Goal: Task Accomplishment & Management: Complete application form

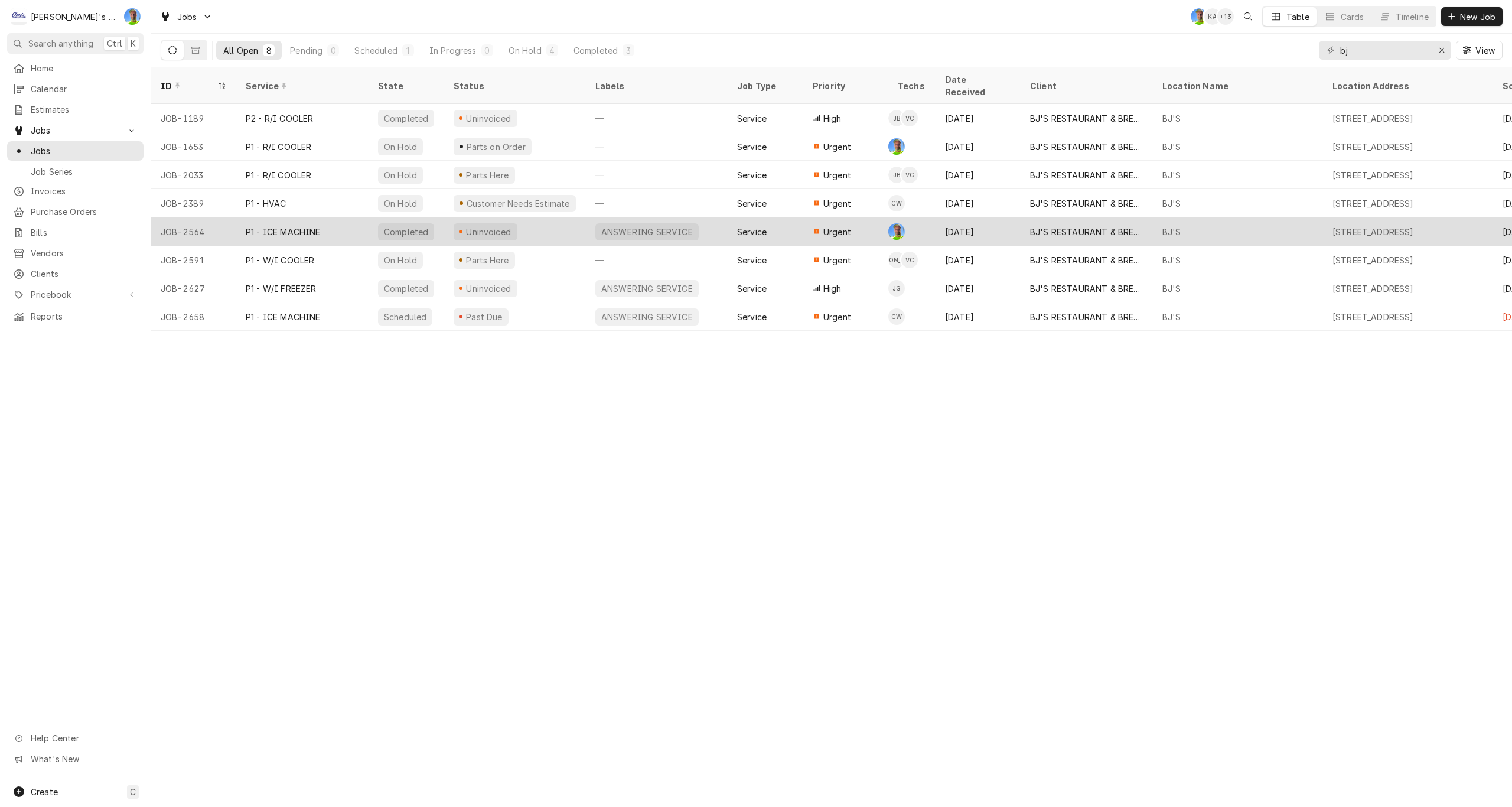
type input "bj"
click at [971, 226] on div "Aug 2" at bounding box center [978, 232] width 85 height 28
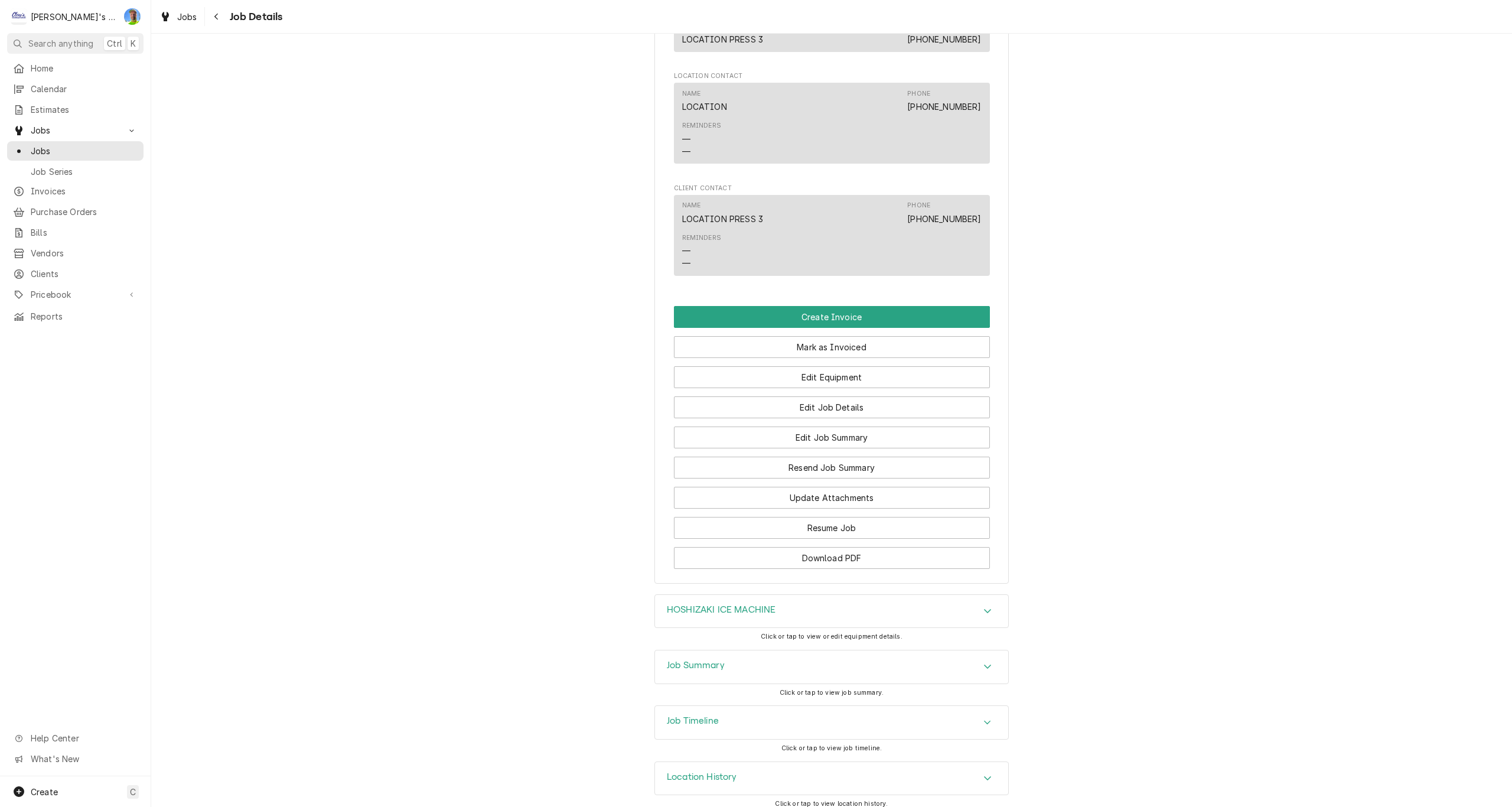
scroll to position [891, 0]
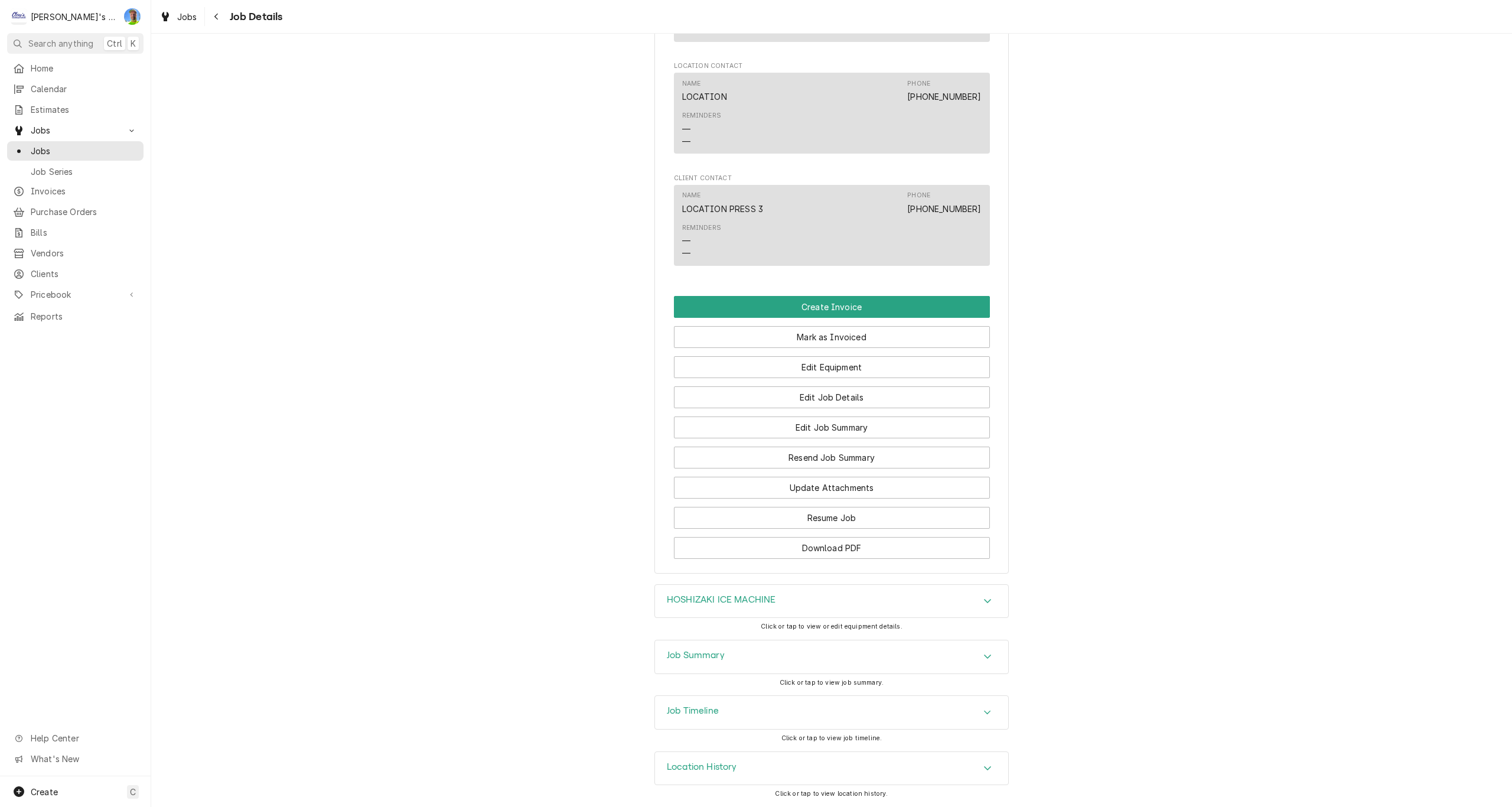
click at [831, 593] on div "HOSHIZAKI ICE MACHINE" at bounding box center [831, 602] width 353 height 33
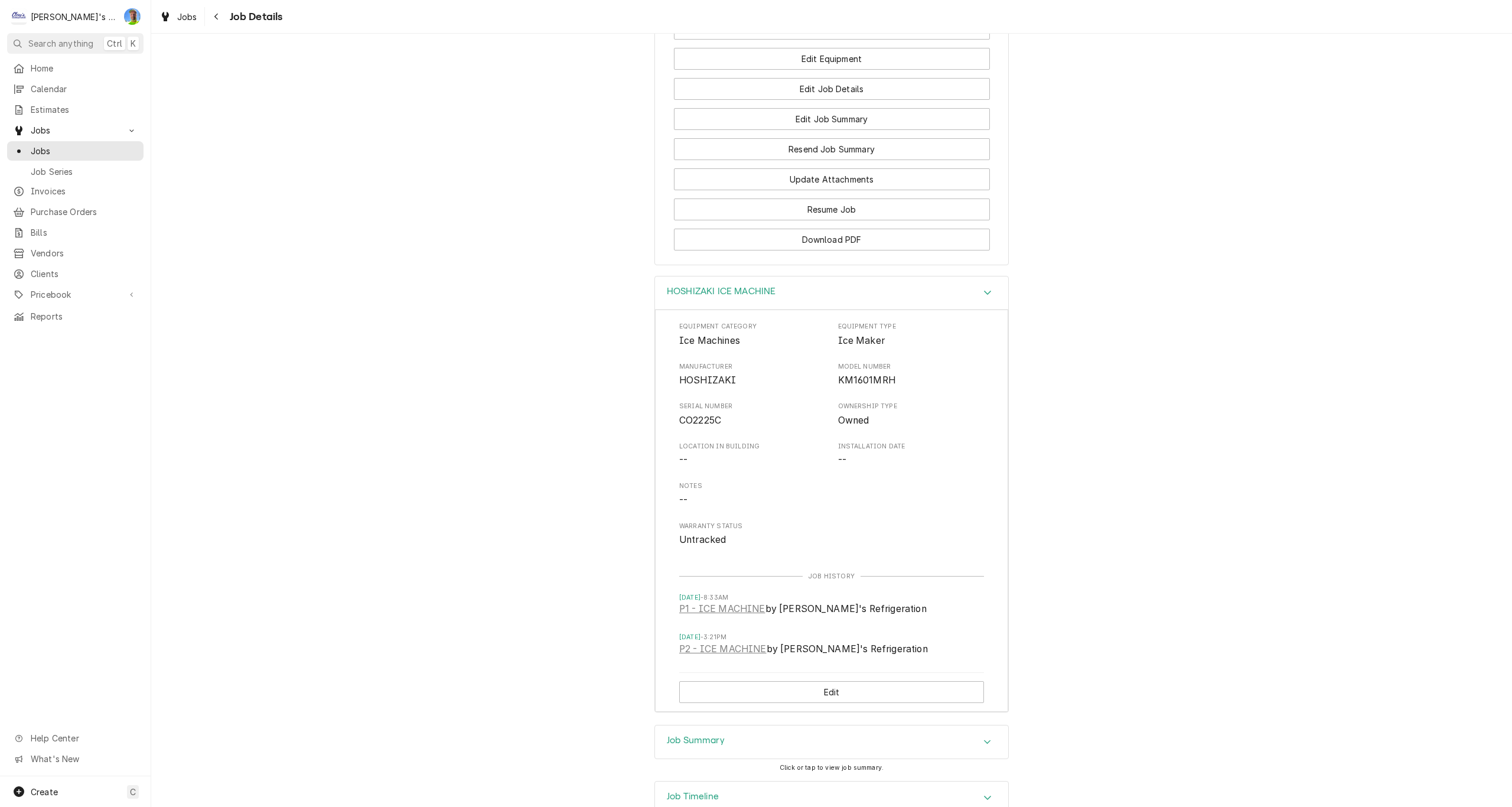
scroll to position [1186, 0]
click at [710, 615] on link "P1 - ICE MACHINE" at bounding box center [722, 608] width 86 height 14
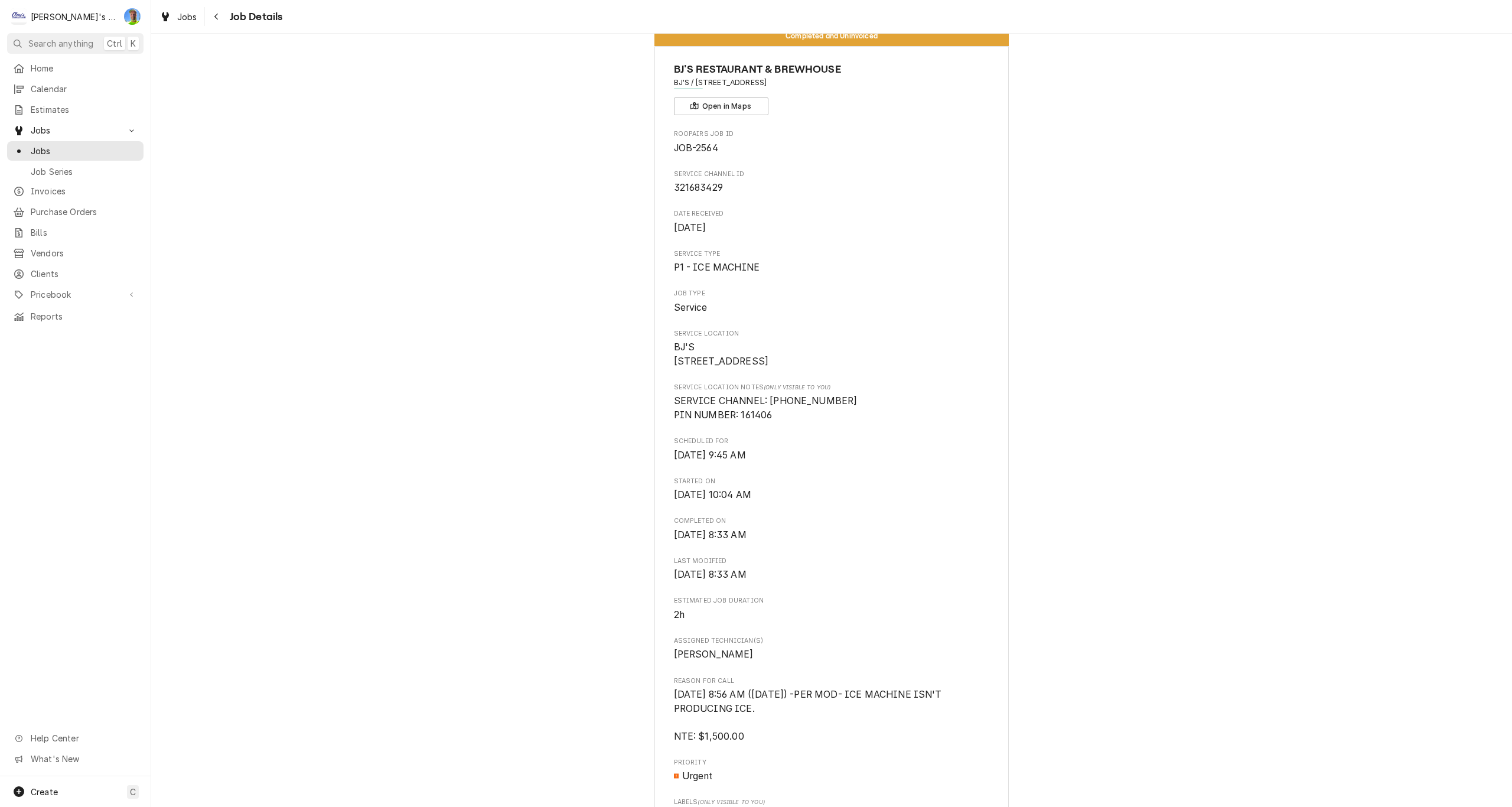
scroll to position [0, 0]
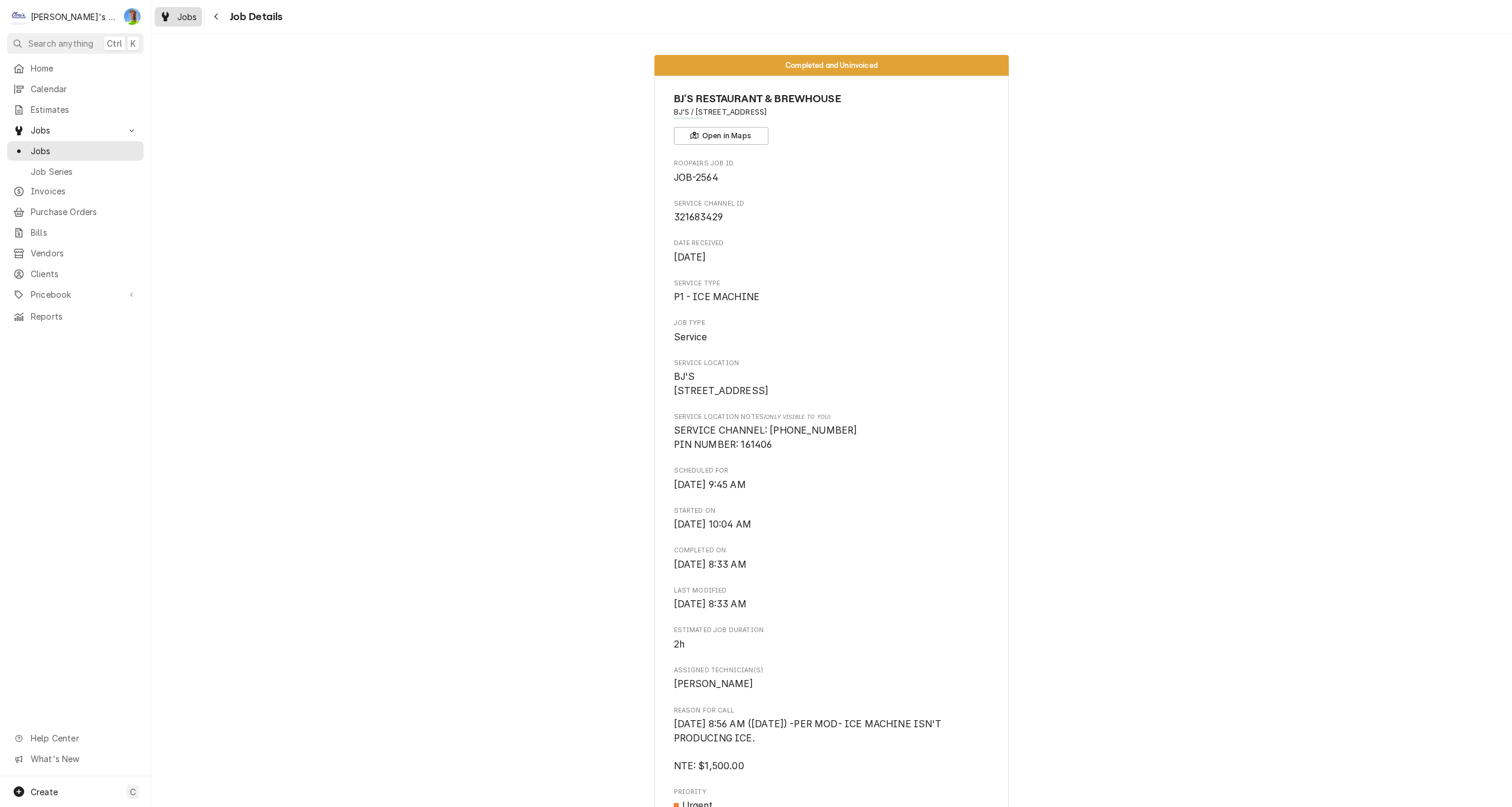
click at [172, 19] on div "Jobs" at bounding box center [178, 17] width 42 height 15
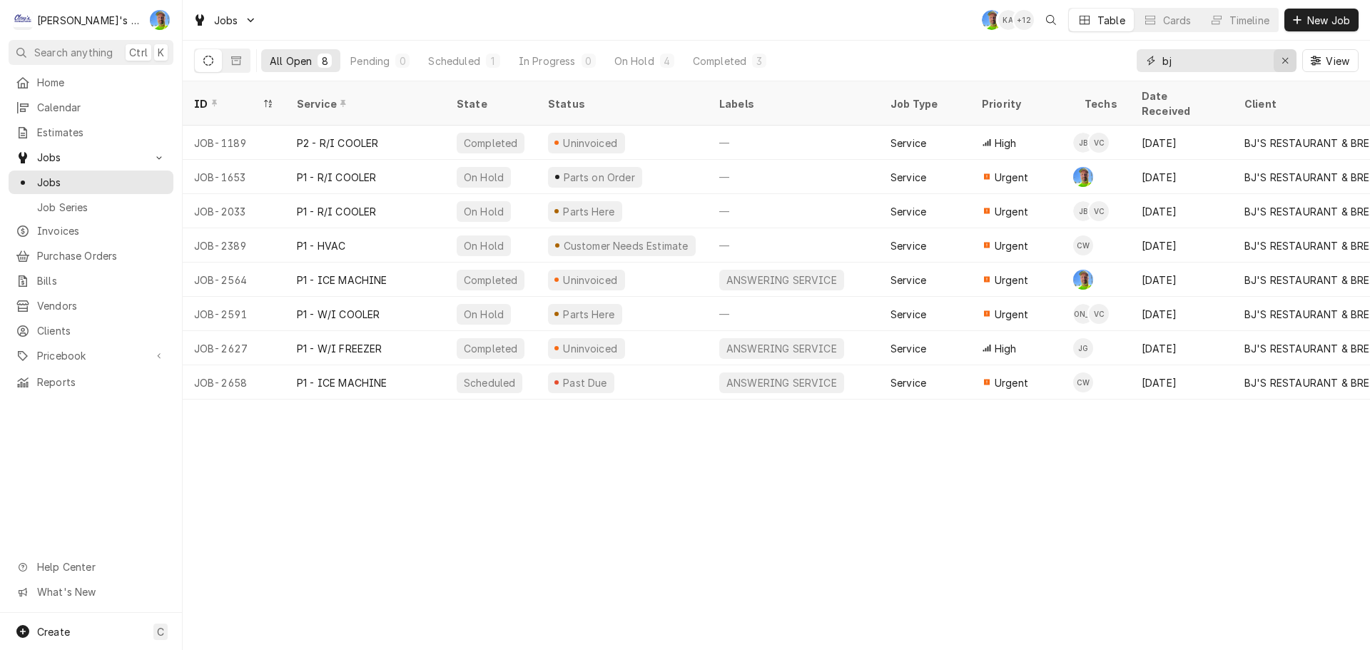
click at [1283, 62] on icon "Erase input" at bounding box center [1286, 61] width 8 height 10
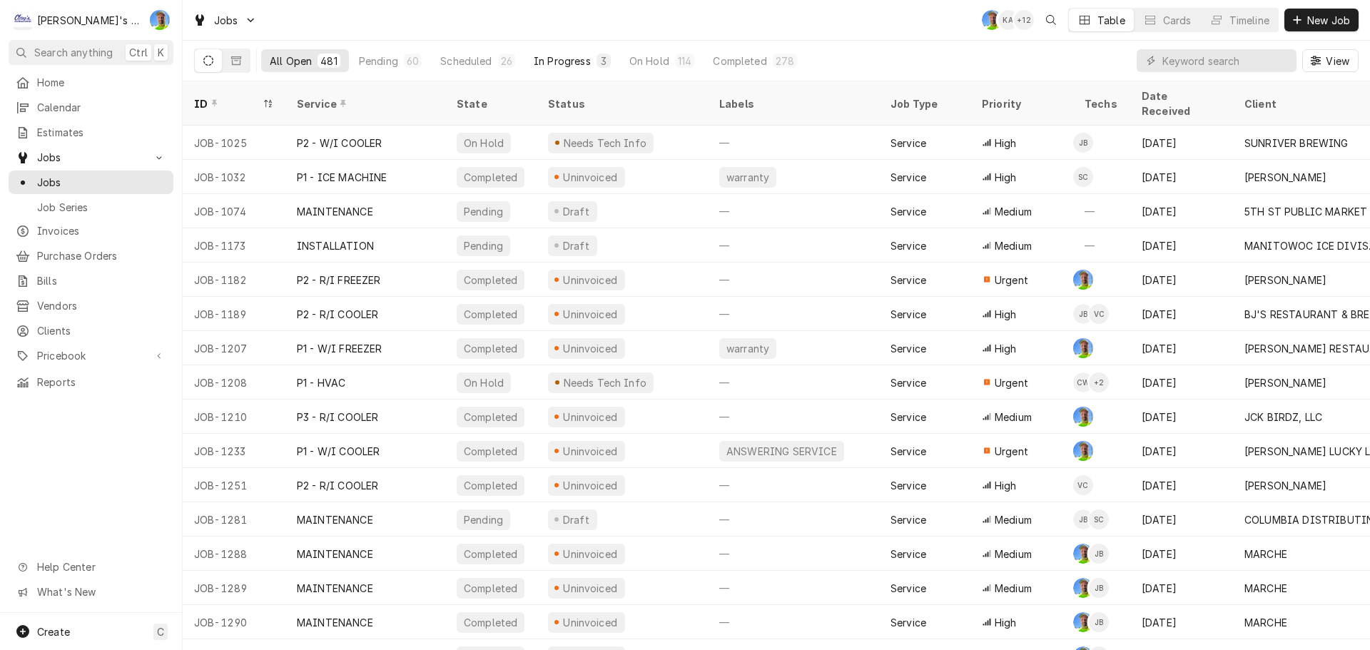
click at [557, 61] on div "In Progress" at bounding box center [562, 61] width 57 height 15
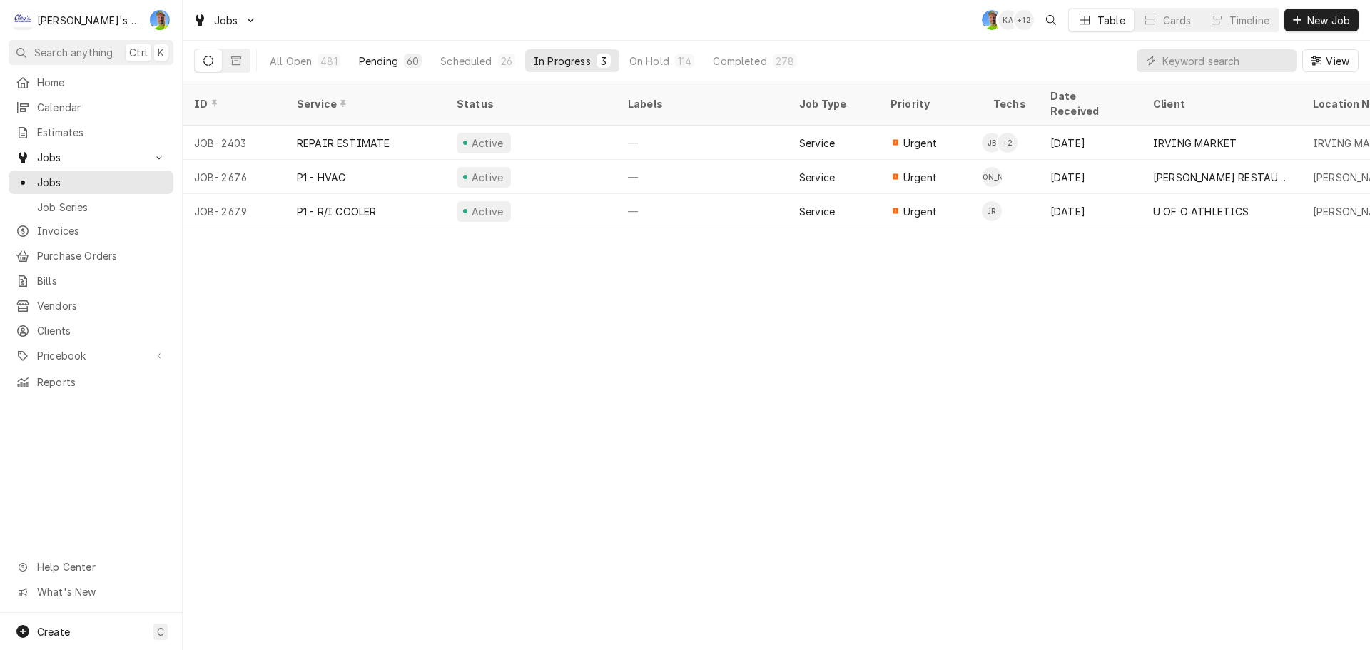
click at [378, 60] on div "Pending" at bounding box center [378, 61] width 39 height 15
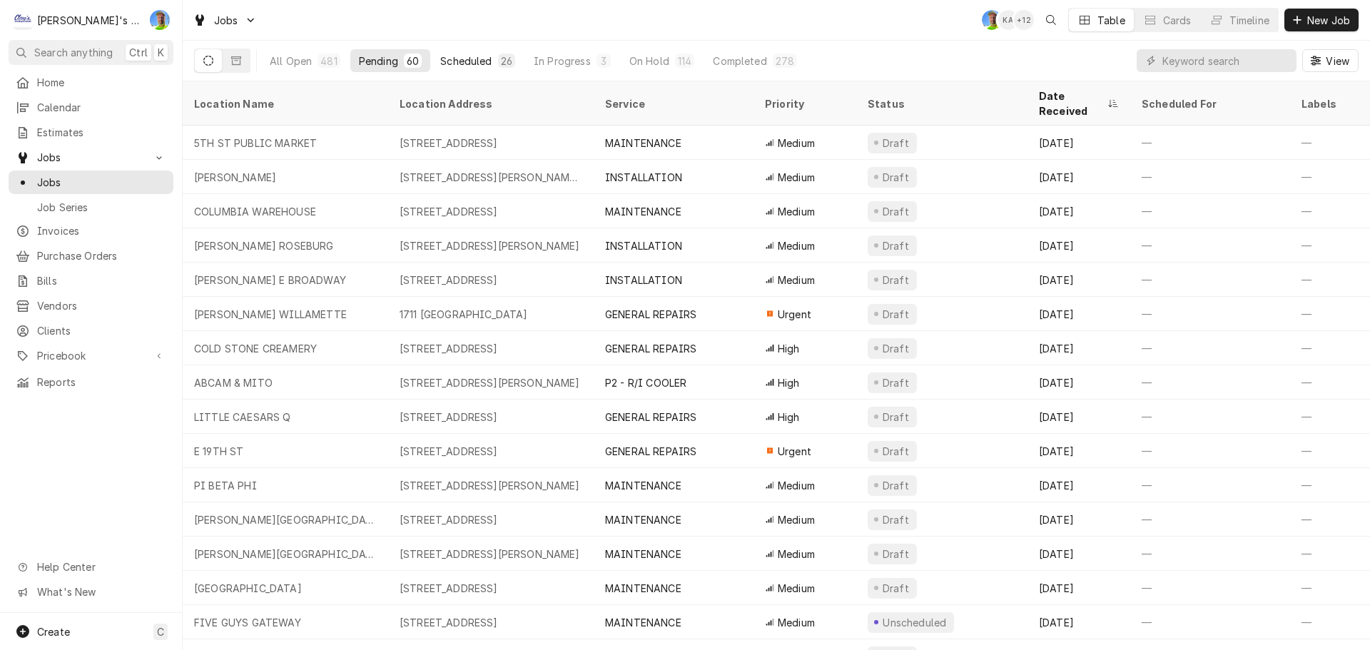
click at [462, 65] on div "Scheduled" at bounding box center [465, 61] width 51 height 15
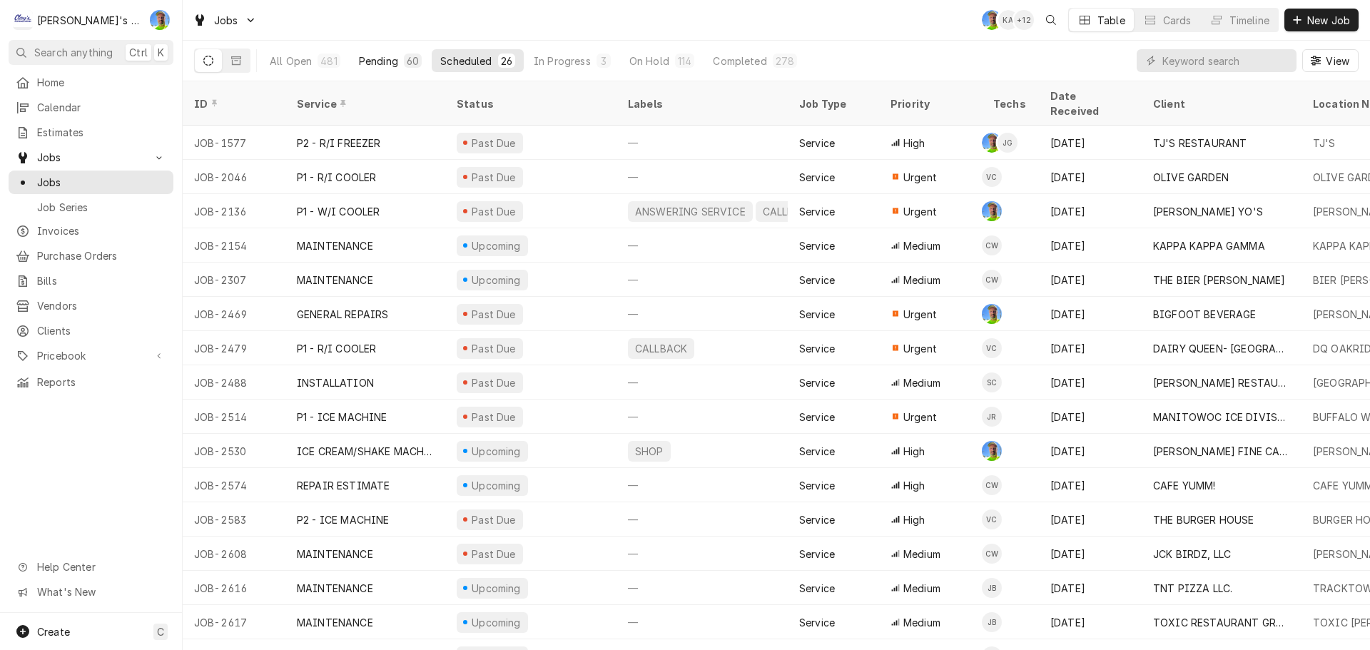
click at [374, 61] on div "Pending" at bounding box center [378, 61] width 39 height 15
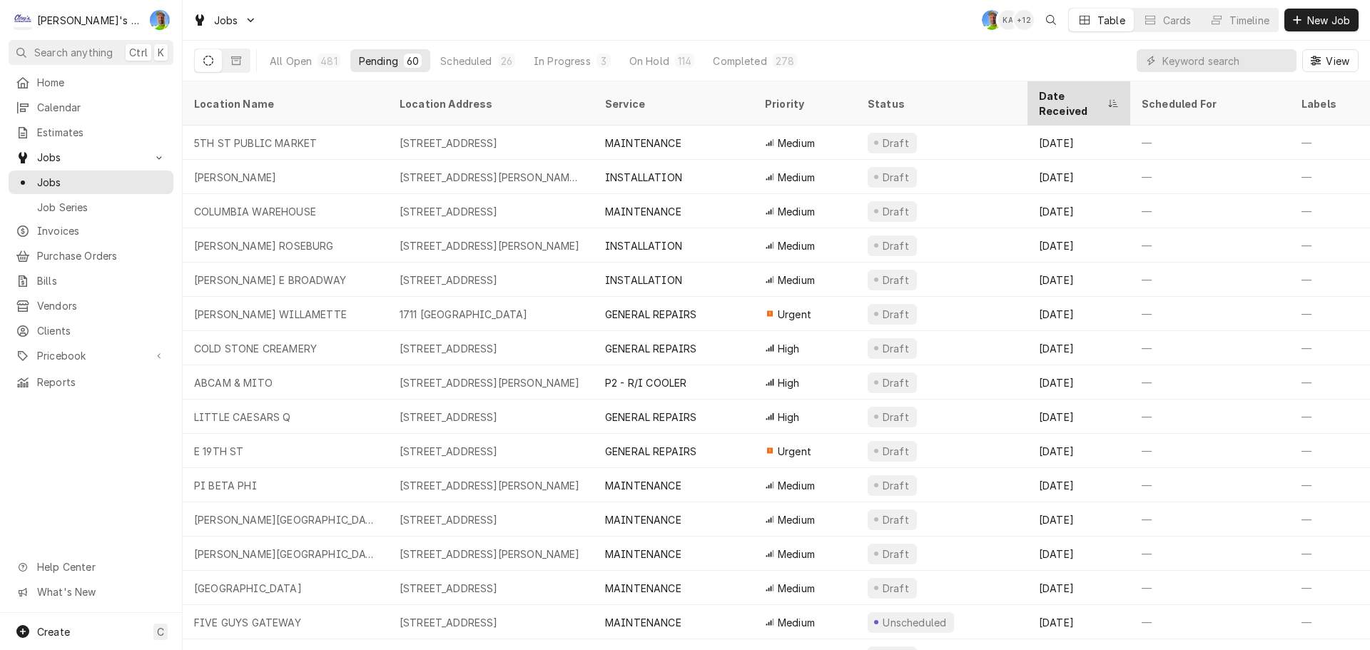
click at [1073, 92] on div "Date Received" at bounding box center [1072, 103] width 66 height 30
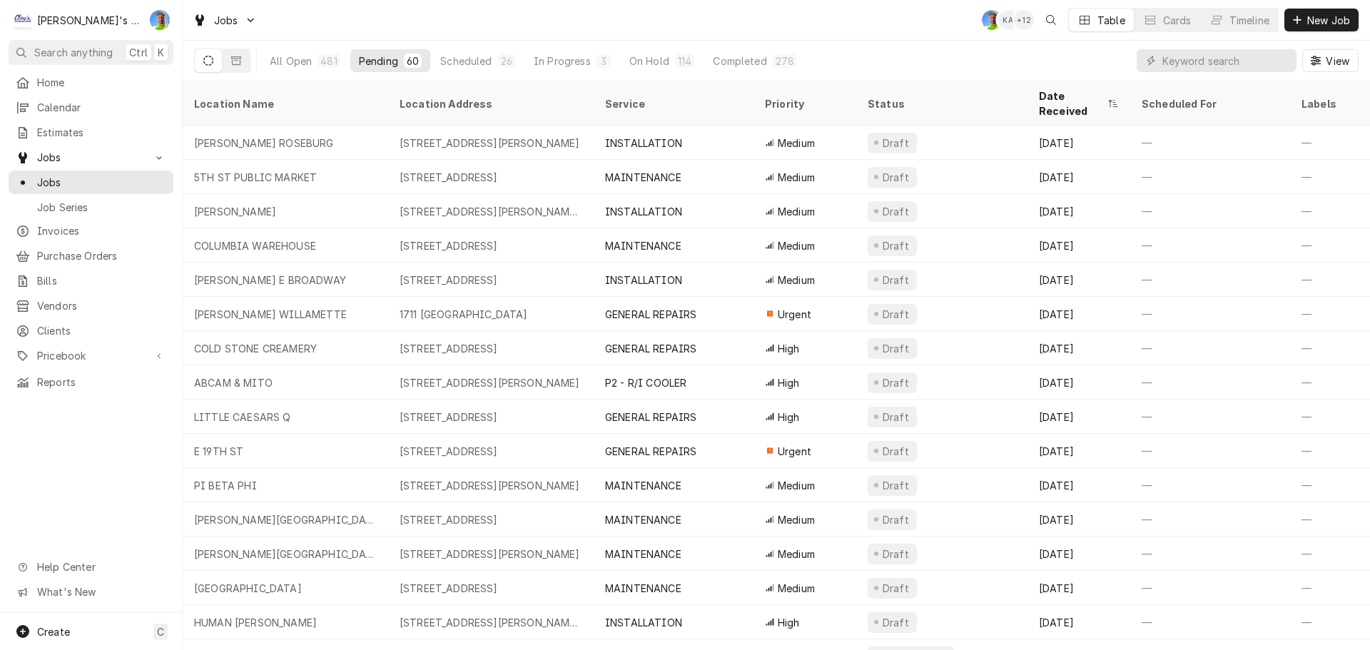
click at [1074, 92] on div "Date Received" at bounding box center [1072, 103] width 66 height 30
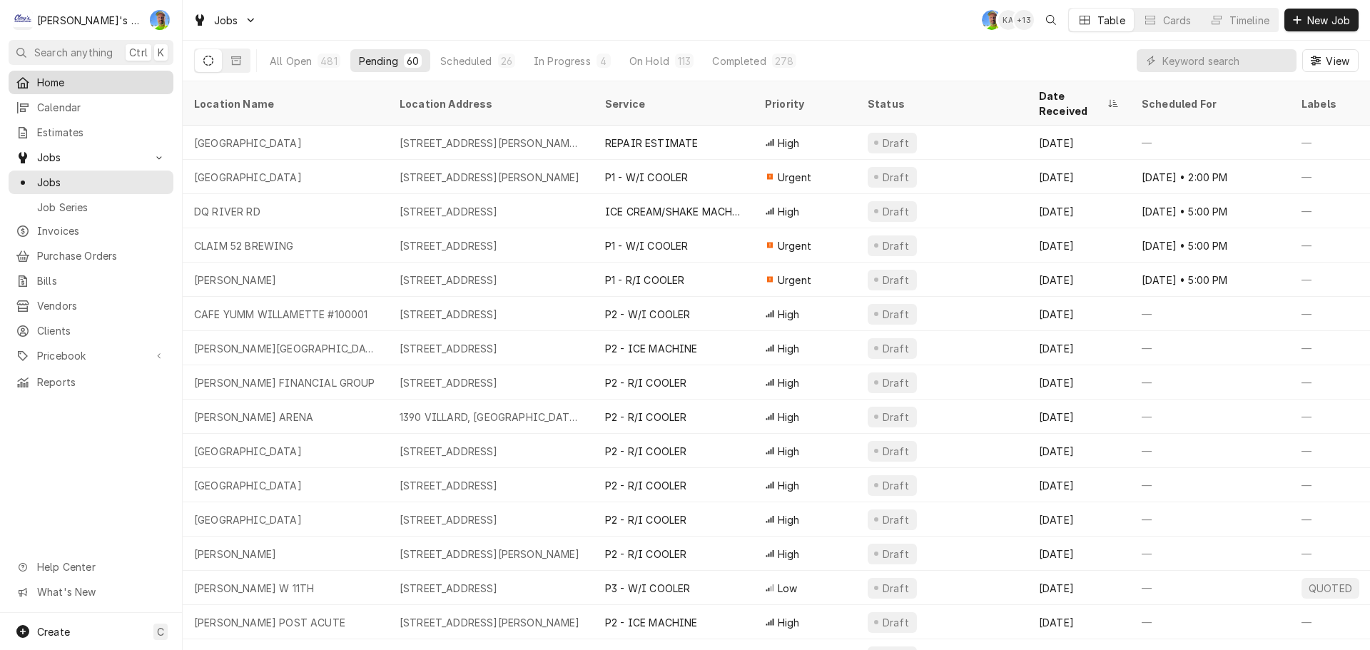
click at [96, 77] on span "Home" at bounding box center [101, 82] width 129 height 15
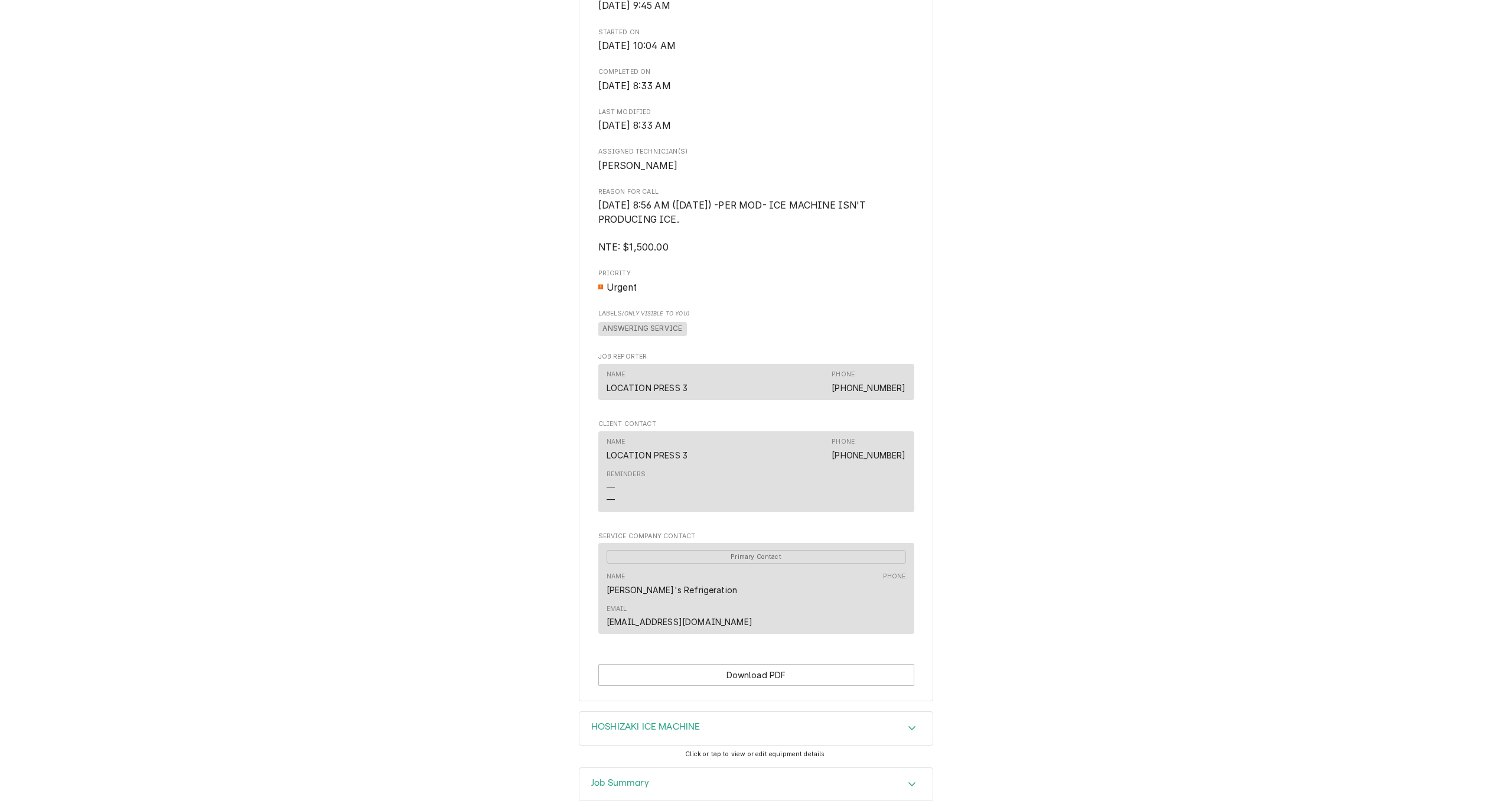
scroll to position [471, 0]
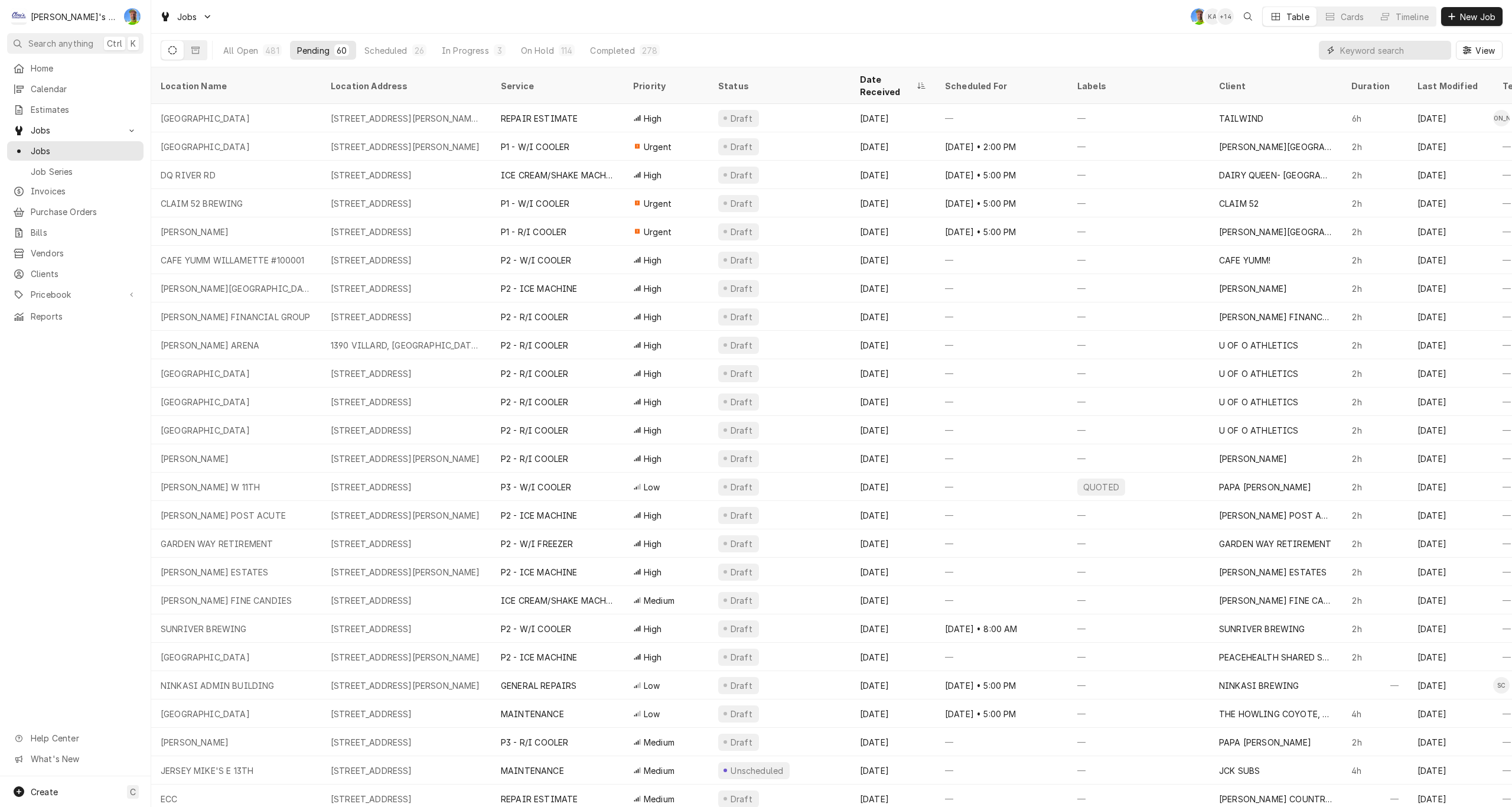
click at [1352, 54] on input "Dynamic Content Wrapper" at bounding box center [1392, 50] width 105 height 19
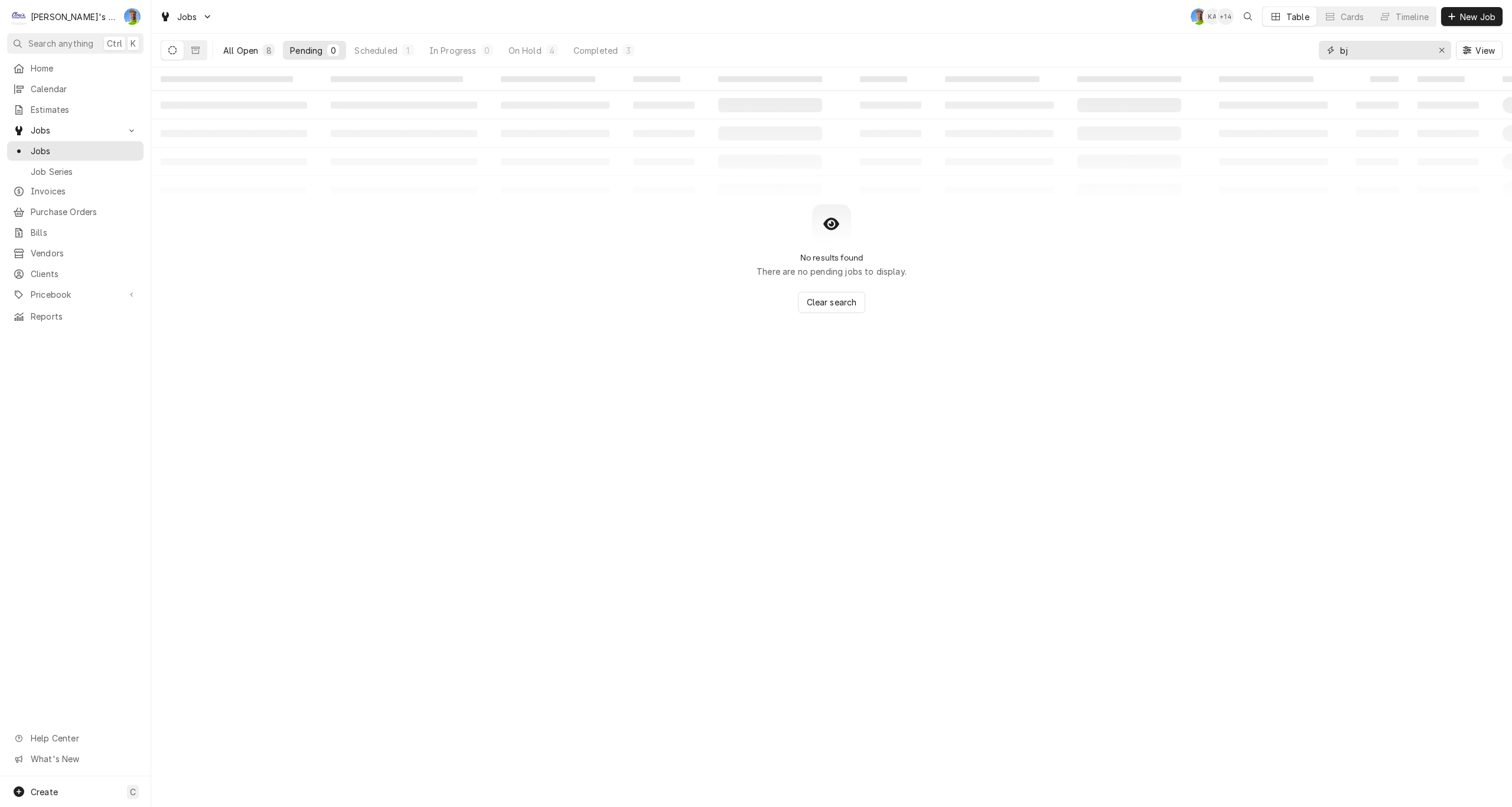
type input "bj"
click at [231, 46] on div "All Open" at bounding box center [241, 50] width 35 height 12
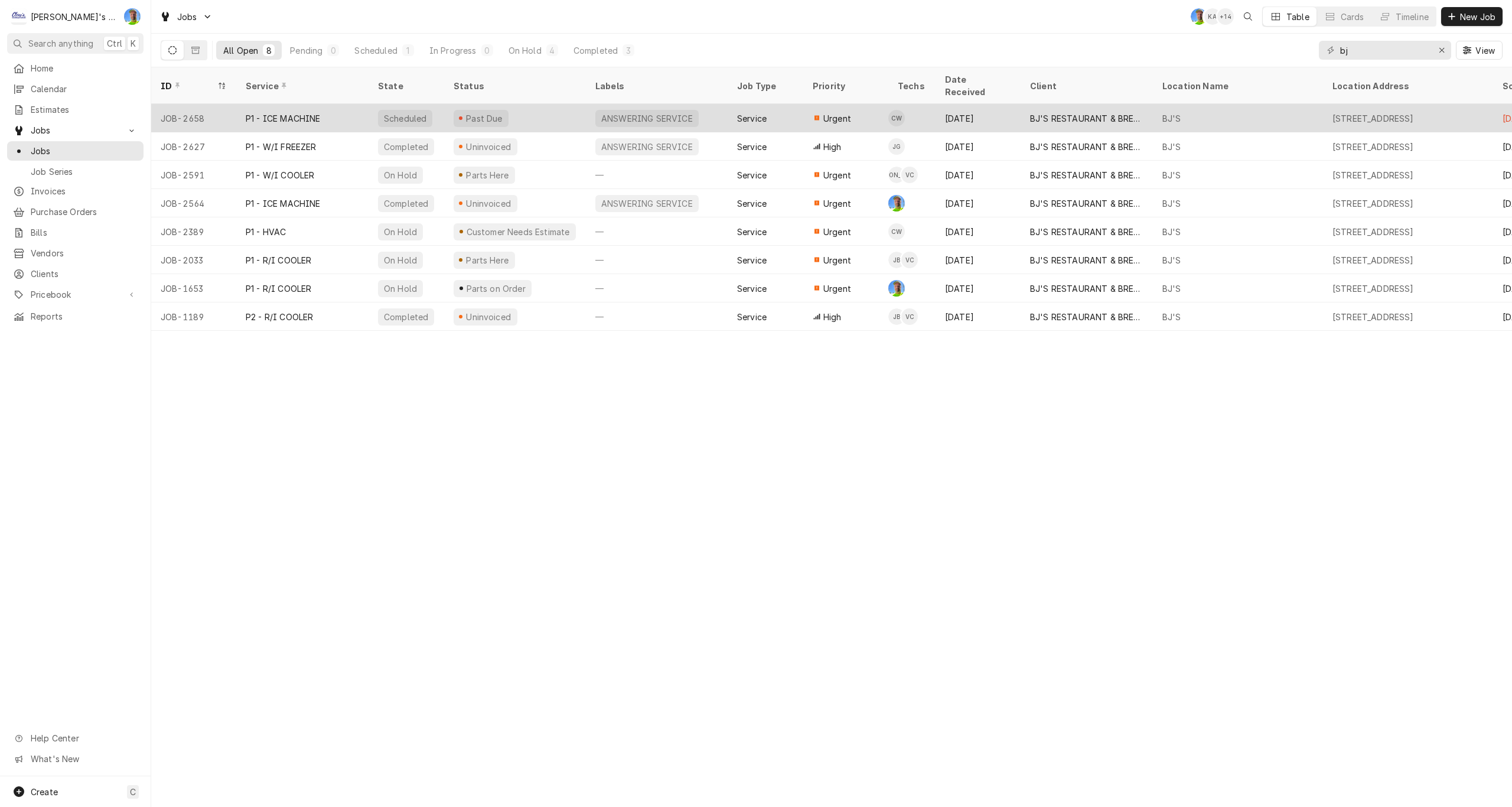
click at [544, 108] on div "Past Due" at bounding box center [515, 118] width 142 height 28
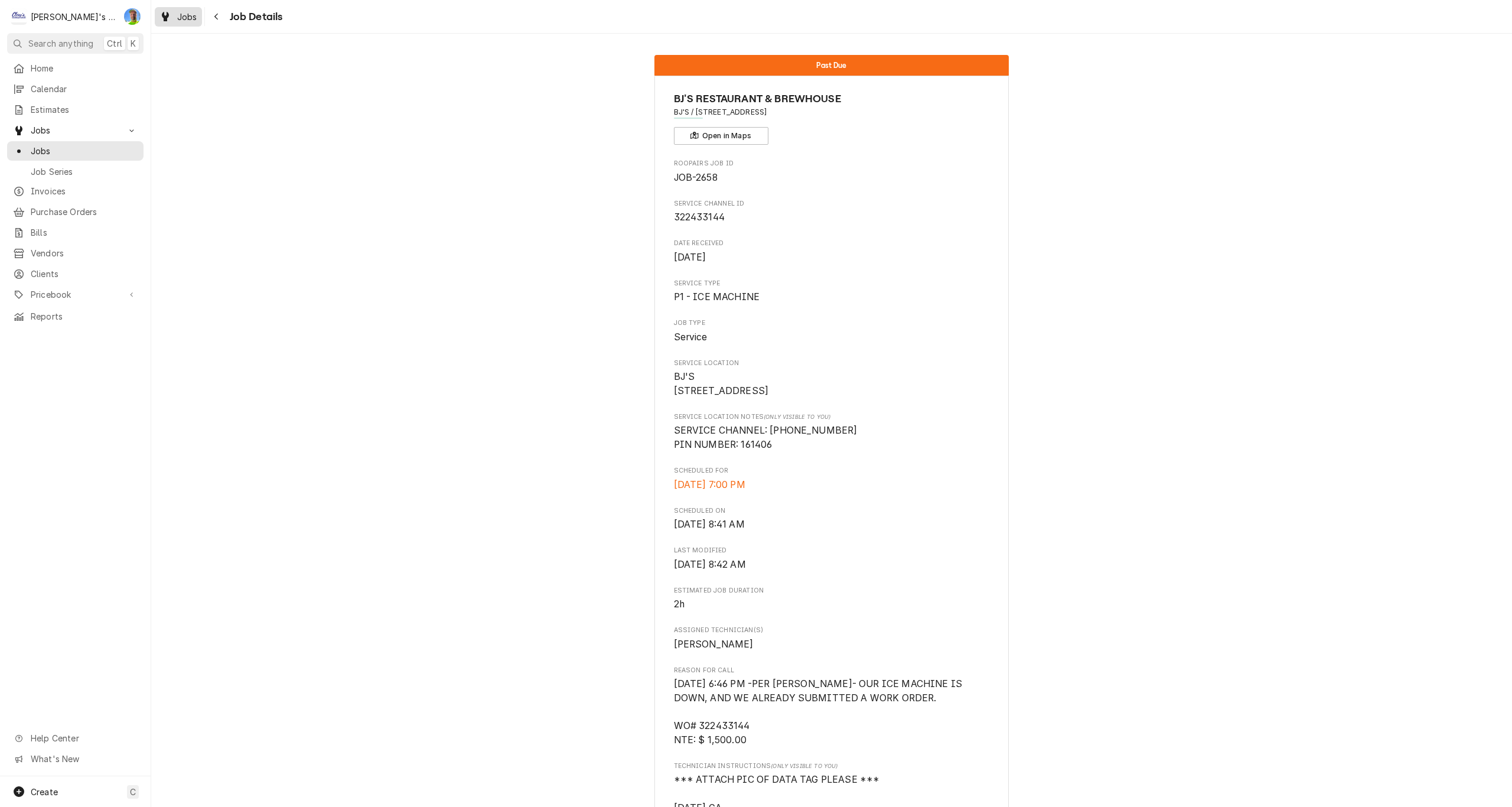
click at [188, 13] on span "Jobs" at bounding box center [187, 17] width 20 height 12
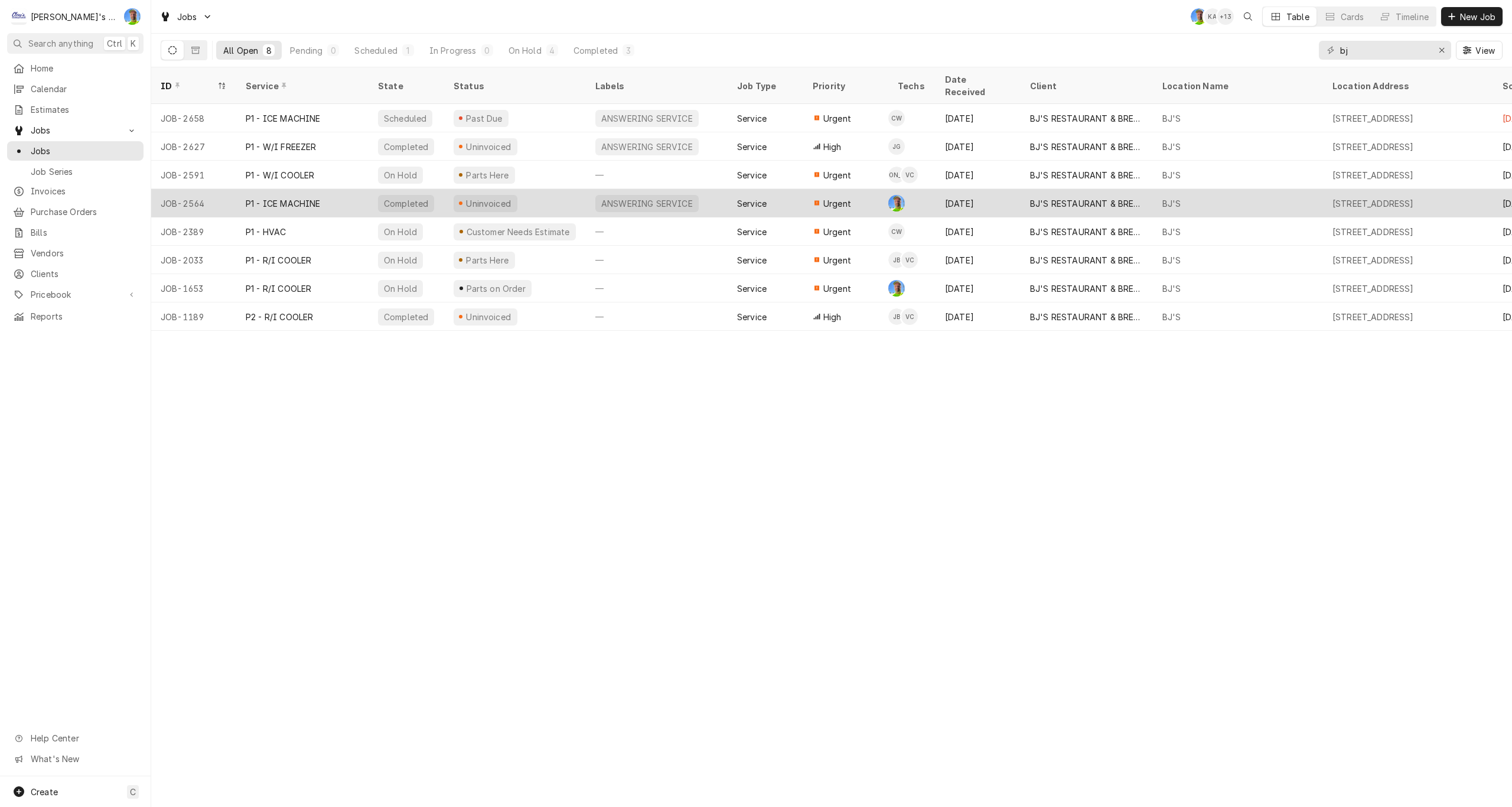
click at [564, 190] on div "Uninvoiced" at bounding box center [515, 203] width 142 height 28
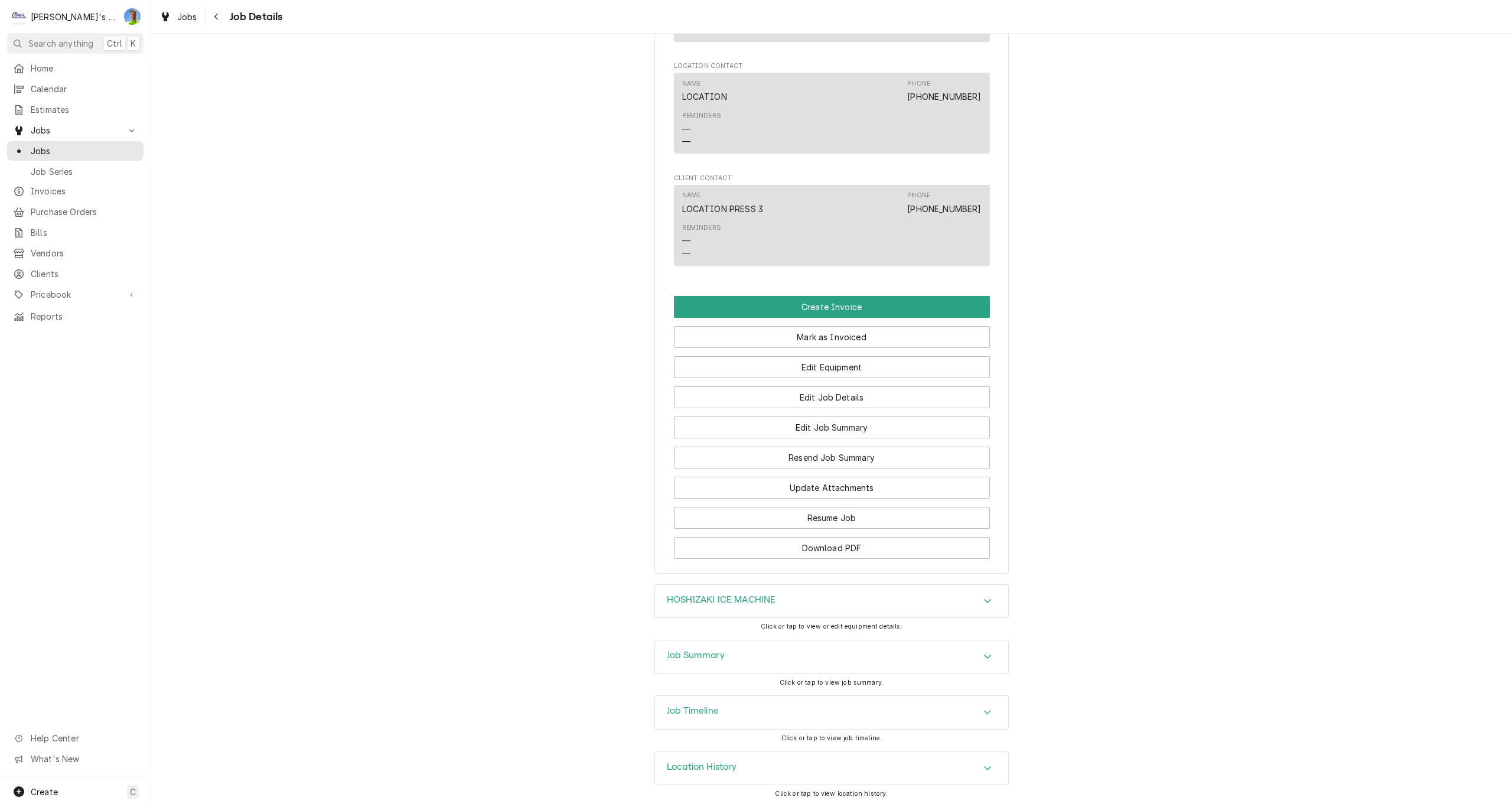
scroll to position [891, 0]
click at [989, 652] on div "Accordion Header" at bounding box center [987, 656] width 17 height 14
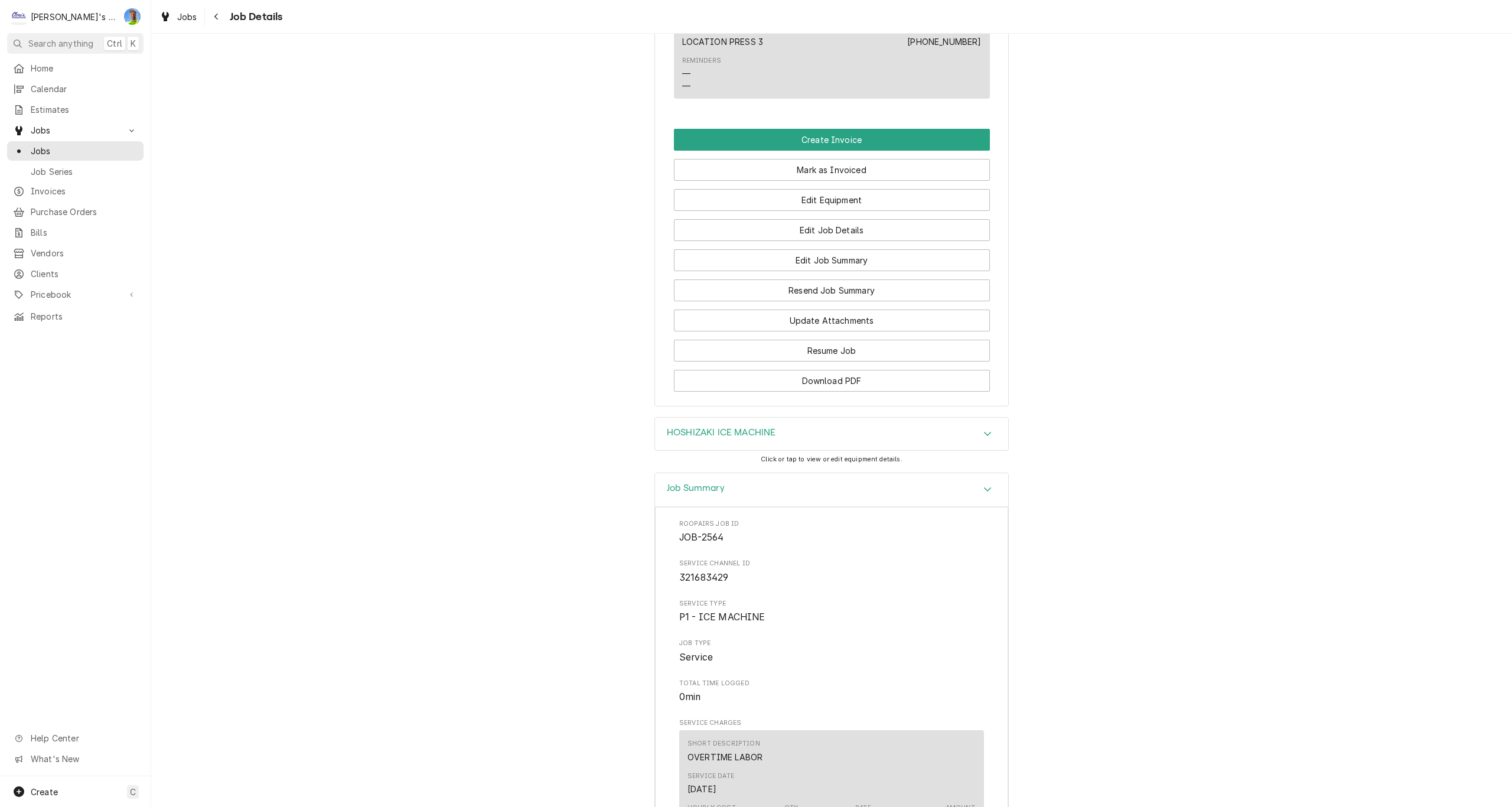
scroll to position [1068, 0]
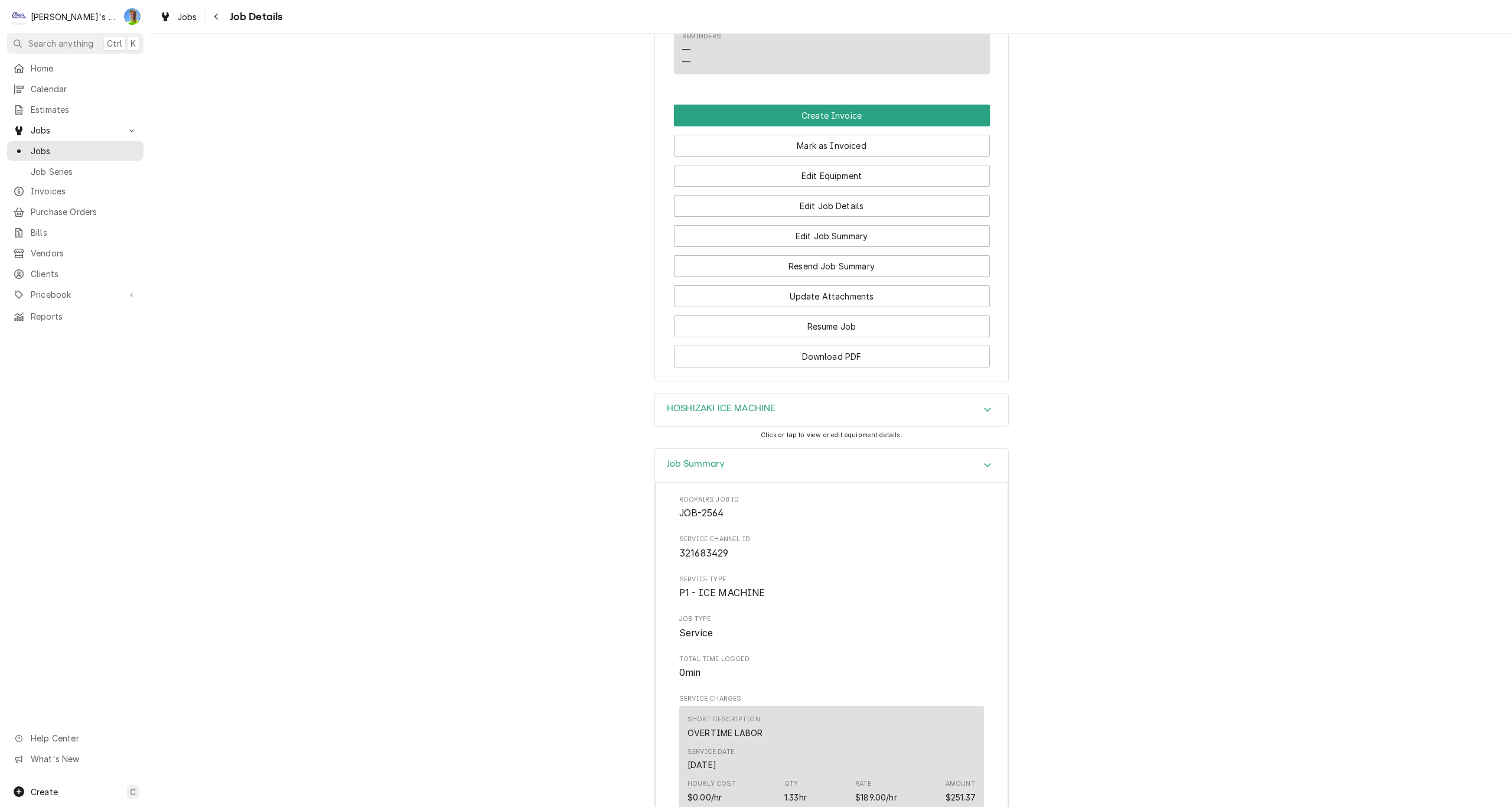
click at [976, 412] on div "HOSHIZAKI ICE MACHINE" at bounding box center [831, 410] width 353 height 33
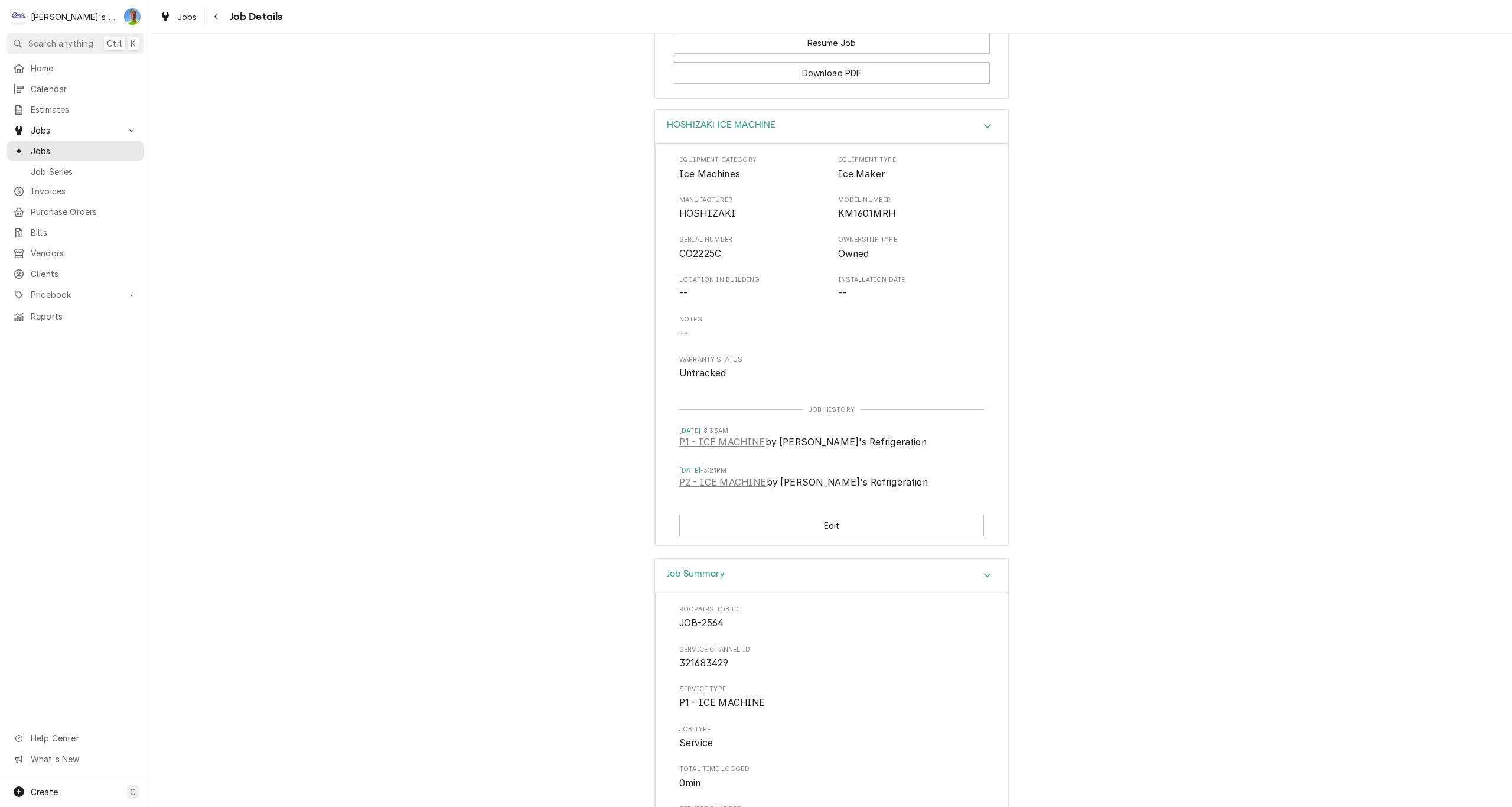
scroll to position [1359, 0]
click at [190, 13] on span "Jobs" at bounding box center [187, 17] width 20 height 12
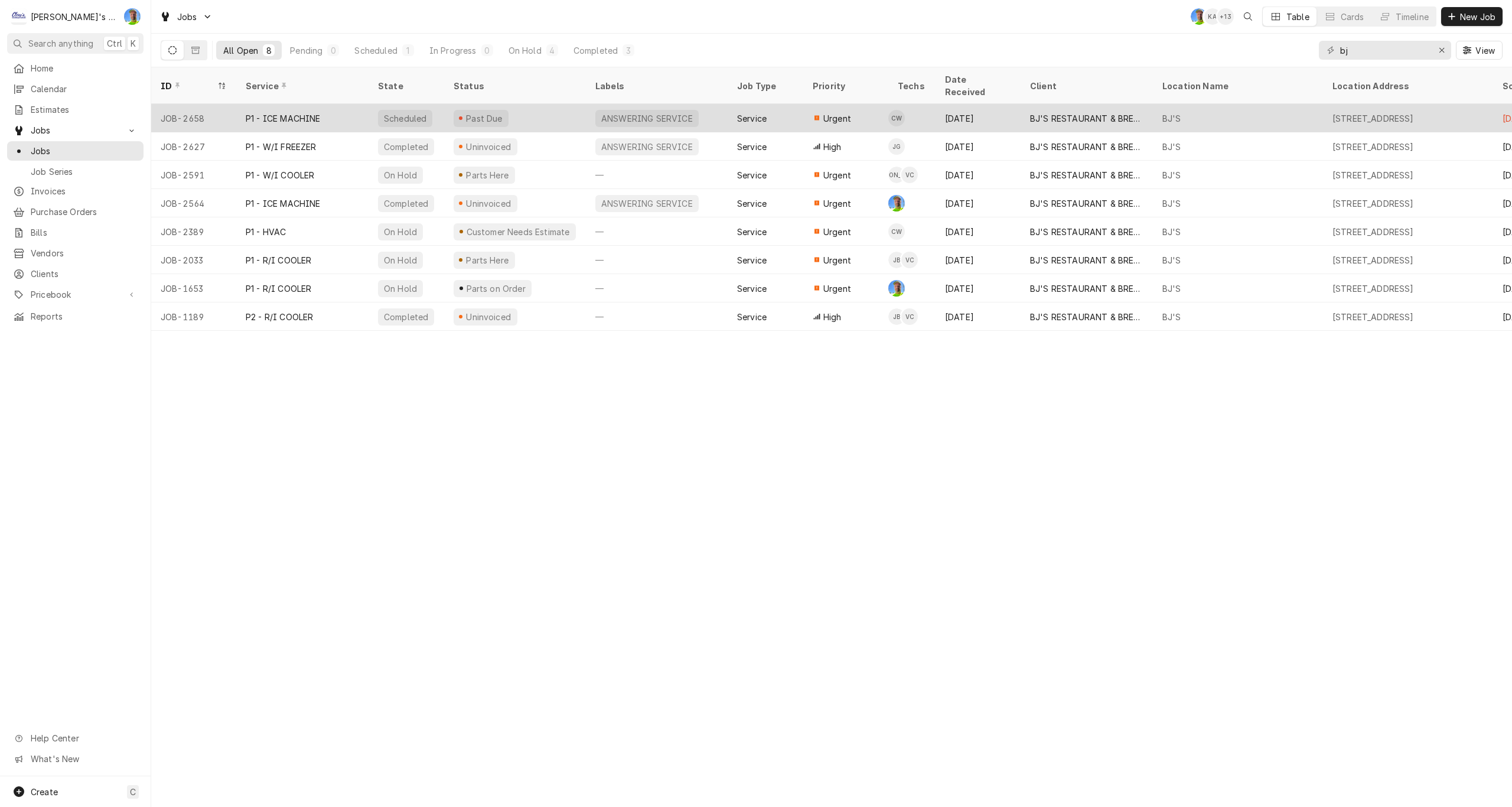
click at [998, 104] on div "[DATE]" at bounding box center [978, 118] width 85 height 28
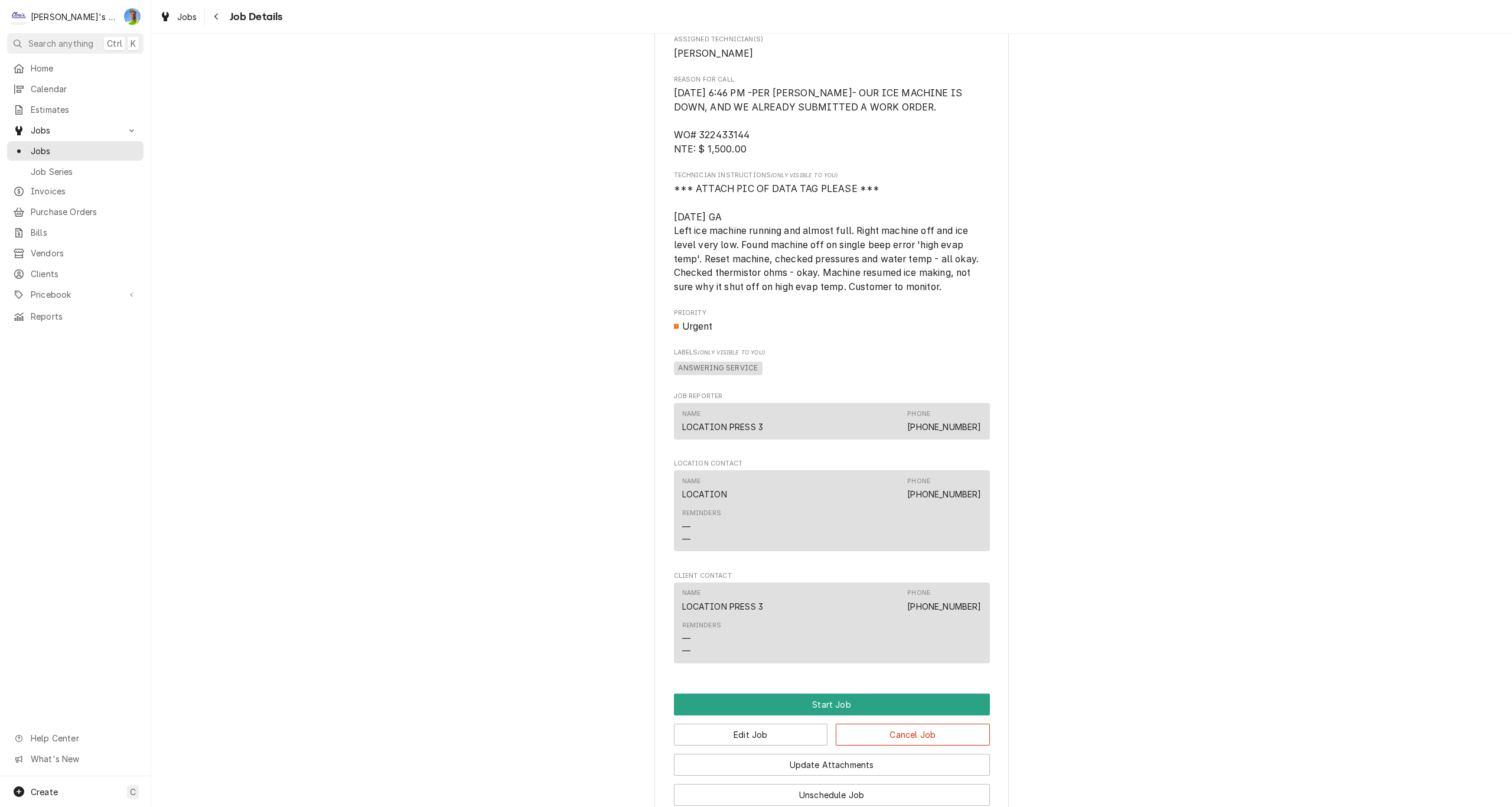
scroll to position [589, 0]
click at [189, 14] on span "Jobs" at bounding box center [187, 17] width 20 height 12
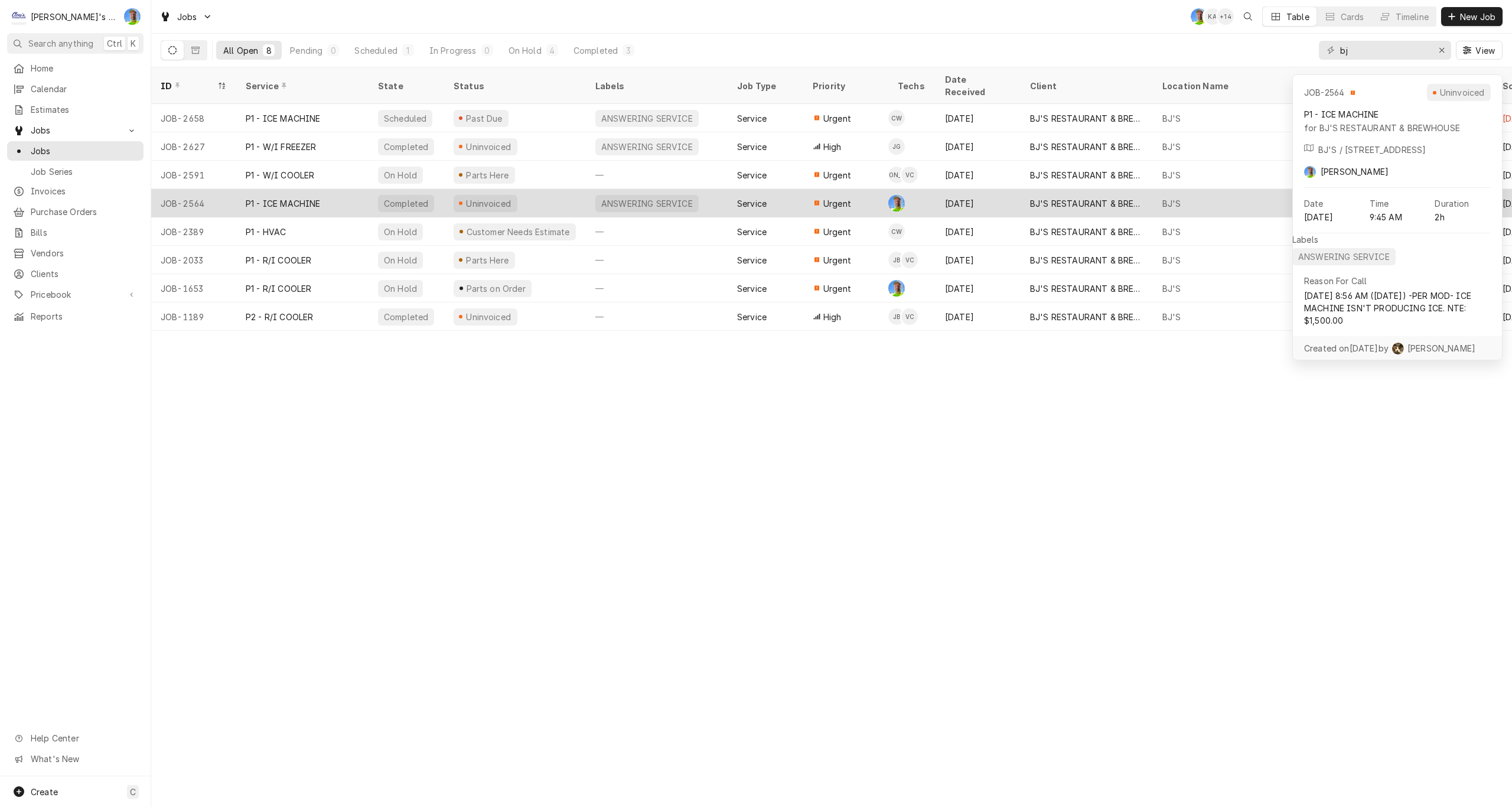
click at [502, 195] on div "Uninvoiced" at bounding box center [485, 204] width 64 height 17
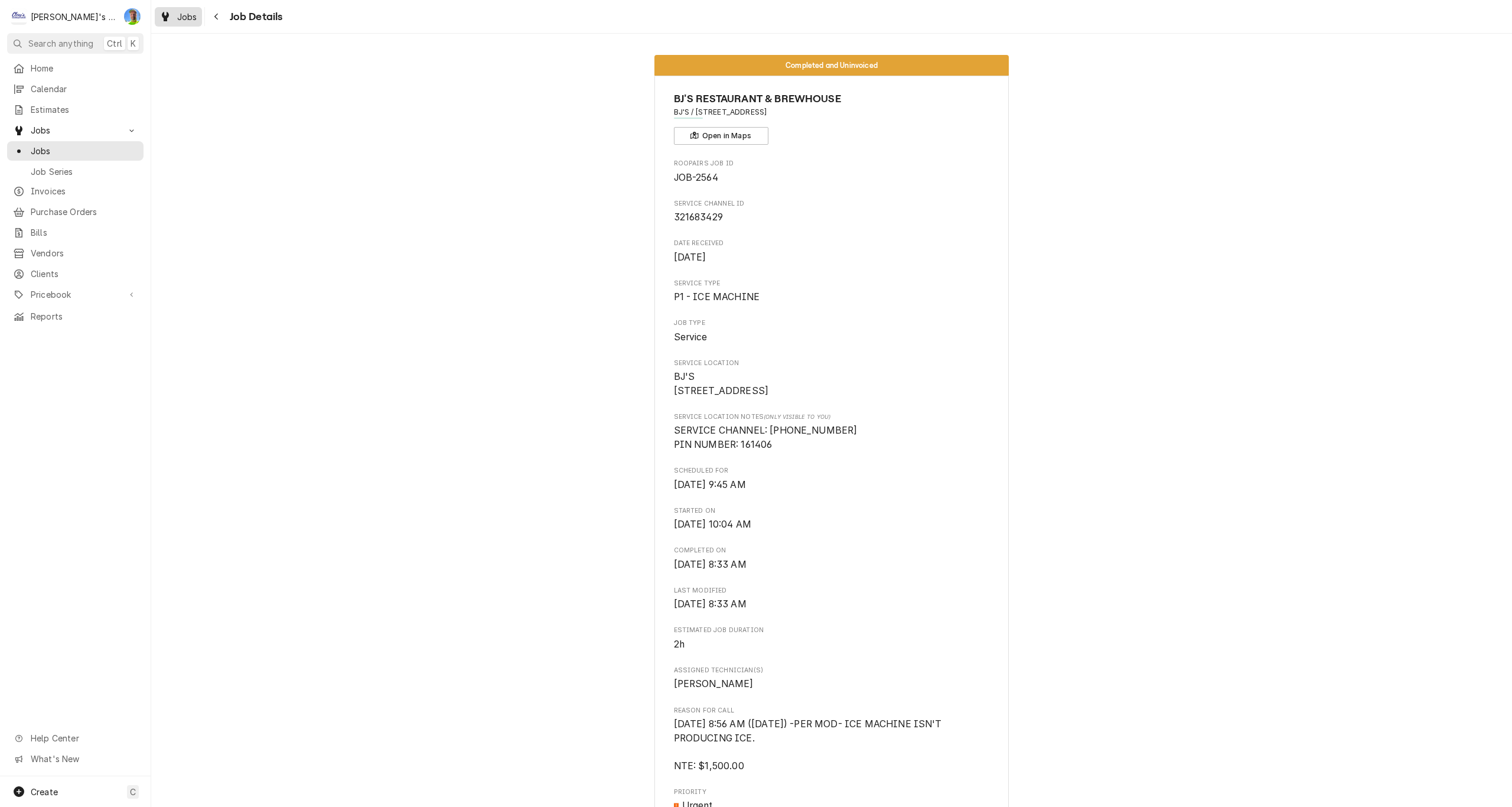
click at [186, 13] on span "Jobs" at bounding box center [187, 17] width 20 height 12
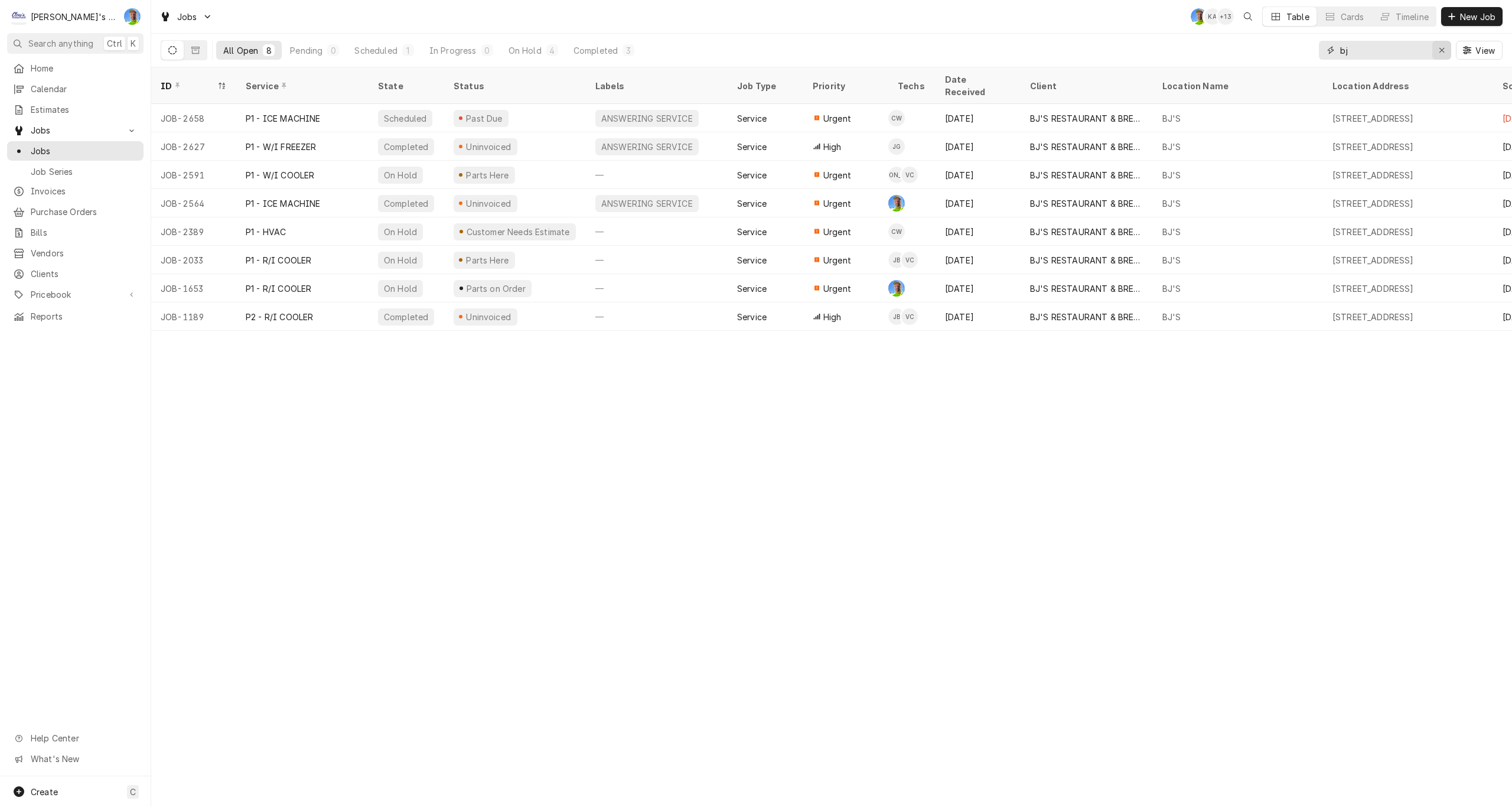
click at [1441, 53] on icon "Erase input" at bounding box center [1442, 50] width 7 height 8
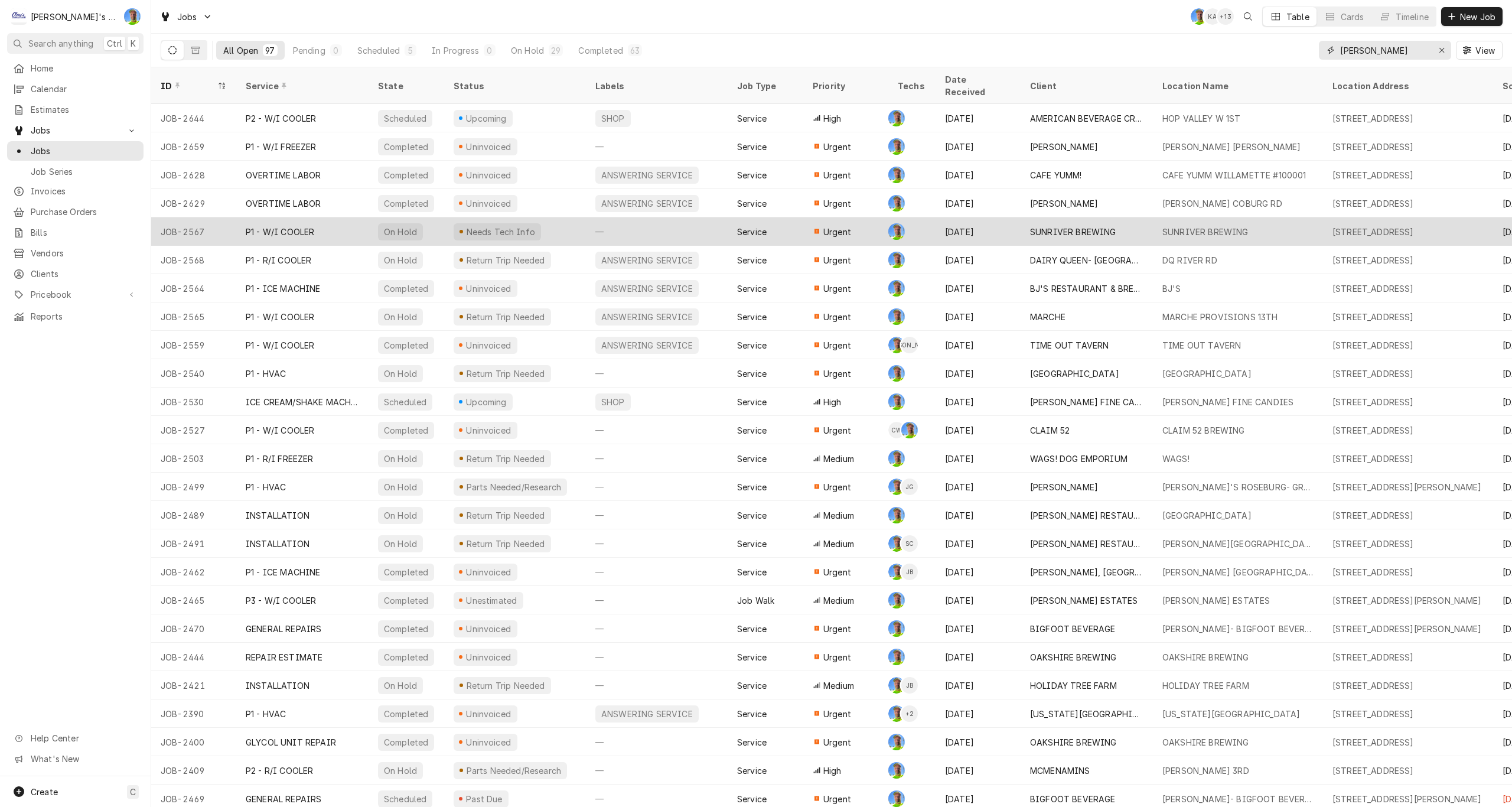
type input "greg"
click at [1050, 226] on div "SUNRIVER BREWING" at bounding box center [1073, 232] width 86 height 12
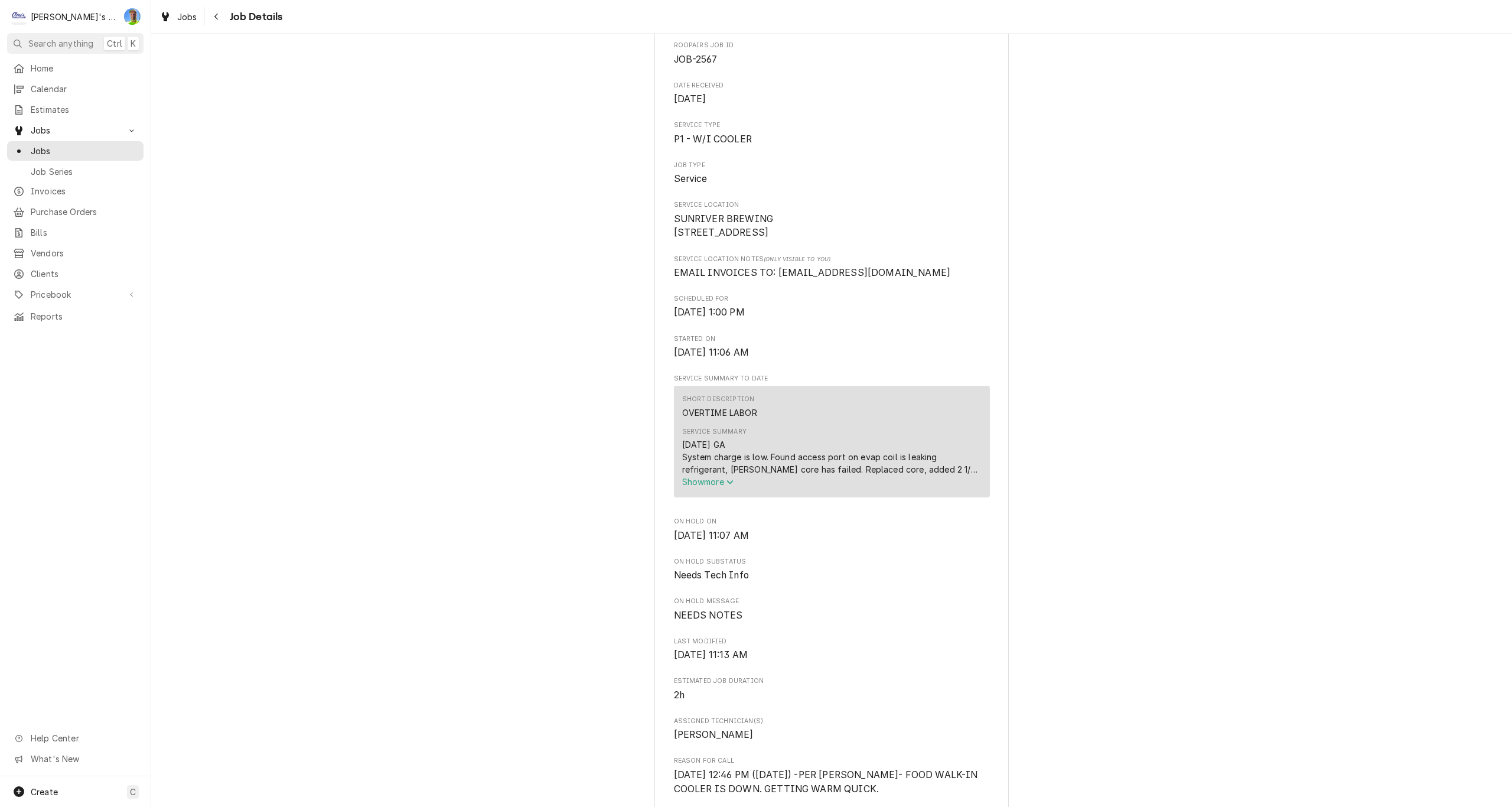
scroll to position [177, 0]
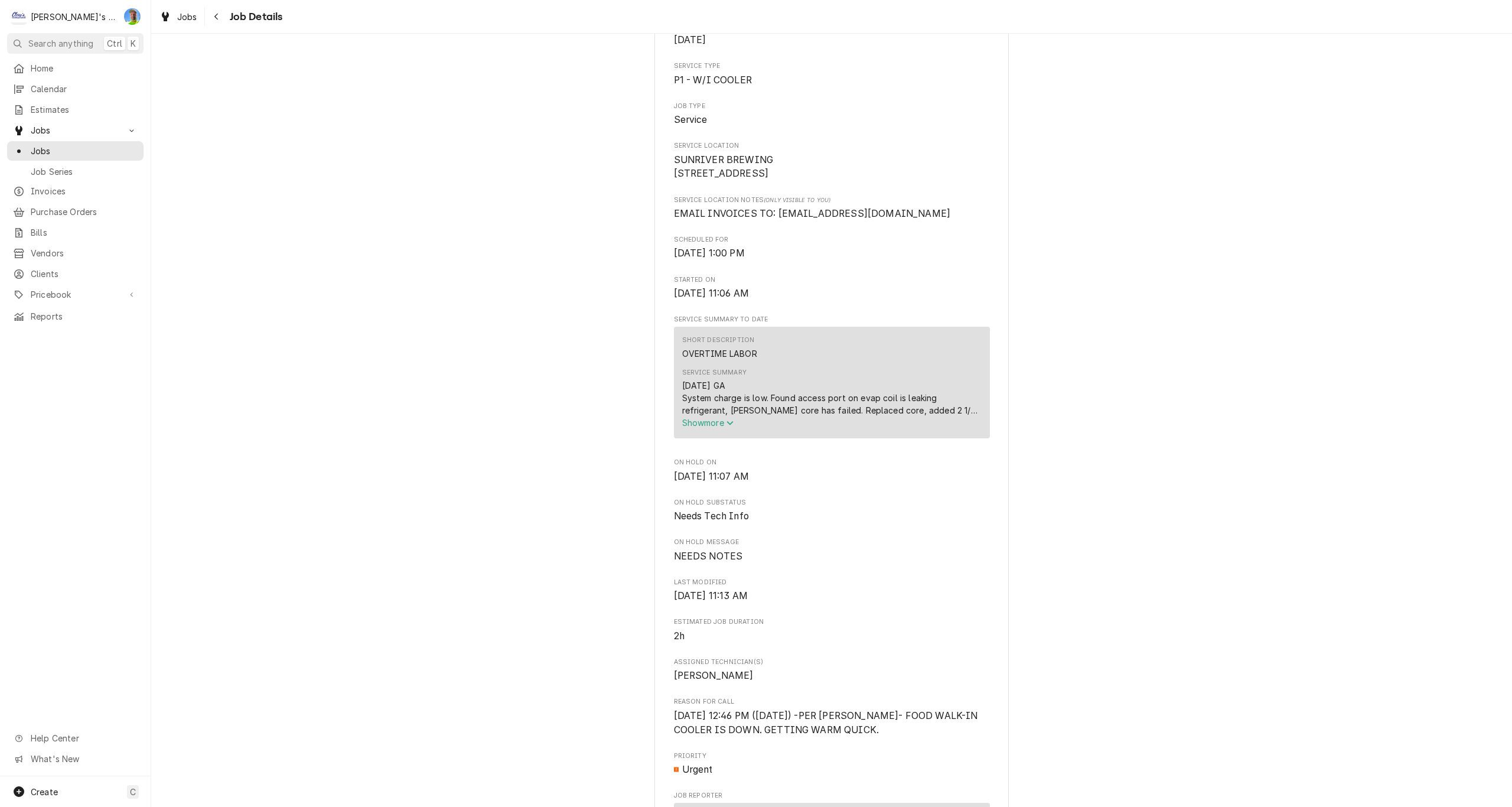
click at [727, 427] on icon "Service Summary" at bounding box center [730, 423] width 7 height 8
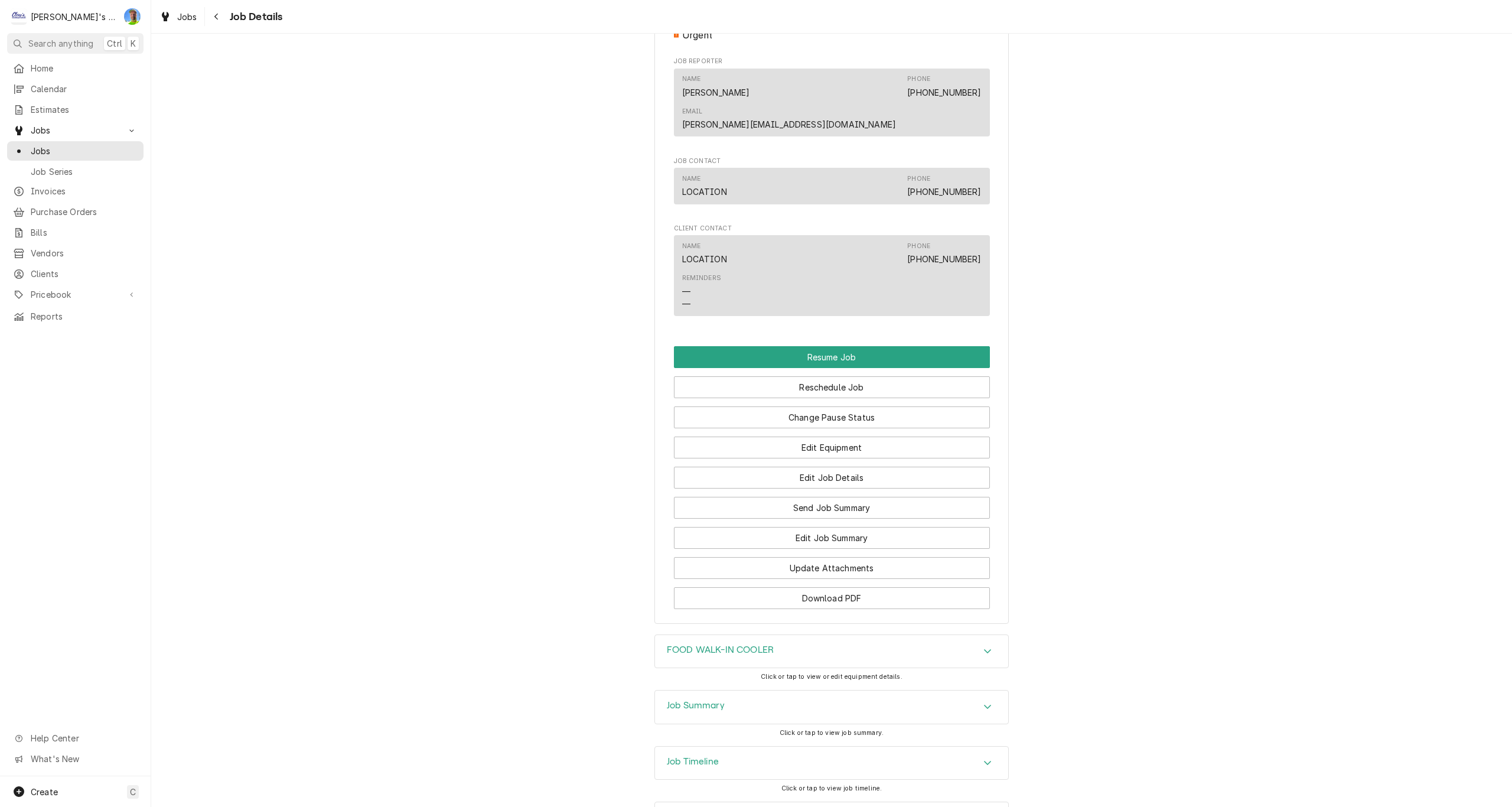
scroll to position [982, 0]
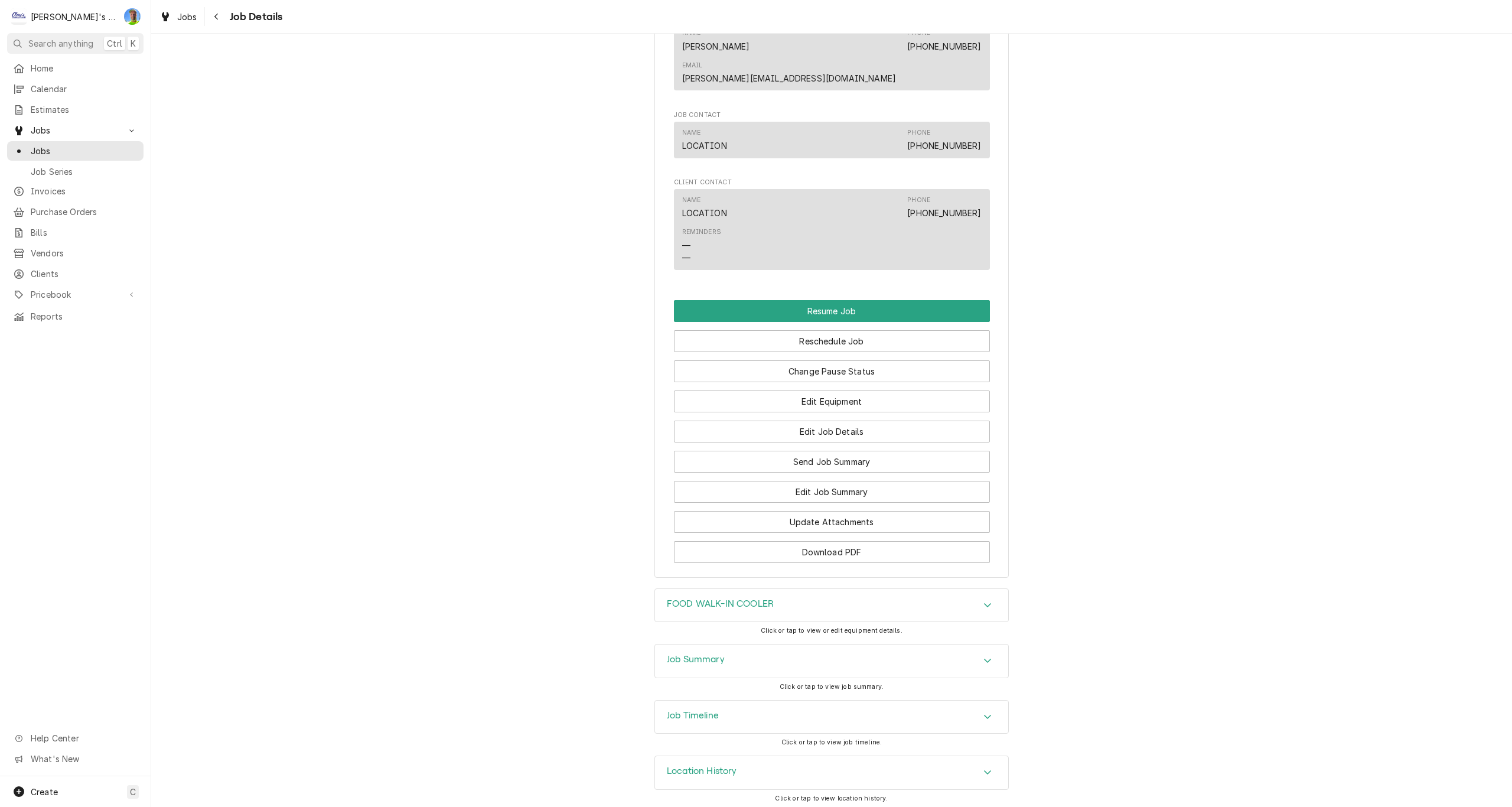
click at [985, 647] on div "Job Summary" at bounding box center [831, 661] width 353 height 33
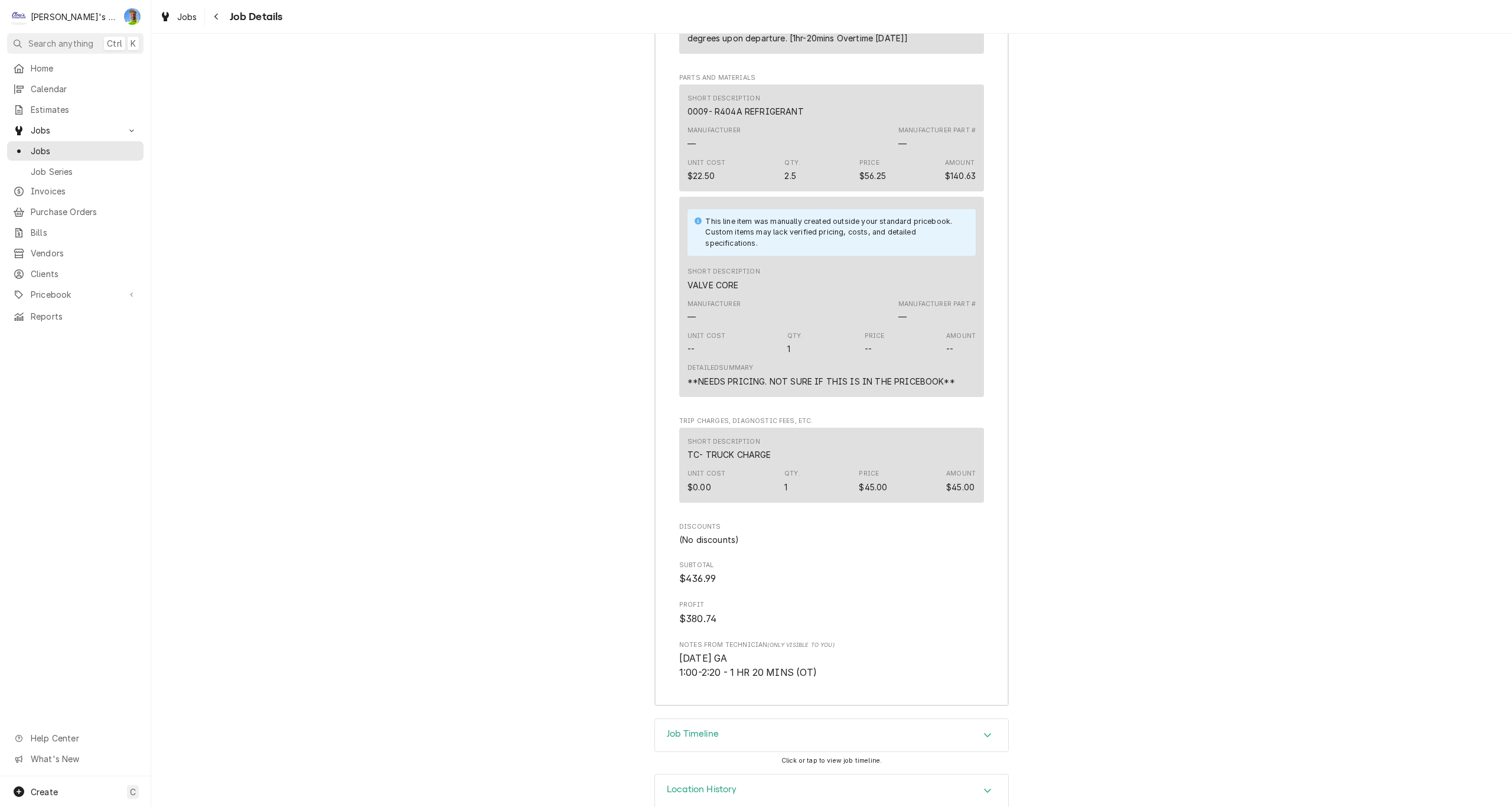
scroll to position [1997, 0]
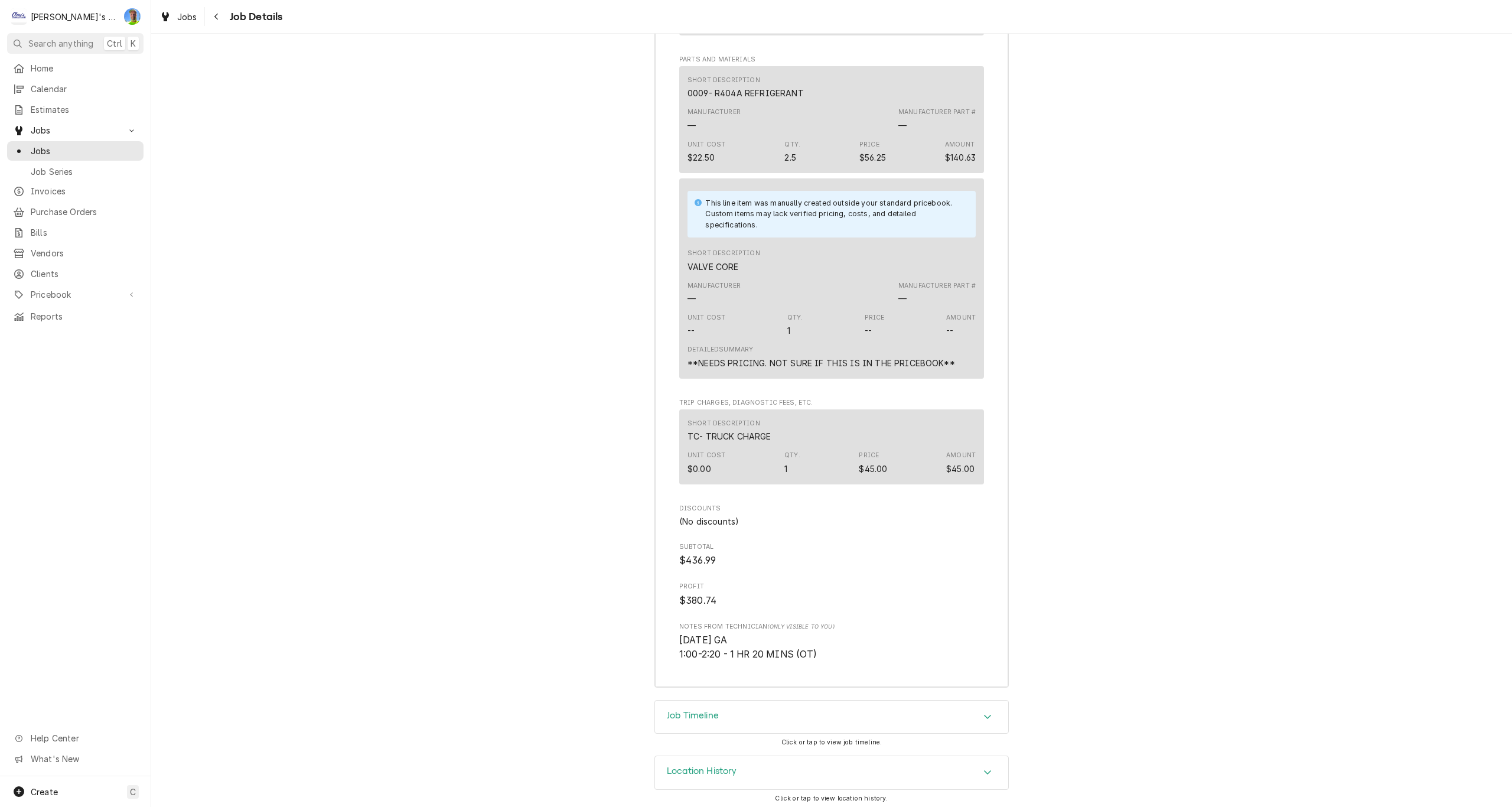
click at [996, 717] on div "Job Timeline" at bounding box center [831, 717] width 353 height 33
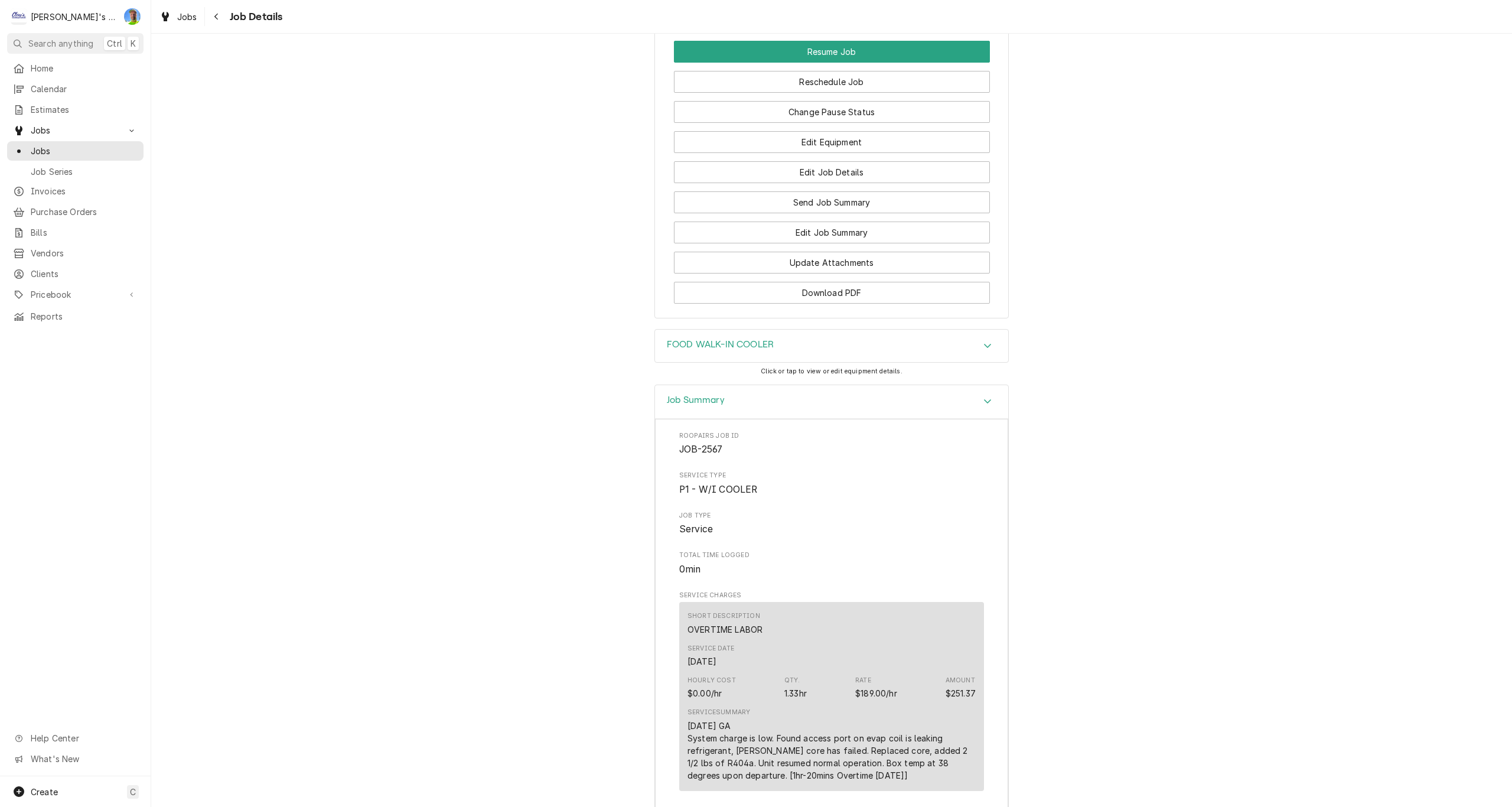
scroll to position [1136, 0]
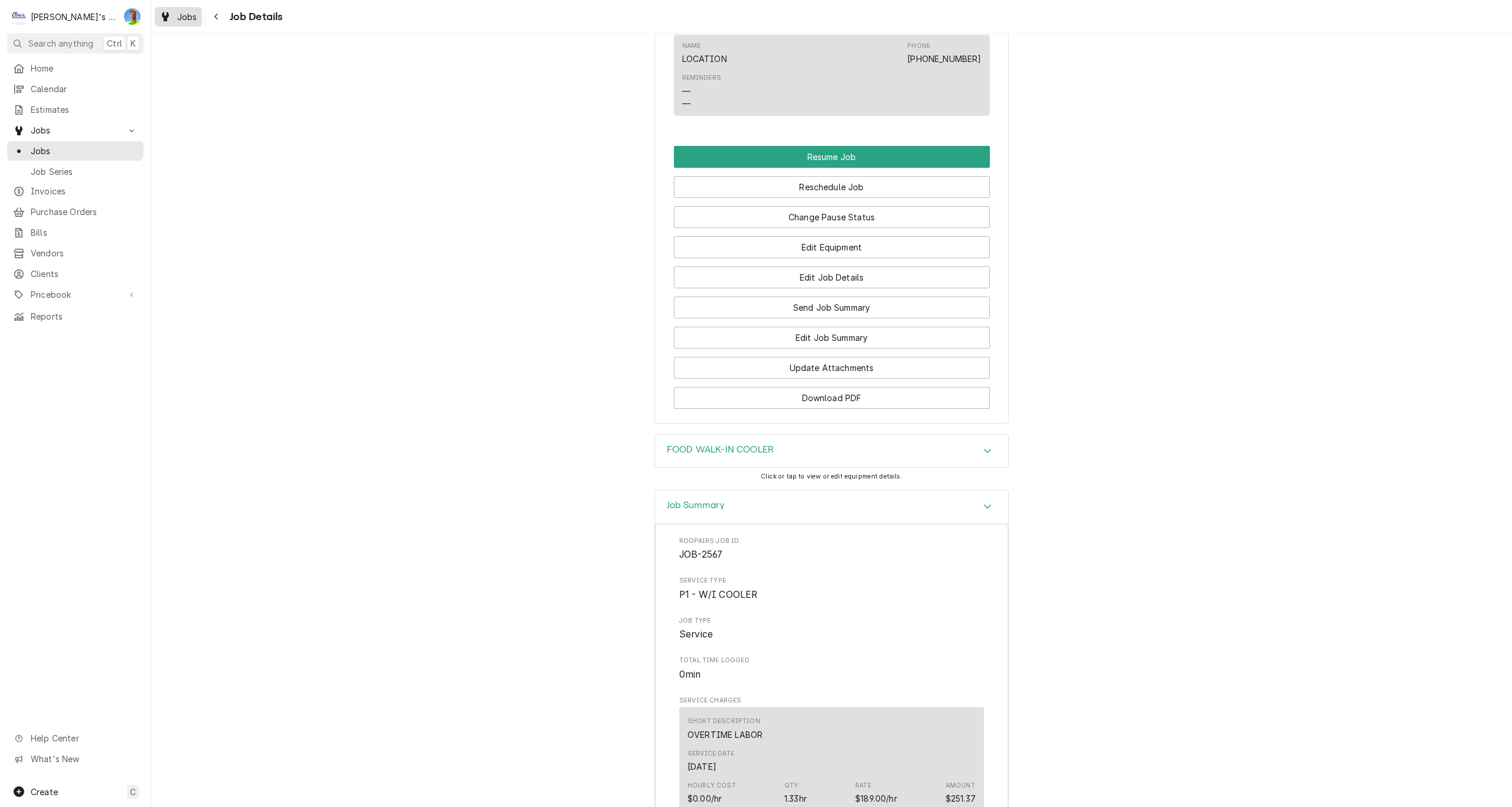
click at [179, 23] on div "Jobs" at bounding box center [178, 17] width 42 height 15
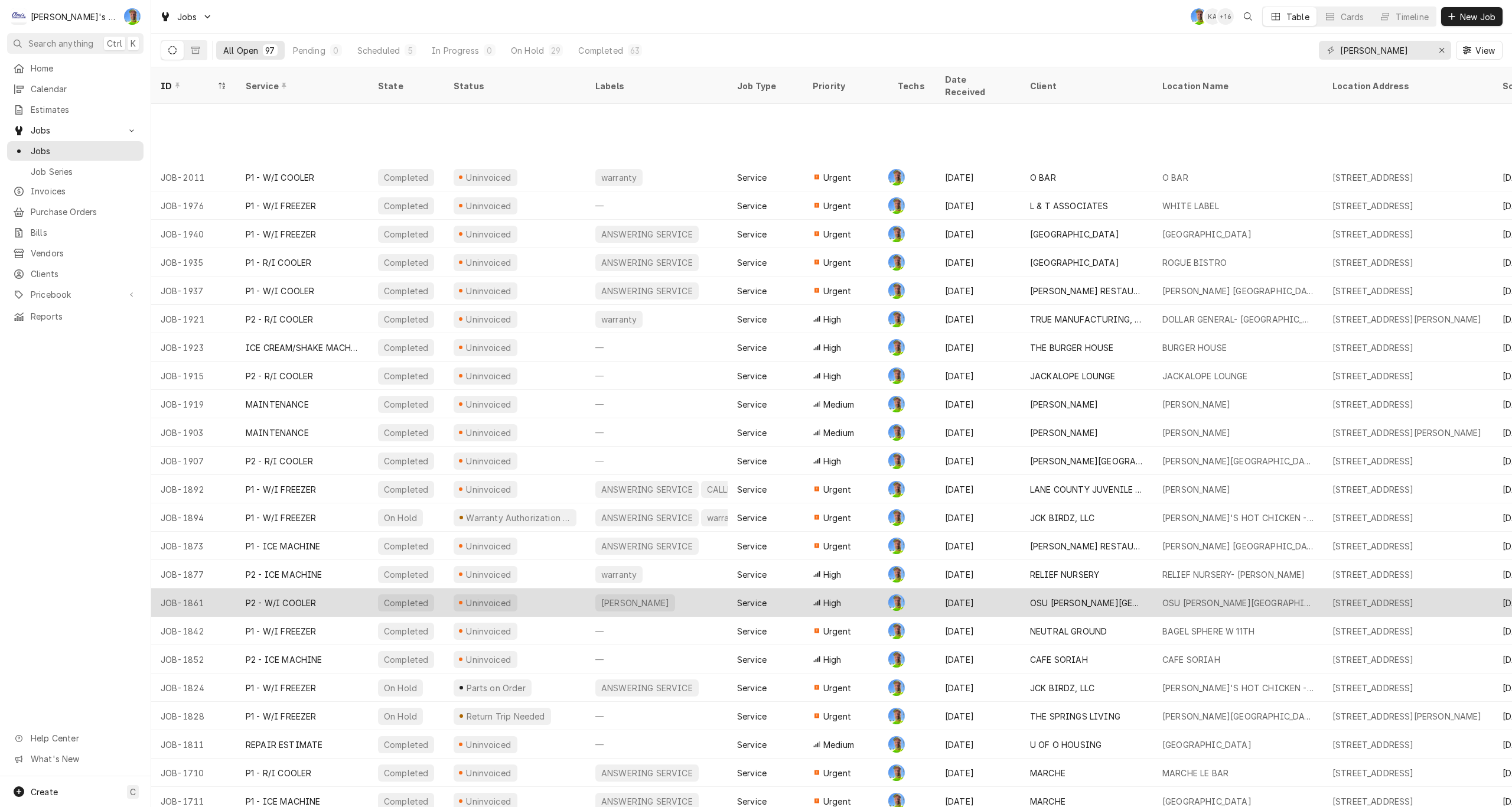
scroll to position [1560, 0]
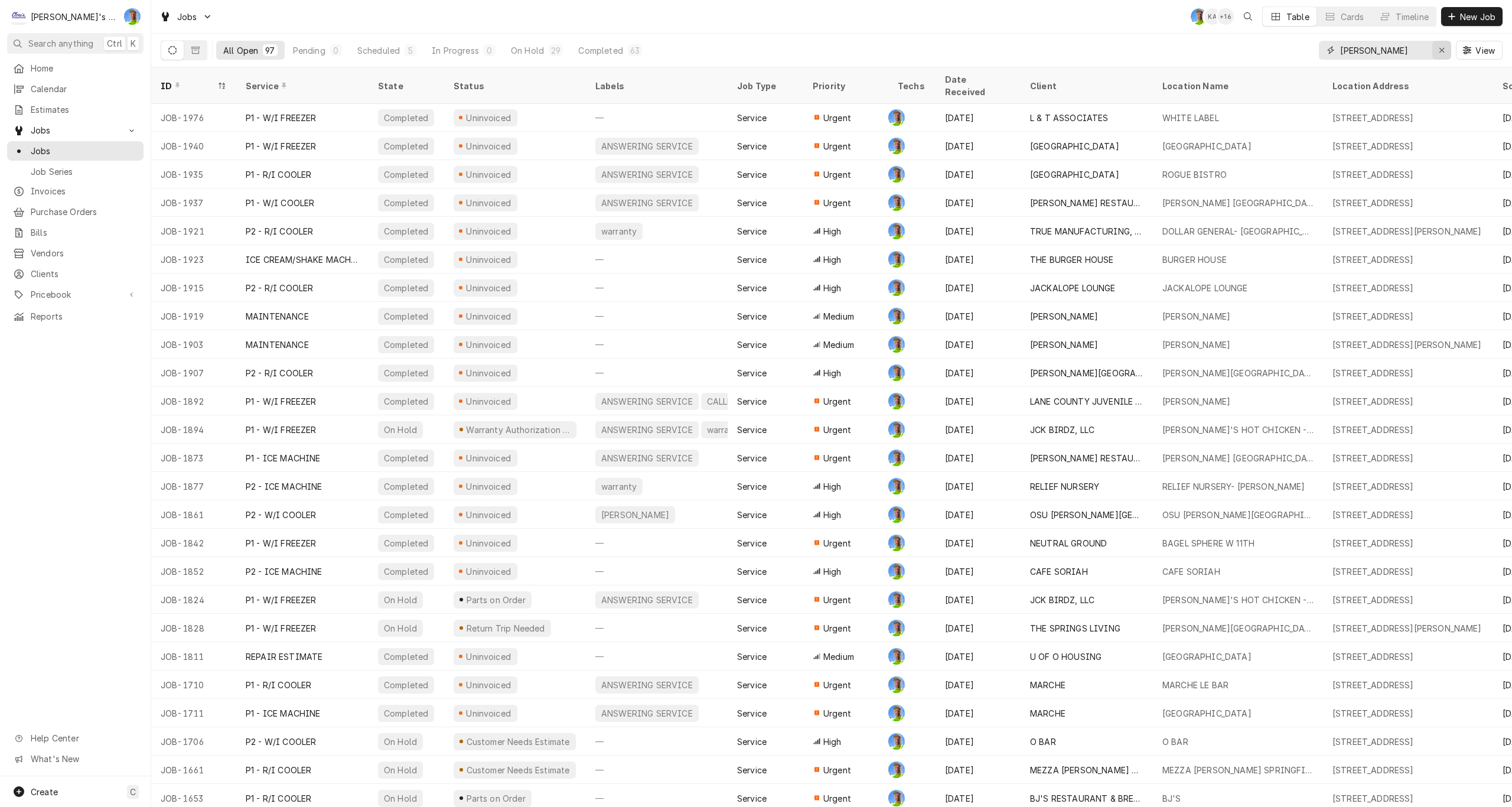
click at [1445, 52] on div "Erase input" at bounding box center [1442, 50] width 12 height 12
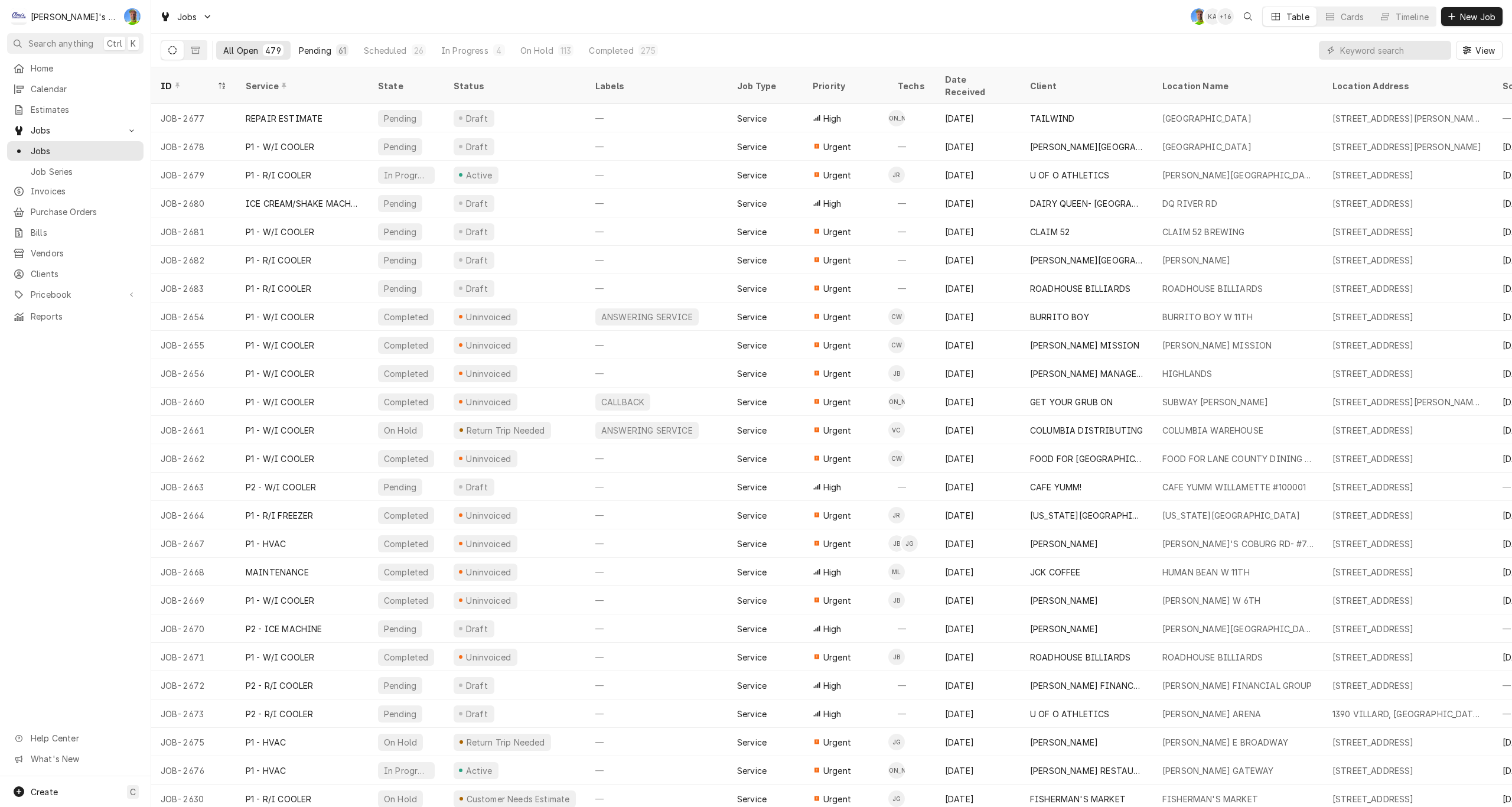
click at [310, 49] on div "Pending" at bounding box center [314, 50] width 32 height 12
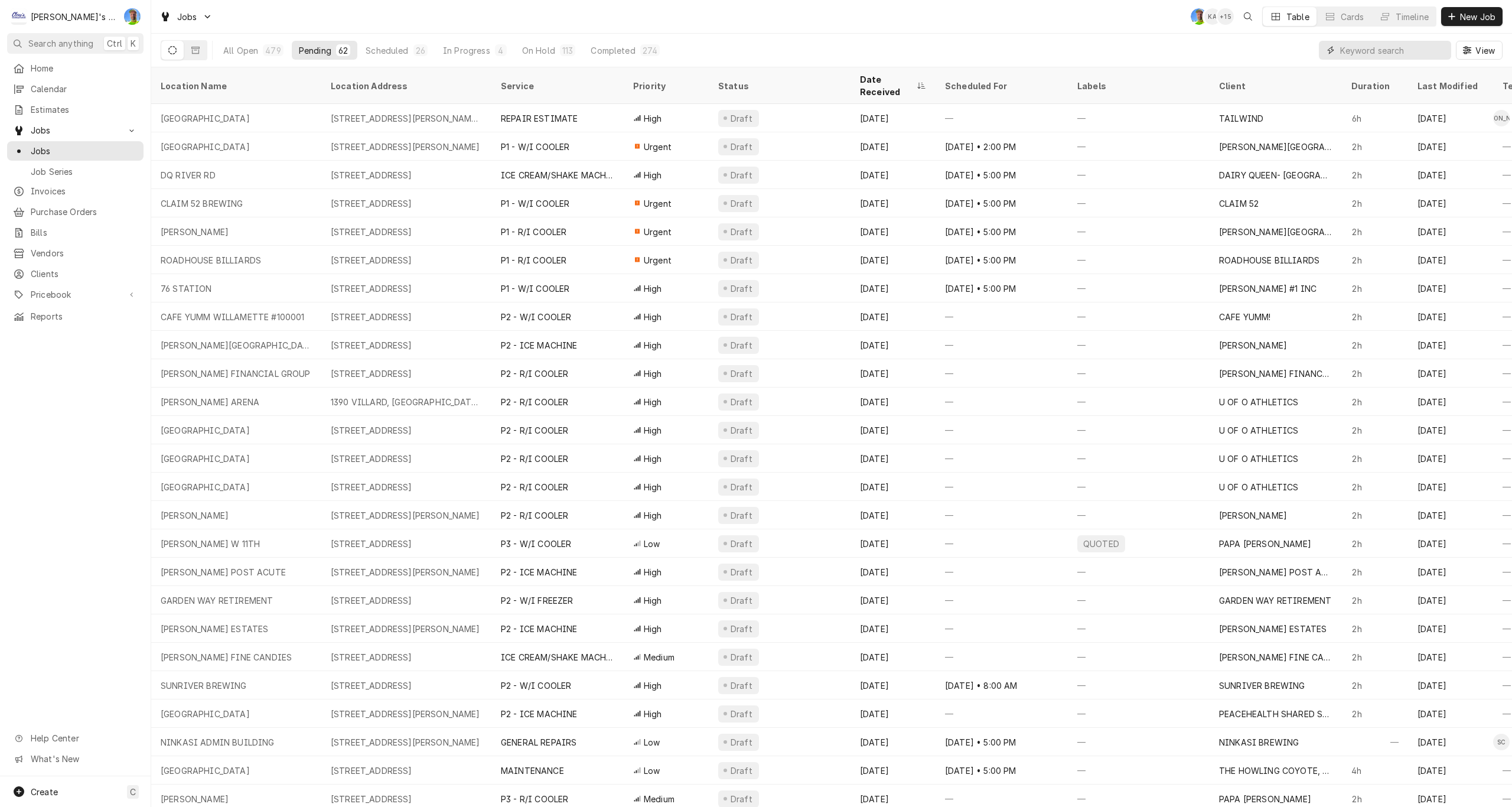
click at [1351, 50] on input "Dynamic Content Wrapper" at bounding box center [1392, 50] width 105 height 19
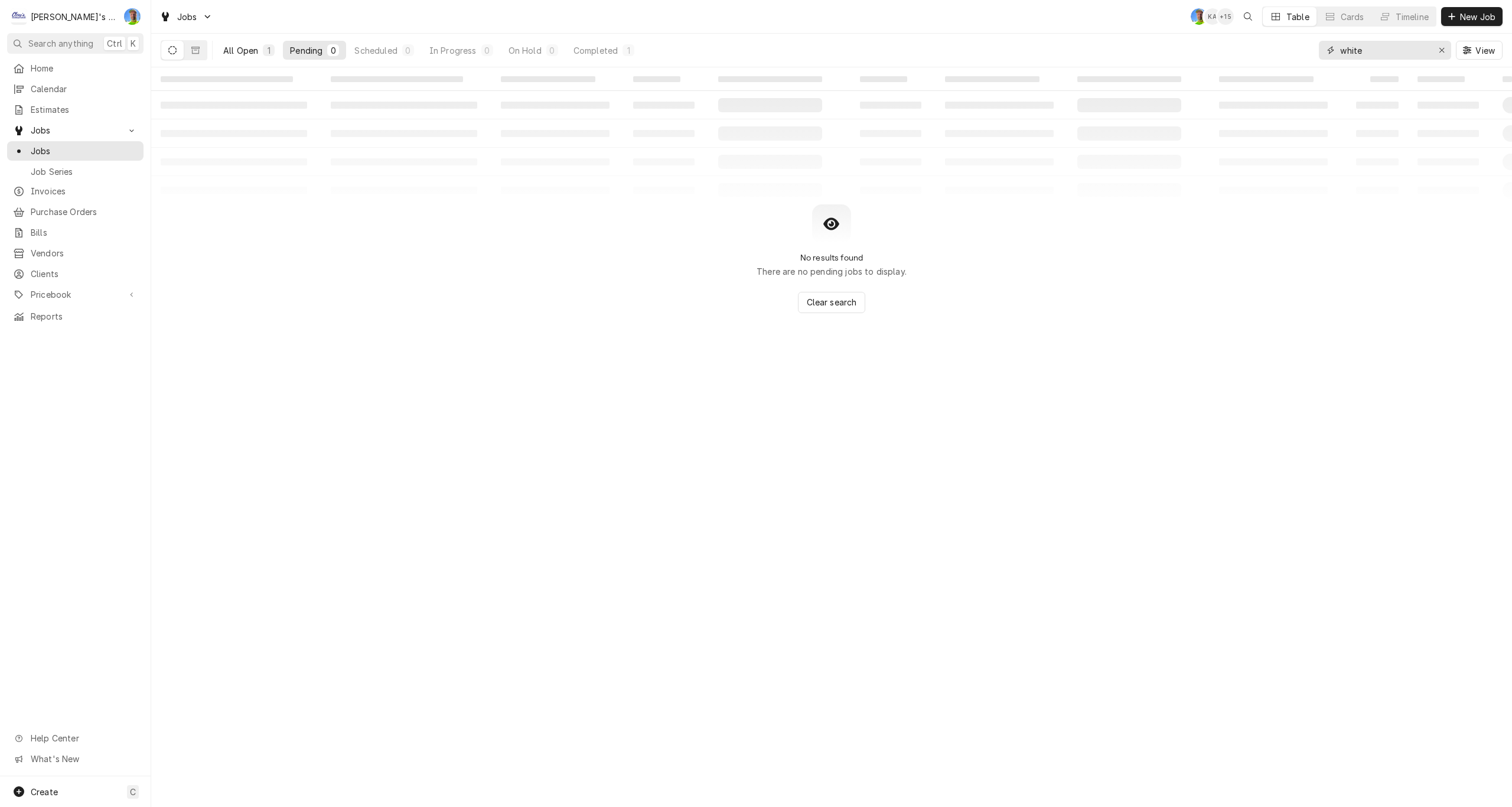
type input "white"
click at [240, 49] on div "All Open" at bounding box center [241, 50] width 35 height 12
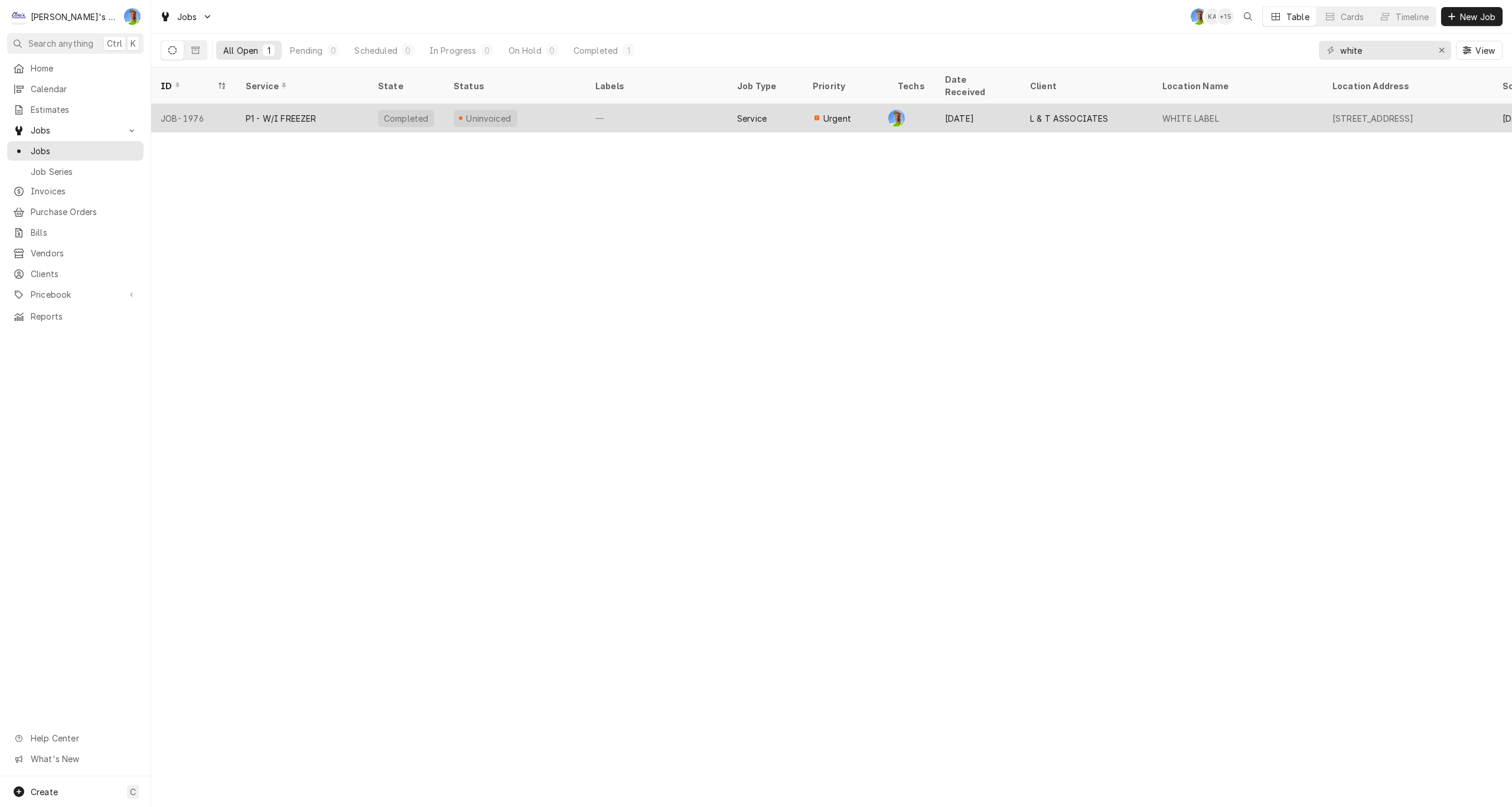
click at [279, 113] on div "P1 - W/I FREEZER" at bounding box center [281, 118] width 71 height 12
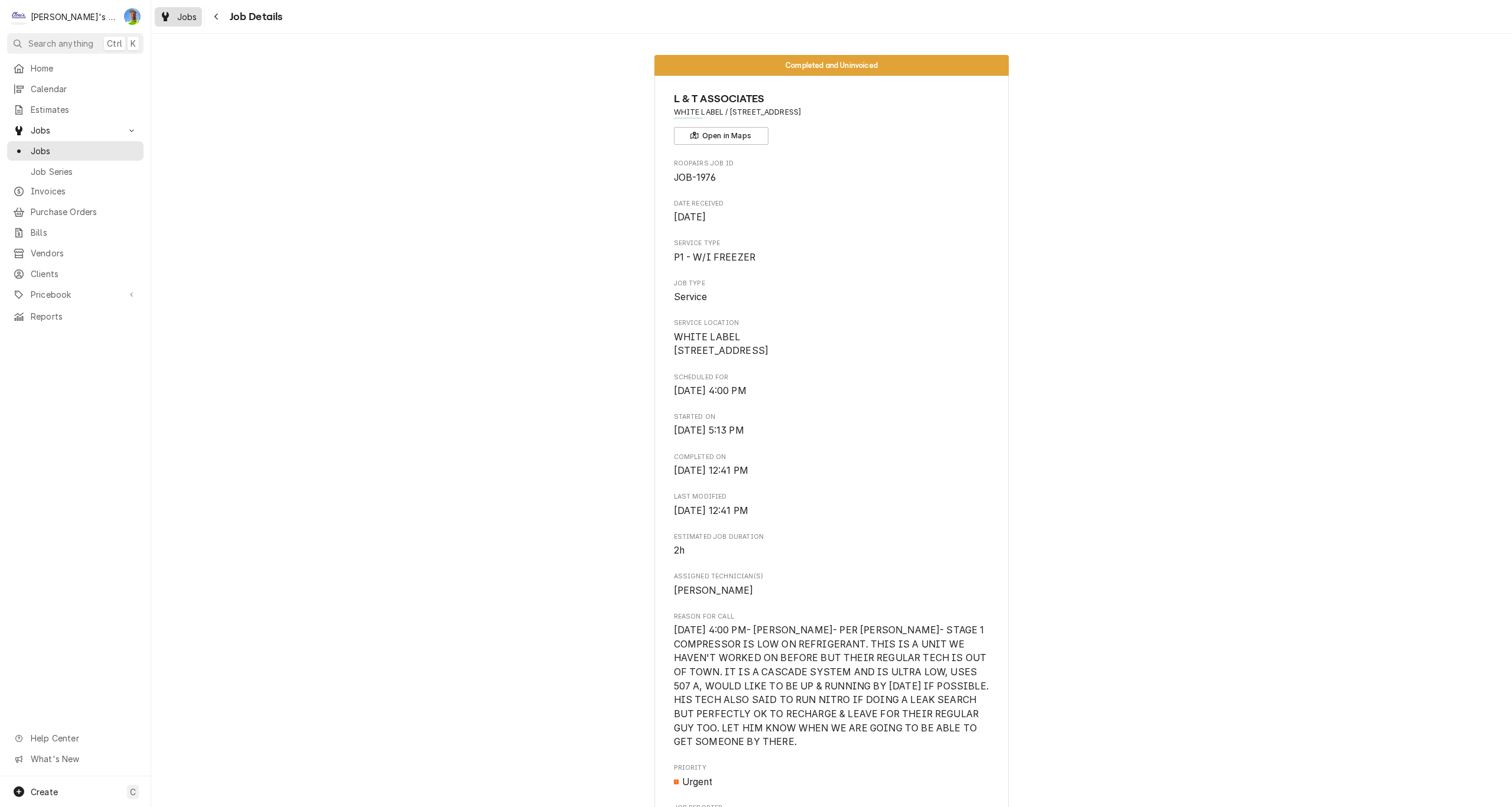
click at [179, 17] on span "Jobs" at bounding box center [187, 17] width 20 height 12
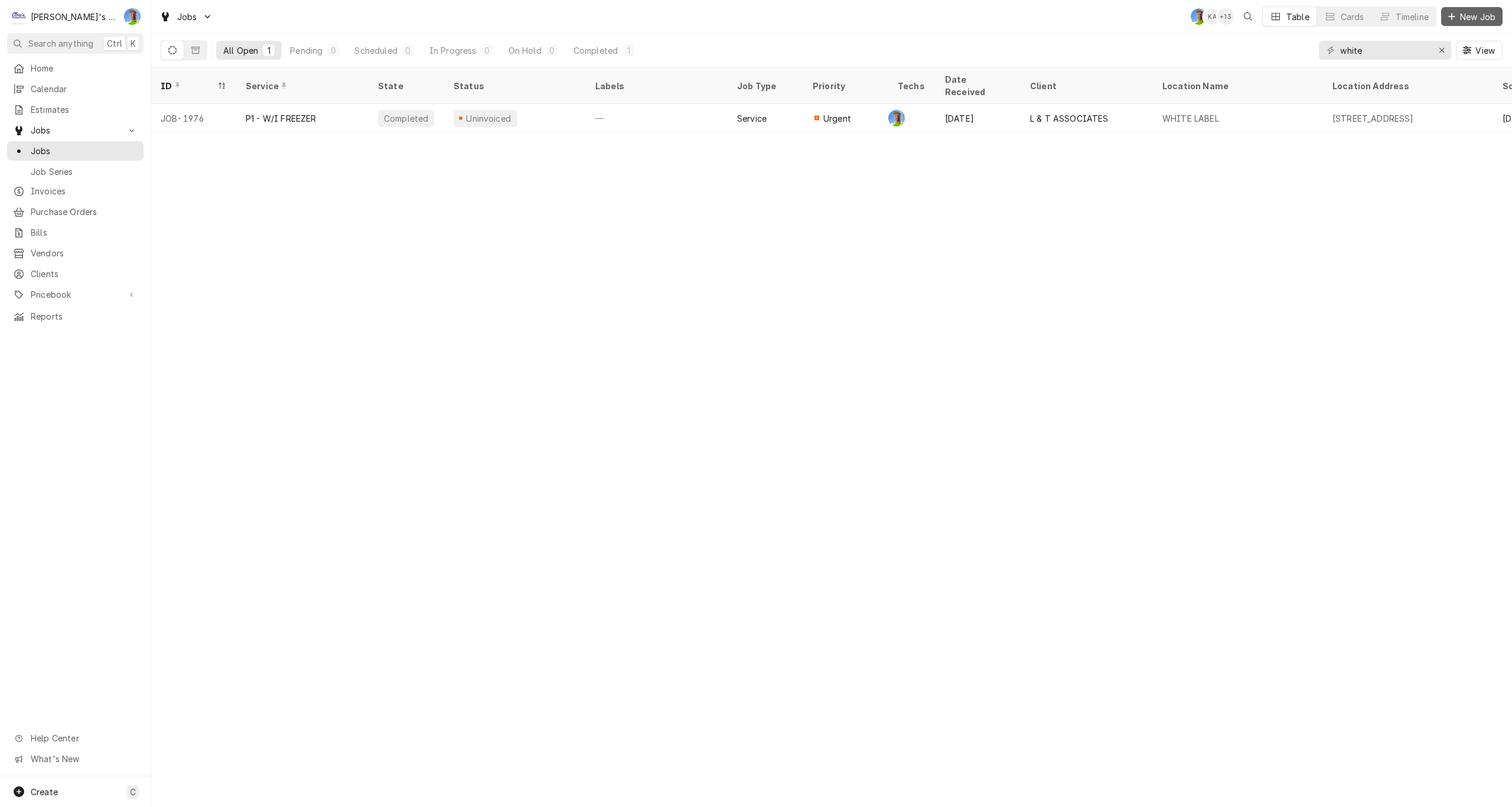
click at [1475, 17] on span "New Job" at bounding box center [1477, 17] width 41 height 12
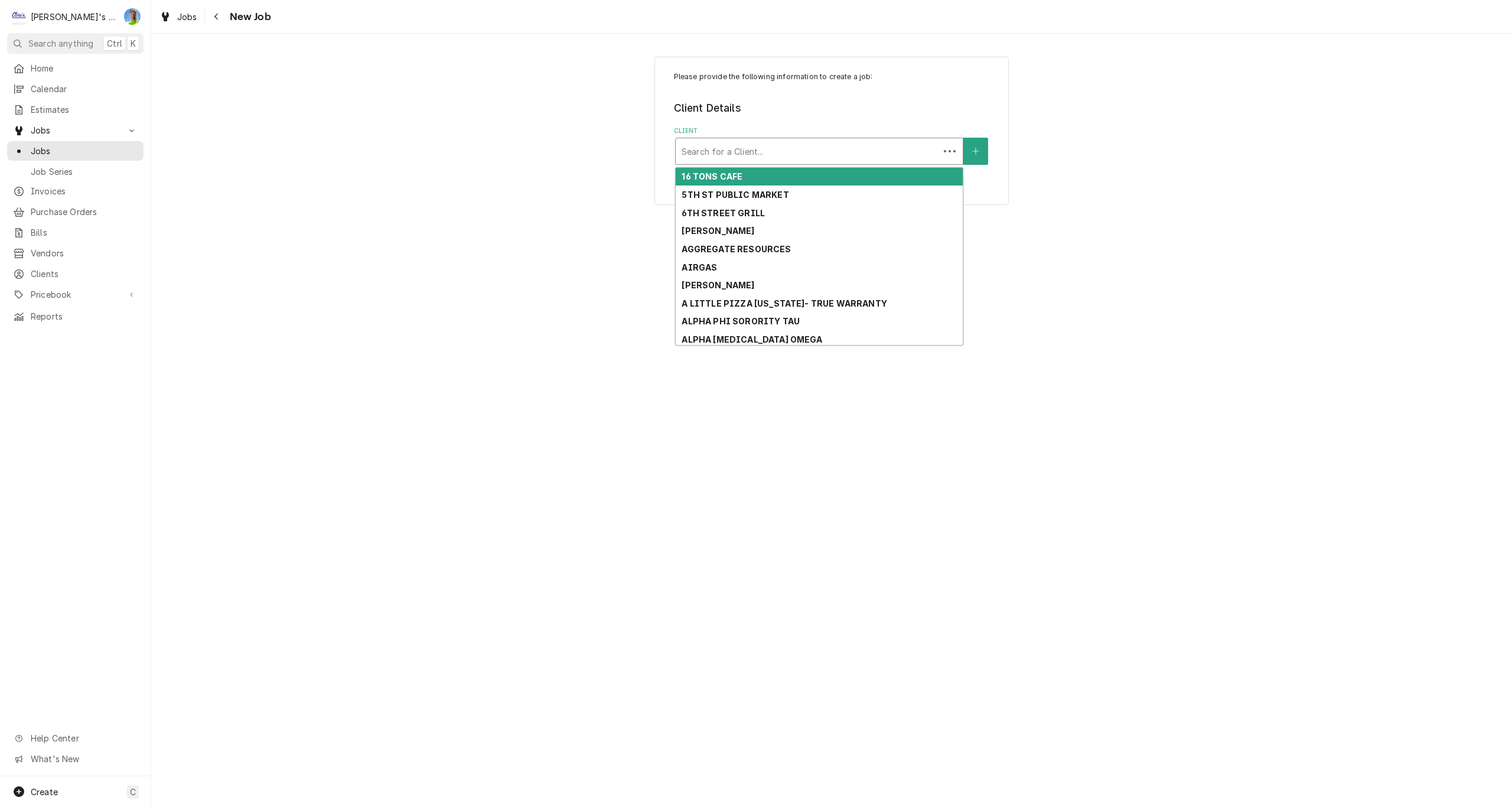
click at [911, 151] on div "Client" at bounding box center [808, 151] width 252 height 22
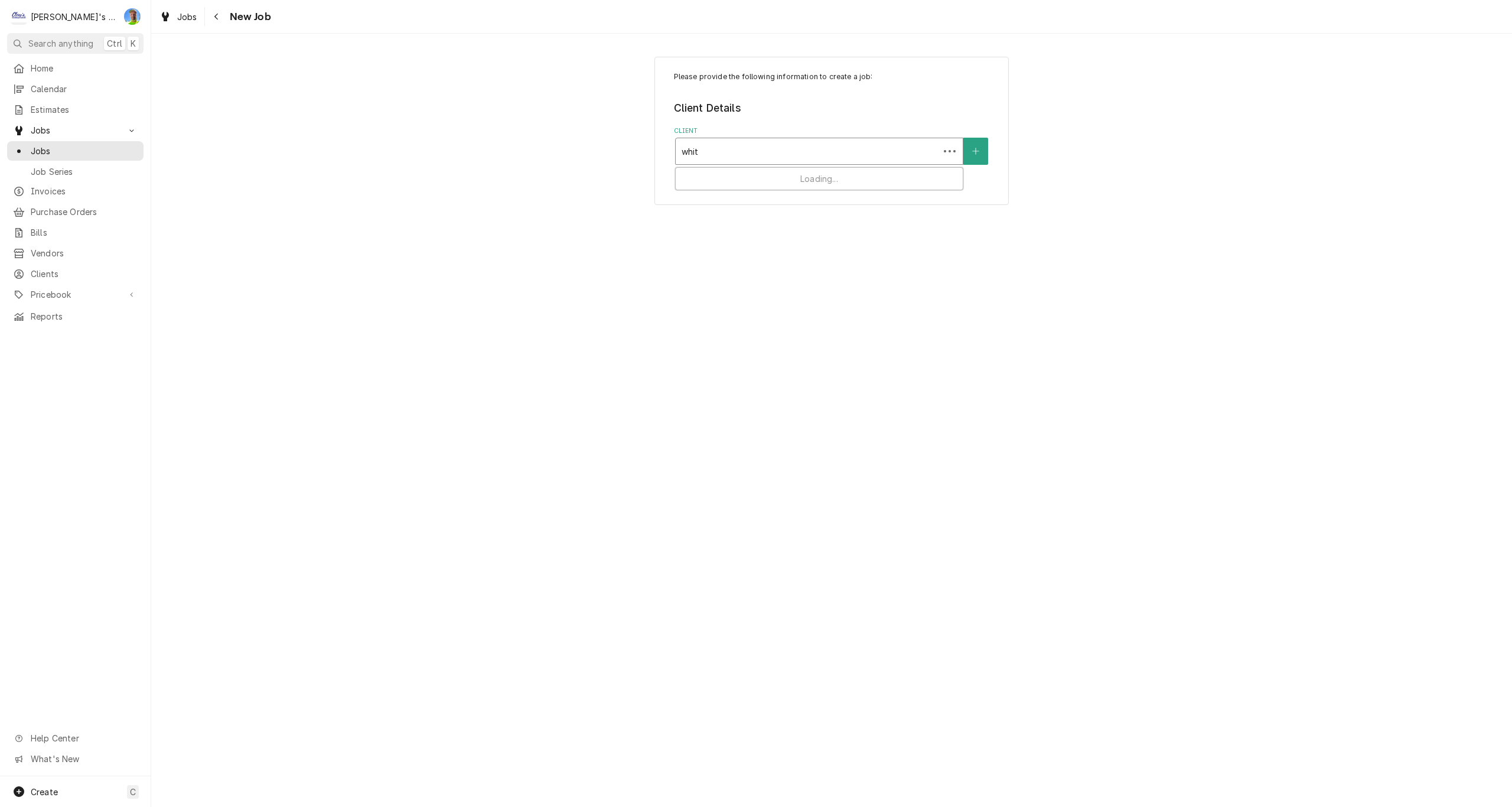
type input "white"
click at [838, 177] on div "L & T ASSOCIATES" at bounding box center [818, 177] width 287 height 18
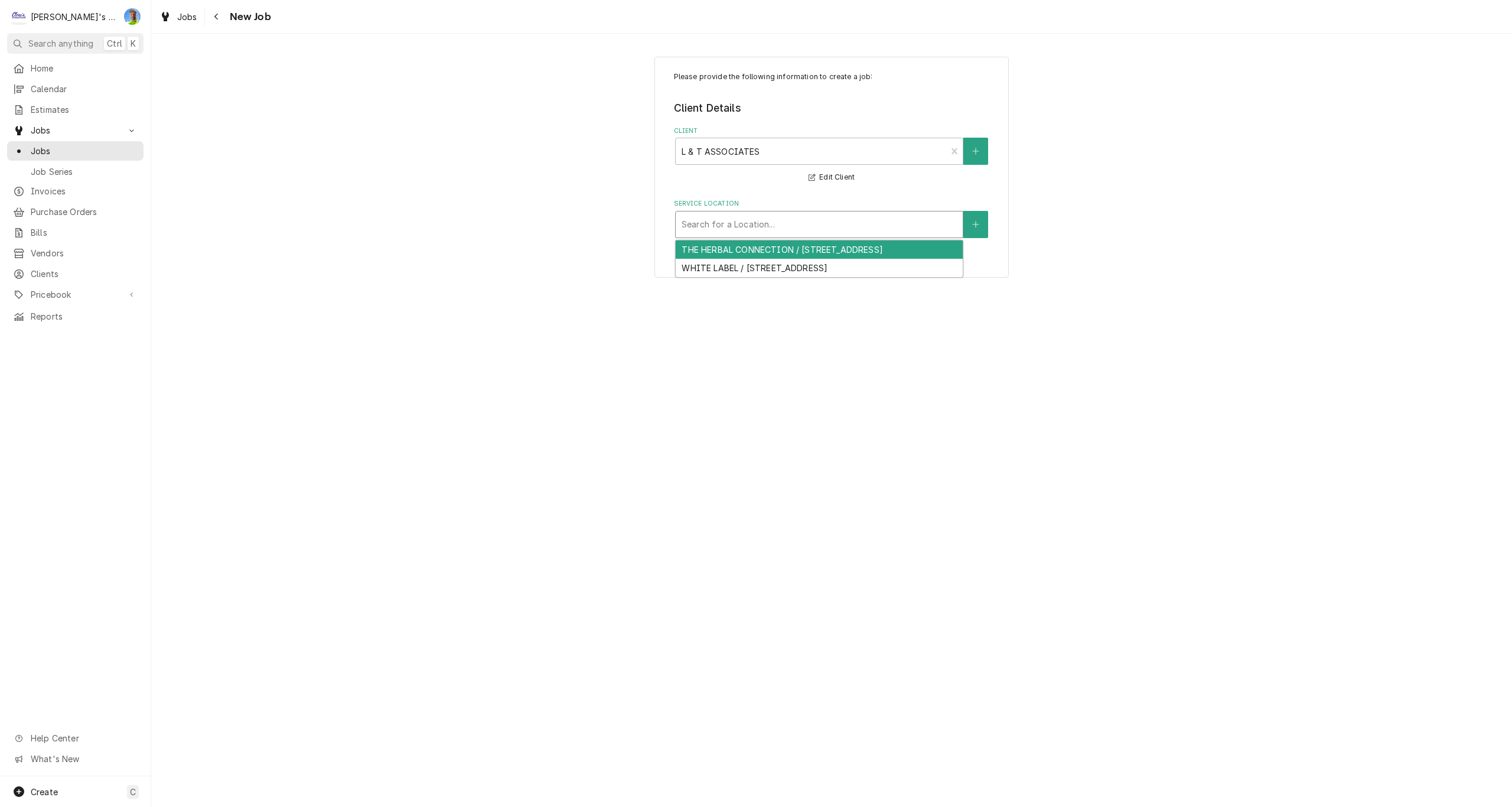
click at [766, 227] on div "Service Location" at bounding box center [819, 224] width 276 height 22
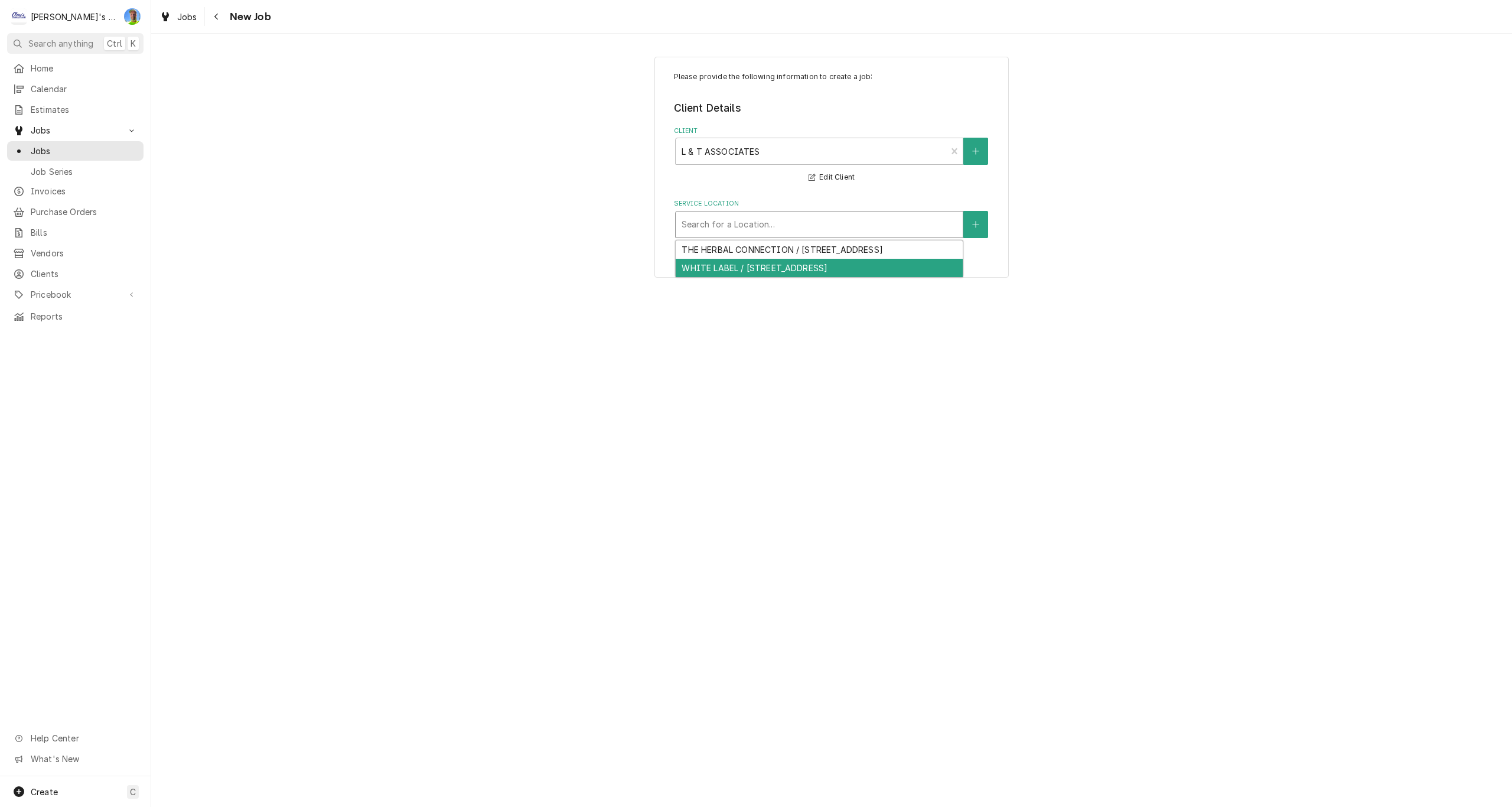
click at [765, 270] on div "WHITE LABEL / 459 RIVER AVE, EUGENE, OR 97404" at bounding box center [818, 268] width 287 height 18
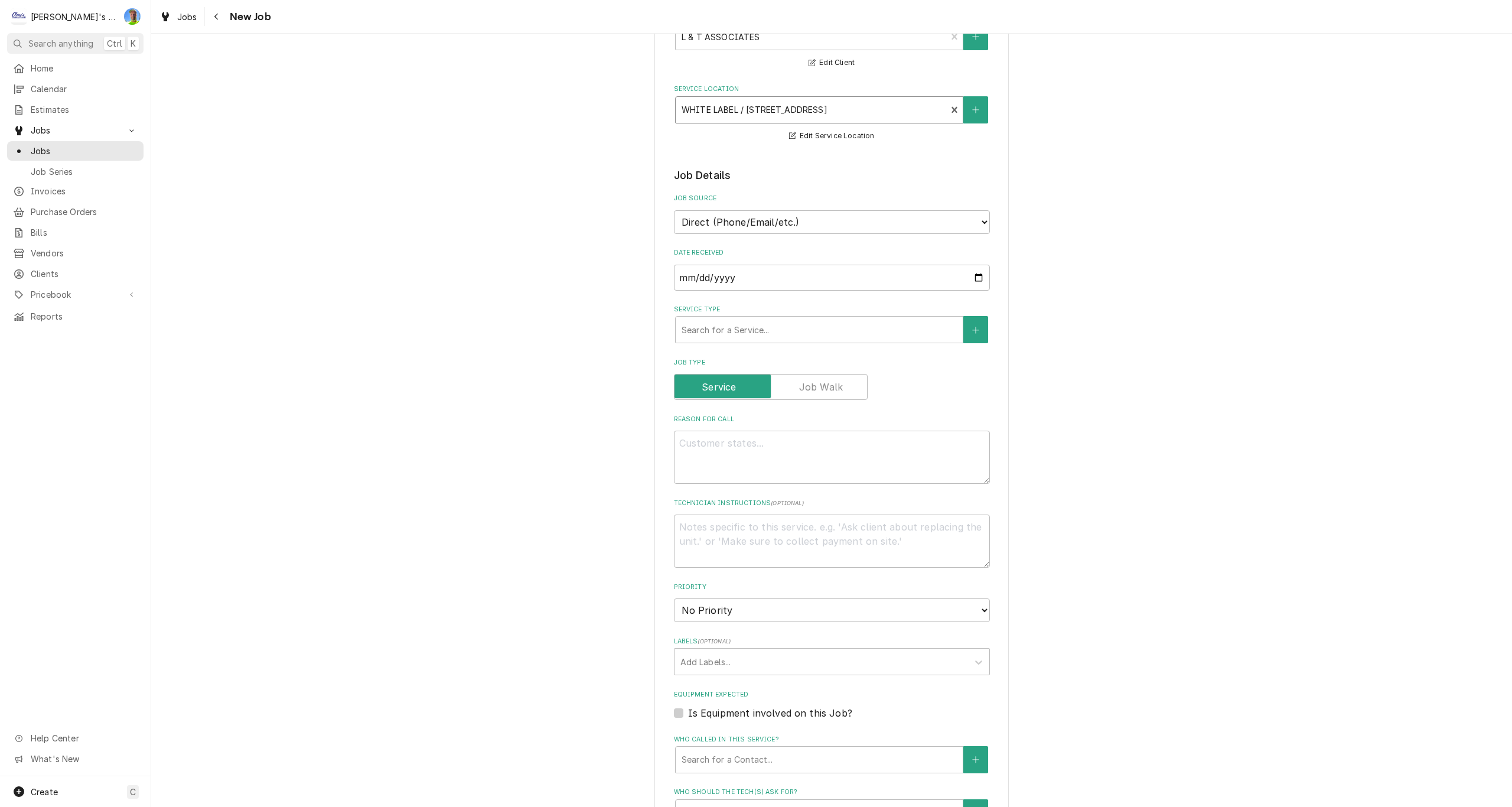
scroll to position [118, 0]
click at [974, 276] on input "2025-08-13" at bounding box center [832, 273] width 316 height 26
type input "2025-08-12"
click at [731, 329] on div "Service Type" at bounding box center [819, 326] width 276 height 22
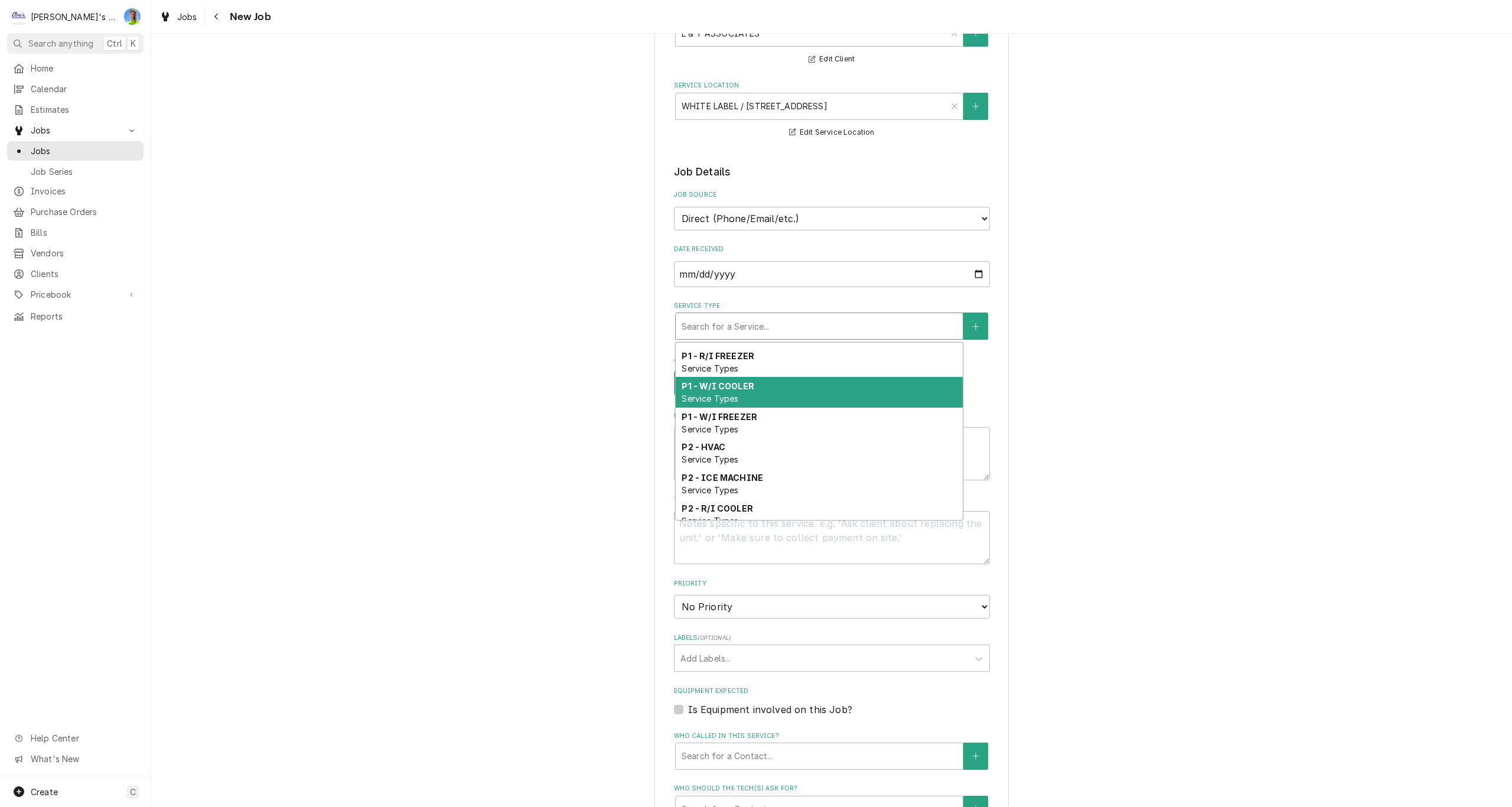
scroll to position [432, 0]
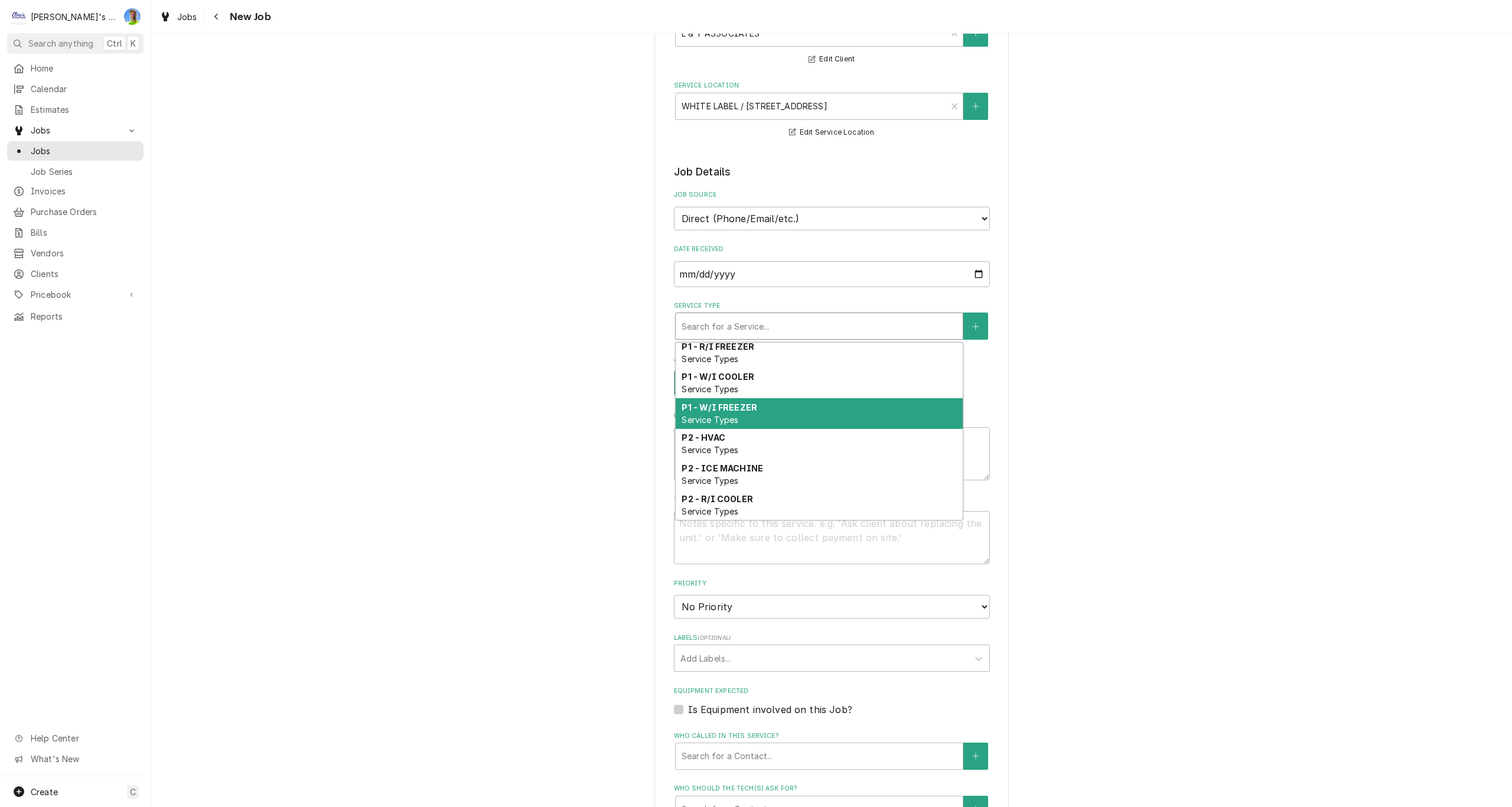
click at [732, 410] on strong "P1 - W/I FREEZER" at bounding box center [719, 407] width 75 height 10
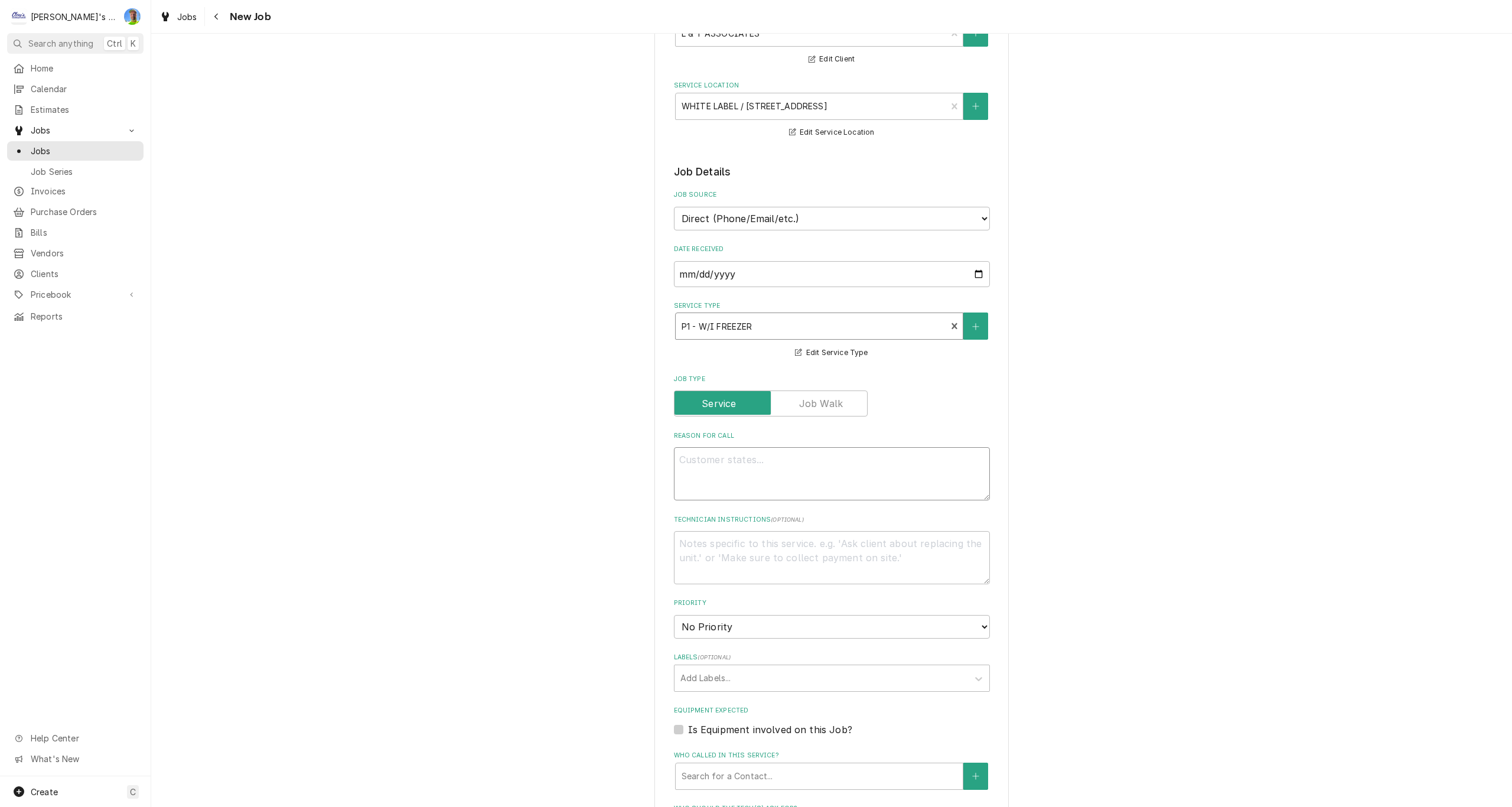
click at [740, 458] on textarea "Reason For Call" at bounding box center [832, 473] width 316 height 53
type textarea "x"
type textarea "8"
type textarea "x"
type textarea "8/"
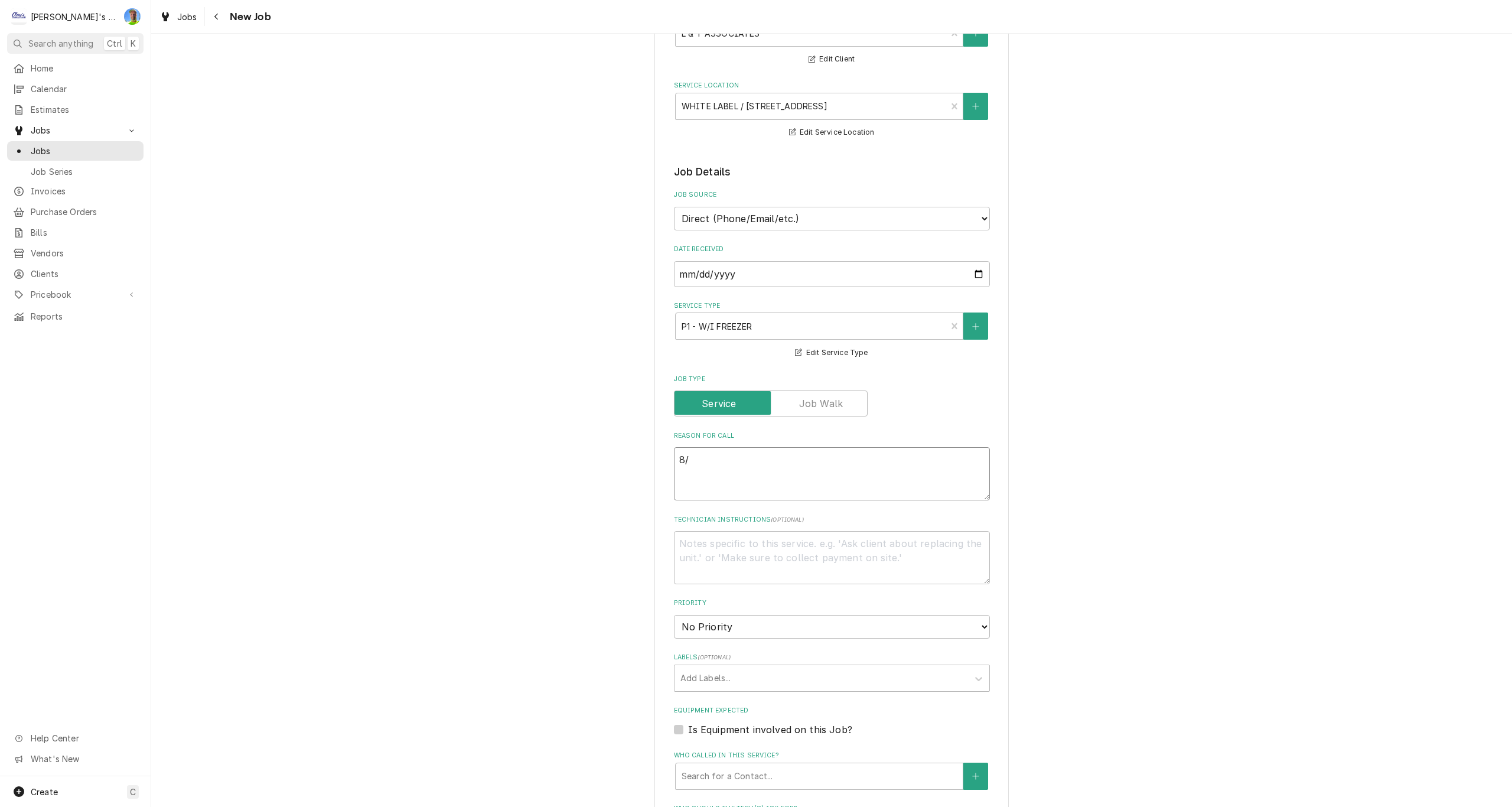
type textarea "x"
type textarea "8/1"
type textarea "x"
type textarea "8/12"
type textarea "x"
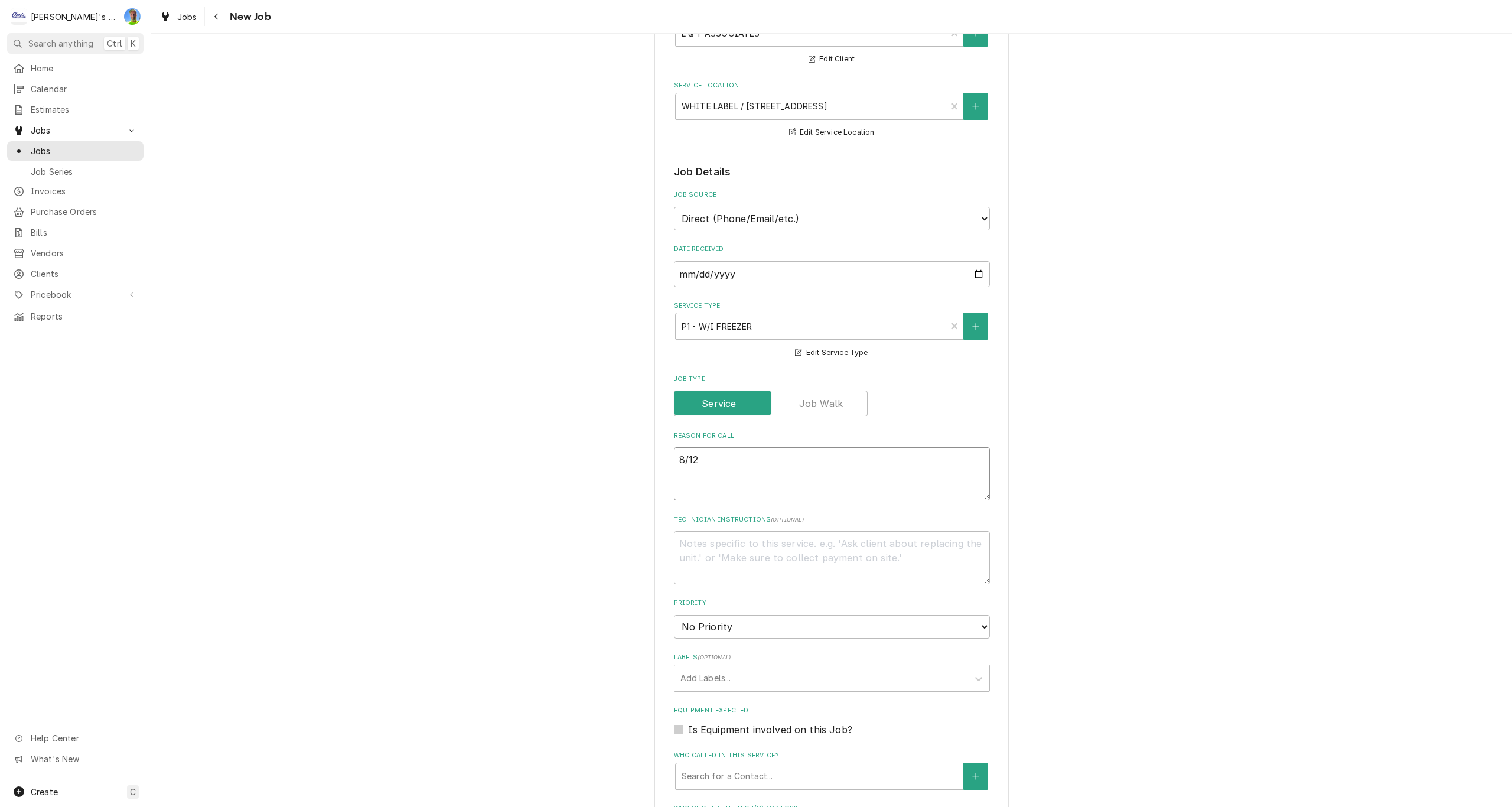
type textarea "8/12/"
type textarea "x"
type textarea "8/12/2"
type textarea "x"
type textarea "8/12/20"
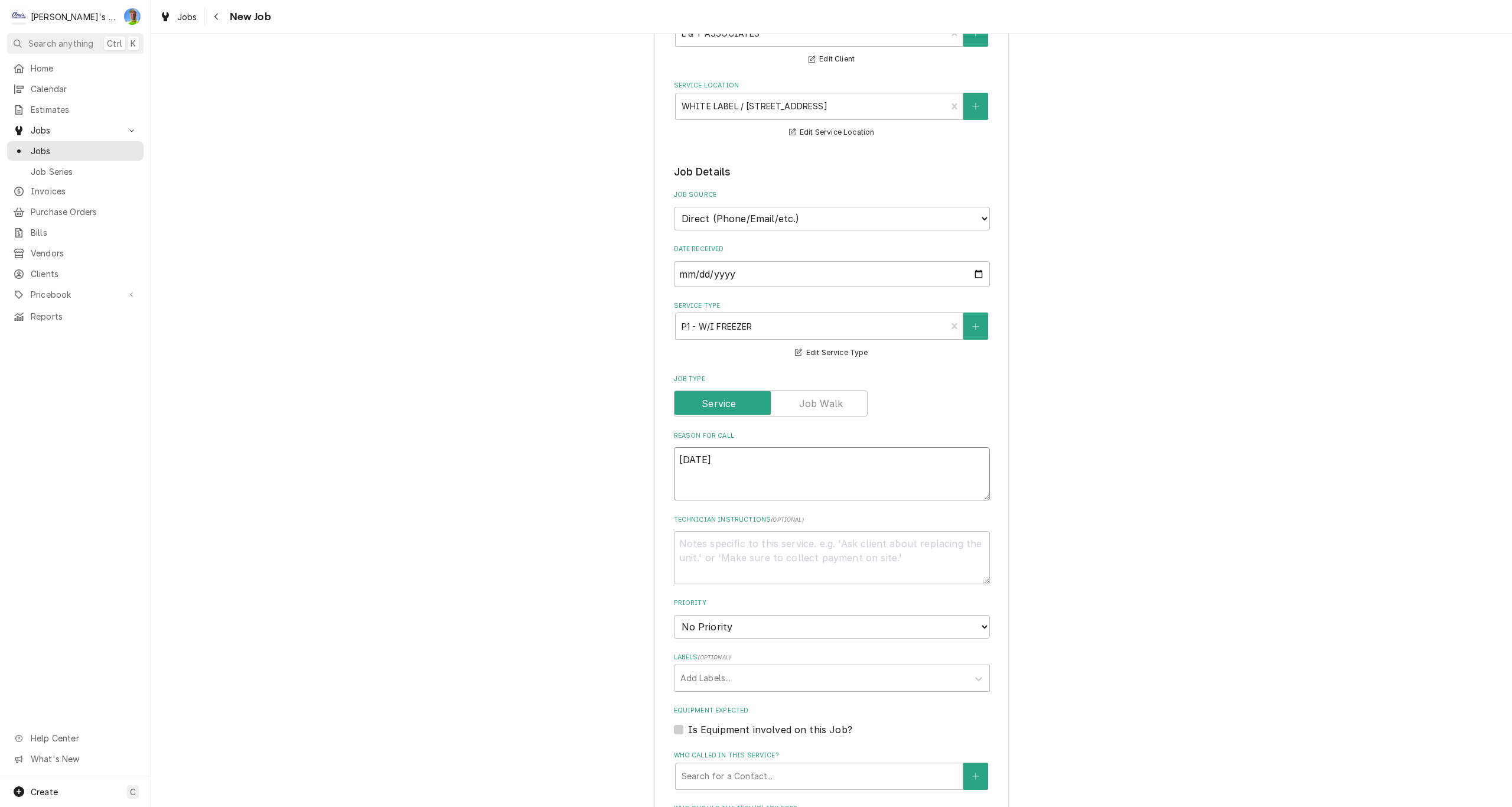
type textarea "x"
type textarea "8/12/202"
type textarea "x"
type textarea "8/12/2025"
type textarea "x"
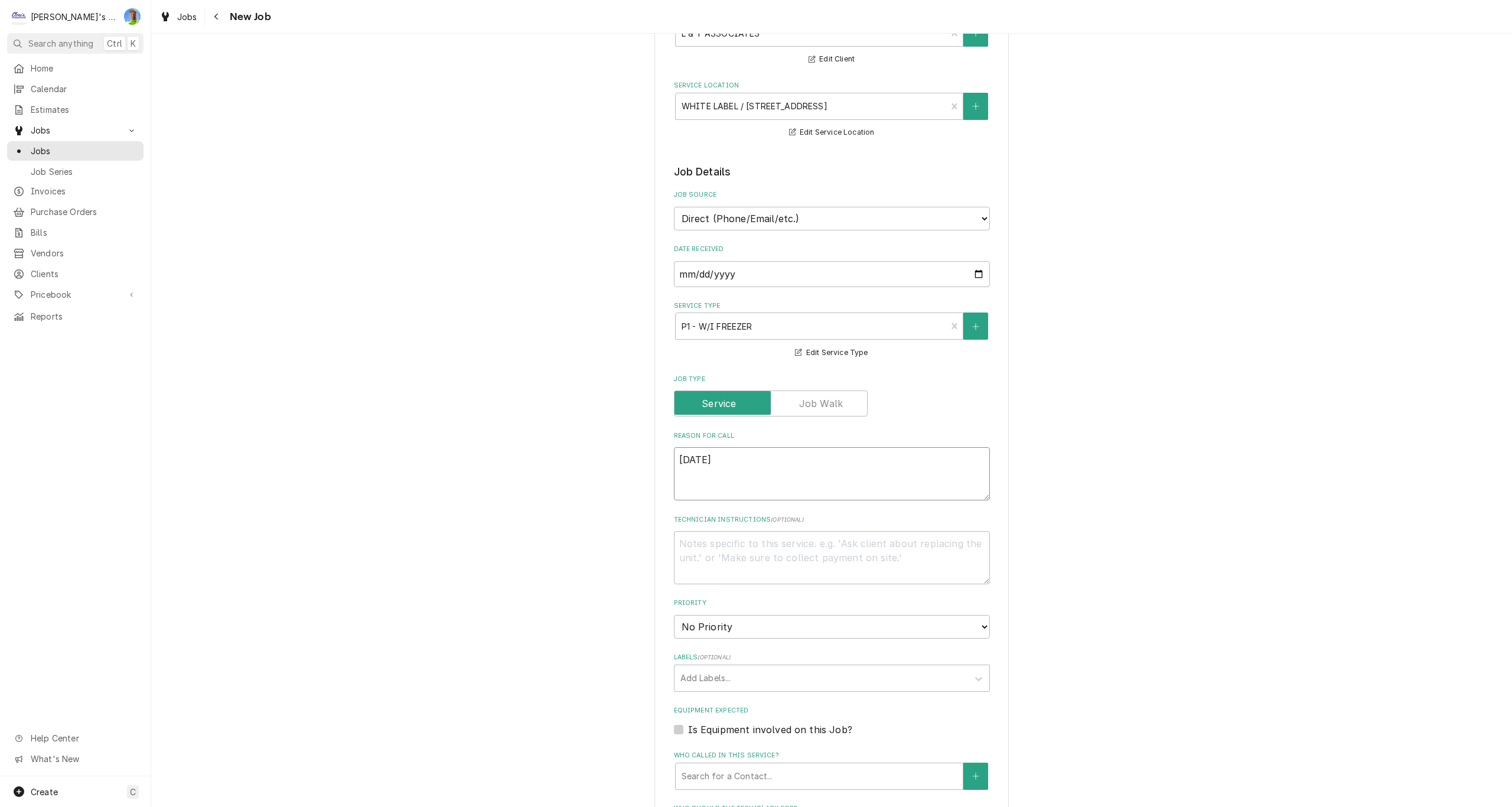
type textarea "8/12/2025"
type textarea "x"
type textarea "8/12/2025 5"
type textarea "x"
type textarea "8/12/2025 5:"
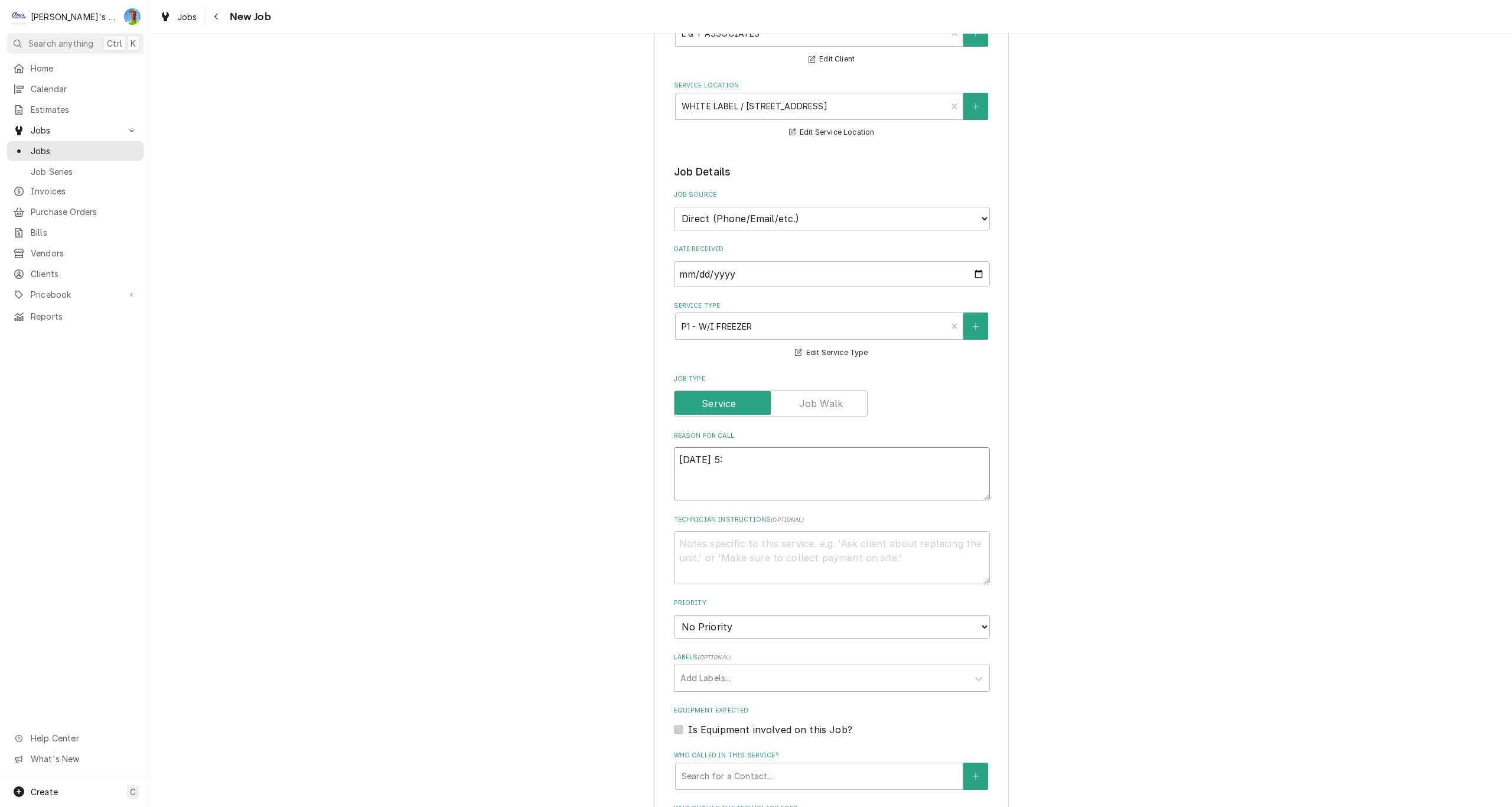
type textarea "x"
type textarea "8/12/2025 5:0"
type textarea "x"
type textarea "8/12/2025 5:00"
type textarea "x"
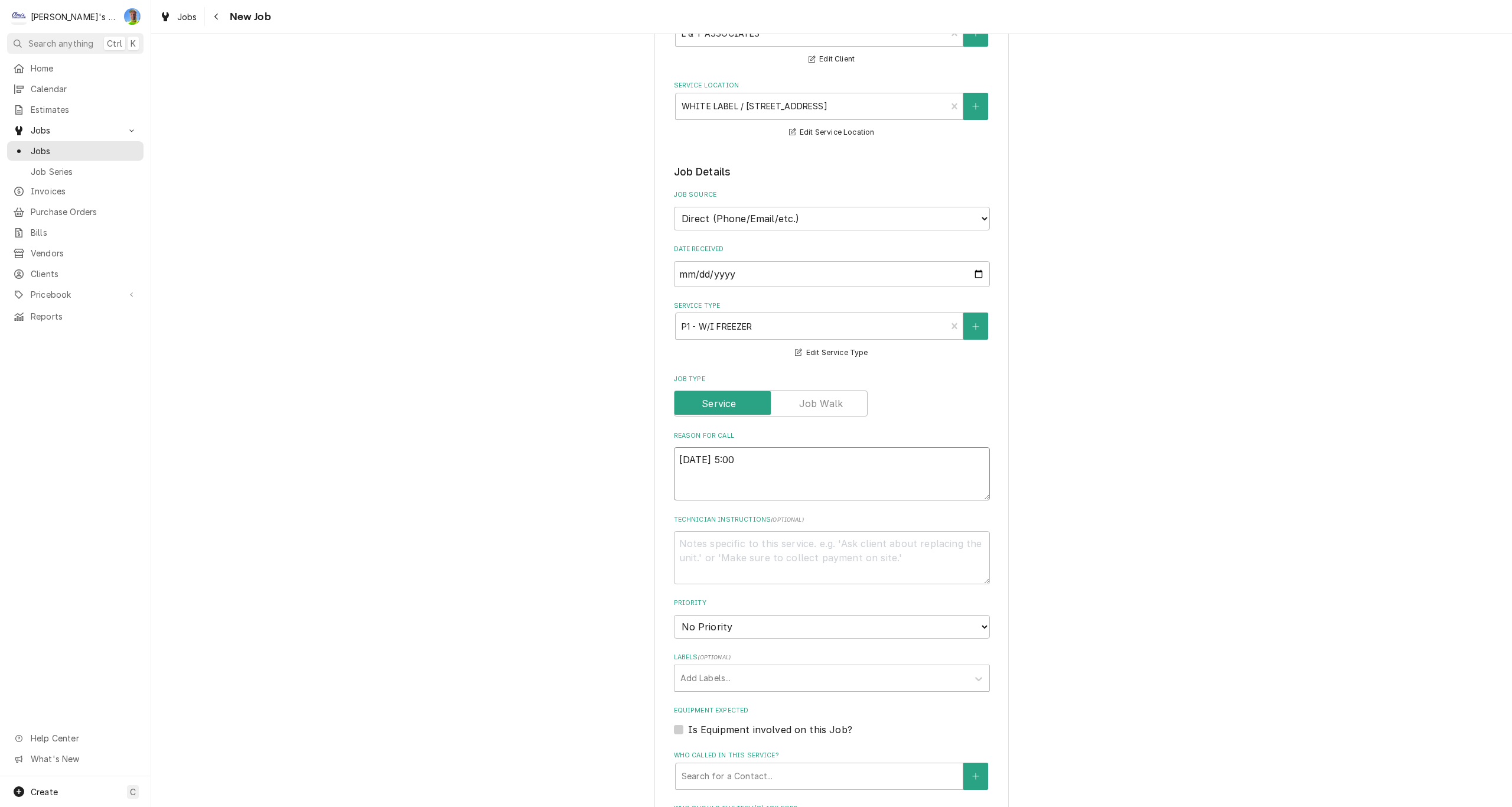
type textarea "8/12/2025 5:00p"
type textarea "x"
type textarea "8/12/2025 5:00pm"
type textarea "x"
type textarea "8/12/2025 5:00pm"
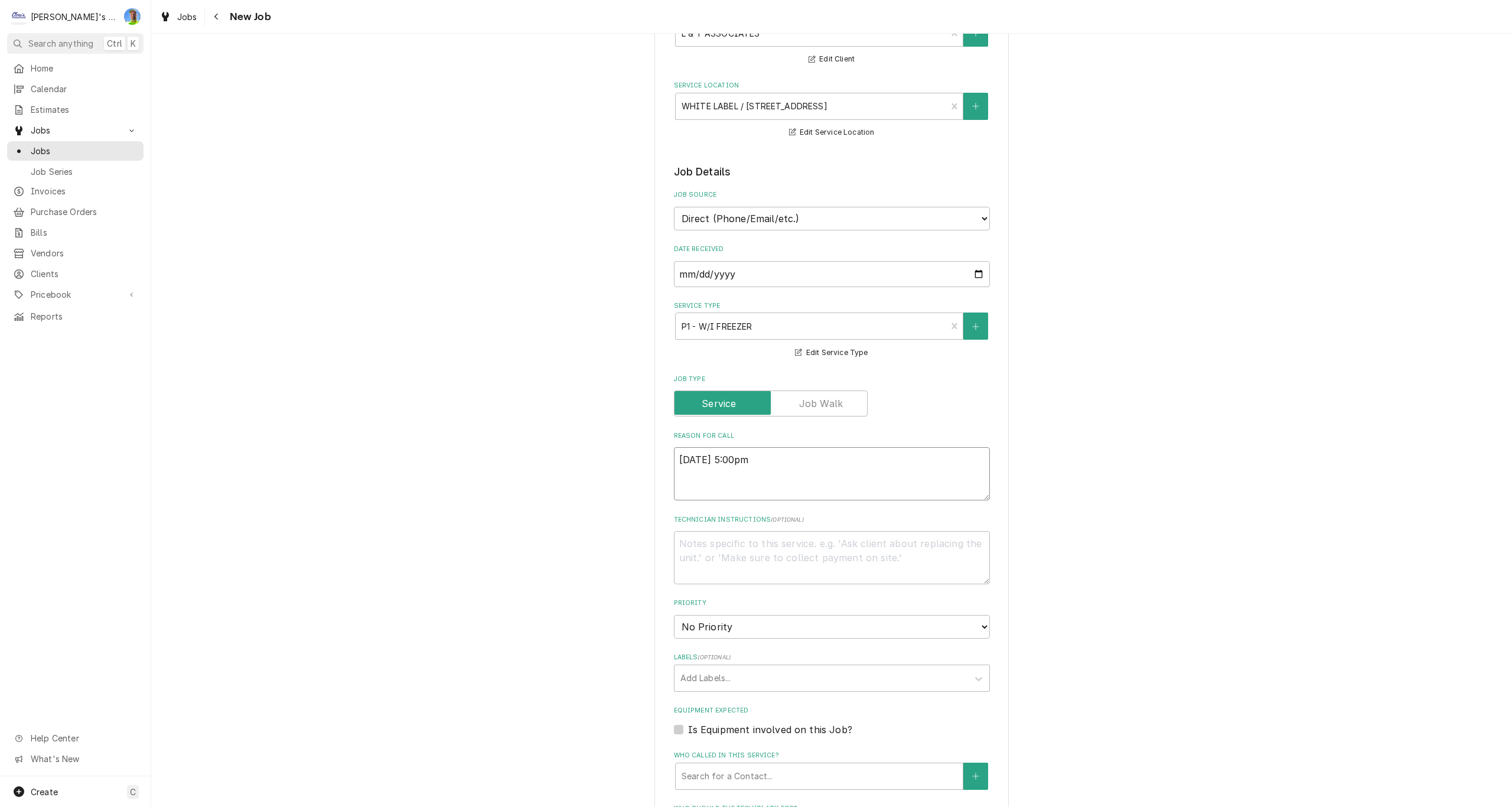
type textarea "x"
type textarea "8/12/2025 5:00pm -"
type textarea "x"
type textarea "8/12/2025 5:00pm -"
type textarea "x"
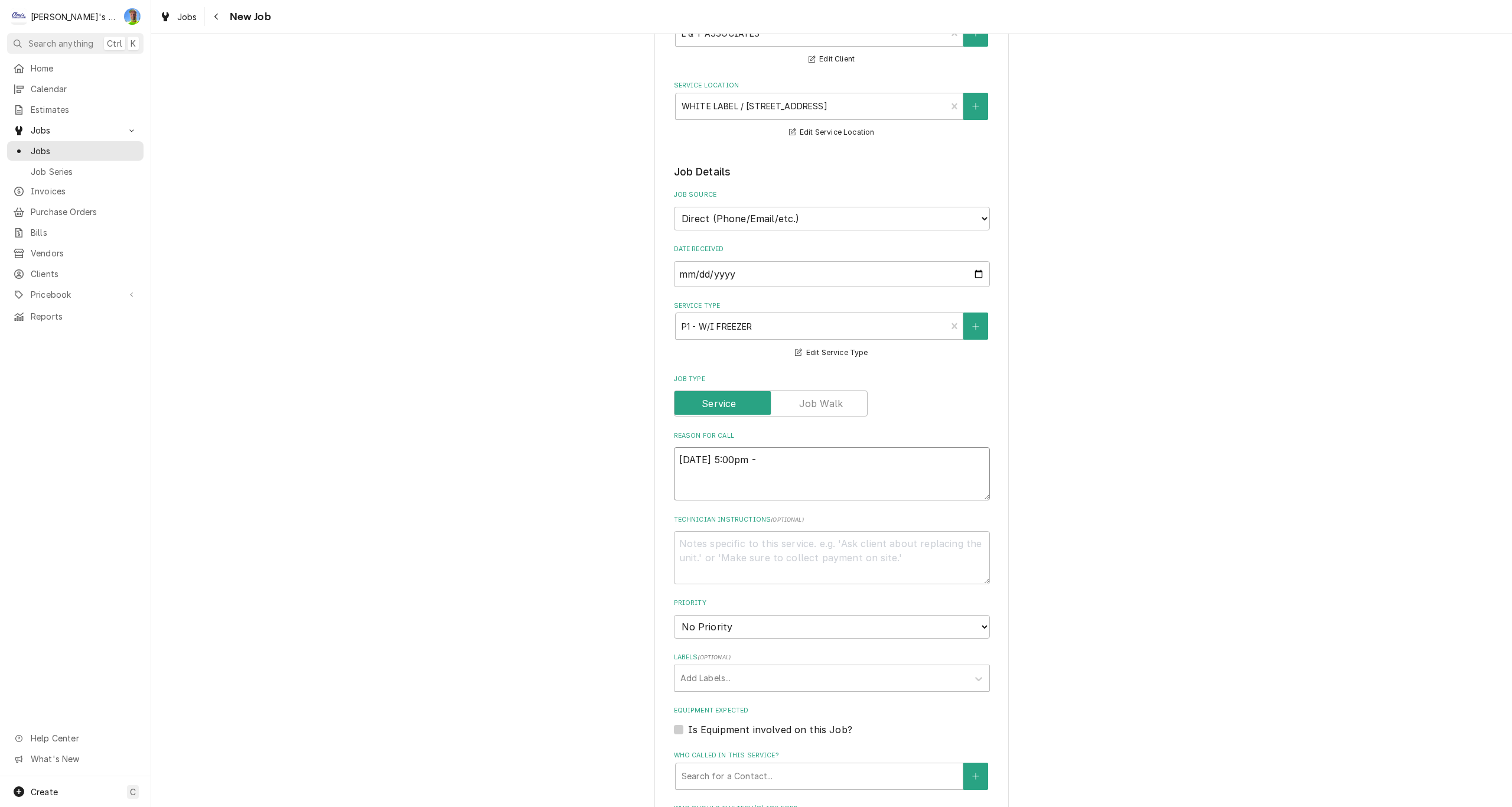
type textarea "8/12/2025 5:00pm - G"
type textarea "x"
type textarea "8/12/2025 5:00pm - GR"
type textarea "x"
type textarea "8/12/2025 5:00pm - GRA"
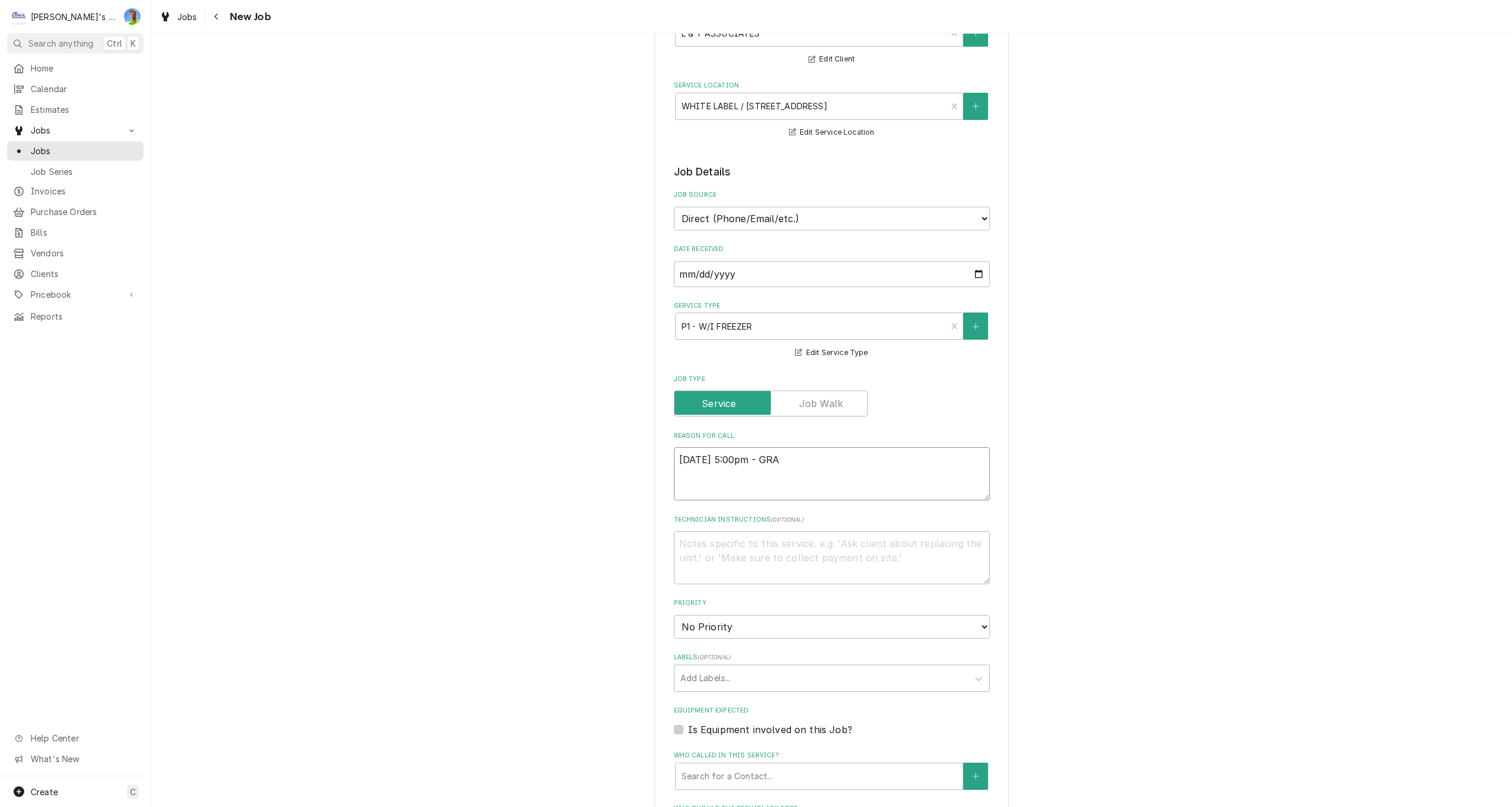
type textarea "x"
type textarea "8/12/2025 5:00pm - GRAH"
type textarea "x"
type textarea "8/12/2025 5:00pm - GRAHM"
type textarea "x"
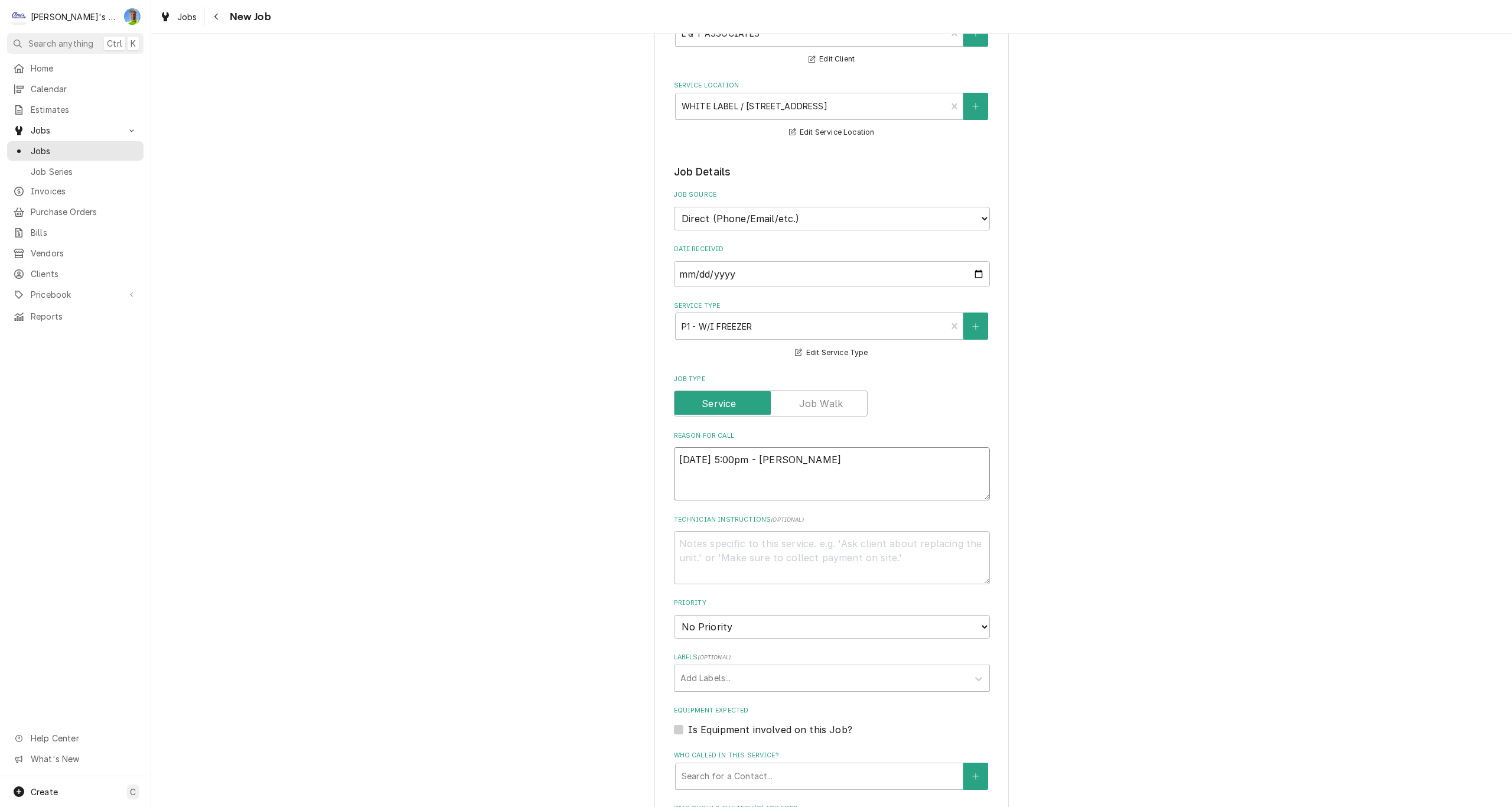
type textarea "8/12/2025 5:00pm - GRAH"
type textarea "x"
type textarea "8/12/2025 5:00pm - GRA"
type textarea "x"
type textarea "8/12/2025 5:00pm - GR"
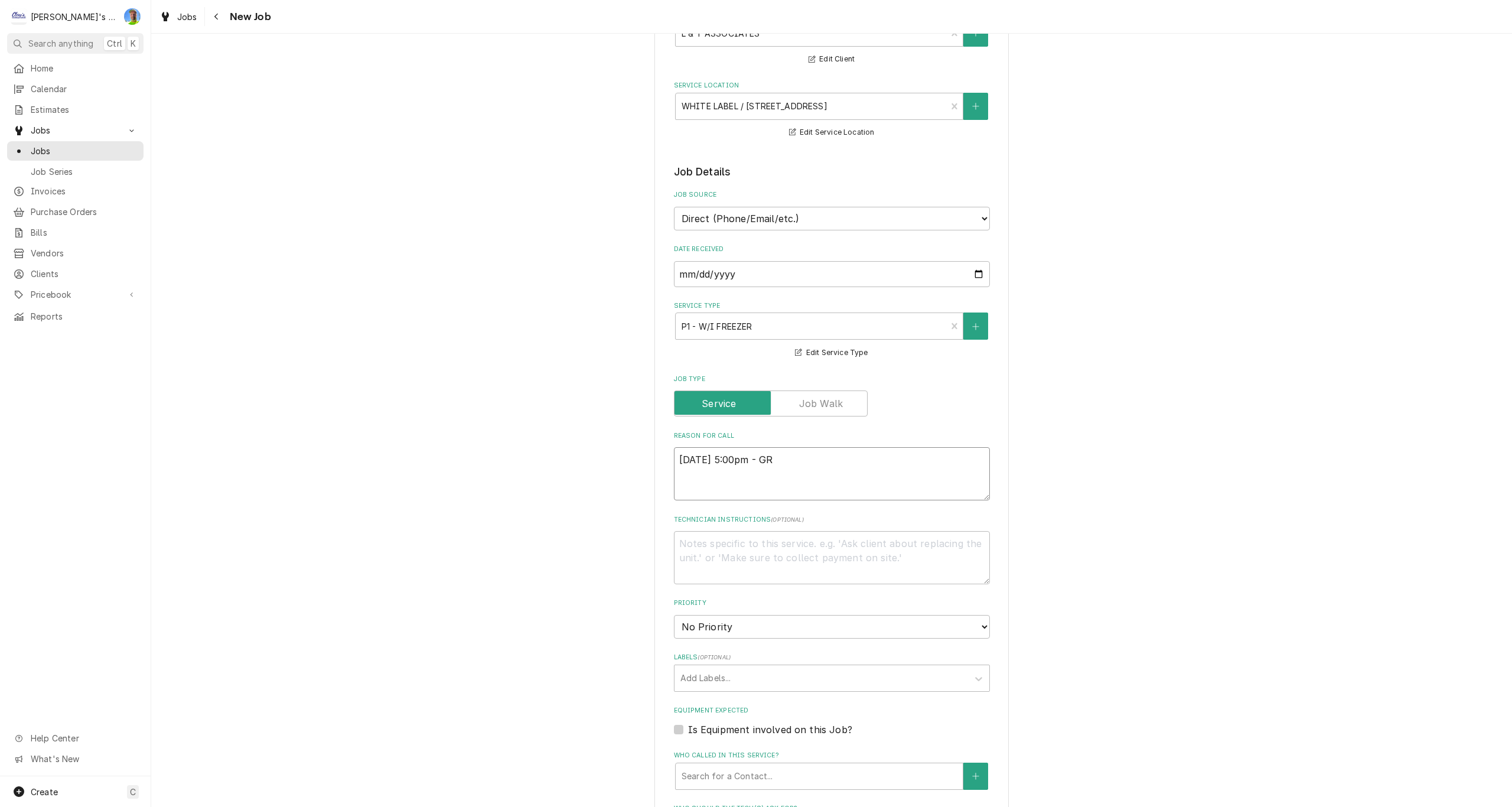
type textarea "x"
type textarea "8/12/2025 5:00pm - GR"
click at [721, 776] on div "Who called in this service?" at bounding box center [819, 776] width 276 height 22
click at [804, 453] on textarea "8/12/2025 5:00pm - GR" at bounding box center [832, 473] width 316 height 53
type textarea "x"
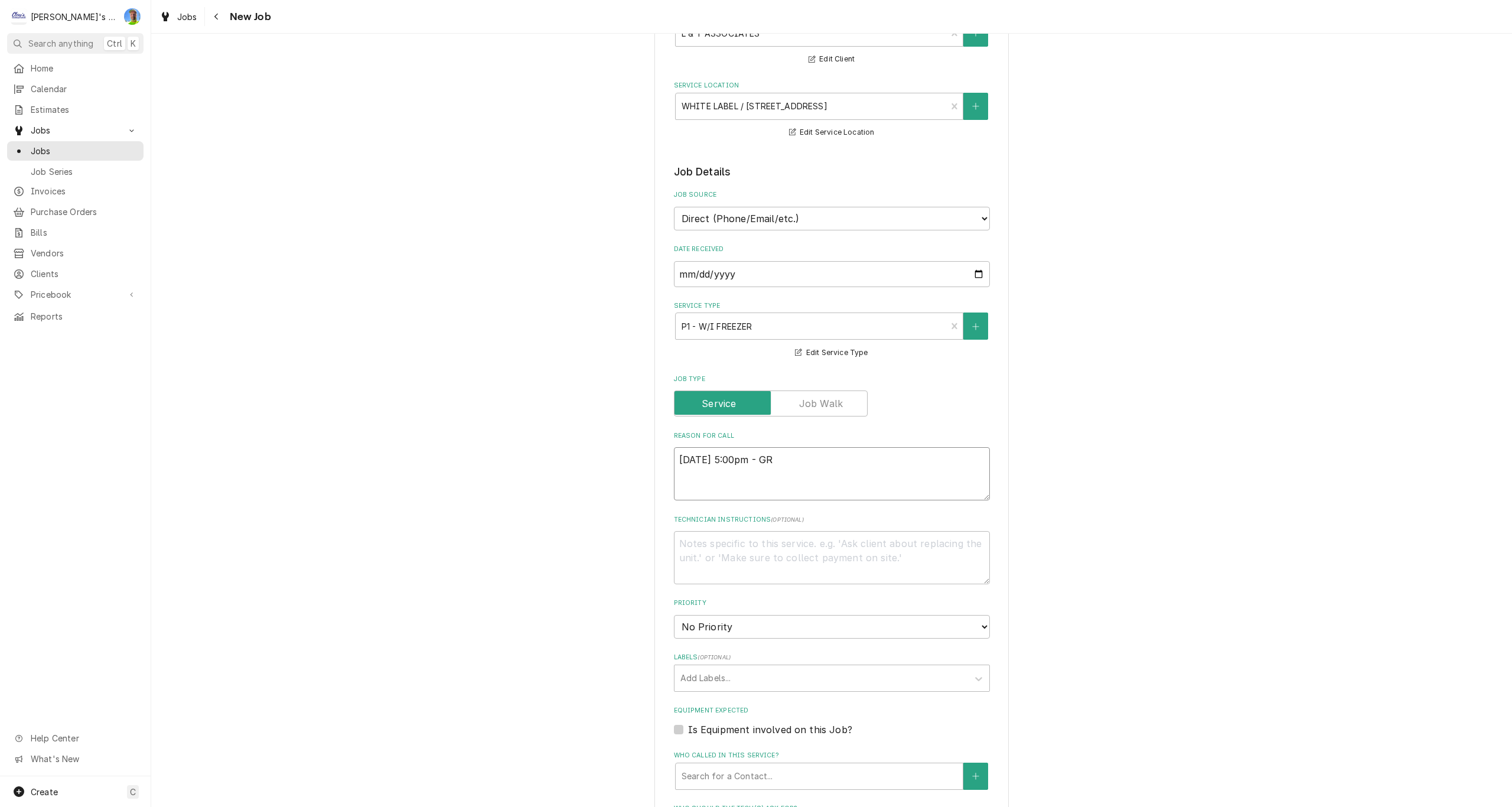
type textarea "8/12/2025 5:00pm - GRA"
type textarea "x"
type textarea "8/12/2025 5:00pm - GRAH"
type textarea "x"
type textarea "8/12/2025 5:00pm - GRAHA"
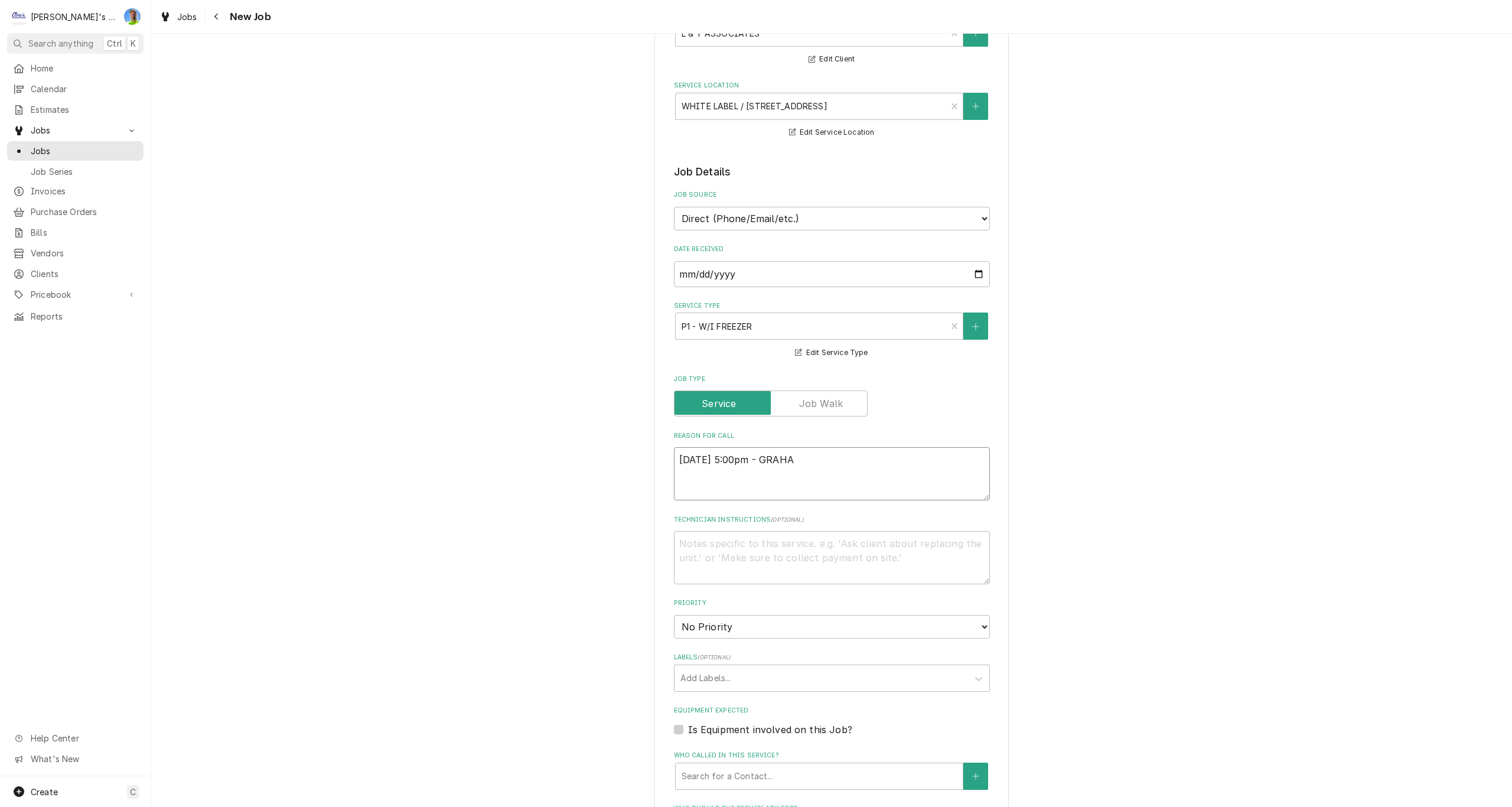
type textarea "x"
type textarea "8/12/2025 5:00pm - GRAHAM"
type textarea "x"
type textarea "8/12/2025 5:00pm - GRAHAM"
type textarea "x"
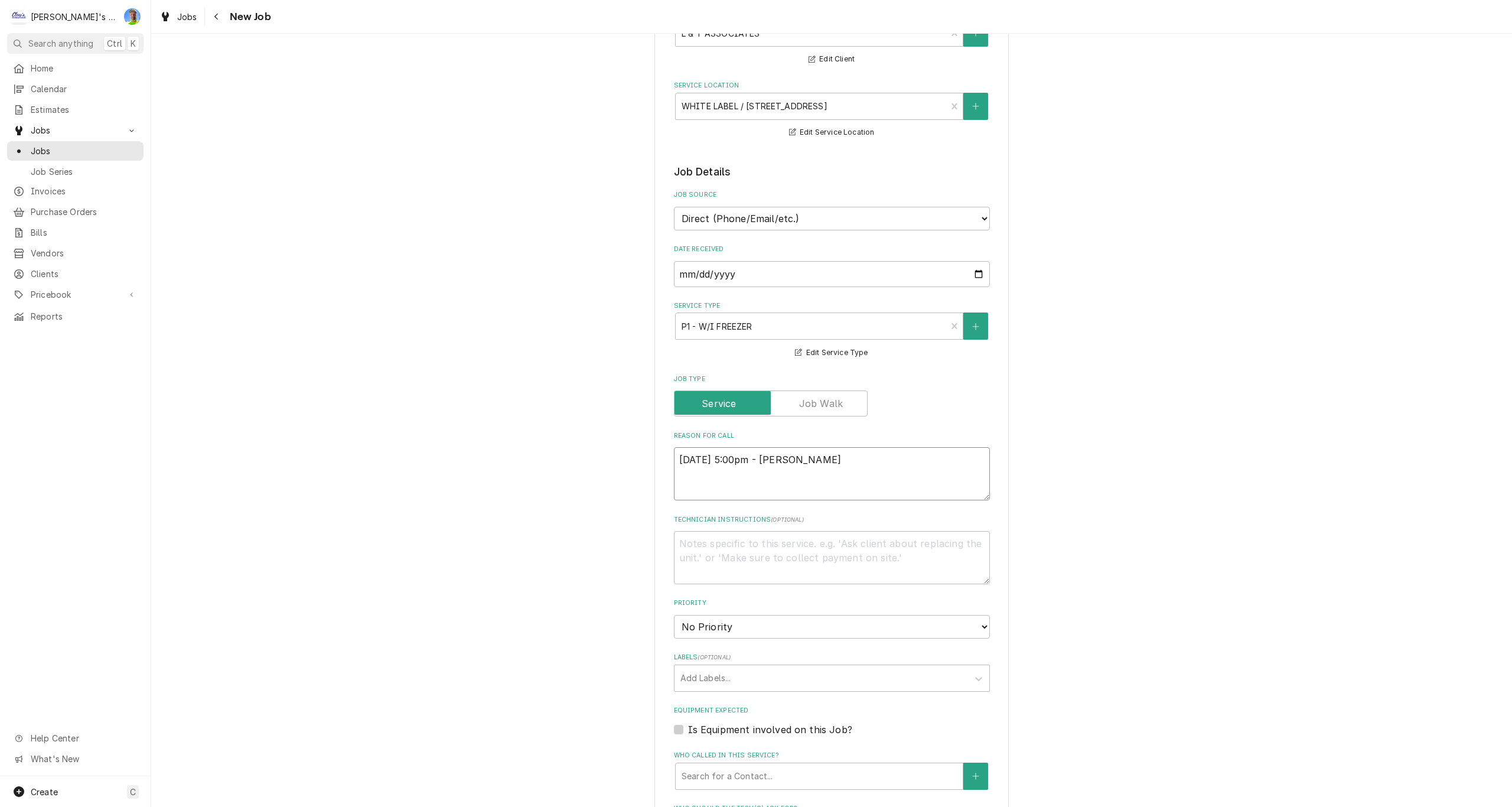
type textarea "8/12/2025 5:00pm - GRAHAM C"
type textarea "x"
type textarea "8/12/2025 5:00pm - GRAHAM CA"
type textarea "x"
type textarea "8/12/2025 5:00pm - GRAHAM CAM"
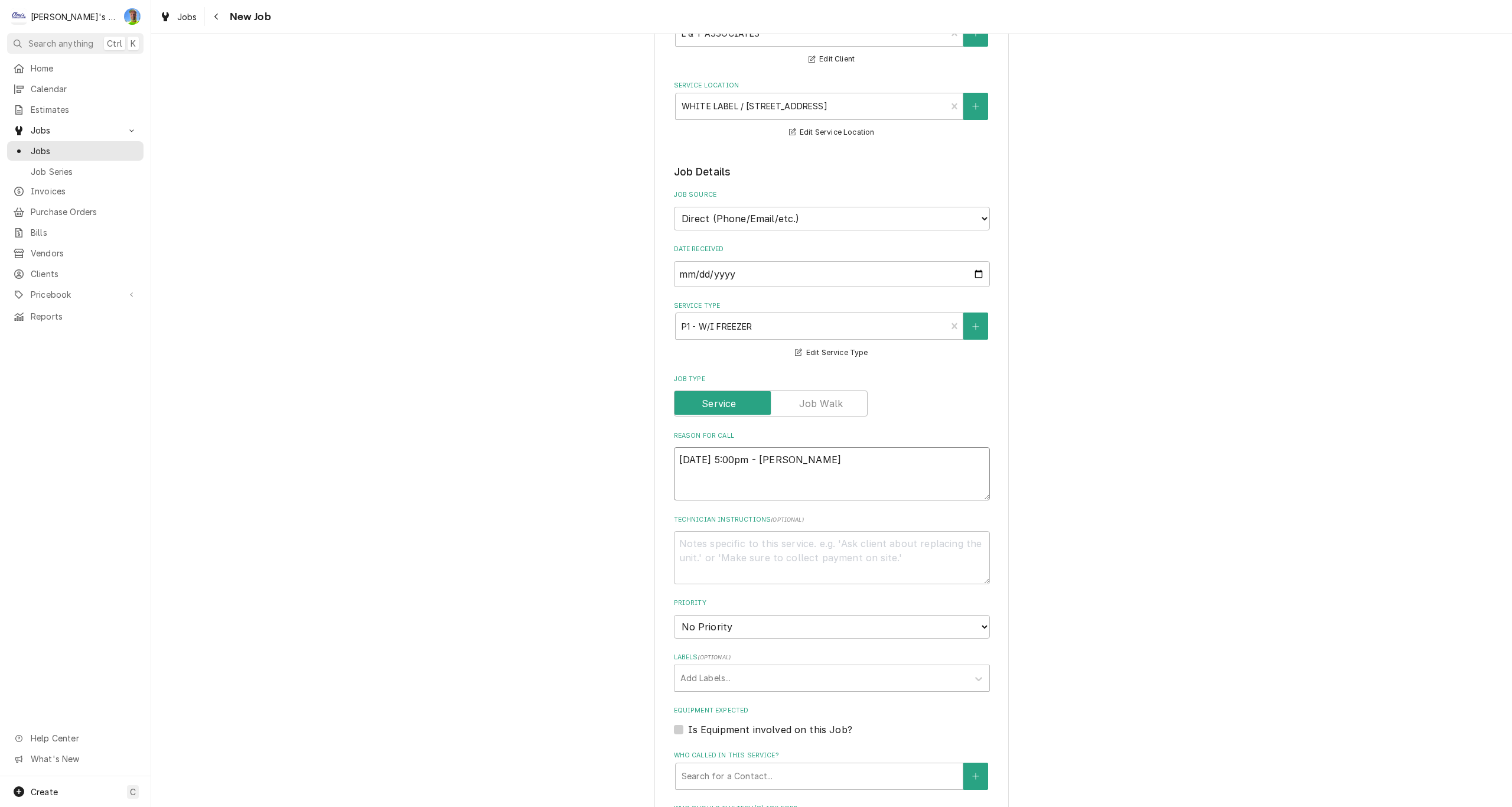
type textarea "x"
type textarea "8/12/2025 5:00pm - GRAHAM CAME"
type textarea "x"
type textarea "8/12/2025 5:00pm - GRAHAM CAME"
type textarea "x"
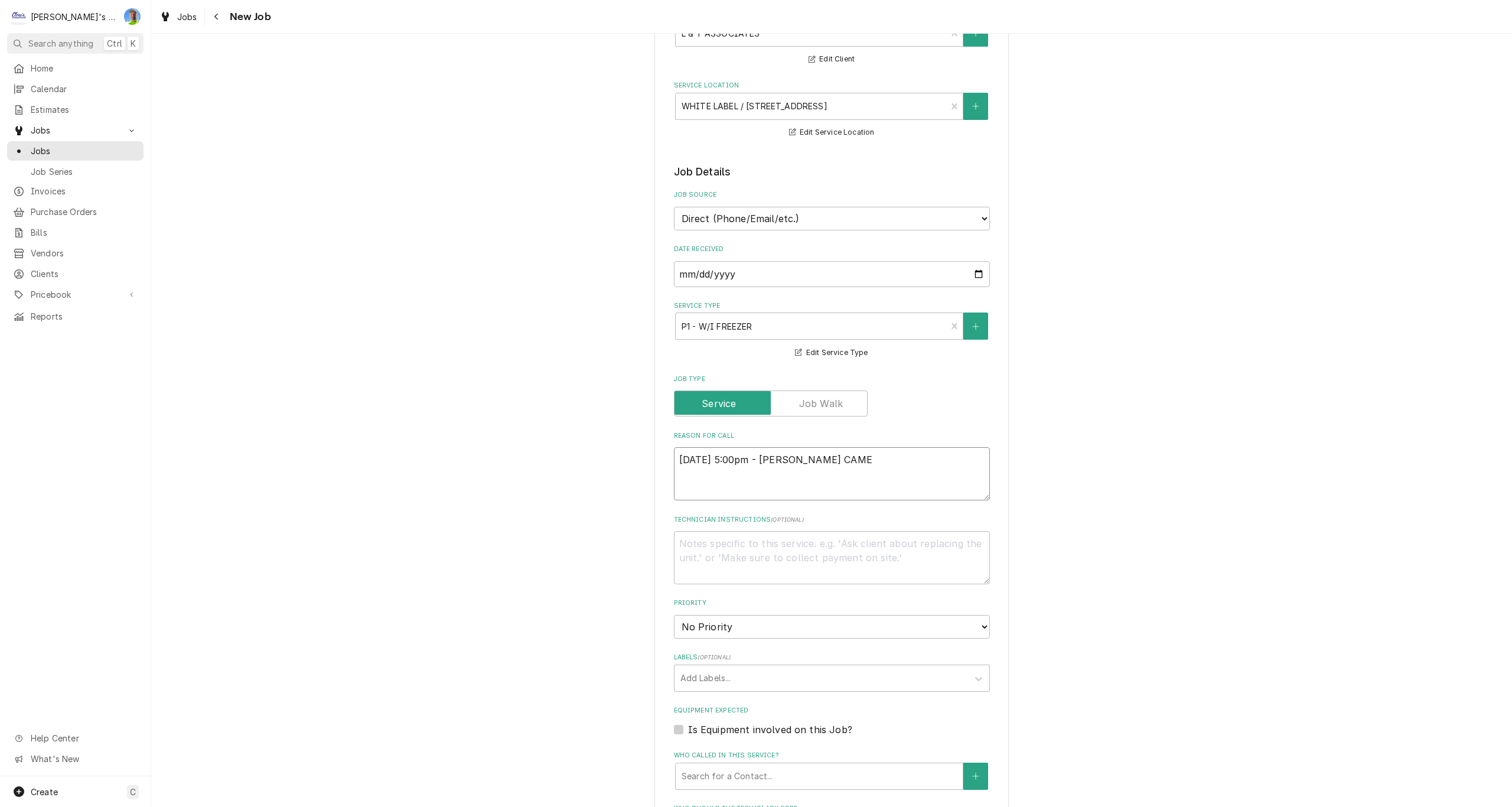
type textarea "8/12/2025 5:00pm - GRAHAM CAME O"
type textarea "x"
type textarea "8/12/2025 5:00pm - GRAHAM CAME OV"
type textarea "x"
type textarea "8/12/2025 5:00pm - GRAHAM CAME OVE"
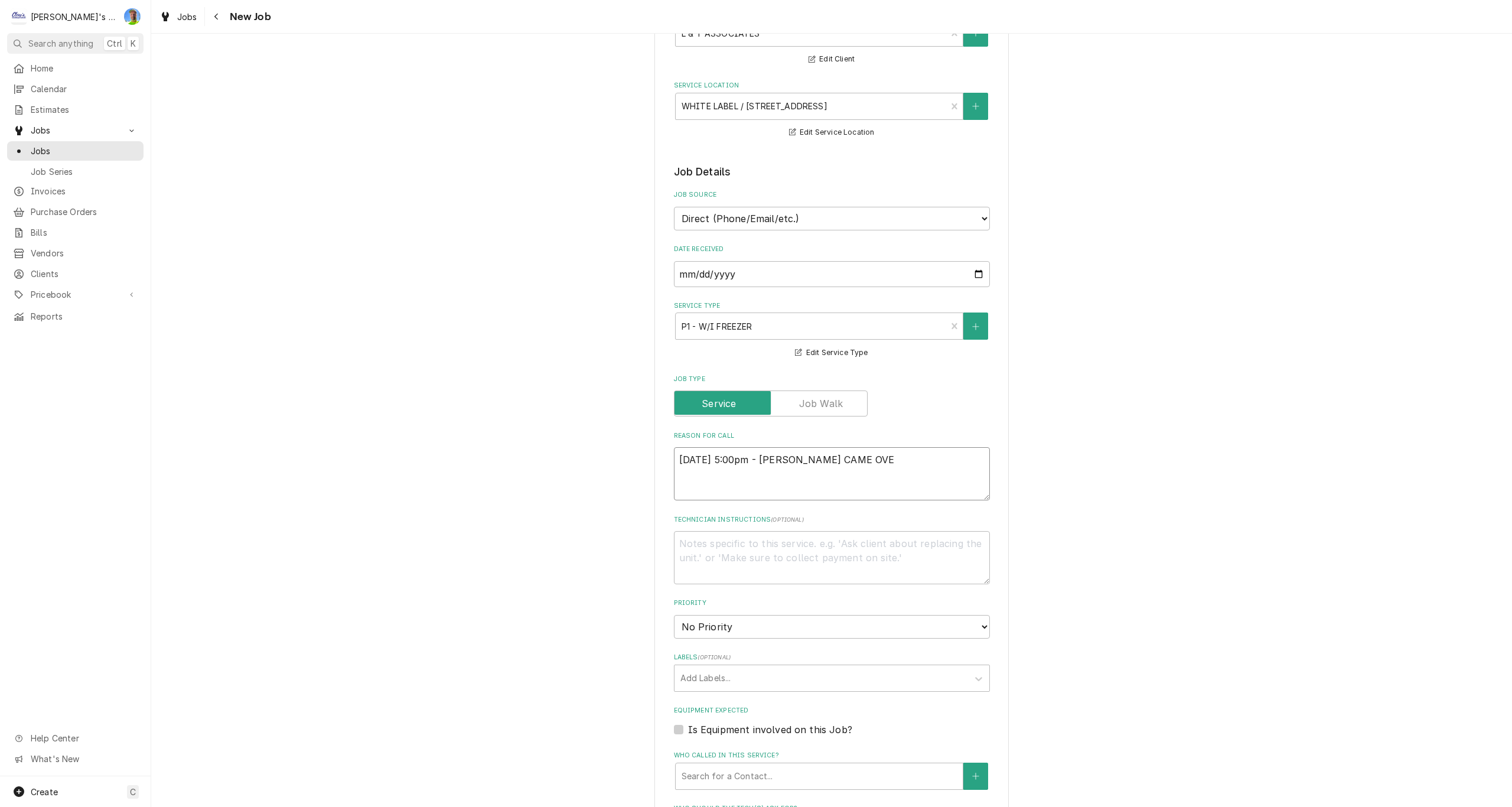
type textarea "x"
type textarea "8/12/2025 5:00pm - GRAHAM CAME OVER"
type textarea "x"
type textarea "8/12/2025 5:00pm - GRAHAM CAME OVER"
type textarea "x"
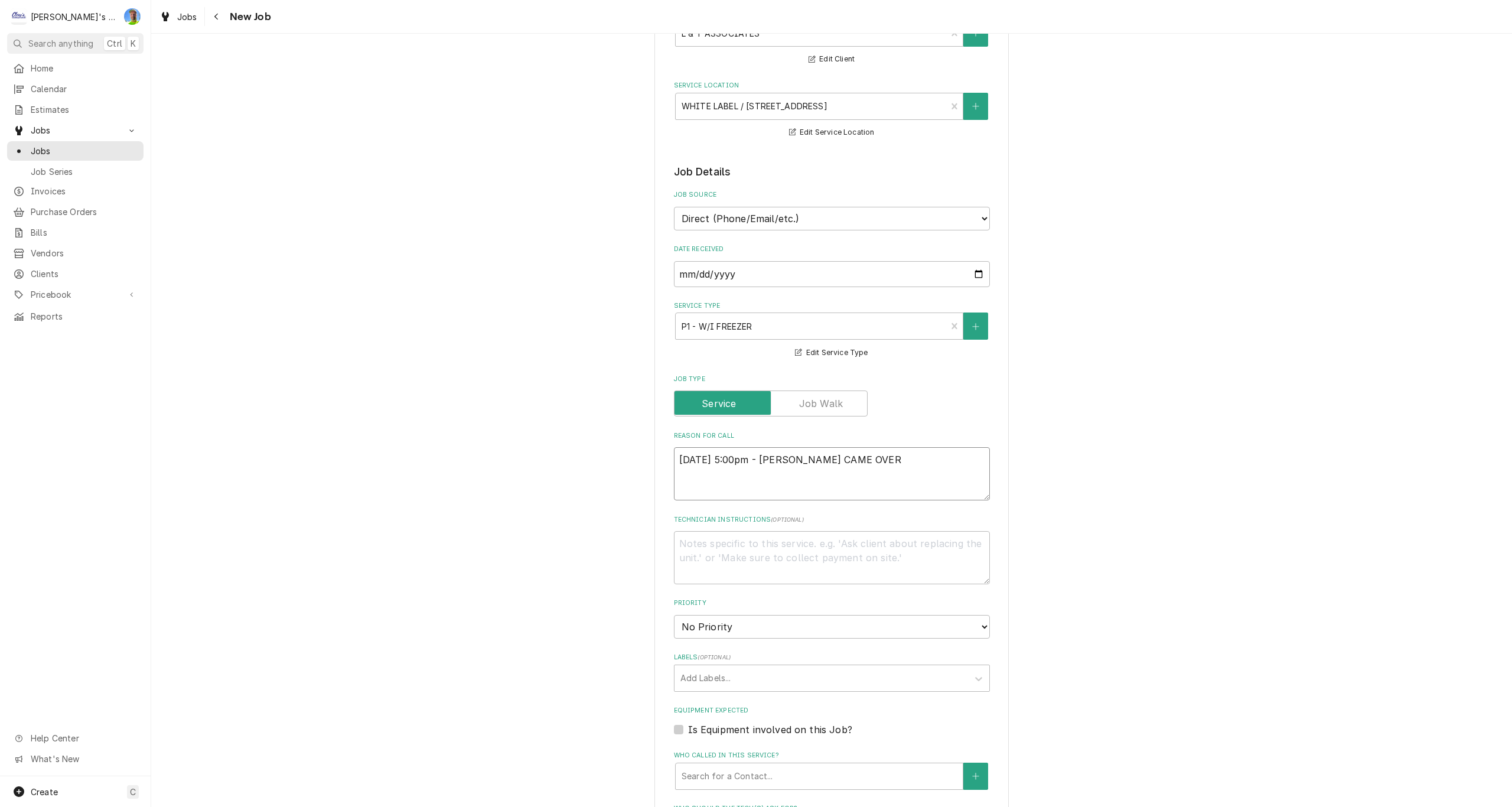
type textarea "8/12/2025 5:00pm - GRAHAM CAME OVER T"
type textarea "x"
type textarea "8/12/2025 5:00pm - GRAHAM CAME OVER TO"
type textarea "x"
type textarea "8/12/2025 5:00pm - GRAHAM CAME OVER TO"
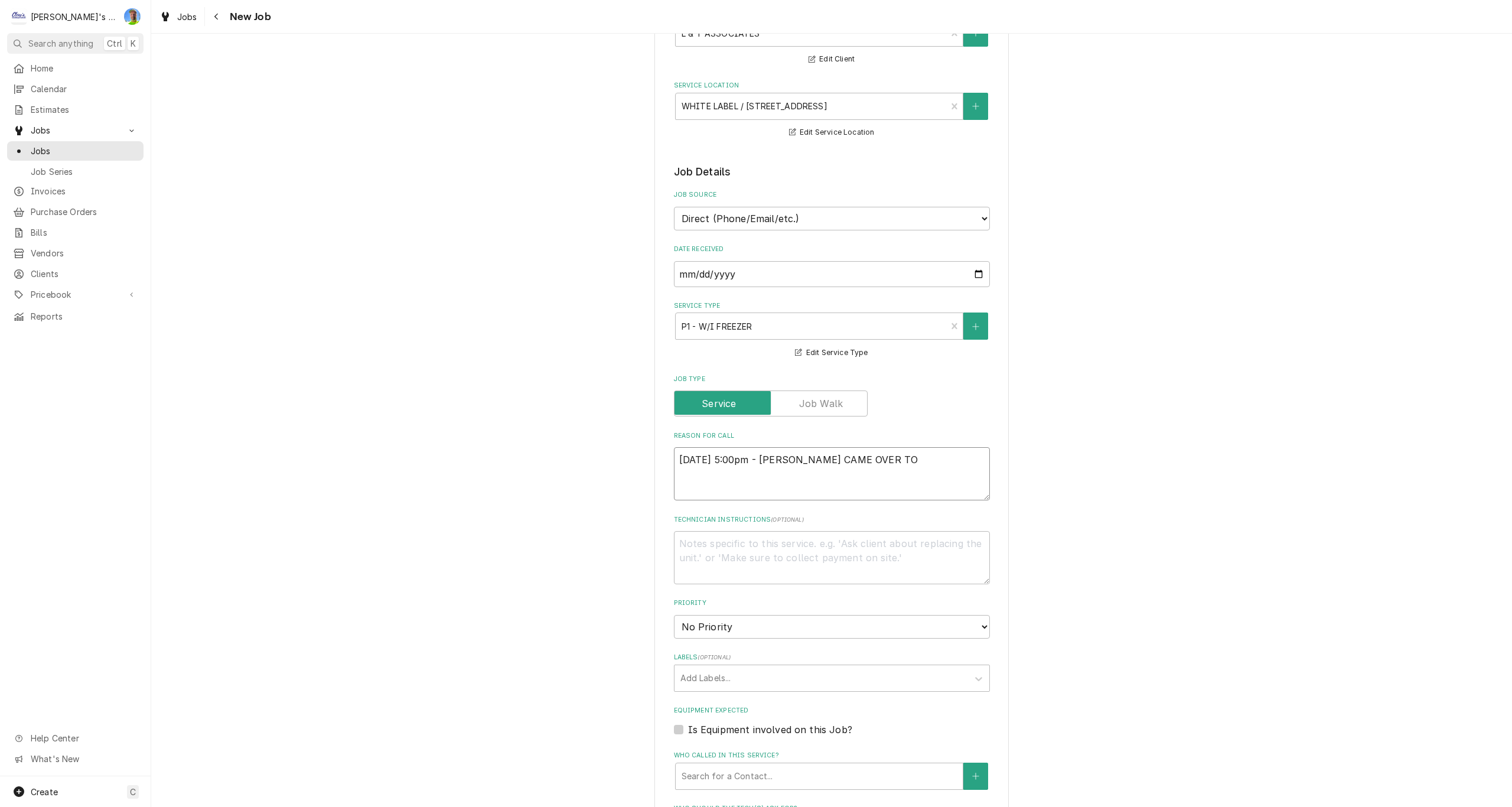
type textarea "x"
type textarea "8/12/2025 5:00pm - GRAHAM CAME OVER TO T"
type textarea "x"
type textarea "8/12/2025 5:00pm - GRAHAM CAME OVER TO TH"
type textarea "x"
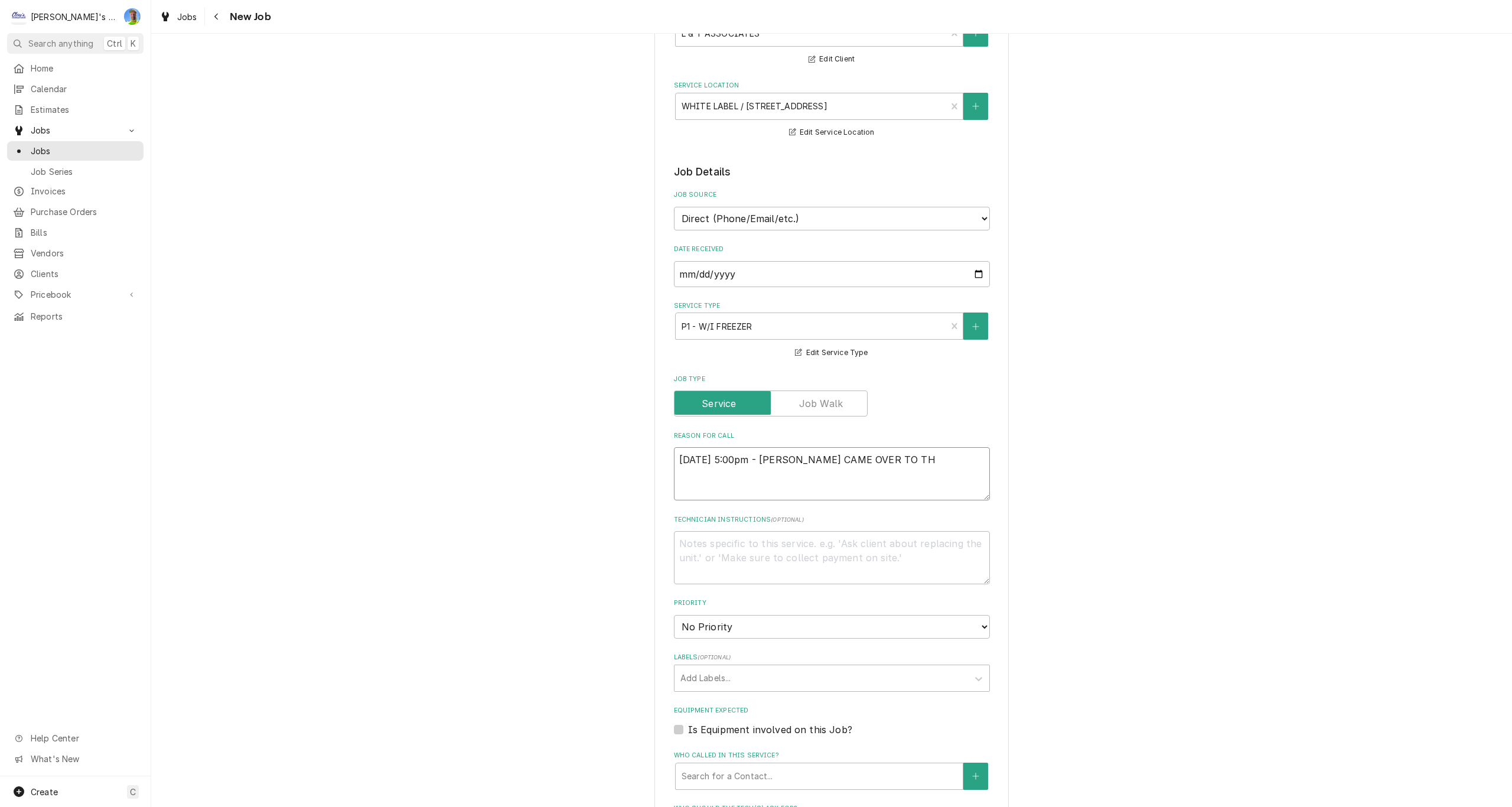
type textarea "8/12/2025 5:00pm - GRAHAM CAME OVER TO THE"
type textarea "x"
type textarea "8/12/2025 5:00pm - GRAHAM CAME OVER TO THE"
type textarea "x"
type textarea "8/12/2025 5:00pm - GRAHAM CAME OVER TO THE O"
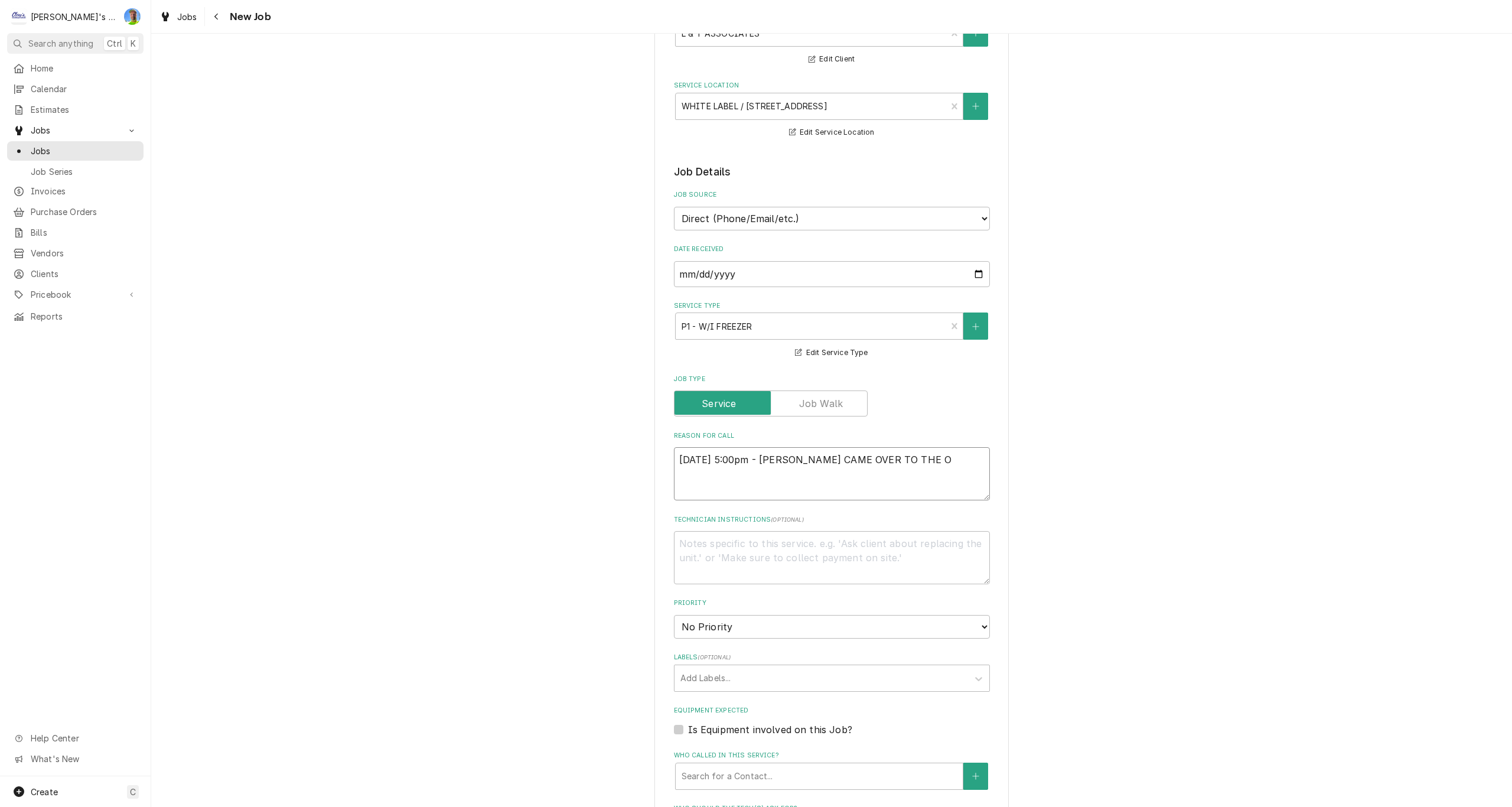
type textarea "x"
type textarea "8/12/2025 5:00pm - GRAHAM CAME OVER TO THE OF"
type textarea "x"
type textarea "8/12/2025 5:00pm - GRAHAM CAME OVER TO THE OFF"
type textarea "x"
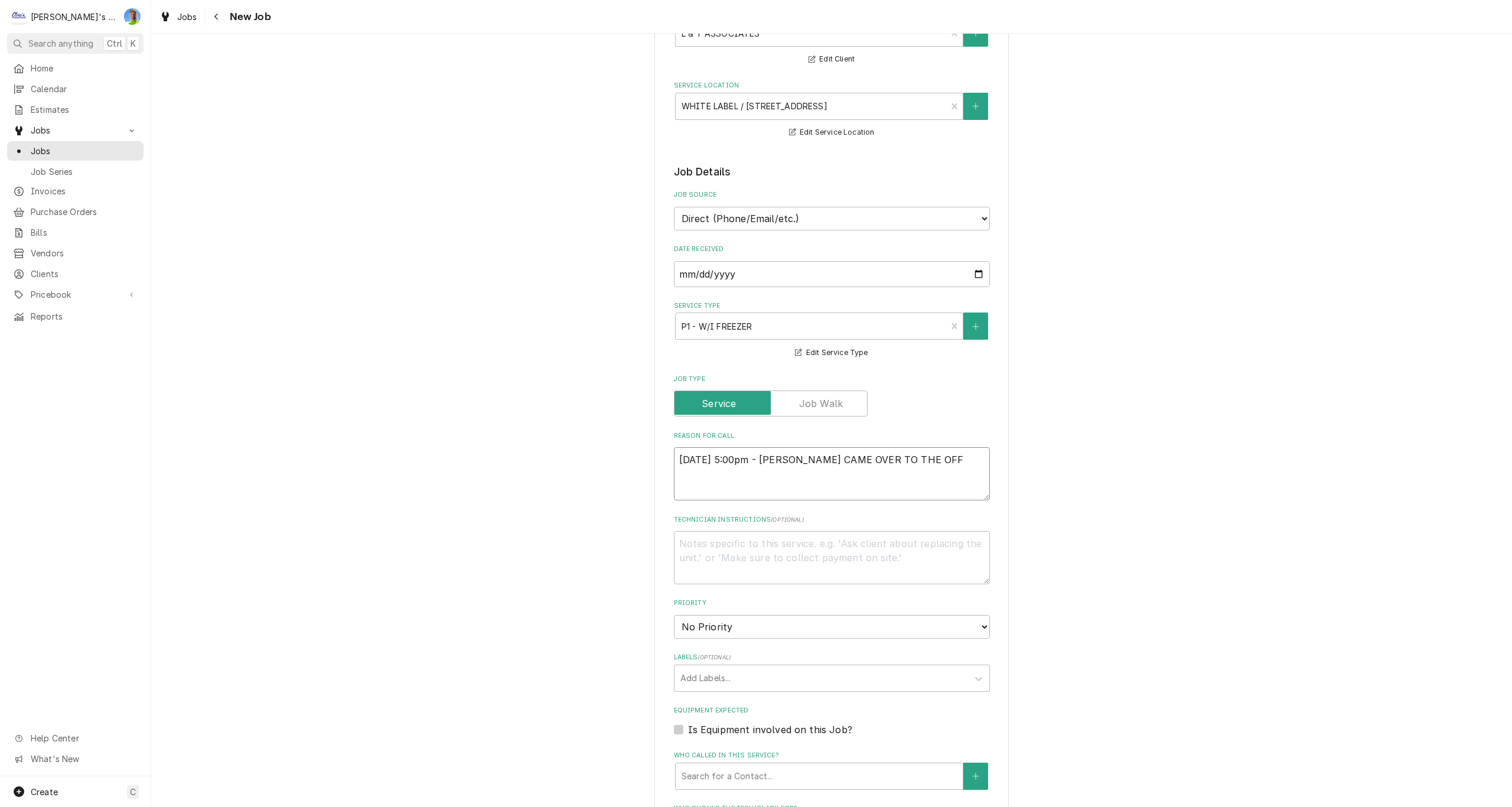
type textarea "8/12/2025 5:00pm - GRAHAM CAME OVER TO THE OFFI"
type textarea "x"
type textarea "8/12/2025 5:00pm - GRAHAM CAME OVER TO THE OFFIC"
type textarea "x"
type textarea "8/12/2025 5:00pm - GRAHAM CAME OVER TO THE OFFICE"
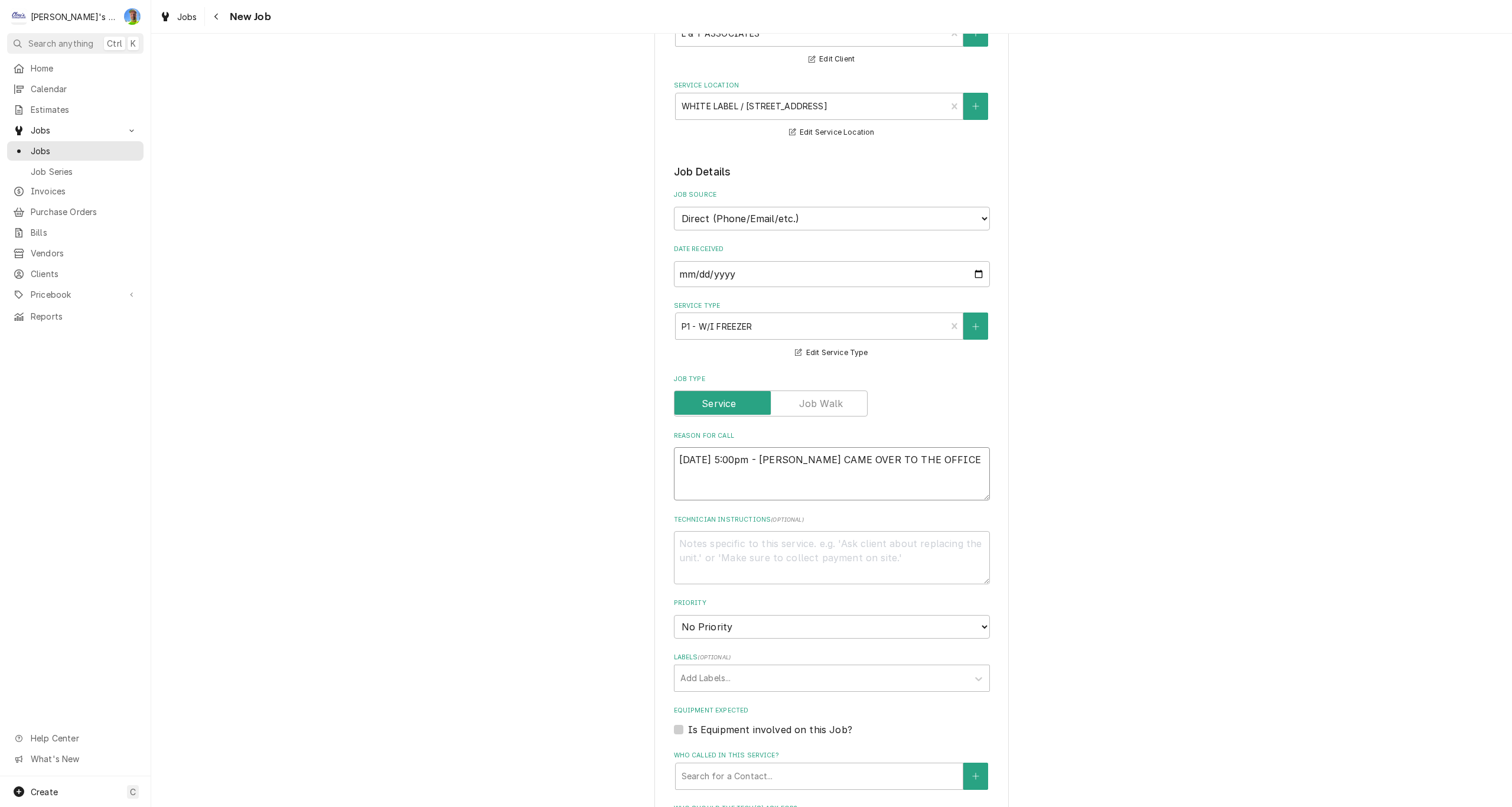
type textarea "x"
type textarea "8/12/2025 5:00pm - GRAHAM CAME OVER TO THE OFFICE,"
type textarea "x"
type textarea "8/12/2025 5:00pm - GRAHAM CAME OVER TO THE OFFICE,"
type textarea "x"
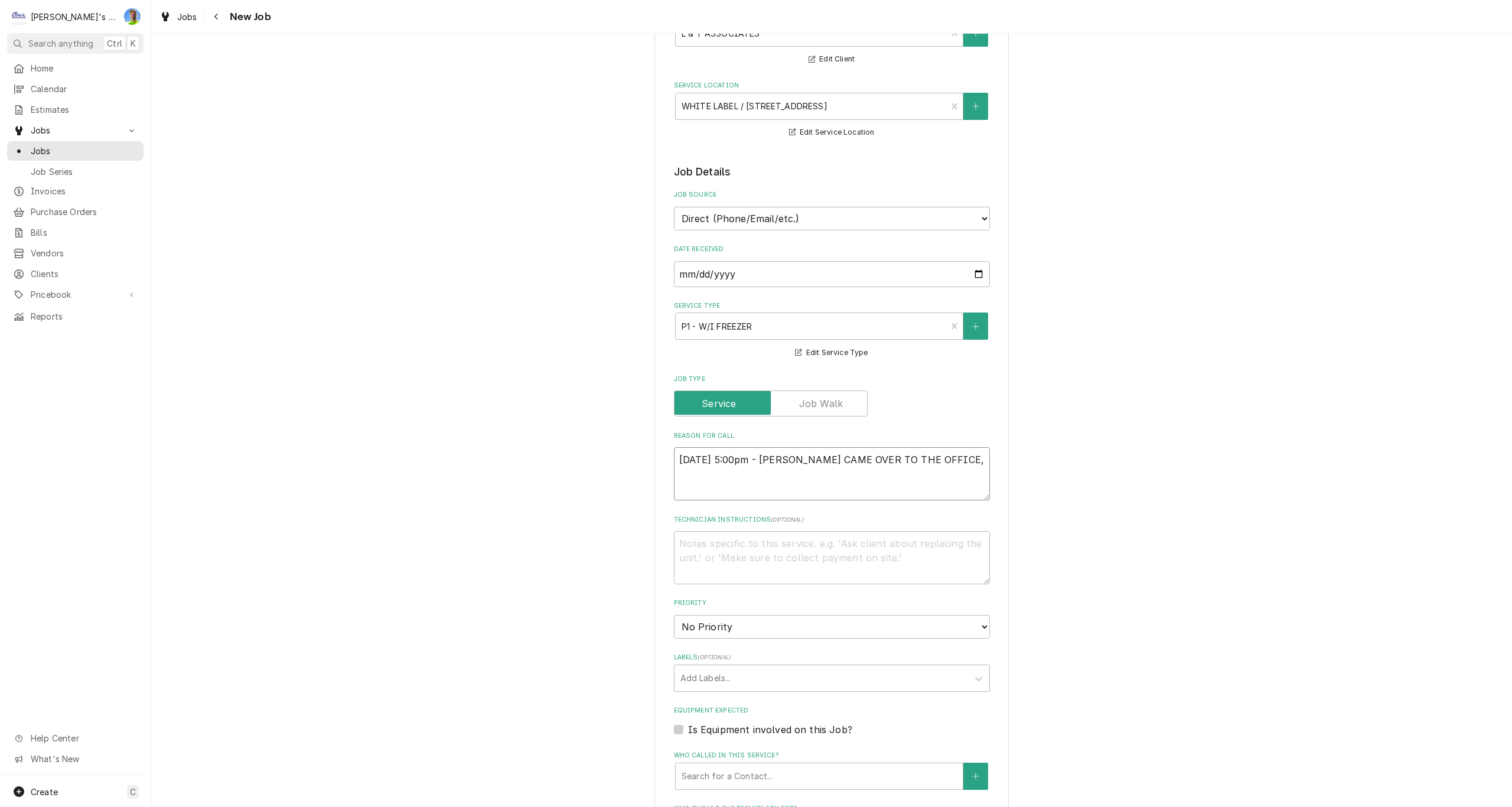
type textarea "8/12/2025 5:00pm - GRAHAM CAME OVER TO THE OFFICE, H"
type textarea "x"
type textarea "8/12/2025 5:00pm - GRAHAM CAME OVER TO THE OFFICE, HE"
type textarea "x"
type textarea "8/12/2025 5:00pm - GRAHAM CAME OVER TO THE OFFICE, HE"
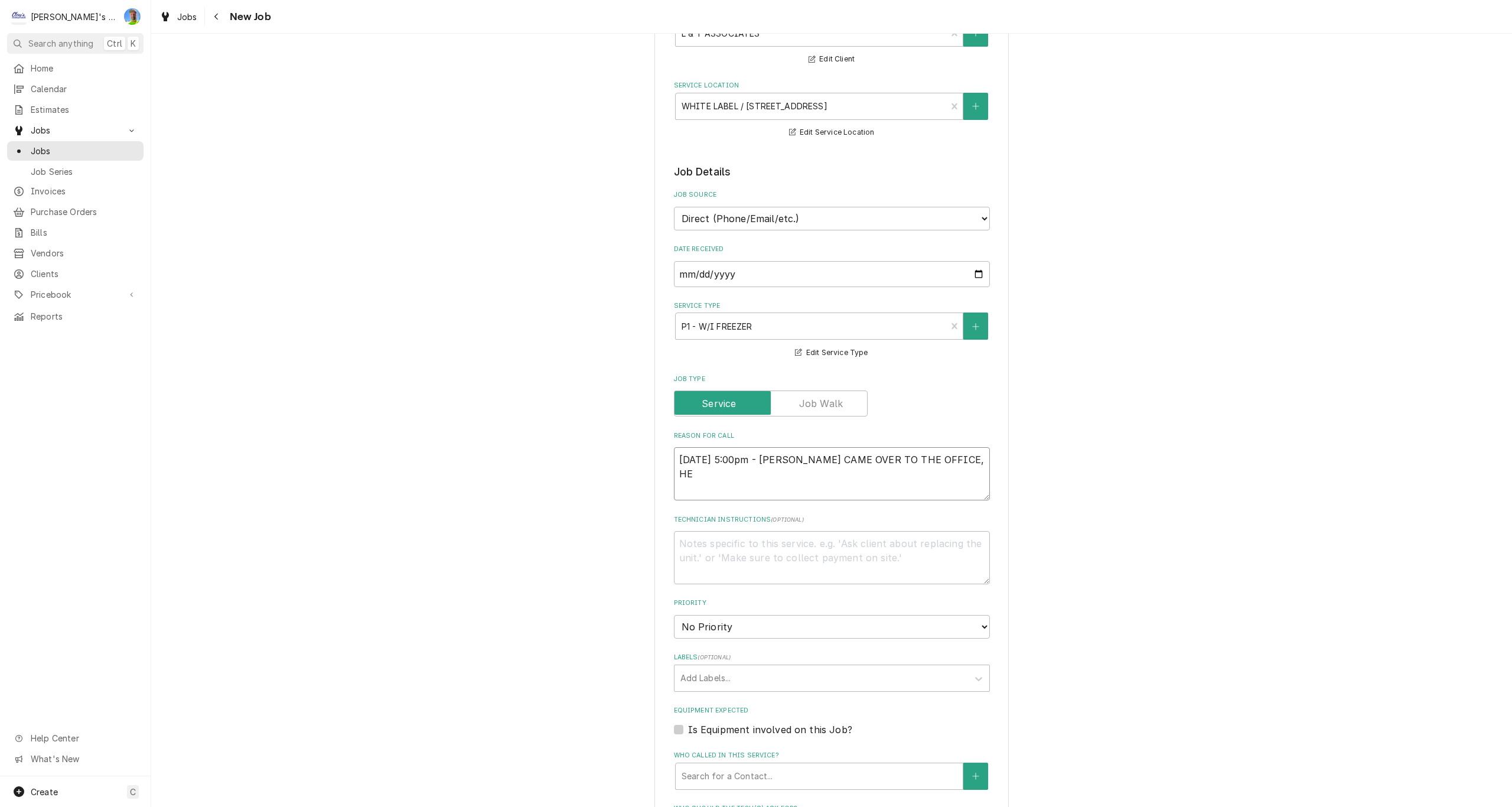
type textarea "x"
type textarea "8/12/2025 5:00pm - GRAHAM CAME OVER TO THE OFFICE, HE N"
type textarea "x"
type textarea "8/12/2025 5:00pm - GRAHAM CAME OVER TO THE OFFICE, HE NO"
type textarea "x"
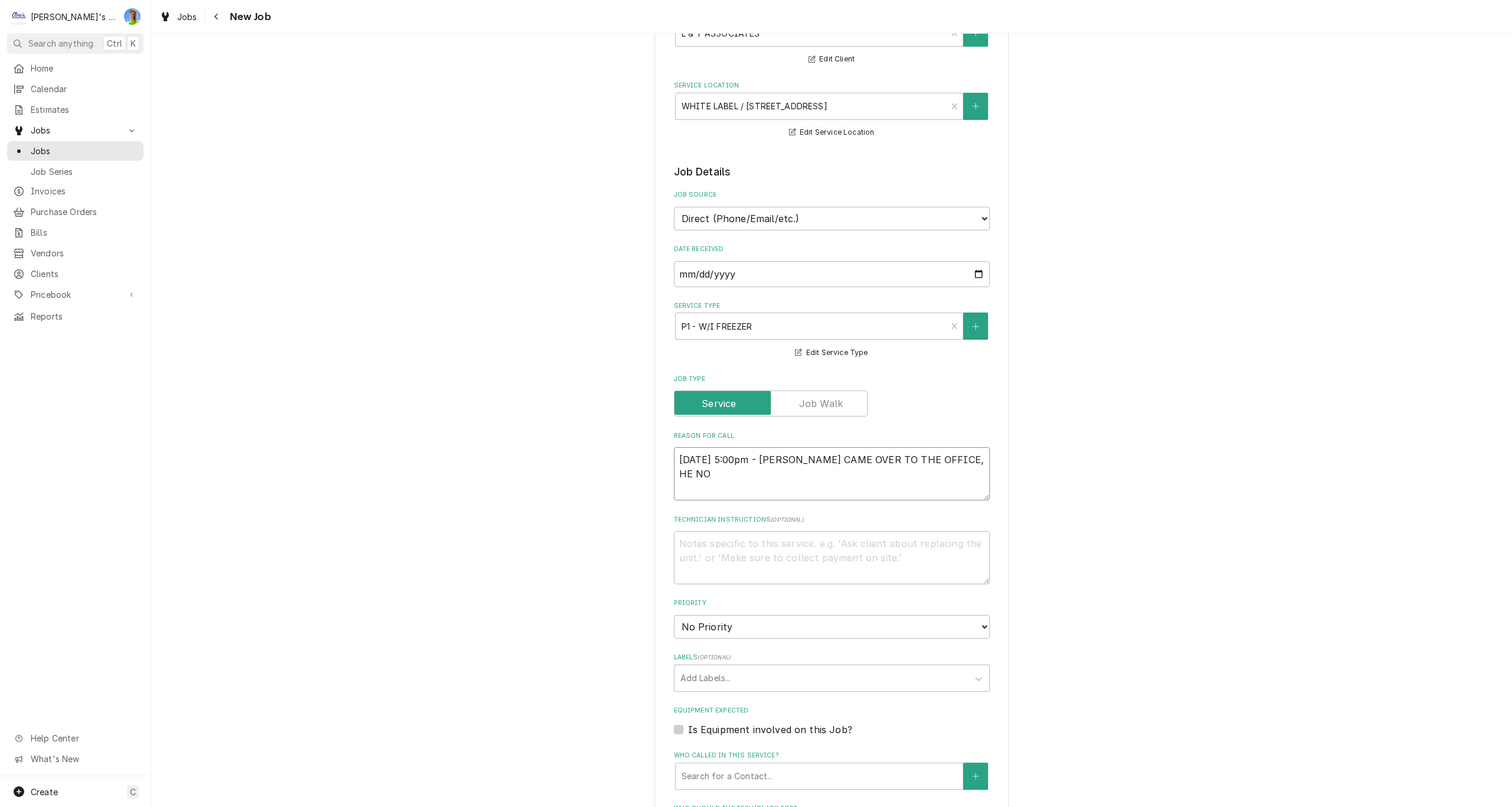
type textarea "8/12/2025 5:00pm - GRAHAM CAME OVER TO THE OFFICE, HE NOT"
type textarea "x"
type textarea "8/12/2025 5:00pm - GRAHAM CAME OVER TO THE OFFICE, HE NOTI"
type textarea "x"
type textarea "8/12/2025 5:00pm - GRAHAM CAME OVER TO THE OFFICE, HE NOTIC"
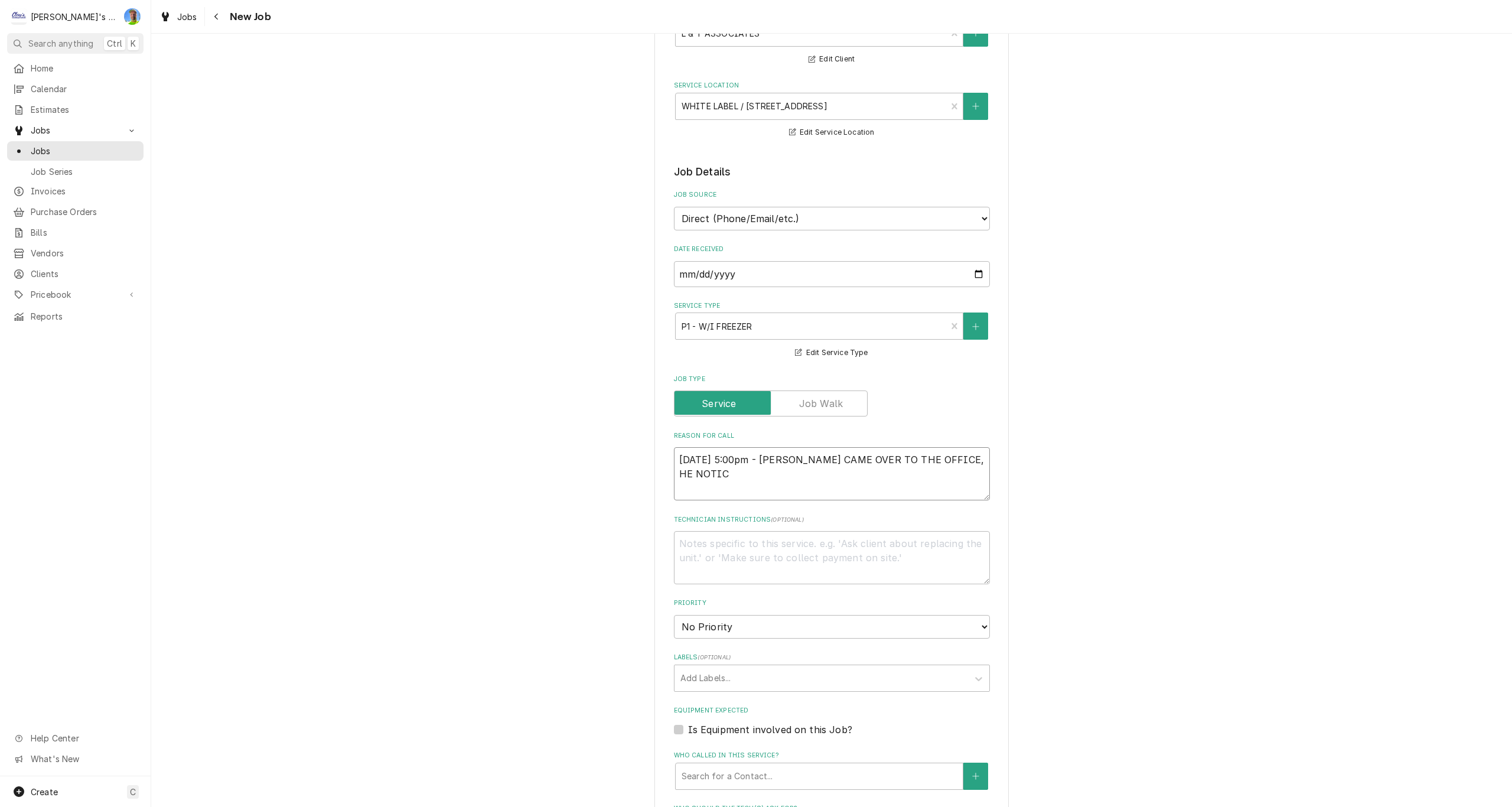
type textarea "x"
type textarea "8/12/2025 5:00pm - GRAHAM CAME OVER TO THE OFFICE, HE NOTICE"
type textarea "x"
type textarea "8/12/2025 5:00pm - GRAHAM CAME OVER TO THE OFFICE, HE NOTICED"
type textarea "x"
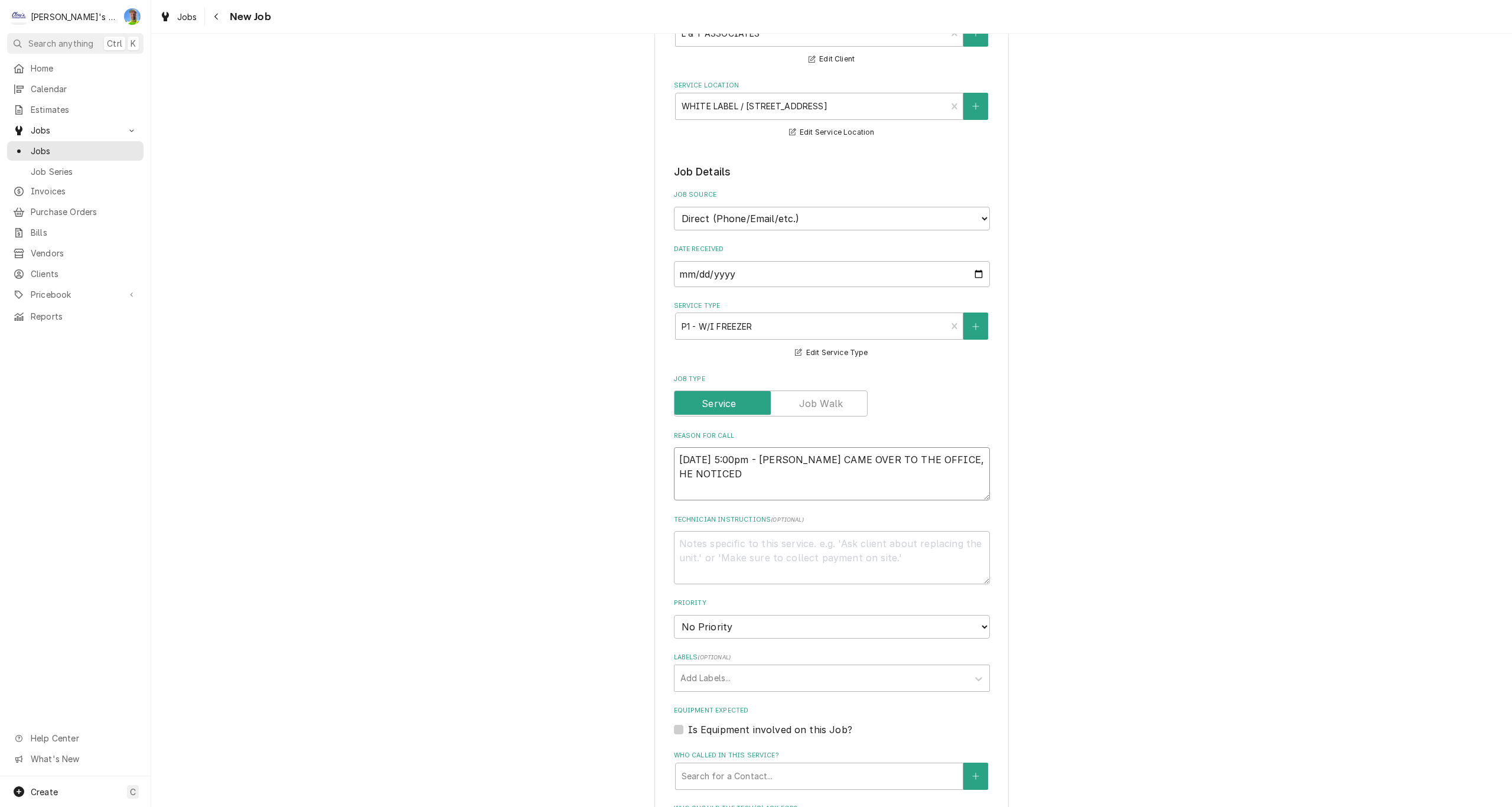
type textarea "8/12/2025 5:00pm - GRAHAM CAME OVER TO THE OFFICE, HE NOTICED"
type textarea "x"
type textarea "8/12/2025 5:00pm - GRAHAM CAME OVER TO THE OFFICE, HE NOTICED T"
type textarea "x"
type textarea "8/12/2025 5:00pm - GRAHAM CAME OVER TO THE OFFICE, HE NOTICED TH"
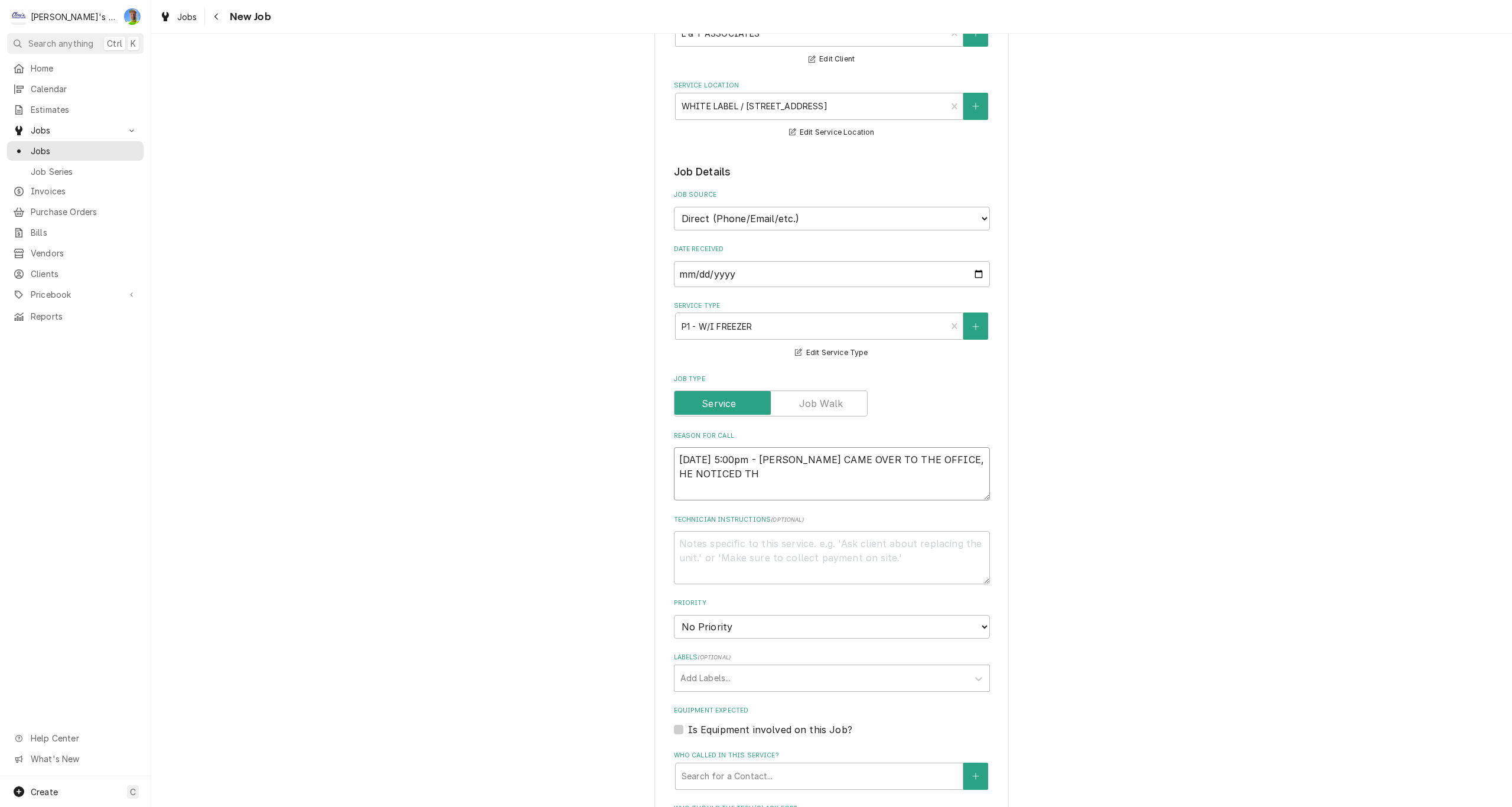
type textarea "x"
type textarea "8/12/2025 5:00pm - GRAHAM CAME OVER TO THE OFFICE, HE NOTICED THE"
type textarea "x"
type textarea "8/12/2025 5:00pm - GRAHAM CAME OVER TO THE OFFICE, HE NOTICED THE"
type textarea "x"
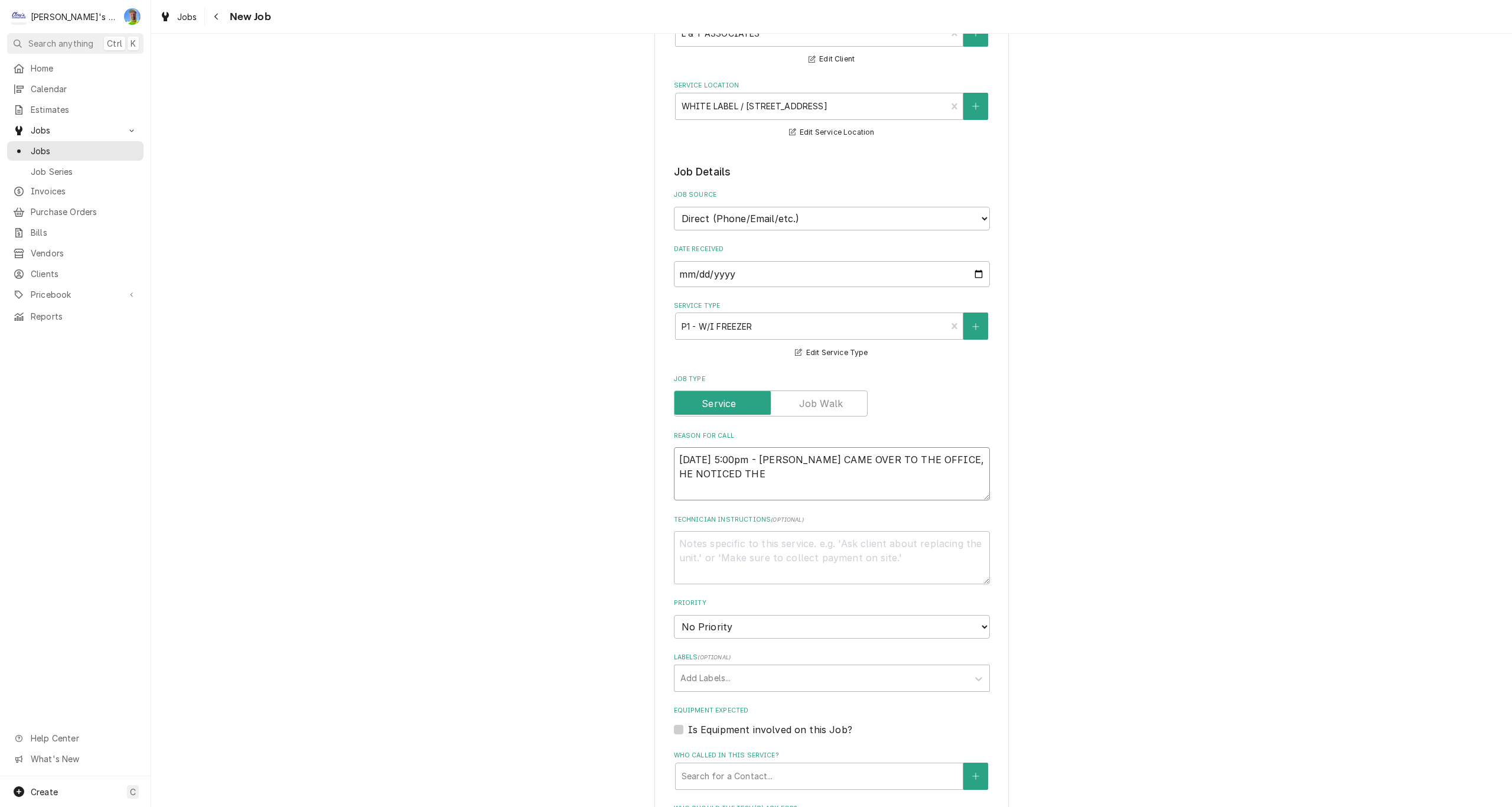
type textarea "8/12/2025 5:00pm - GRAHAM CAME OVER TO THE OFFICE, HE NOTICED THE U"
type textarea "x"
type textarea "8/12/2025 5:00pm - GRAHAM CAME OVER TO THE OFFICE, HE NOTICED THE UN"
type textarea "x"
type textarea "8/12/2025 5:00pm - GRAHAM CAME OVER TO THE OFFICE, HE NOTICED THE UNI"
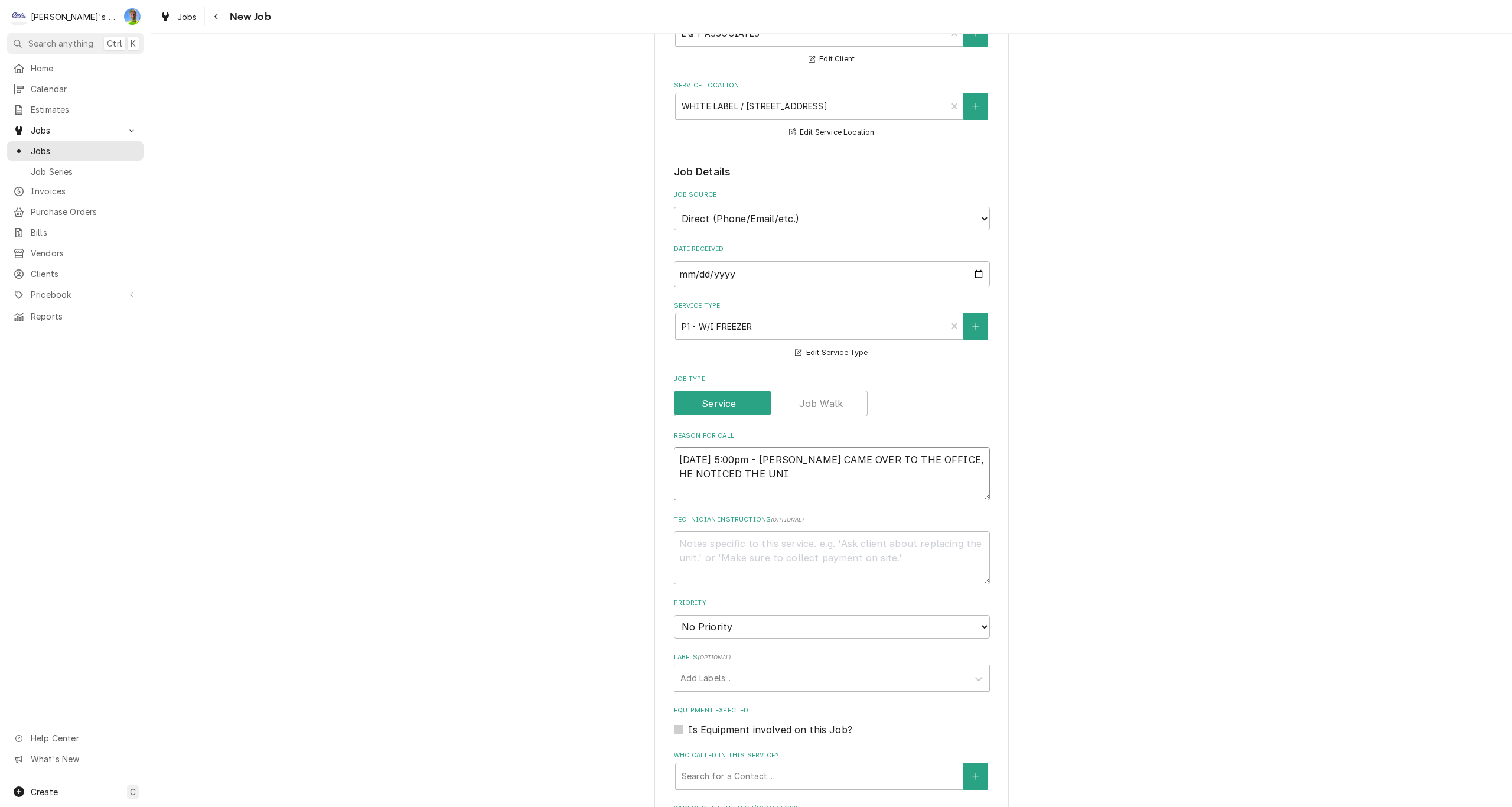
type textarea "x"
type textarea "8/12/2025 5:00pm - GRAHAM CAME OVER TO THE OFFICE, HE NOTICED THE UNIT"
type textarea "x"
type textarea "8/12/2025 5:00pm - GRAHAM CAME OVER TO THE OFFICE, HE NOTICED THE UNIT"
type textarea "x"
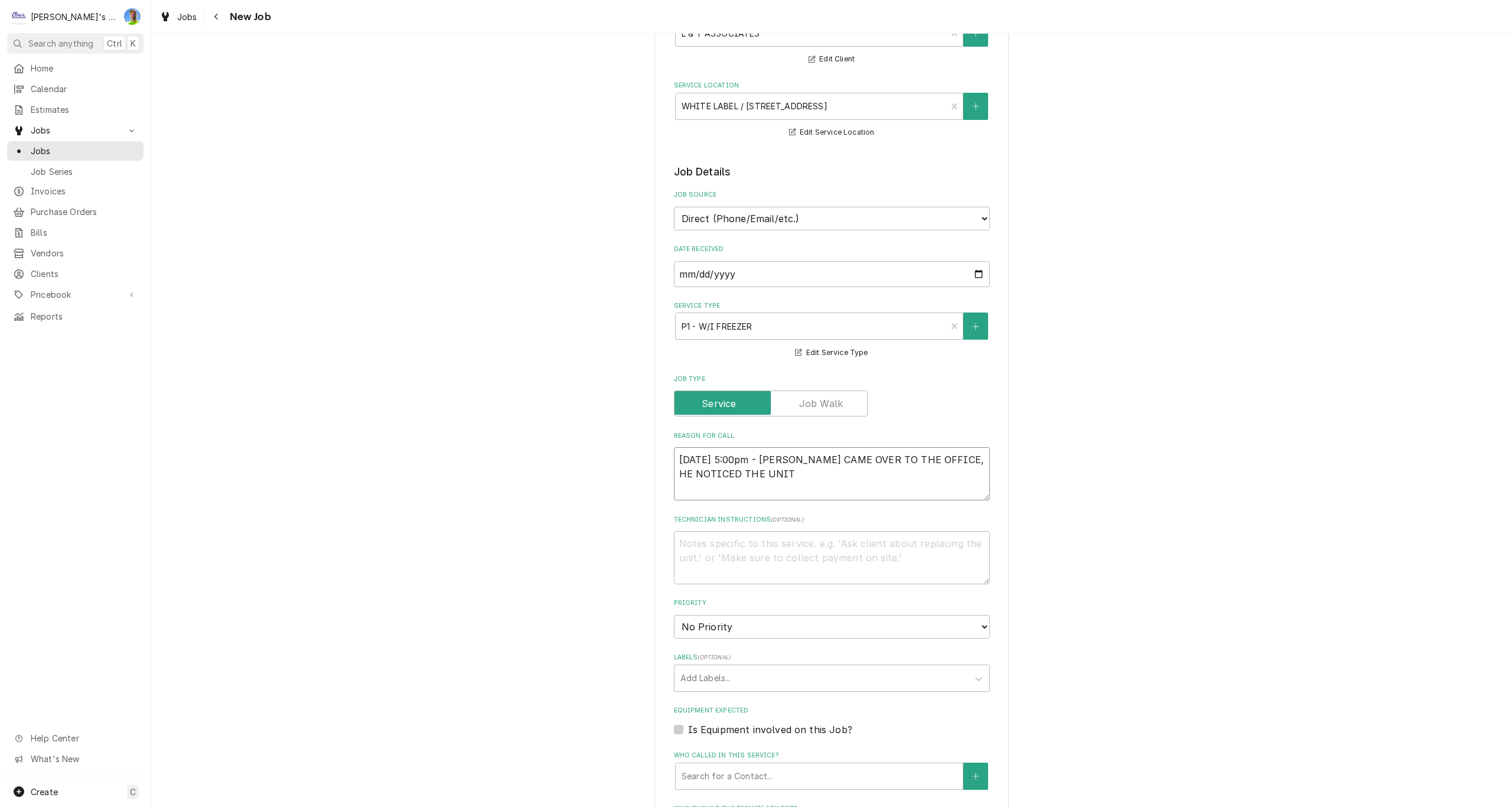
type textarea "8/12/2025 5:00pm - GRAHAM CAME OVER TO THE OFFICE, HE NOTICED THE UNIT O"
type textarea "x"
type textarea "8/12/2025 5:00pm - GRAHAM CAME OVER TO THE OFFICE, HE NOTICED THE UNIT OU"
type textarea "x"
type textarea "8/12/2025 5:00pm - GRAHAM CAME OVER TO THE OFFICE, HE NOTICED THE UNIT OUT"
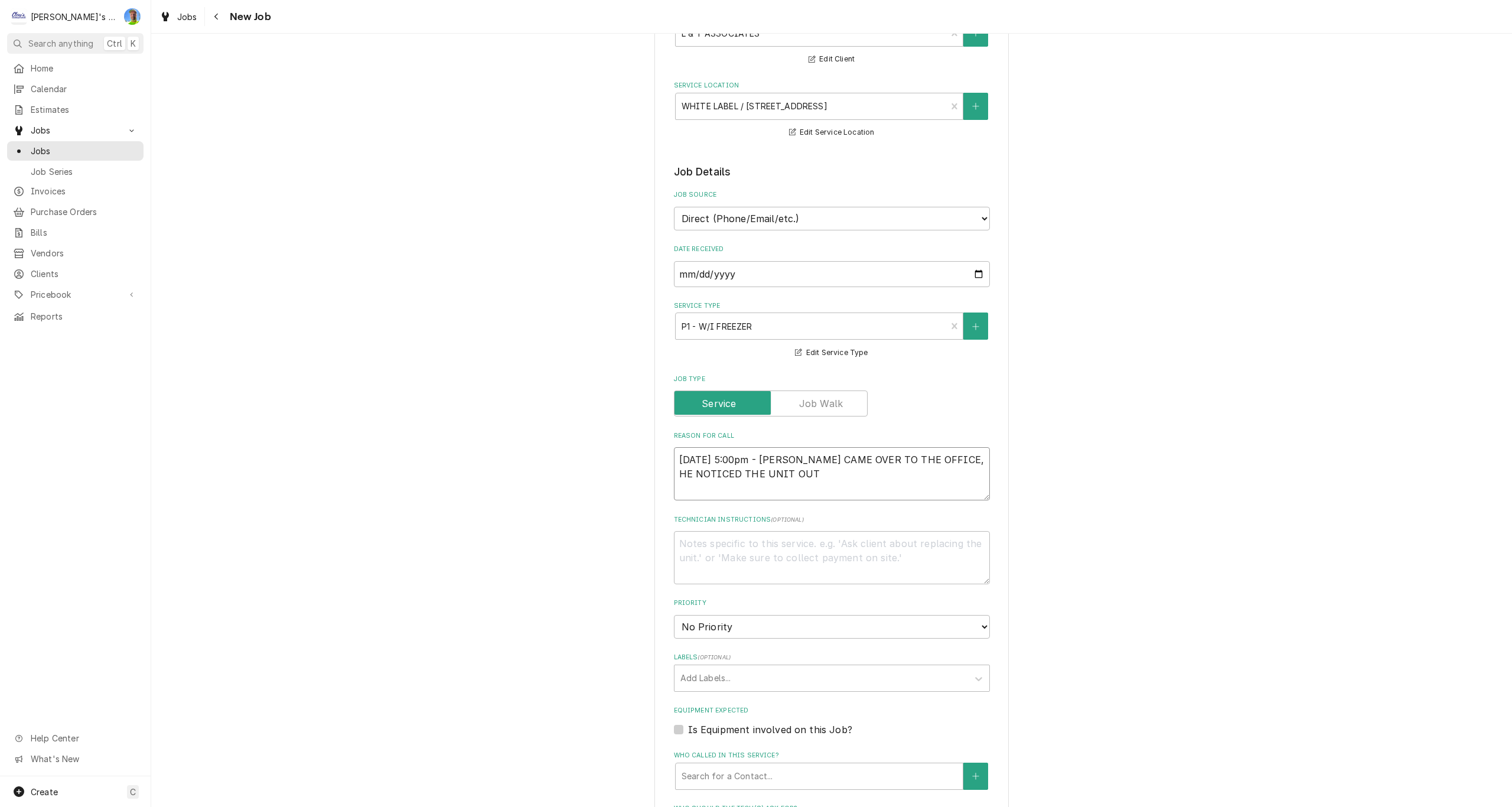
type textarea "x"
type textarea "8/12/2025 5:00pm - GRAHAM CAME OVER TO THE OFFICE, HE NOTICED THE UNIT OUTS"
type textarea "x"
type textarea "8/12/2025 5:00pm - GRAHAM CAME OVER TO THE OFFICE, HE NOTICED THE UNIT OUTSI"
type textarea "x"
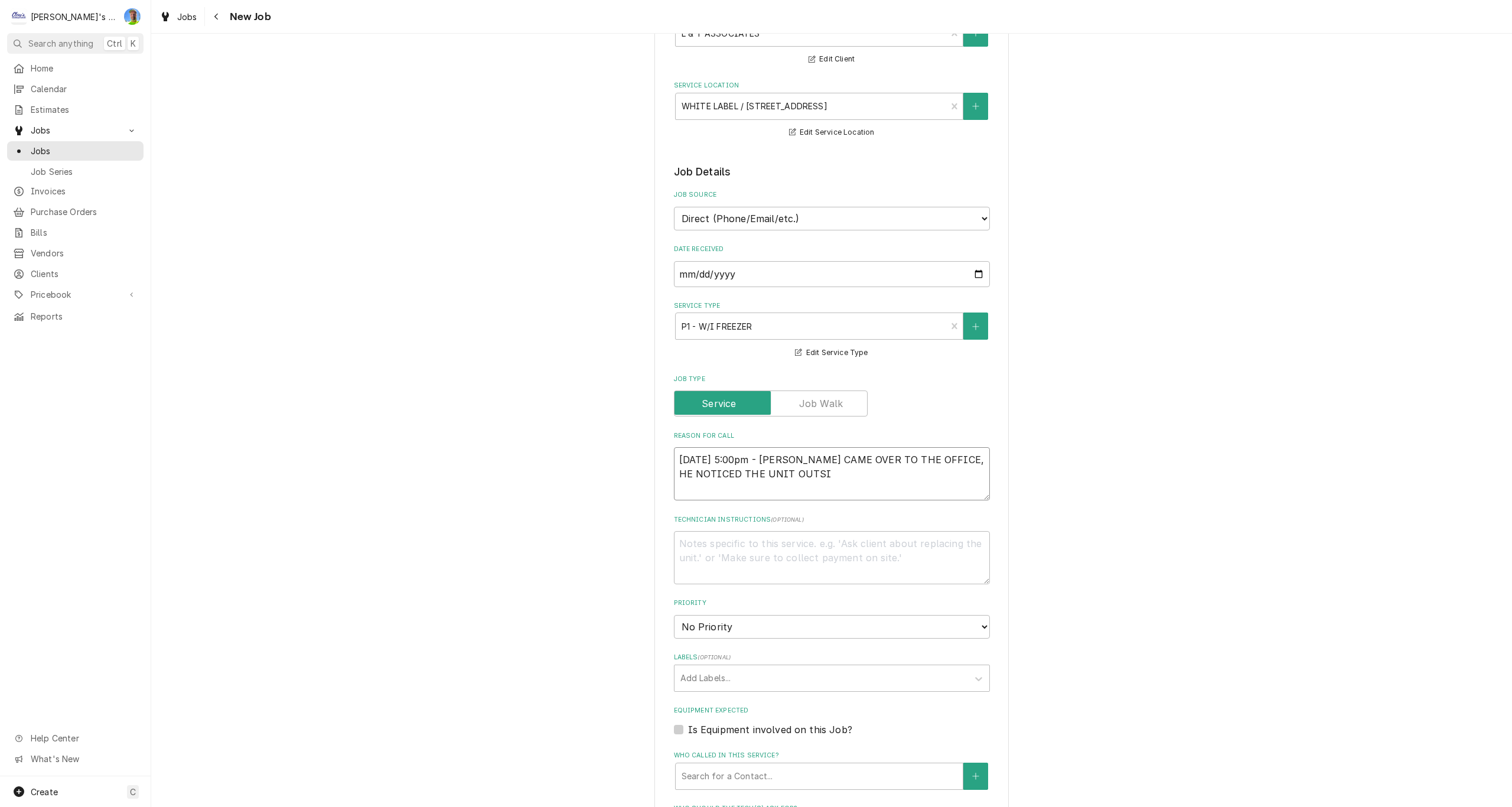
type textarea "8/12/2025 5:00pm - GRAHAM CAME OVER TO THE OFFICE, HE NOTICED THE UNIT OUTSID"
type textarea "x"
type textarea "8/12/2025 5:00pm - GRAHAM CAME OVER TO THE OFFICE, HE NOTICED THE UNIT OUTSIDE"
type textarea "x"
type textarea "8/12/2025 5:00pm - GRAHAM CAME OVER TO THE OFFICE, HE NOTICED THE UNIT OUTSIDE"
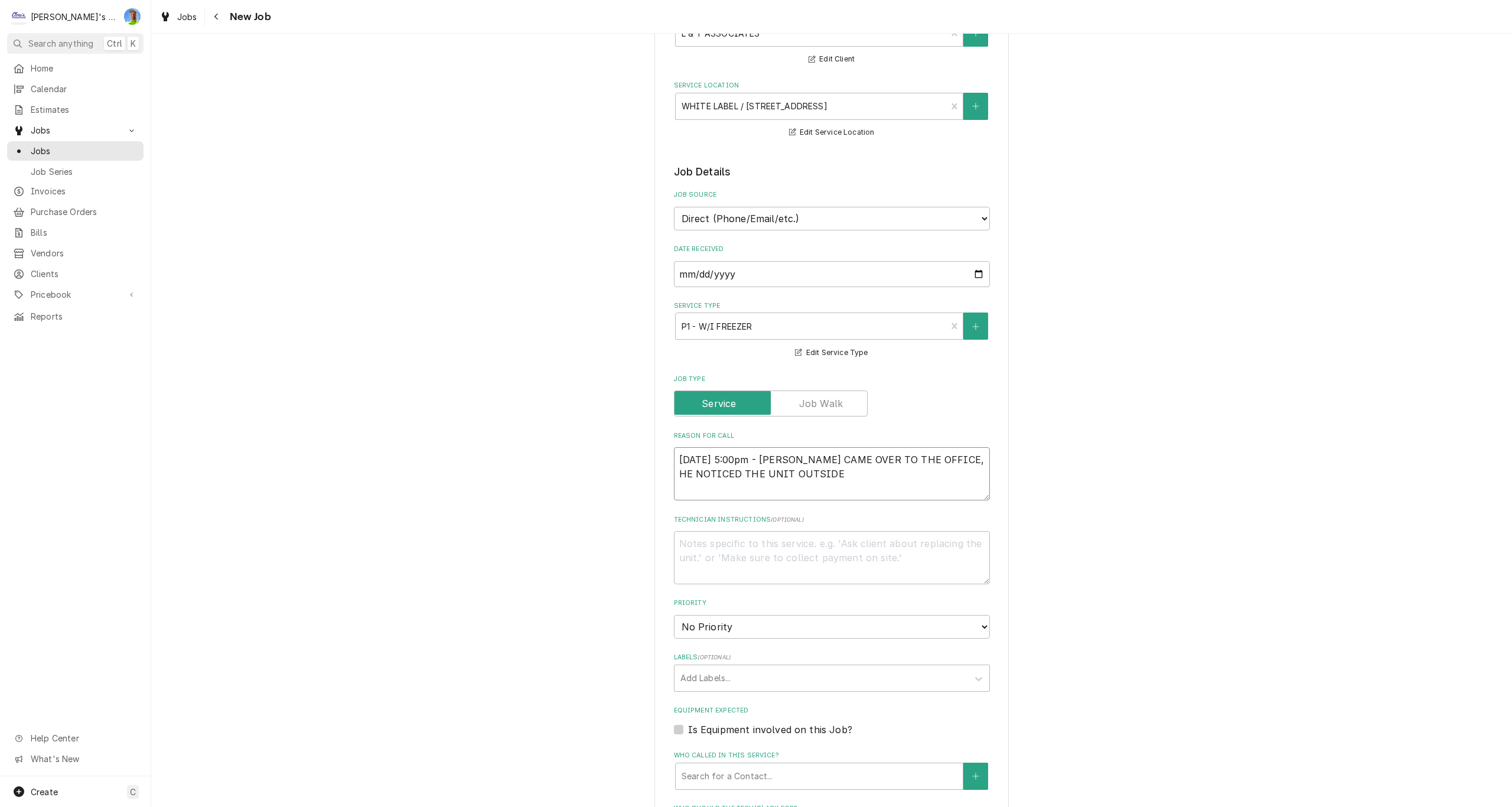
type textarea "x"
type textarea "8/12/2025 5:00pm - GRAHAM CAME OVER TO THE OFFICE, HE NOTICED THE UNIT OUTSIDE F"
type textarea "x"
type textarea "8/12/2025 5:00pm - GRAHAM CAME OVER TO THE OFFICE, HE NOTICED THE UNIT OUTSIDE …"
type textarea "x"
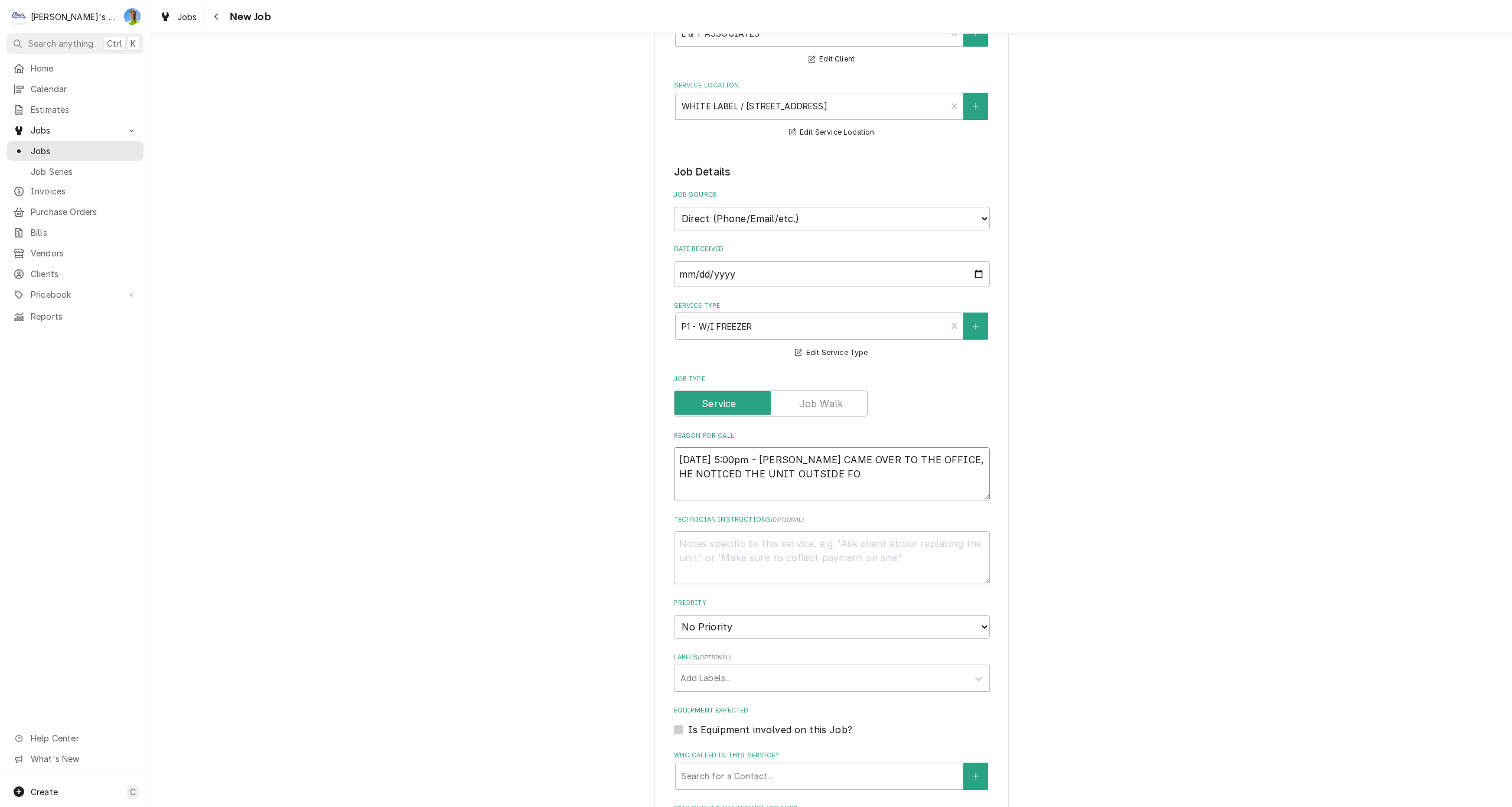
type textarea "8/12/2025 5:00pm - GRAHAM CAME OVER TO THE OFFICE, HE NOTICED THE UNIT OUTSIDE …"
type textarea "x"
type textarea "8/12/2025 5:00pm - GRAHAM CAME OVER TO THE OFFICE, HE NOTICED THE UNIT OUTSIDE …"
type textarea "x"
type textarea "8/12/2025 5:00pm - GRAHAM CAME OVER TO THE OFFICE, HE NOTICED THE UNIT OUTSIDE …"
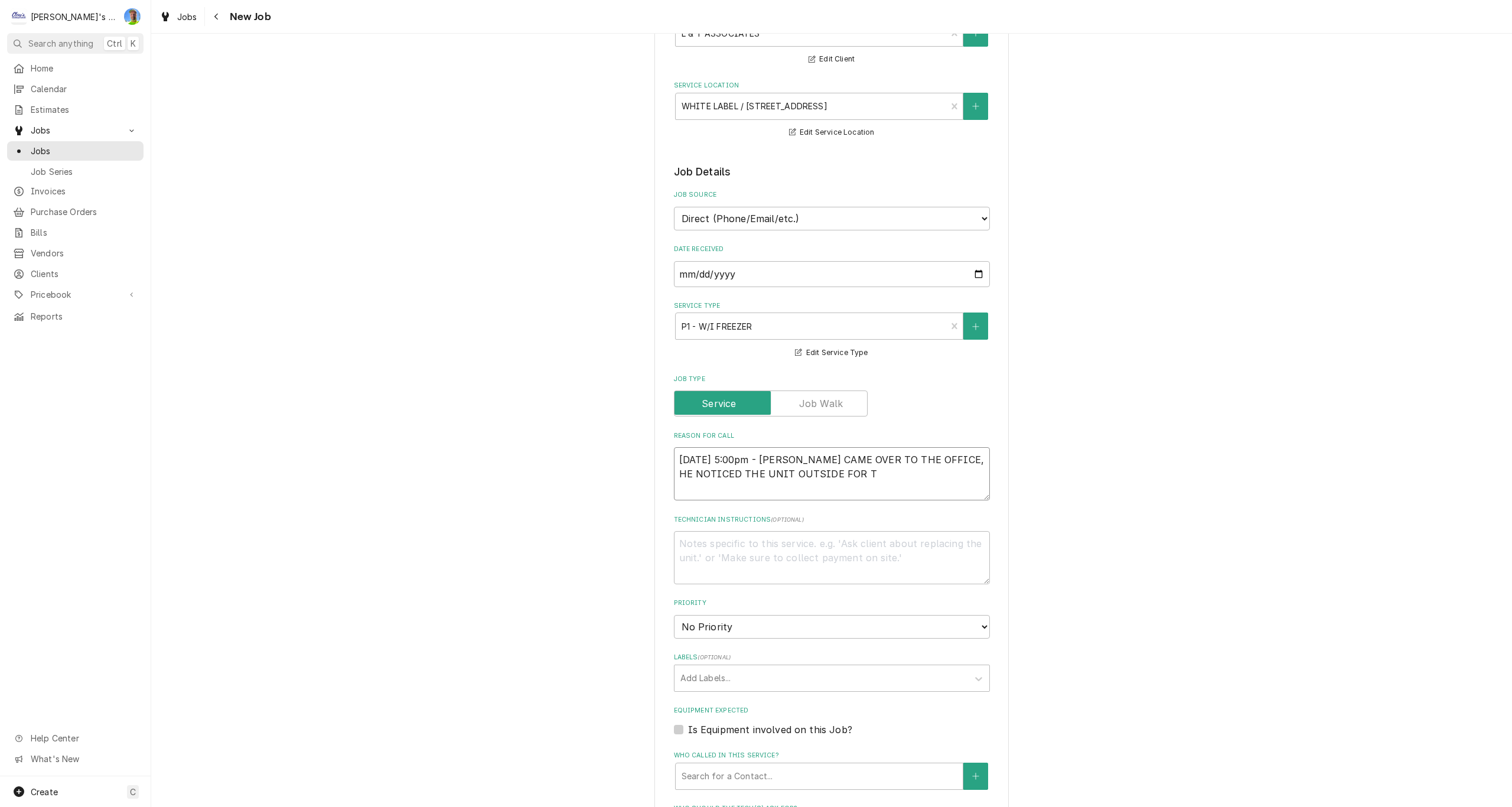
type textarea "x"
type textarea "8/12/2025 5:00pm - GRAHAM CAME OVER TO THE OFFICE, HE NOTICED THE UNIT OUTSIDE …"
type textarea "x"
type textarea "8/12/2025 5:00pm - GRAHAM CAME OVER TO THE OFFICE, HE NOTICED THE UNIT OUTSIDE …"
type textarea "x"
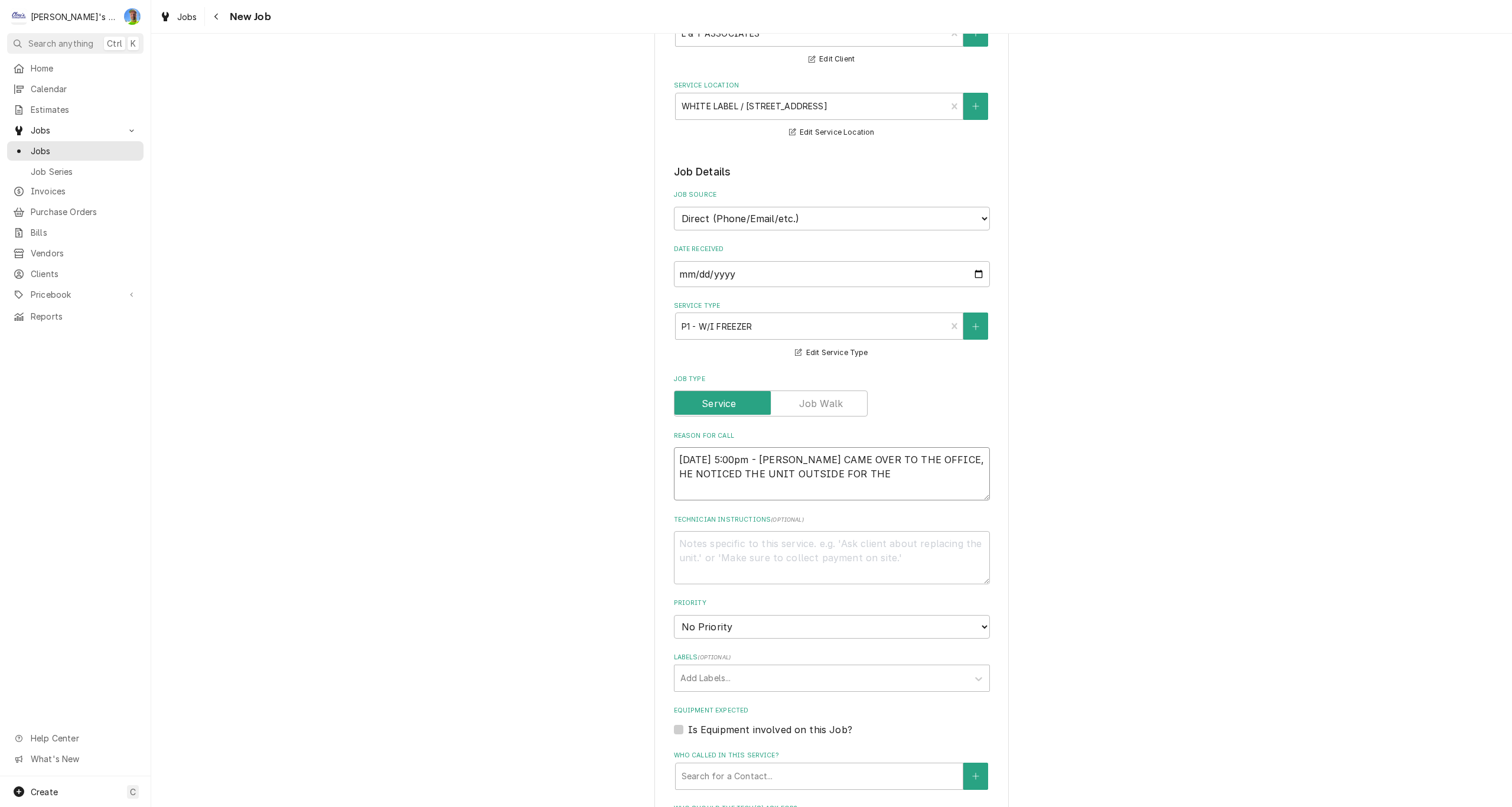
type textarea "8/12/2025 5:00pm - GRAHAM CAME OVER TO THE OFFICE, HE NOTICED THE UNIT OUTSIDE …"
type textarea "x"
type textarea "8/12/2025 5:00pm - GRAHAM CAME OVER TO THE OFFICE, HE NOTICED THE UNIT OUTSIDE …"
type textarea "x"
type textarea "8/12/2025 5:00pm - GRAHAM CAME OVER TO THE OFFICE, HE NOTICED THE UNIT OUTSIDE …"
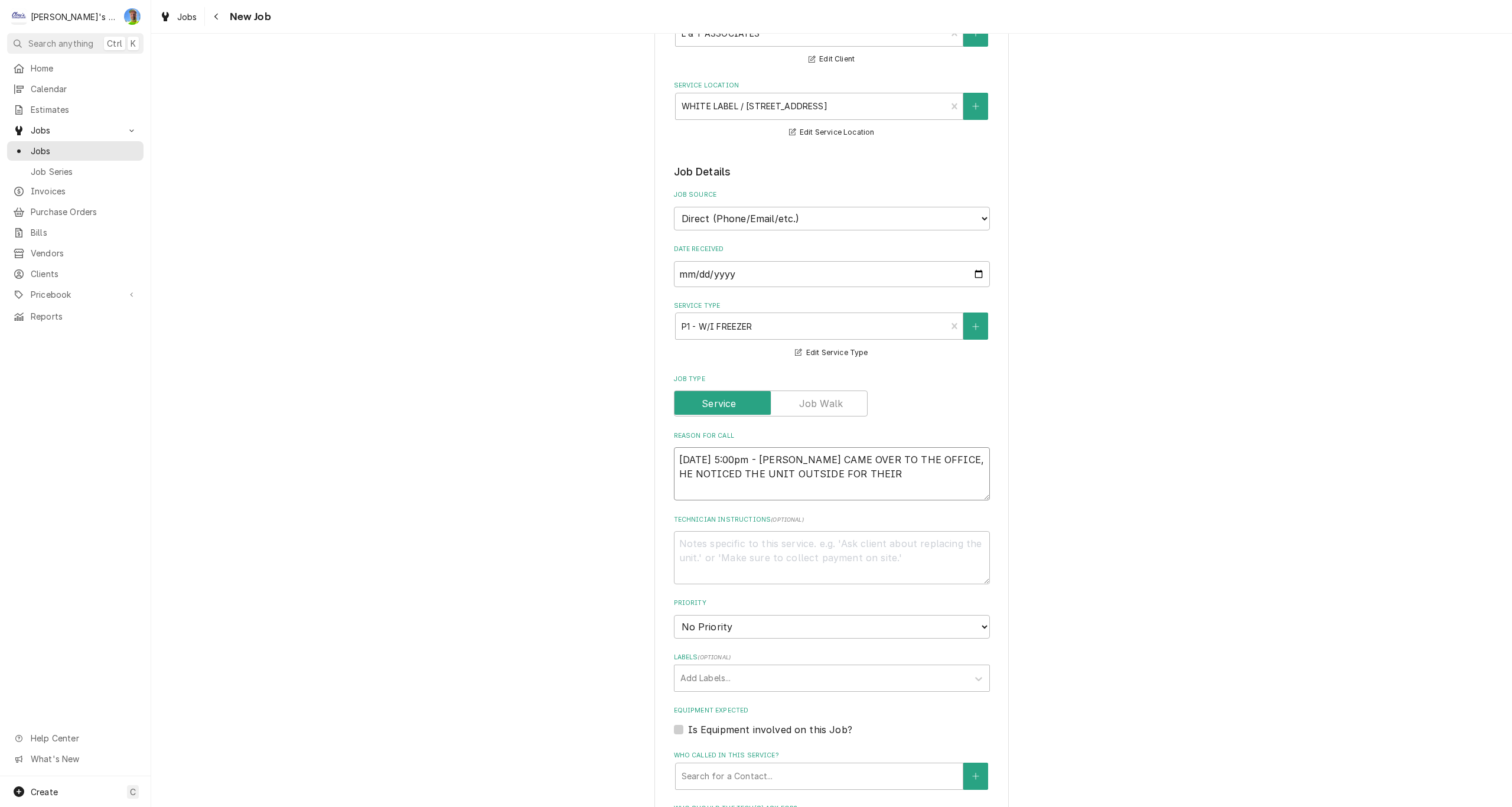
type textarea "x"
type textarea "8/12/2025 5:00pm - GRAHAM CAME OVER TO THE OFFICE, HE NOTICED THE UNIT OUTSIDE …"
type textarea "x"
type textarea "8/12/2025 5:00pm - GRAHAM CAME OVER TO THE OFFICE, HE NOTICED THE UNIT OUTSIDE …"
type textarea "x"
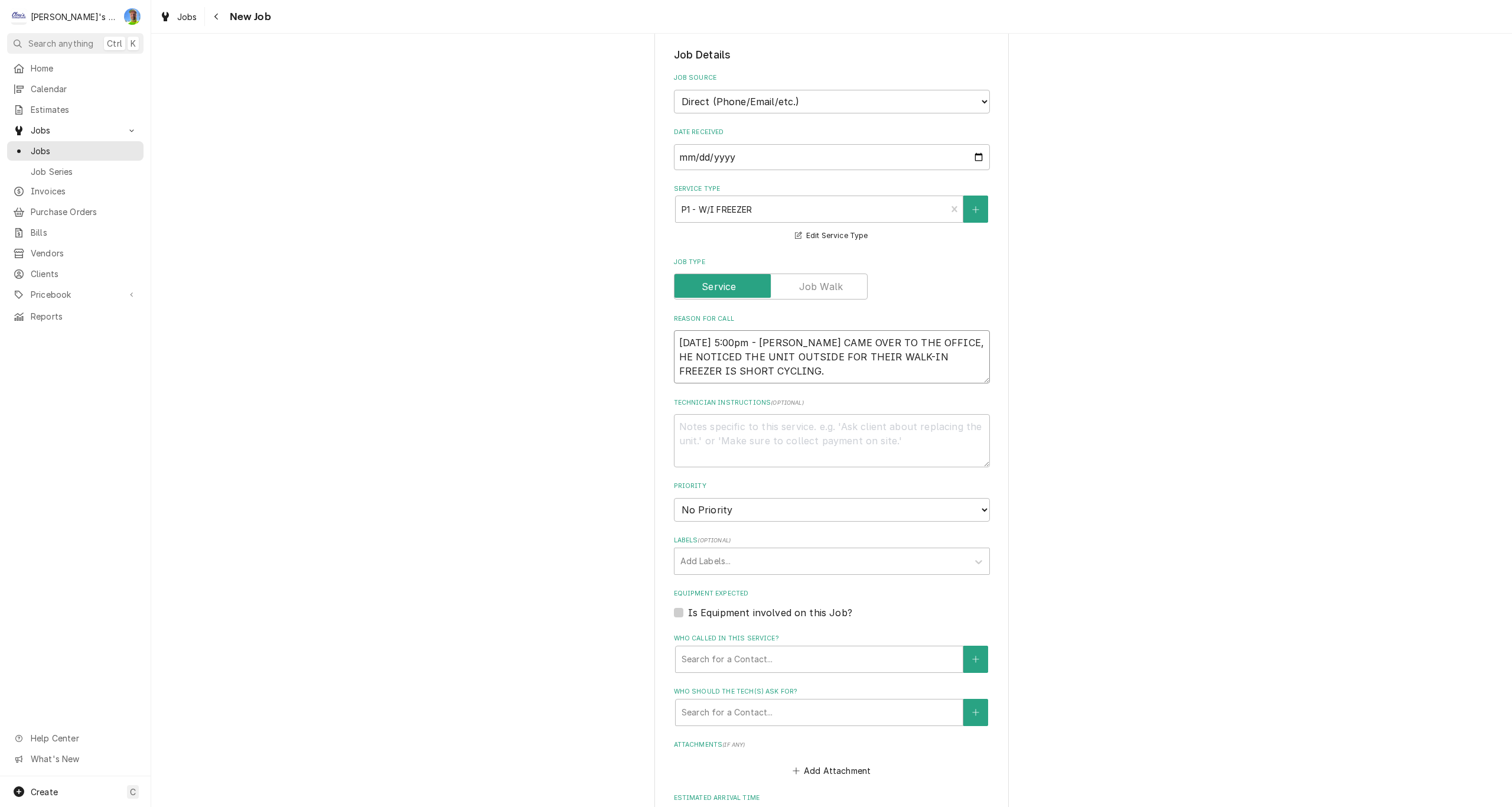
scroll to position [236, 0]
click at [933, 508] on select "No Priority Urgent High Medium Low" at bounding box center [832, 508] width 316 height 24
click at [674, 497] on select "No Priority Urgent High Medium Low" at bounding box center [832, 508] width 316 height 24
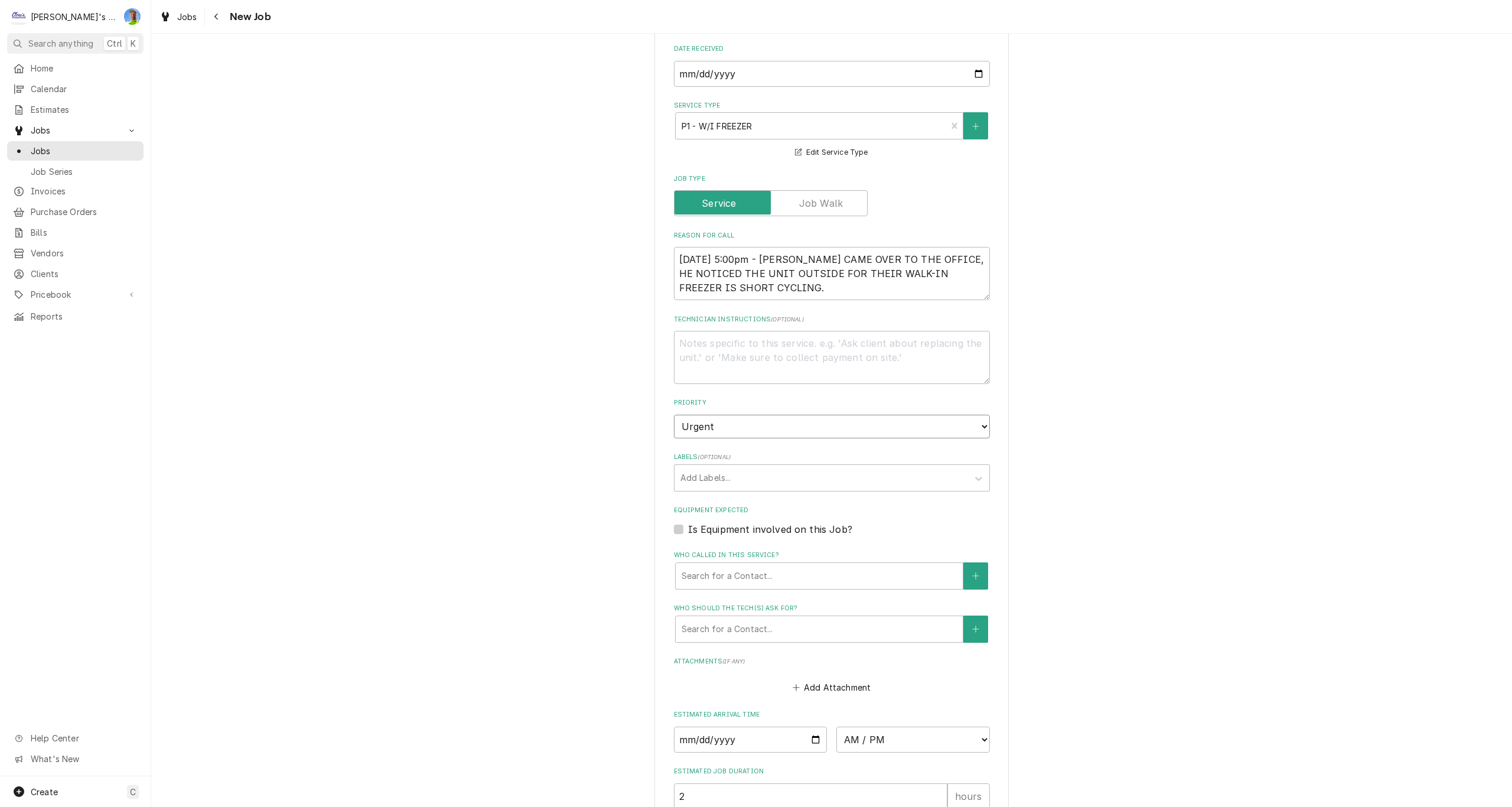
scroll to position [354, 0]
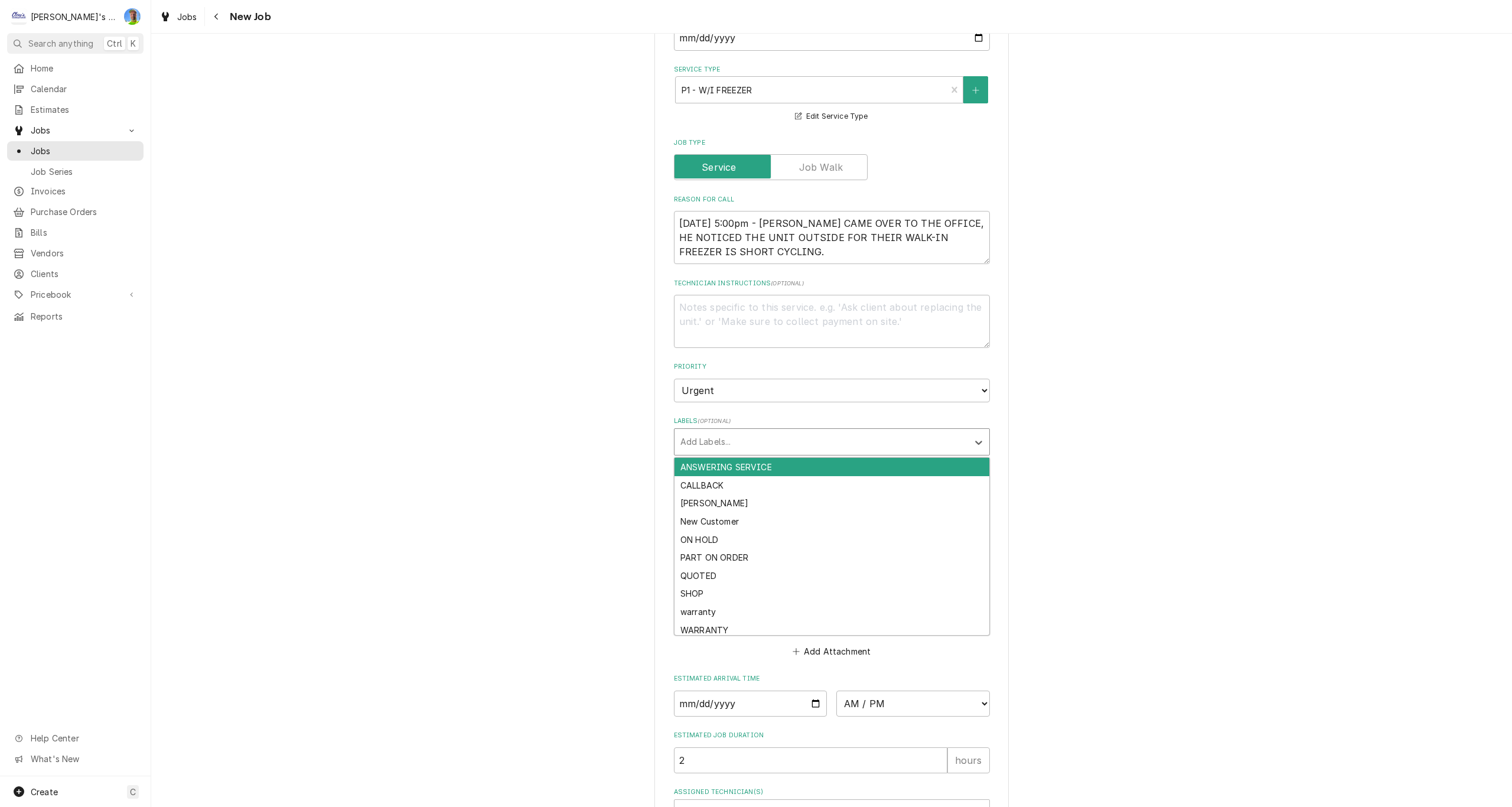
click at [828, 435] on div "Labels" at bounding box center [821, 442] width 281 height 22
click at [1105, 464] on div "Please provide the following information to create a job: Client Details Client…" at bounding box center [832, 363] width 1361 height 1345
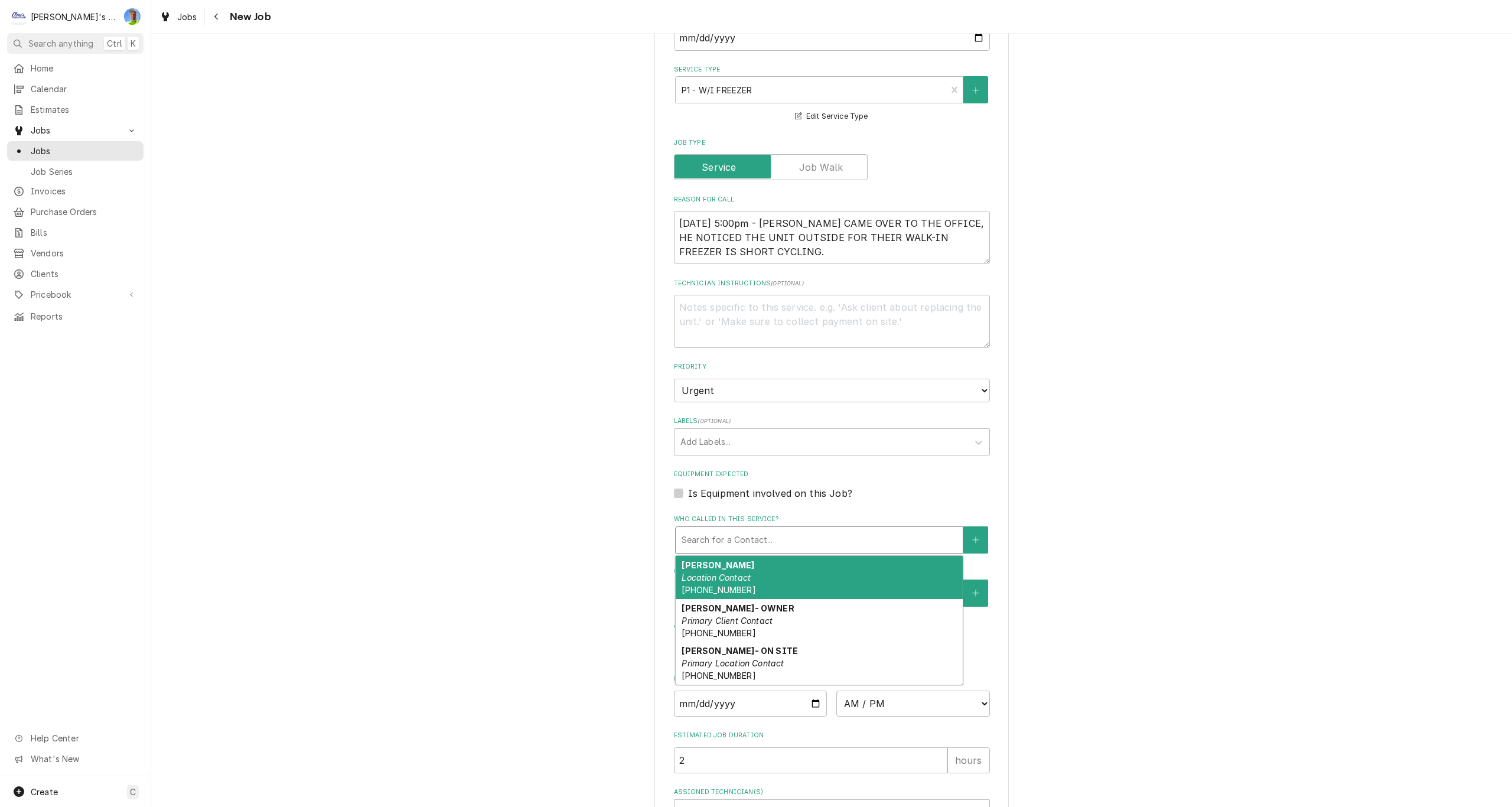
click at [818, 536] on div "Who called in this service?" at bounding box center [819, 540] width 276 height 22
click at [788, 579] on div "GRAHAM Location Contact (541) 326-5282" at bounding box center [818, 578] width 287 height 43
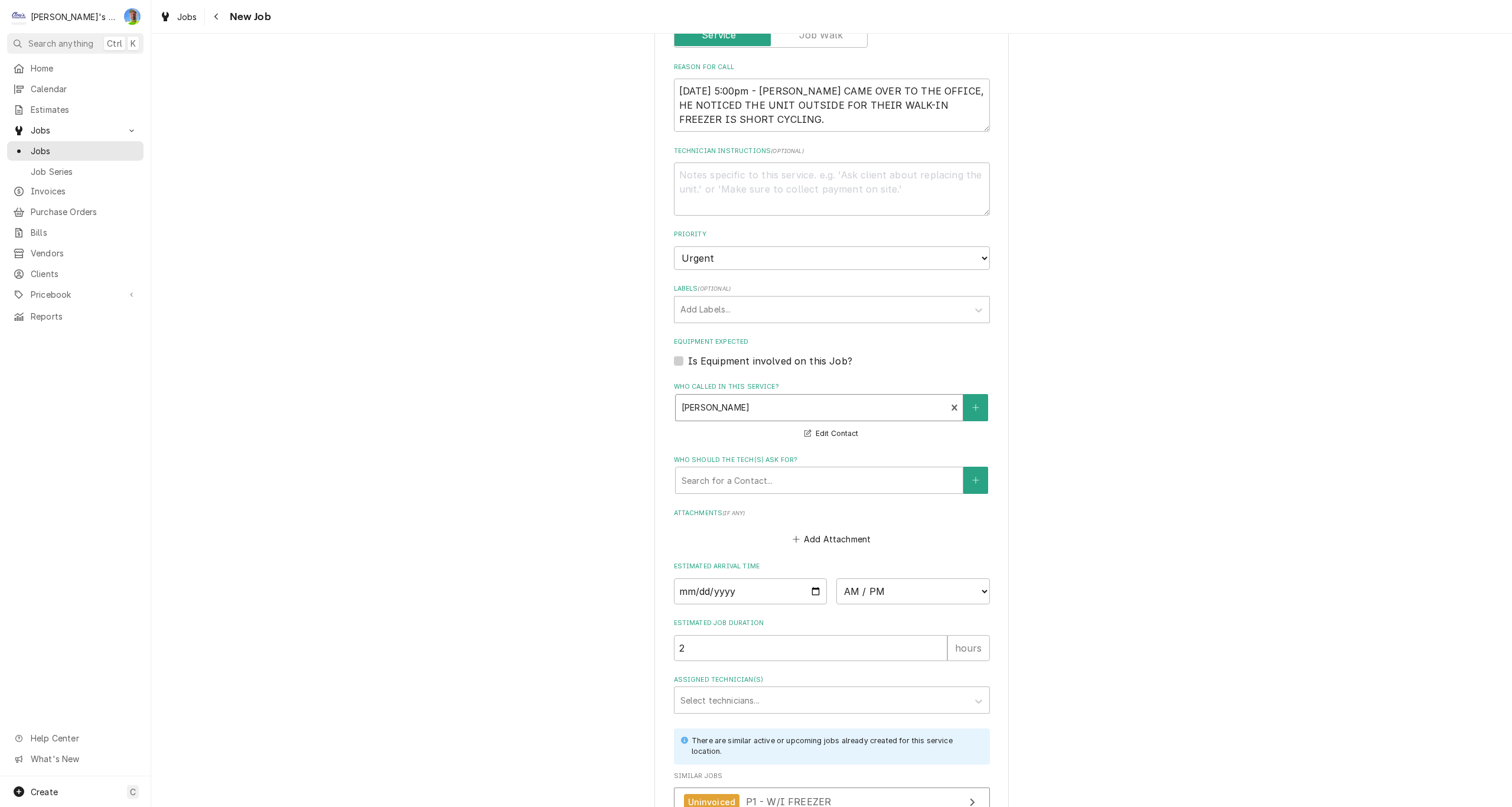
scroll to position [531, 0]
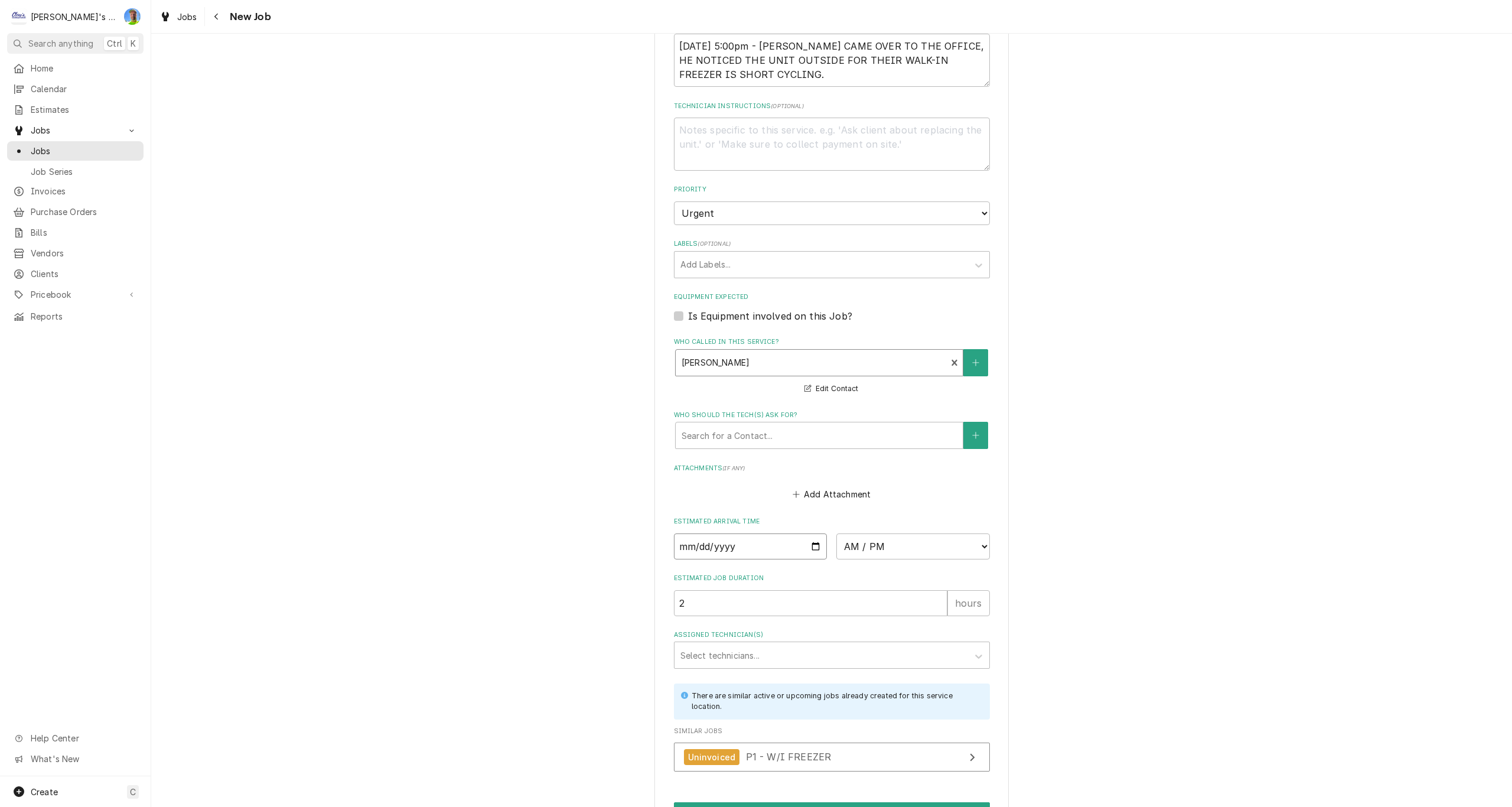
click at [813, 545] on input "Date" at bounding box center [751, 545] width 154 height 26
click at [972, 544] on select "AM / PM 6:00 AM 6:15 AM 6:30 AM 6:45 AM 7:00 AM 7:15 AM 7:30 AM 7:45 AM 8:00 AM…" at bounding box center [914, 545] width 154 height 26
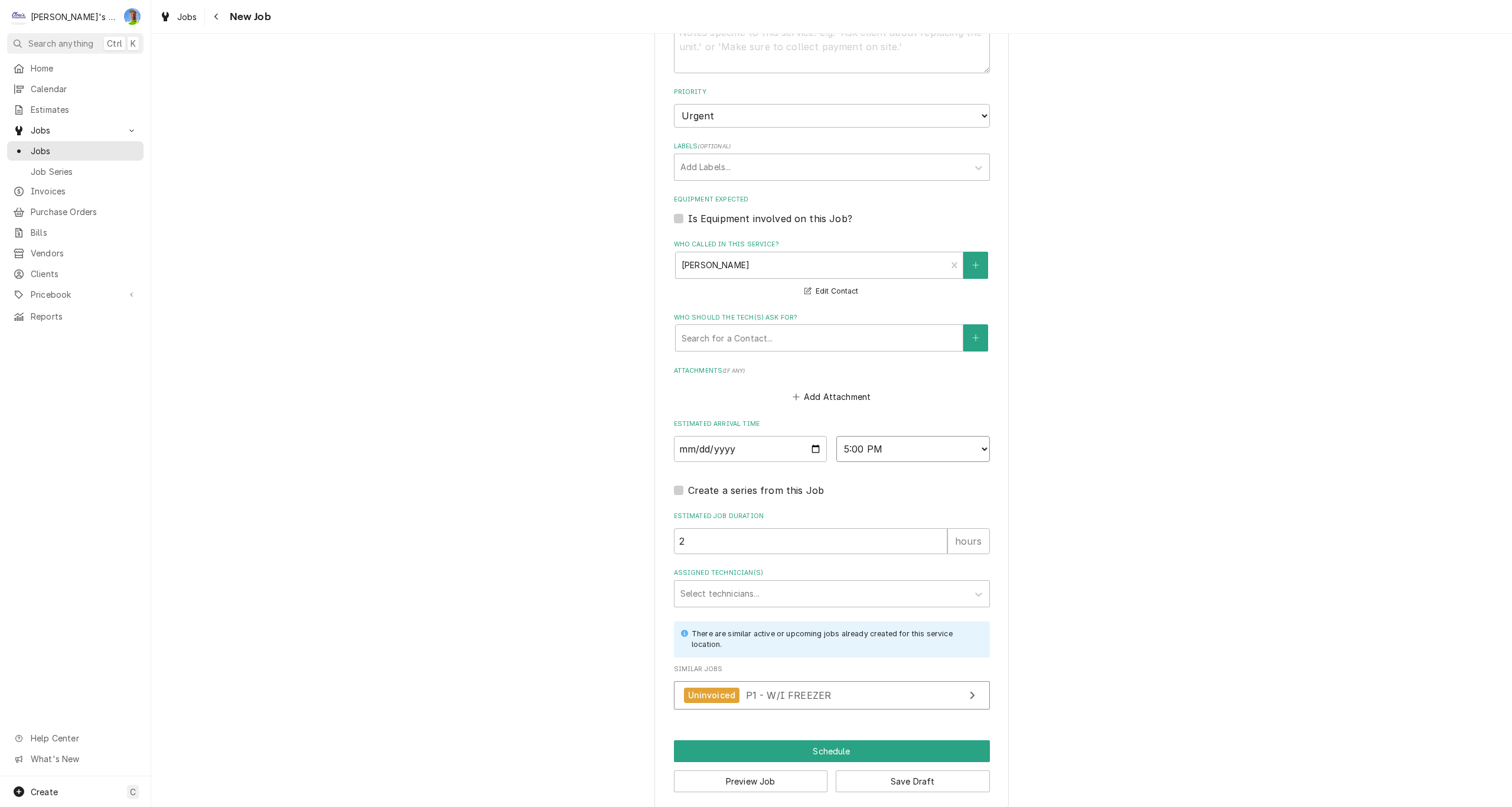
scroll to position [640, 0]
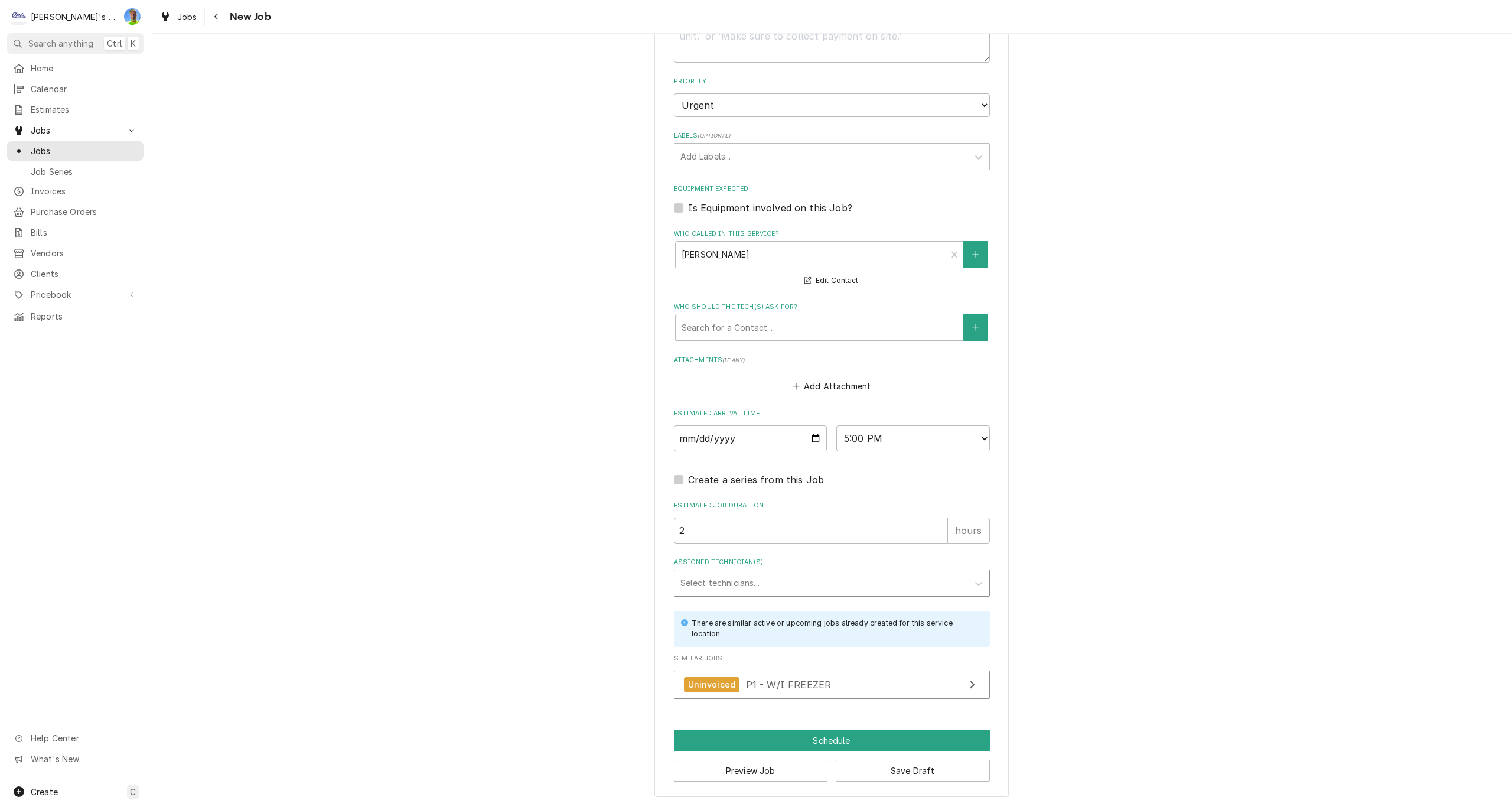
click at [936, 589] on div "Assigned Technician(s)" at bounding box center [821, 584] width 281 height 22
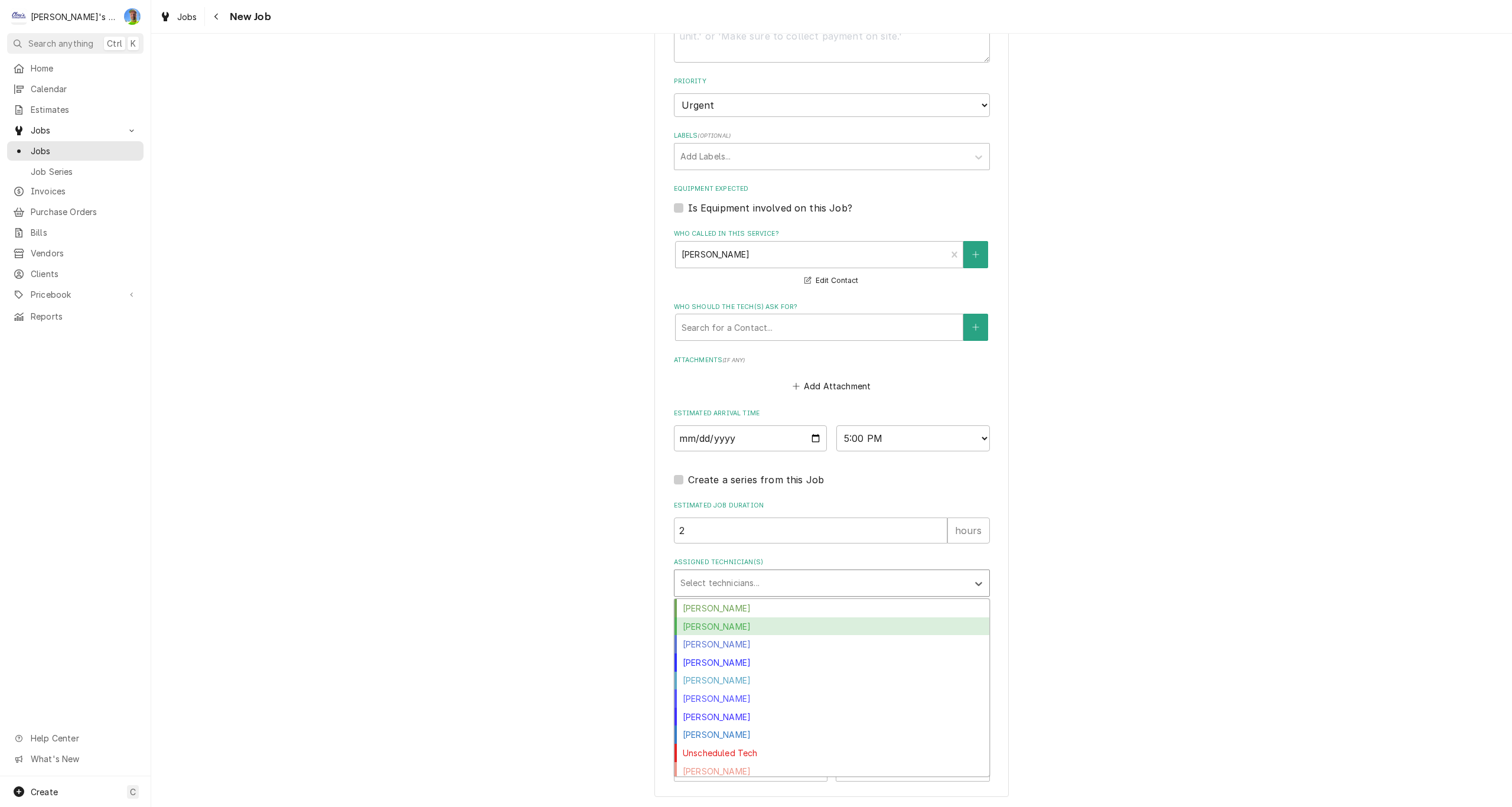
click at [889, 627] on div "Greg Austin" at bounding box center [832, 627] width 314 height 18
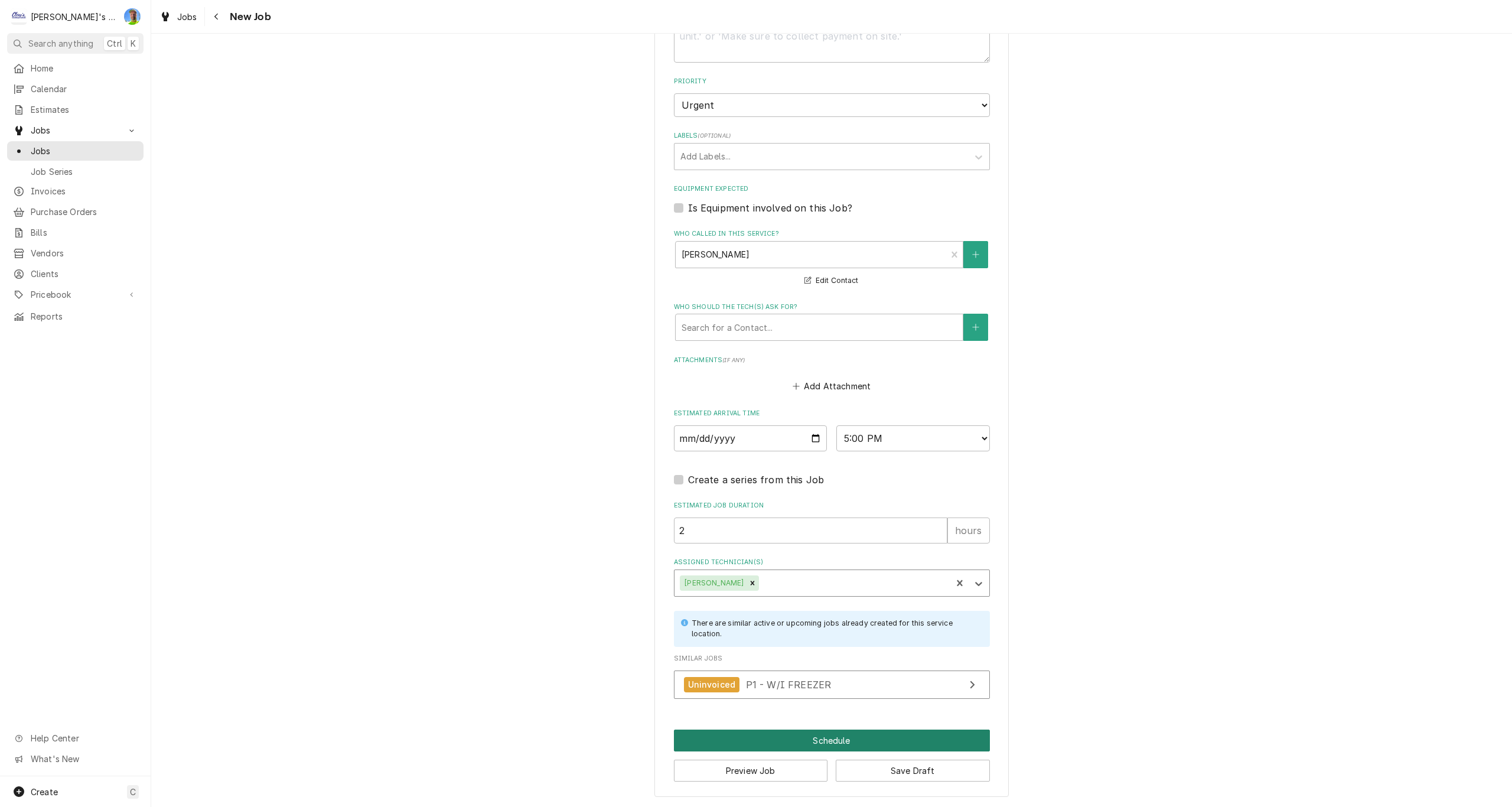
click at [751, 743] on button "Schedule" at bounding box center [832, 740] width 316 height 22
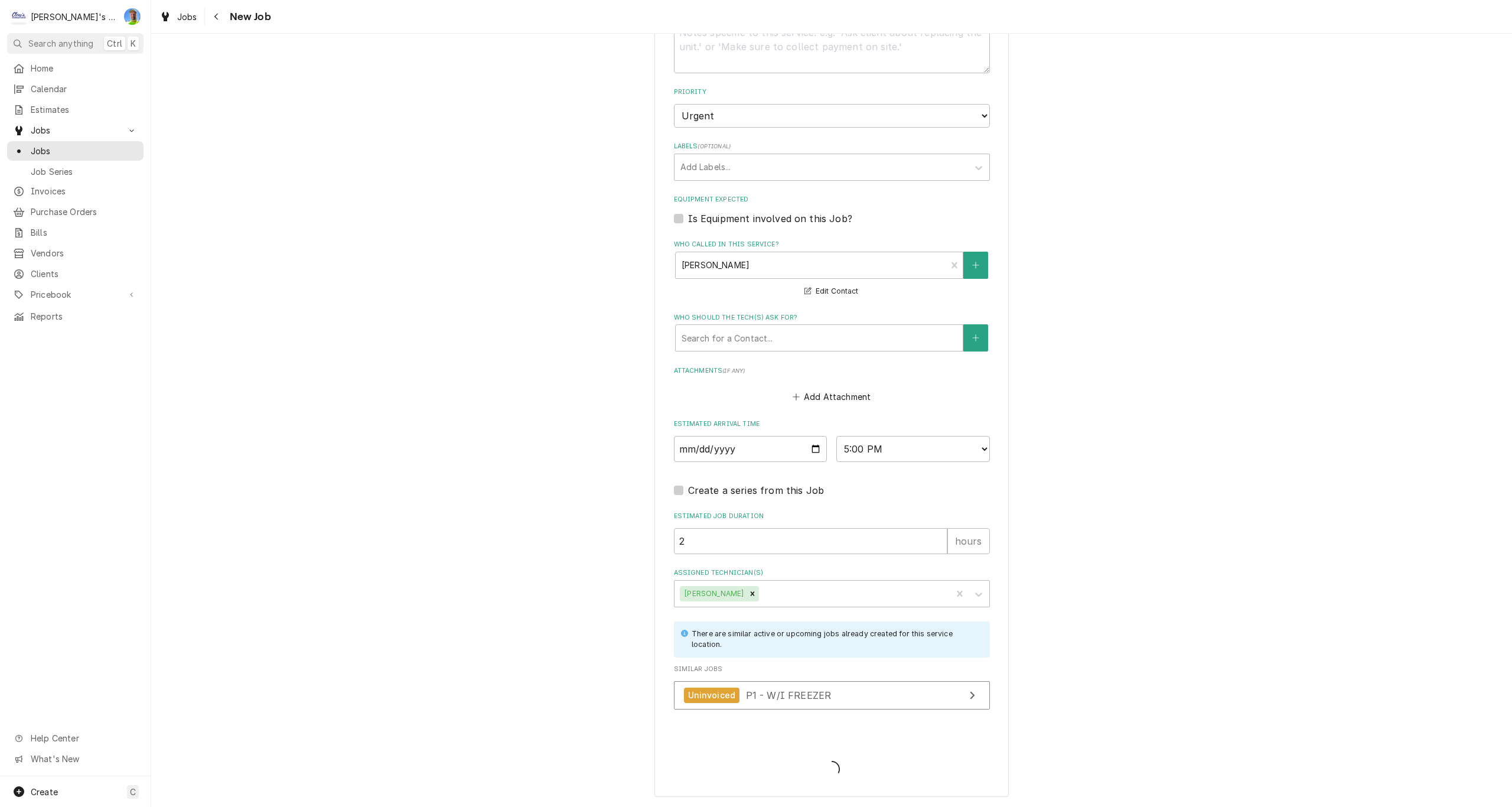
scroll to position [629, 0]
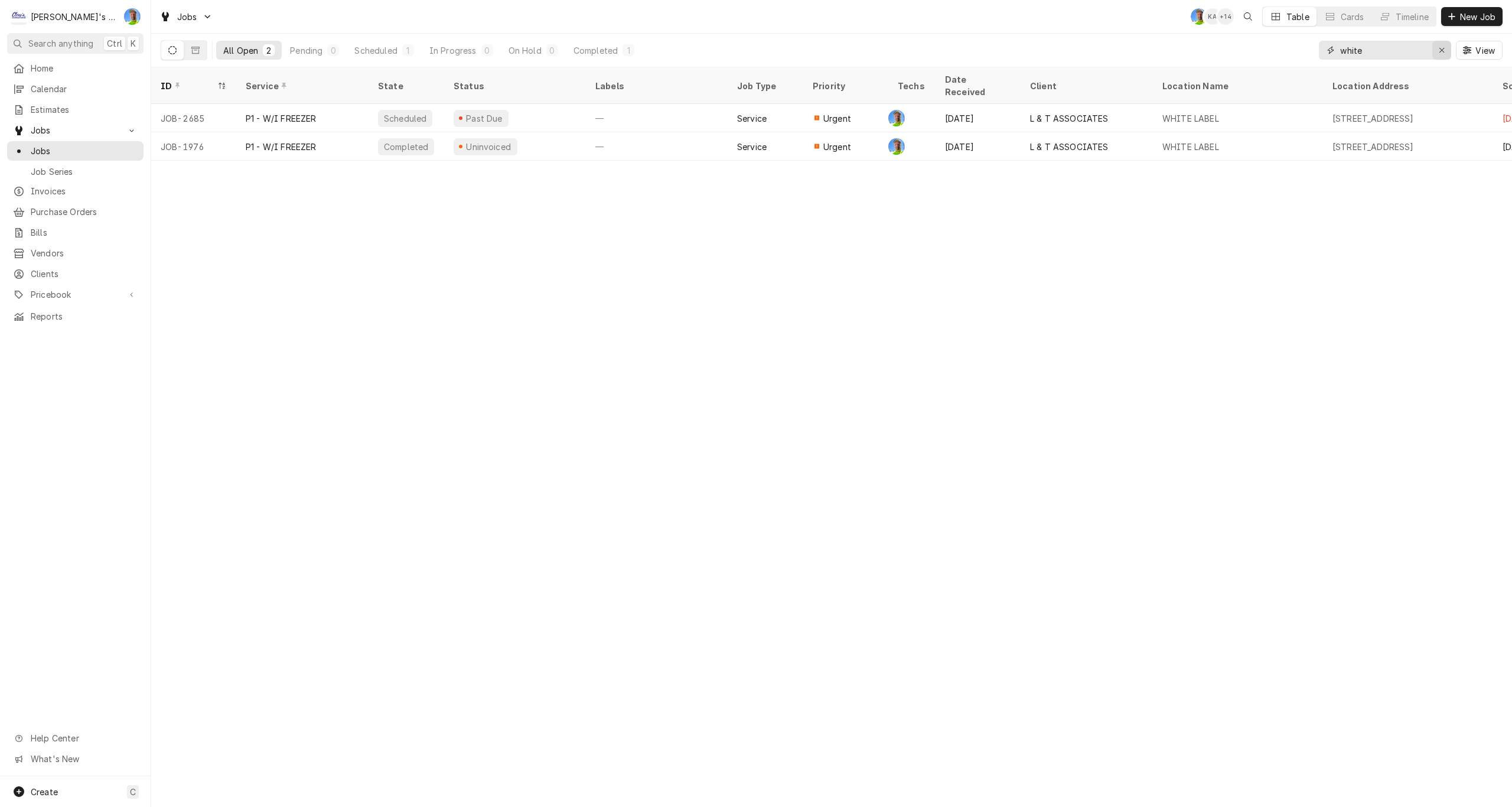
click at [1441, 51] on icon "Erase input" at bounding box center [1442, 50] width 7 height 8
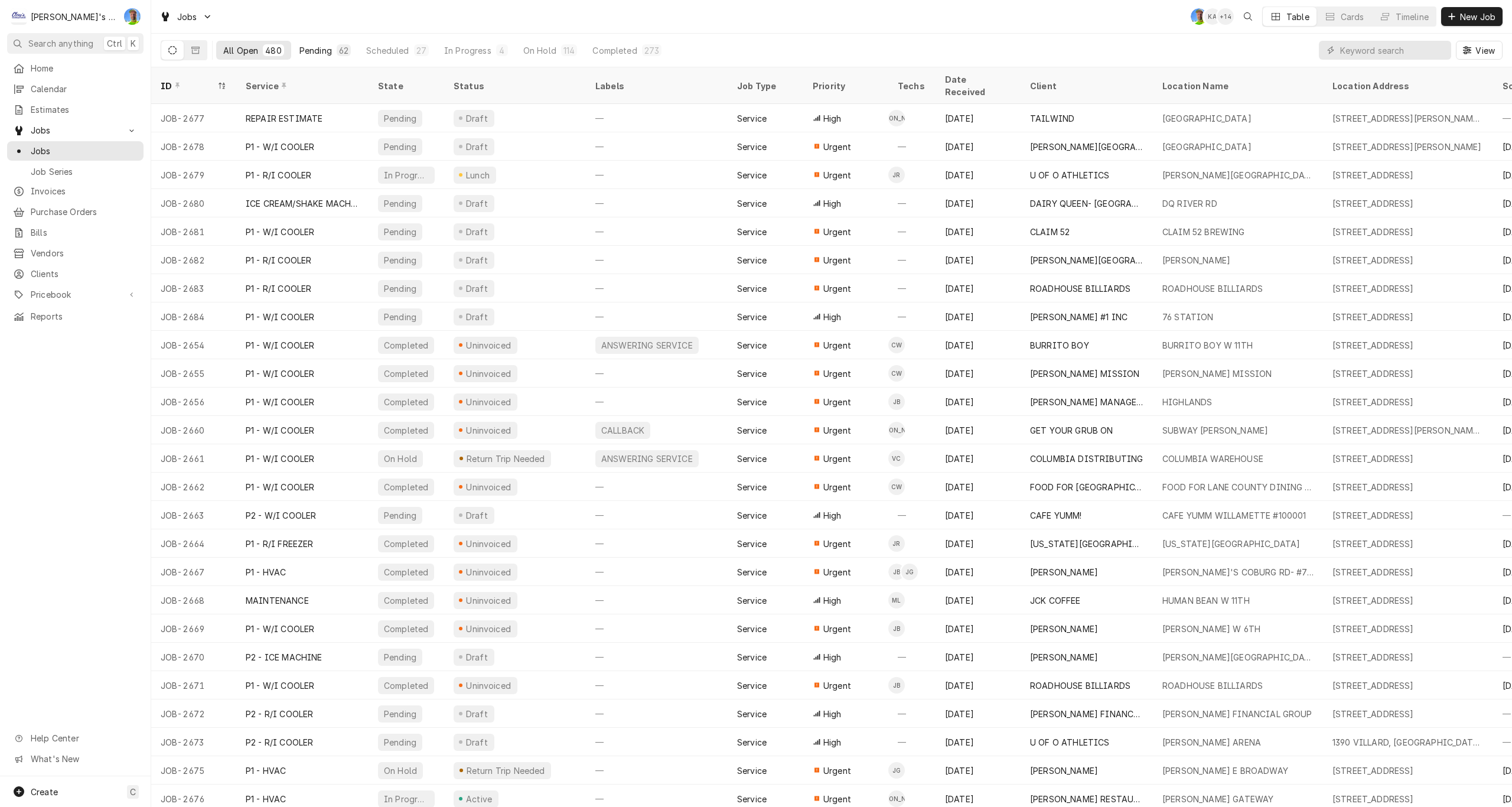
click at [311, 45] on div "Pending" at bounding box center [315, 50] width 32 height 12
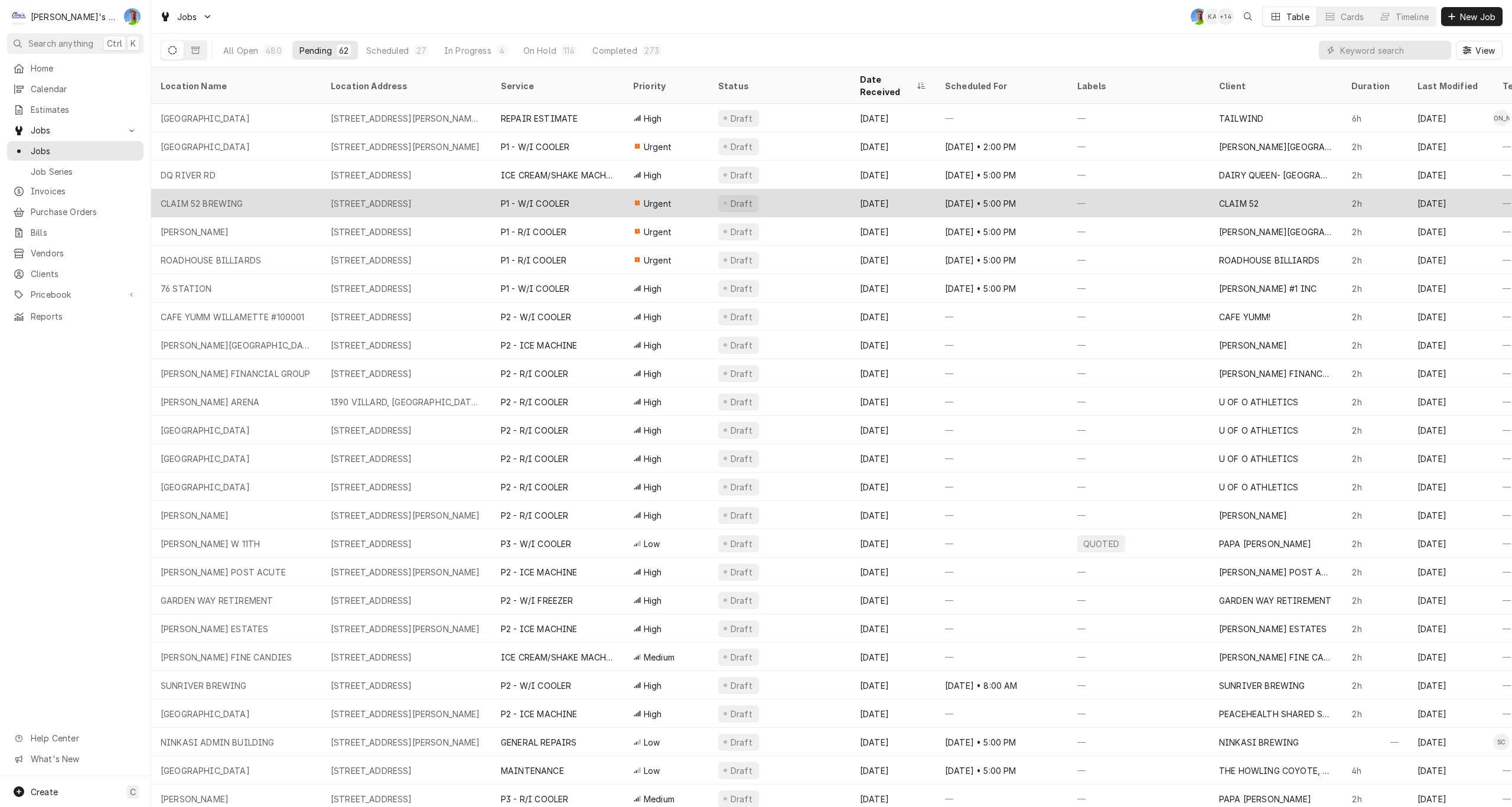
click at [814, 190] on div "Draft" at bounding box center [779, 203] width 142 height 28
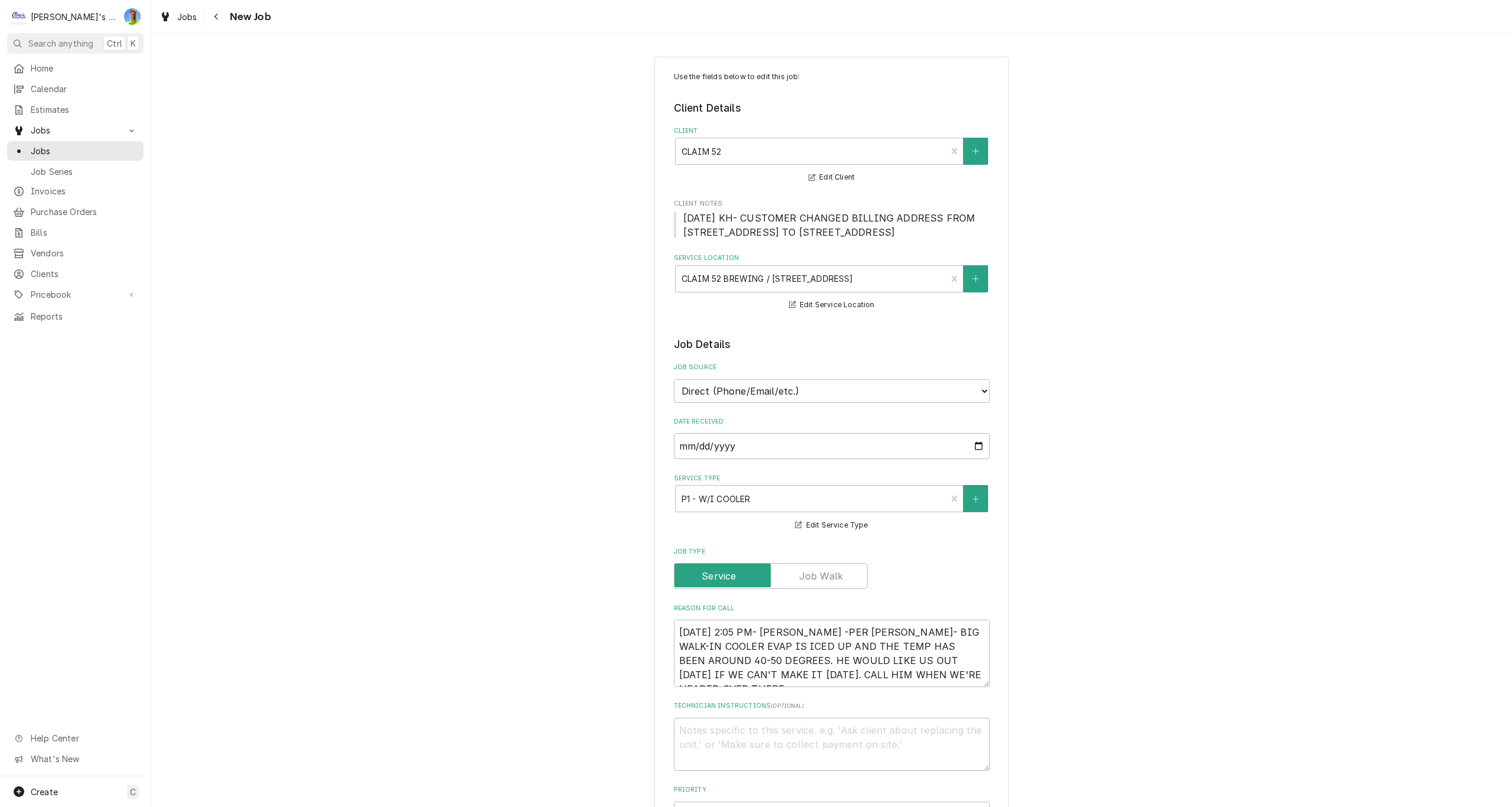
type textarea "x"
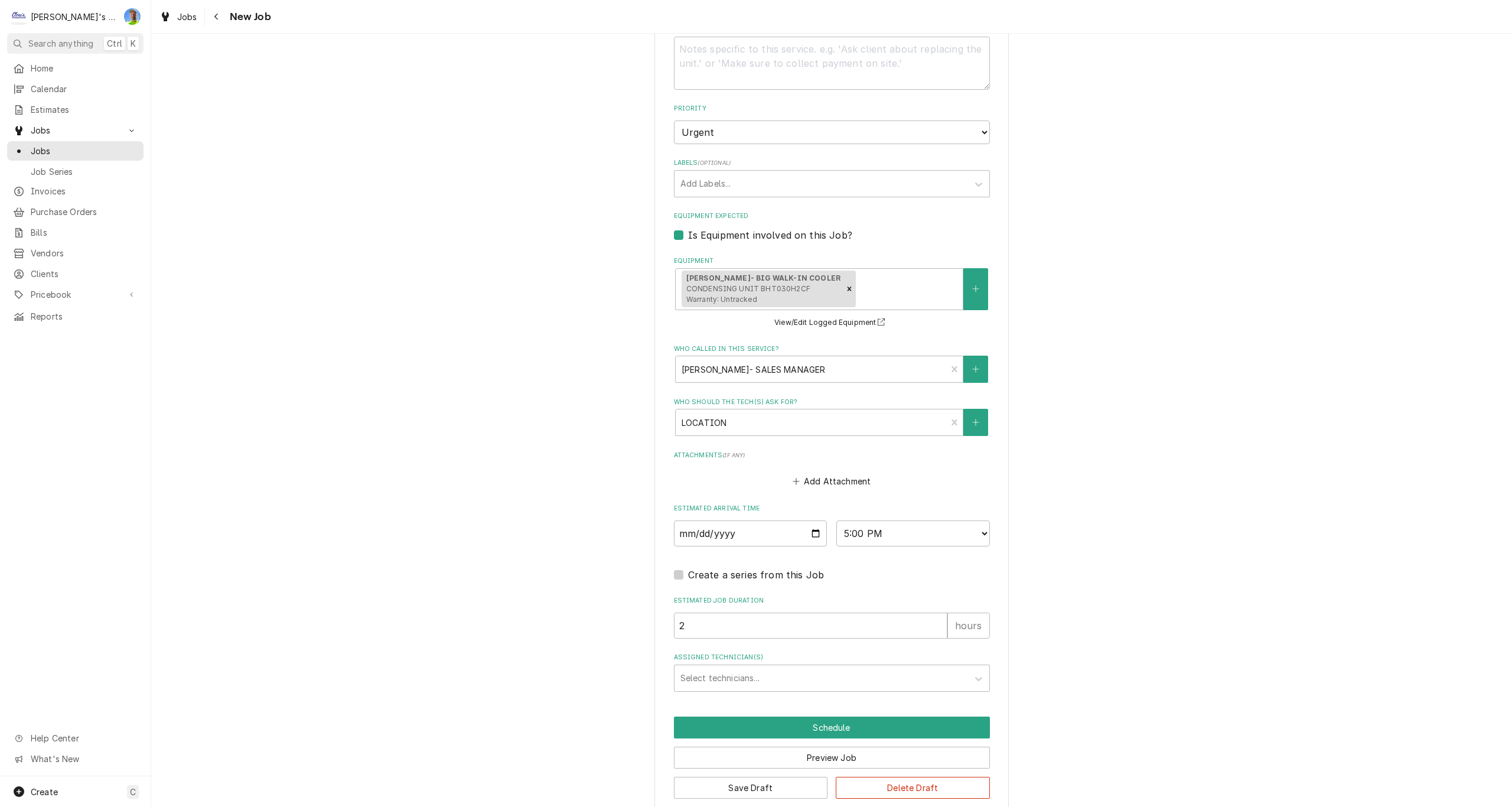
scroll to position [699, 0]
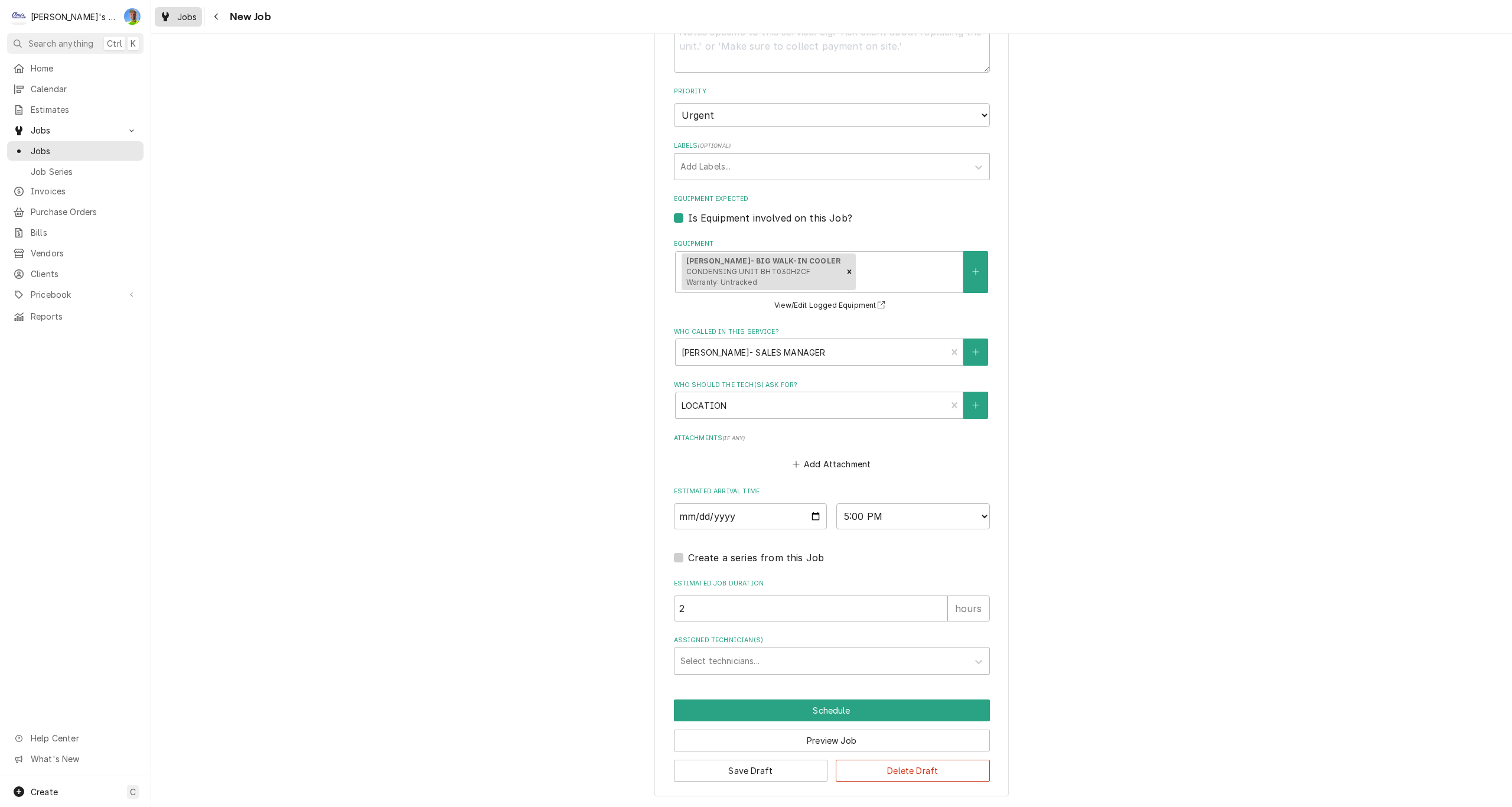
click at [185, 13] on span "Jobs" at bounding box center [187, 17] width 20 height 12
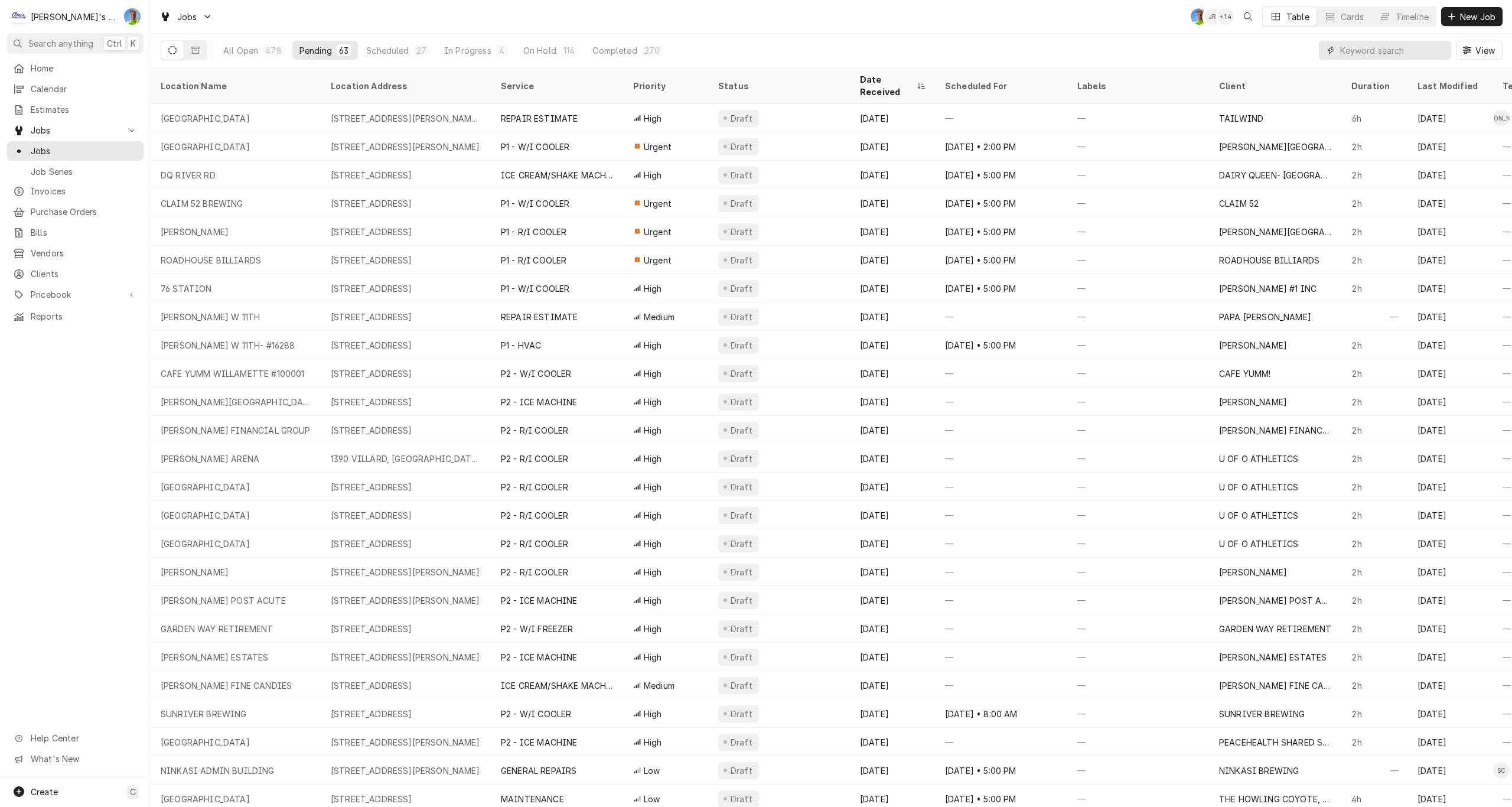
click at [1371, 55] on input "Dynamic Content Wrapper" at bounding box center [1392, 50] width 105 height 19
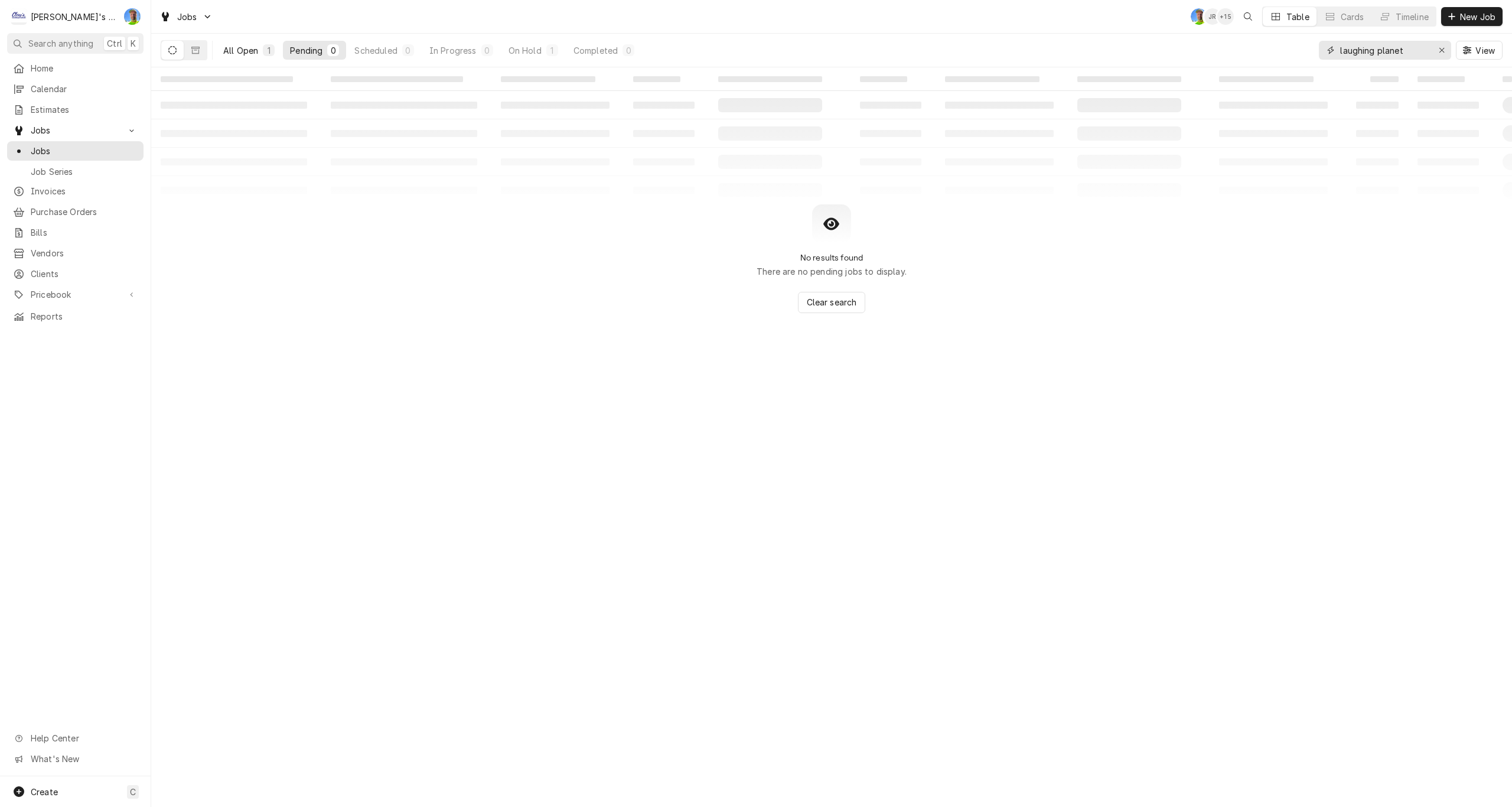
type input "laughing planet"
click at [238, 55] on div "All Open" at bounding box center [241, 50] width 35 height 12
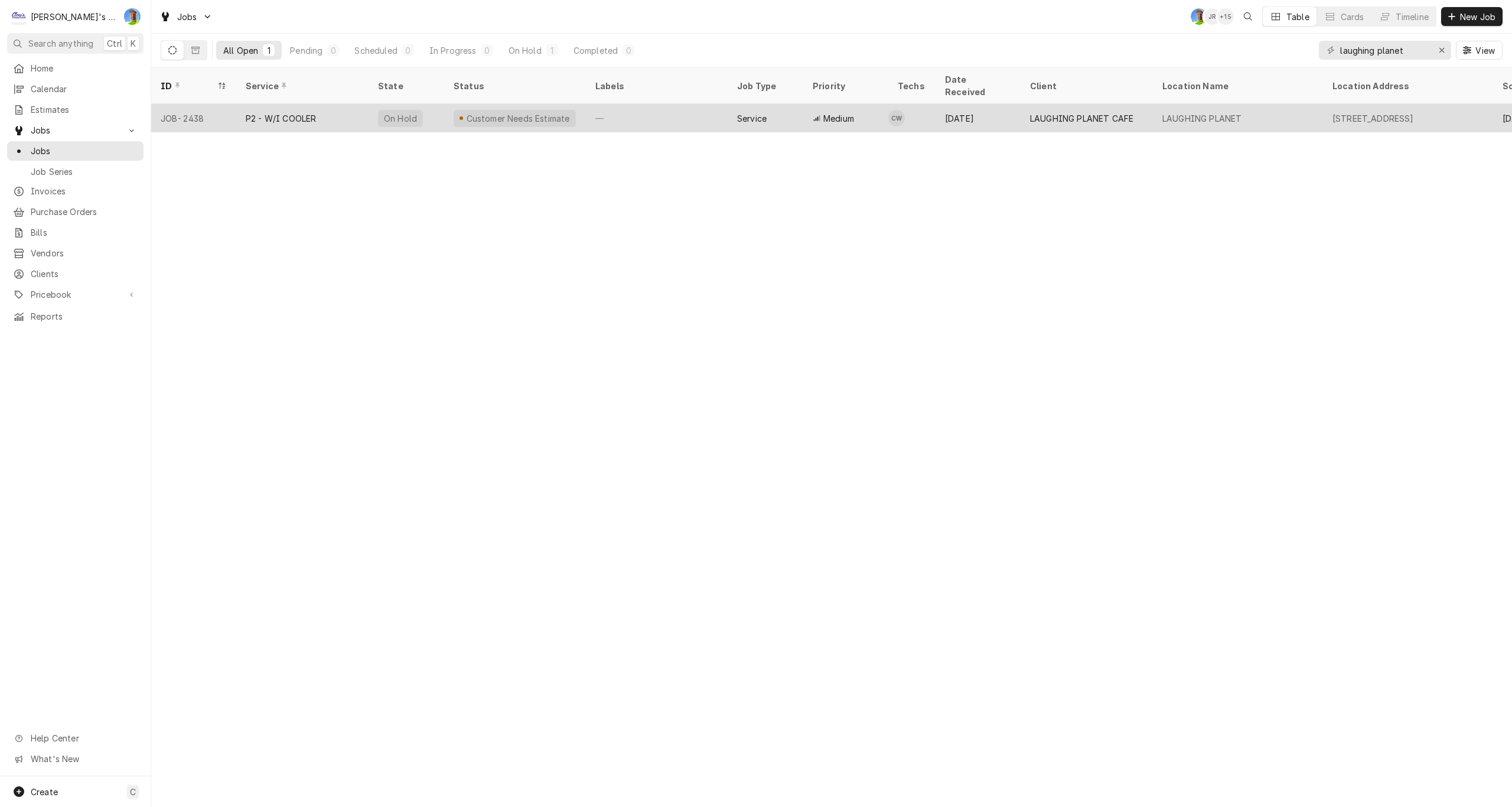
click at [276, 113] on div "P2 - W/I COOLER" at bounding box center [281, 118] width 70 height 12
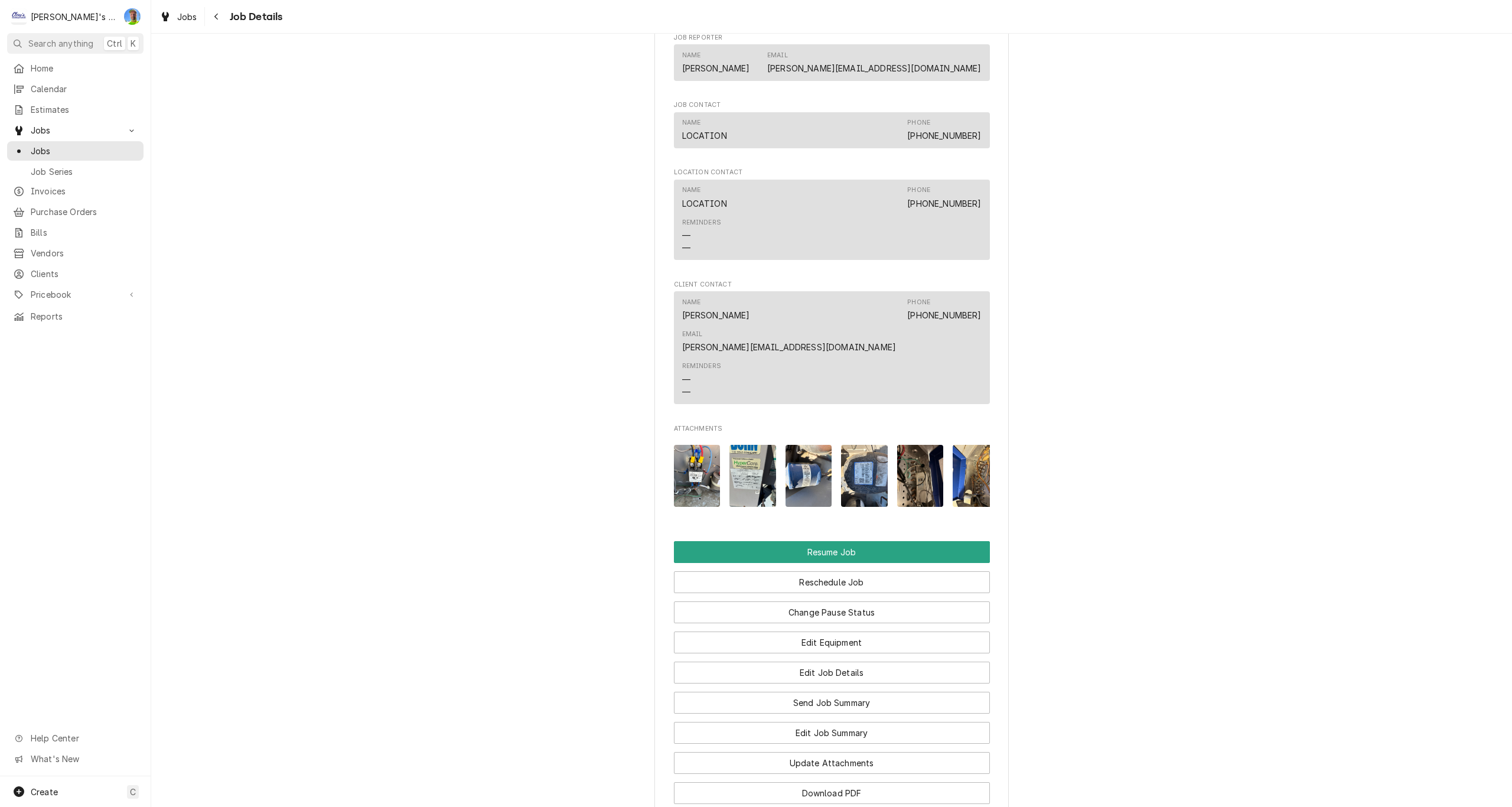
scroll to position [1767, 0]
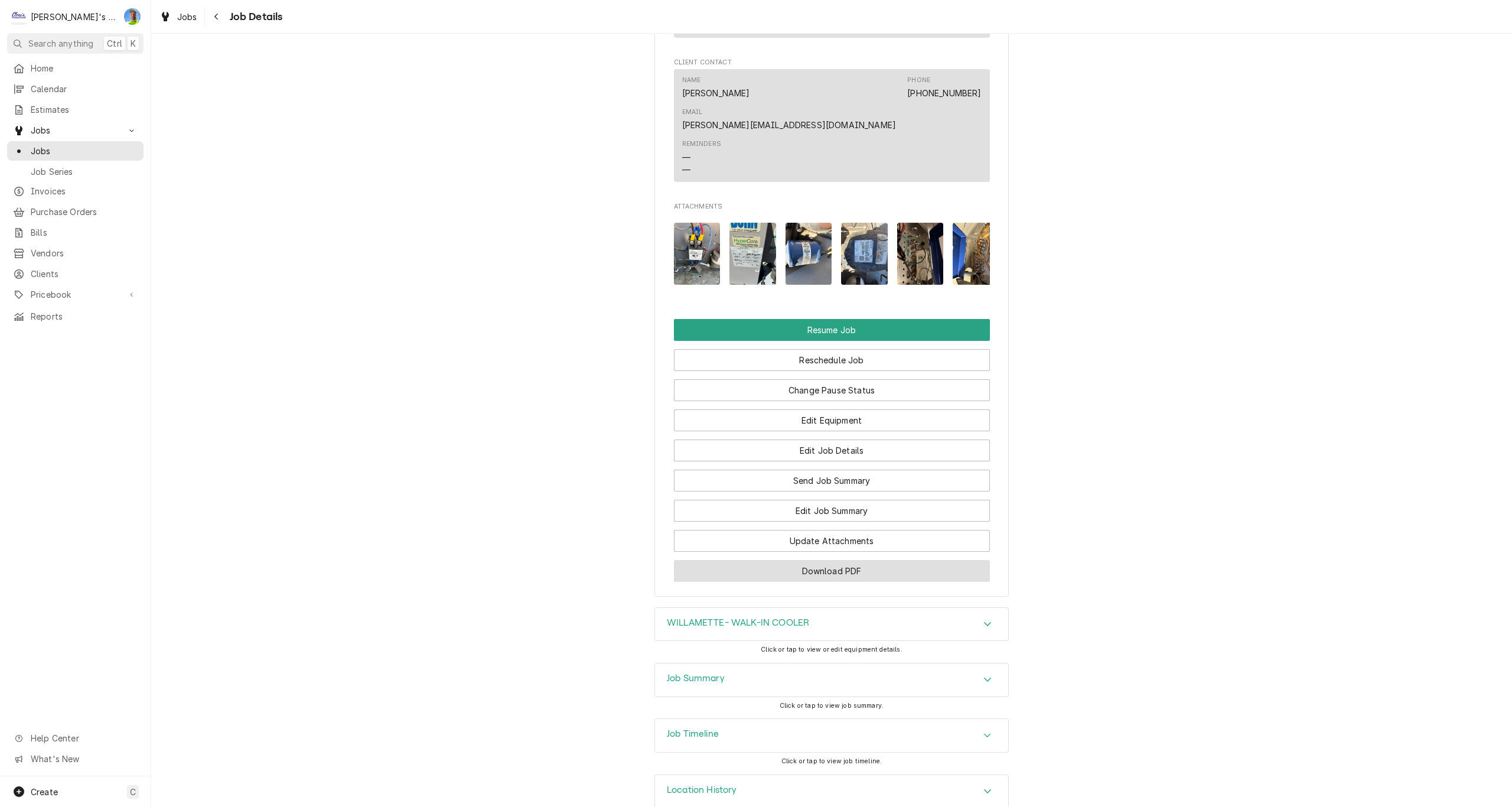
click at [871, 560] on button "Download PDF" at bounding box center [832, 571] width 316 height 22
click at [988, 673] on div "Accordion Header" at bounding box center [987, 680] width 17 height 14
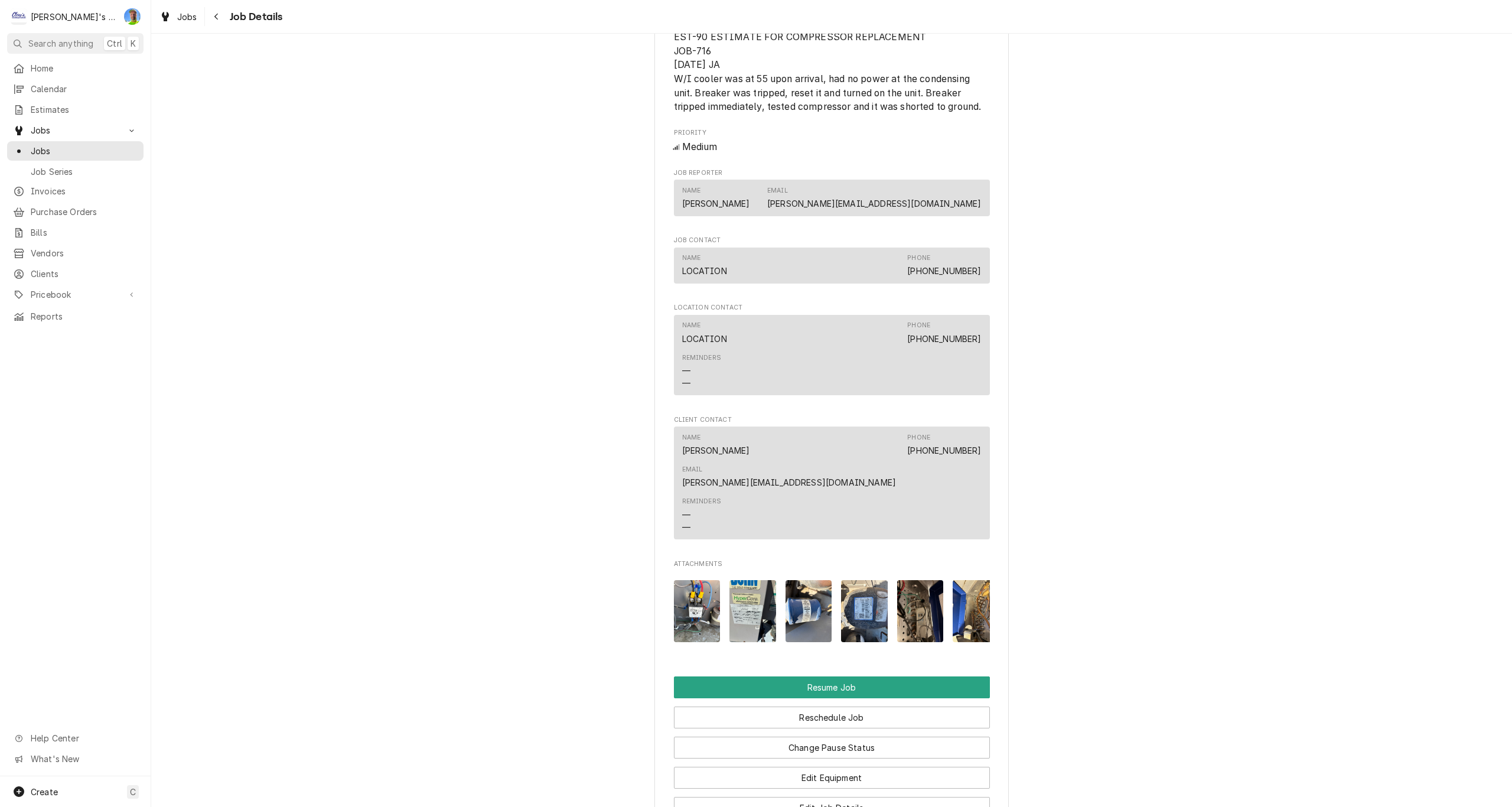
scroll to position [1663, 0]
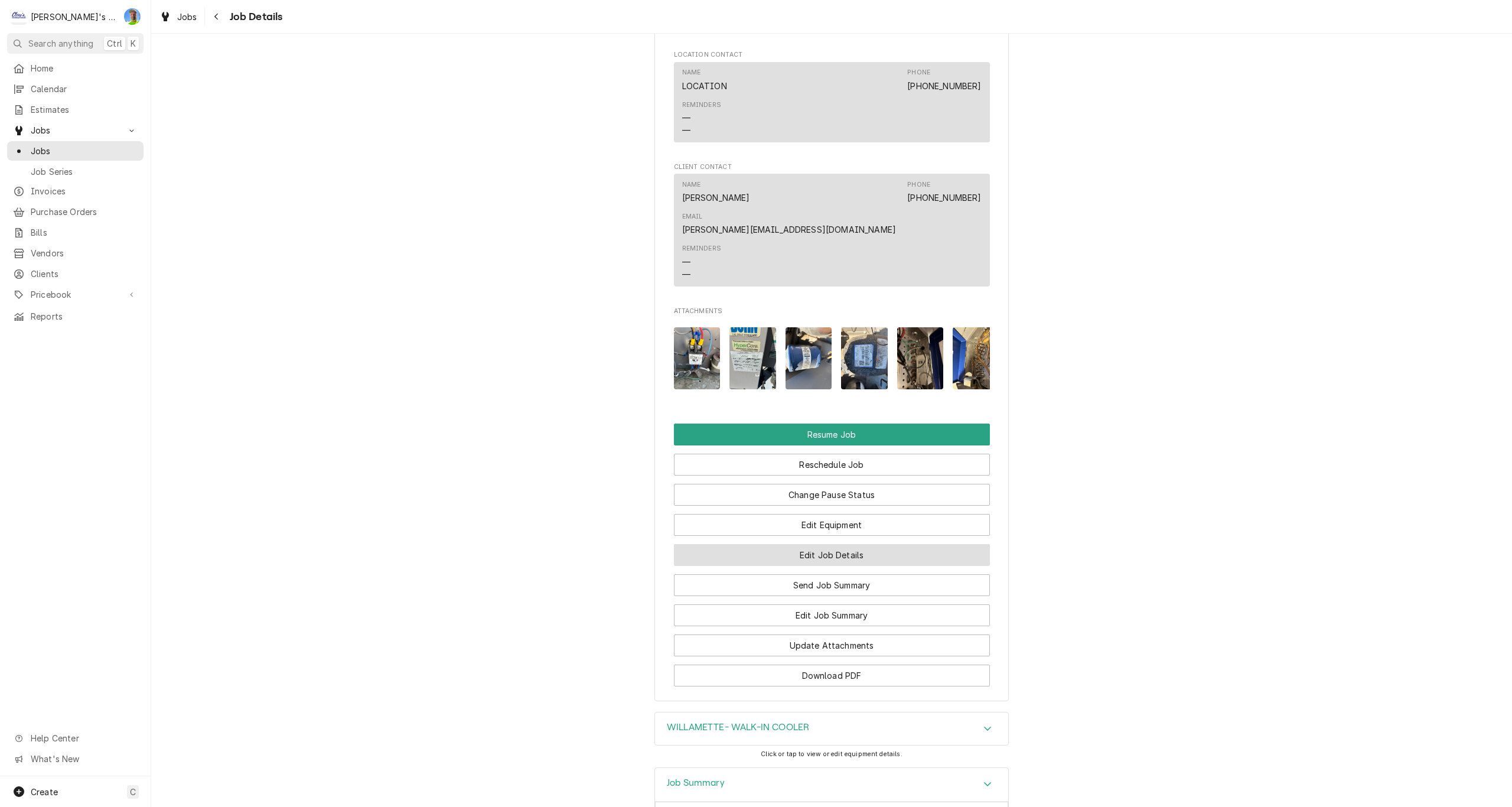
click at [967, 544] on button "Edit Job Details" at bounding box center [832, 555] width 316 height 22
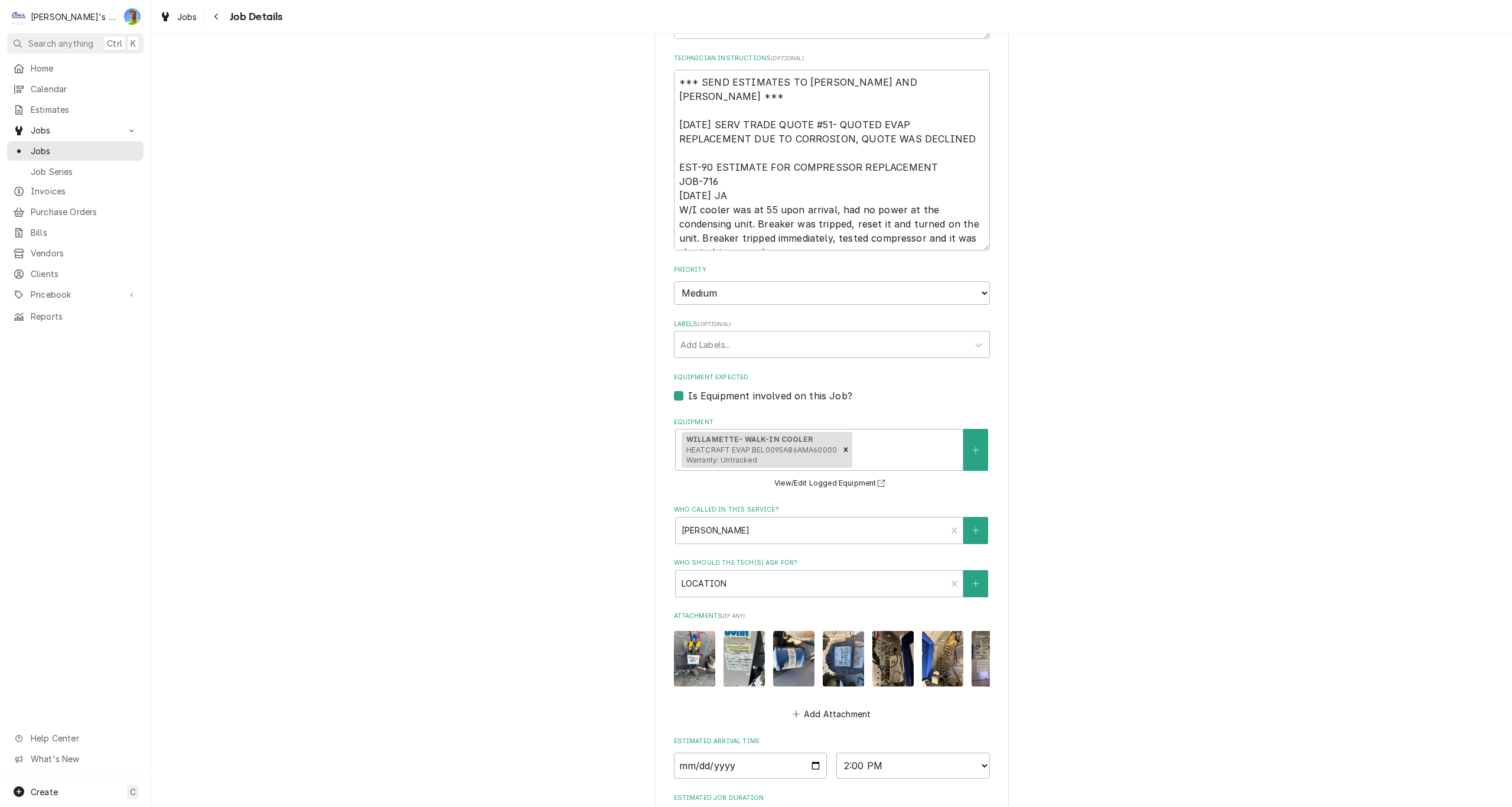
scroll to position [591, 0]
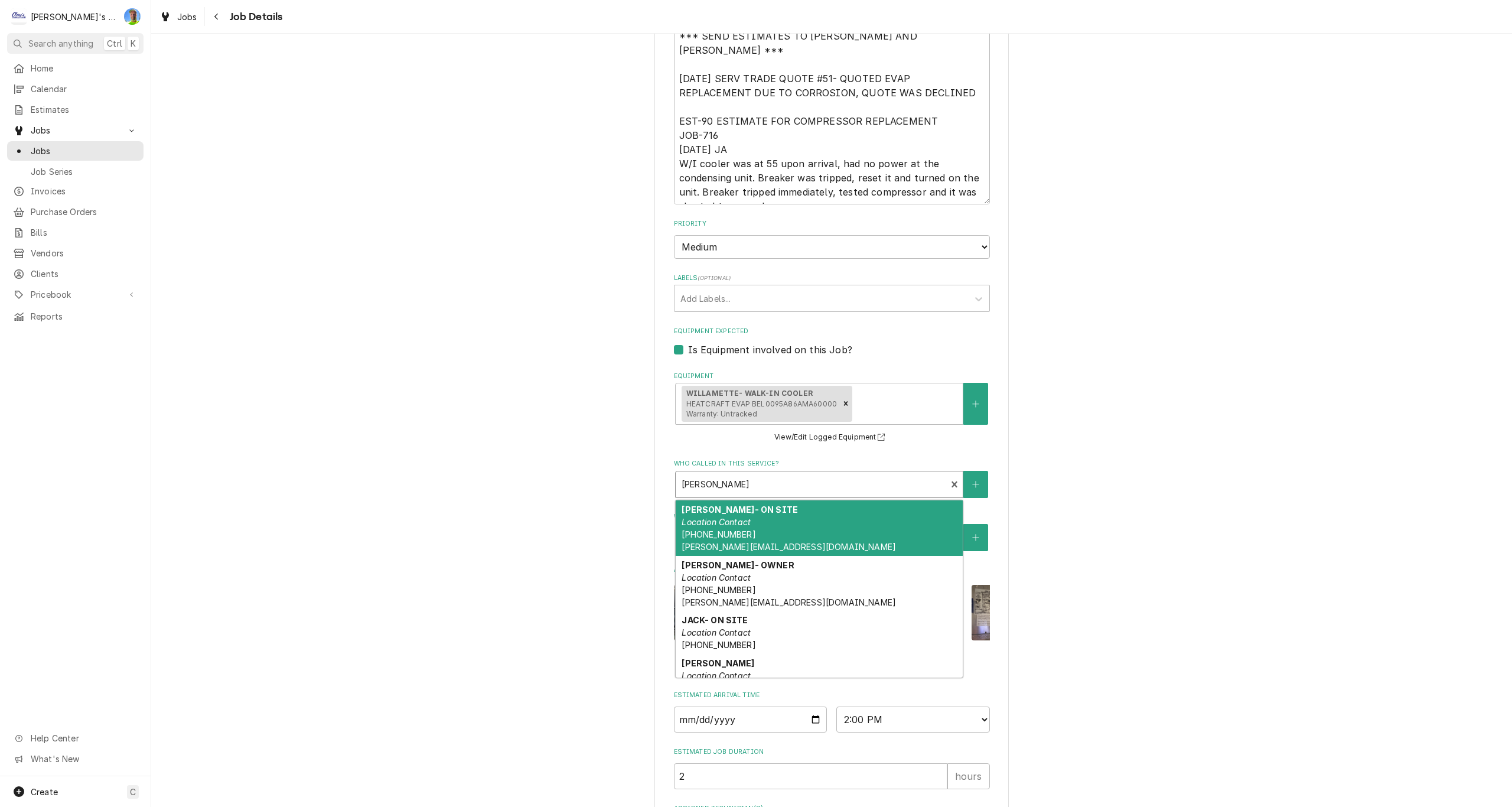
click at [840, 478] on div "Who called in this service?" at bounding box center [811, 484] width 259 height 22
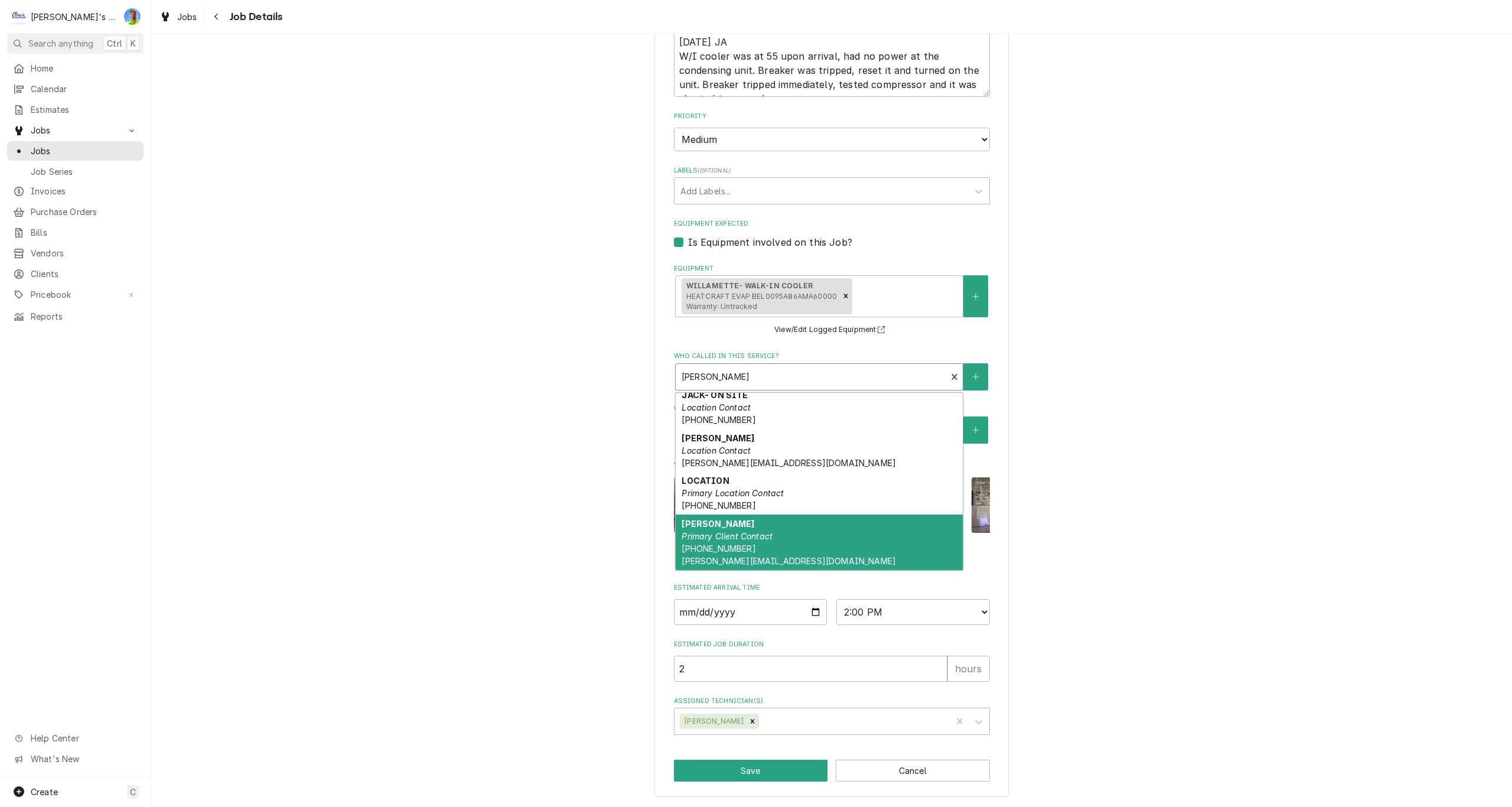
scroll to position [59, 0]
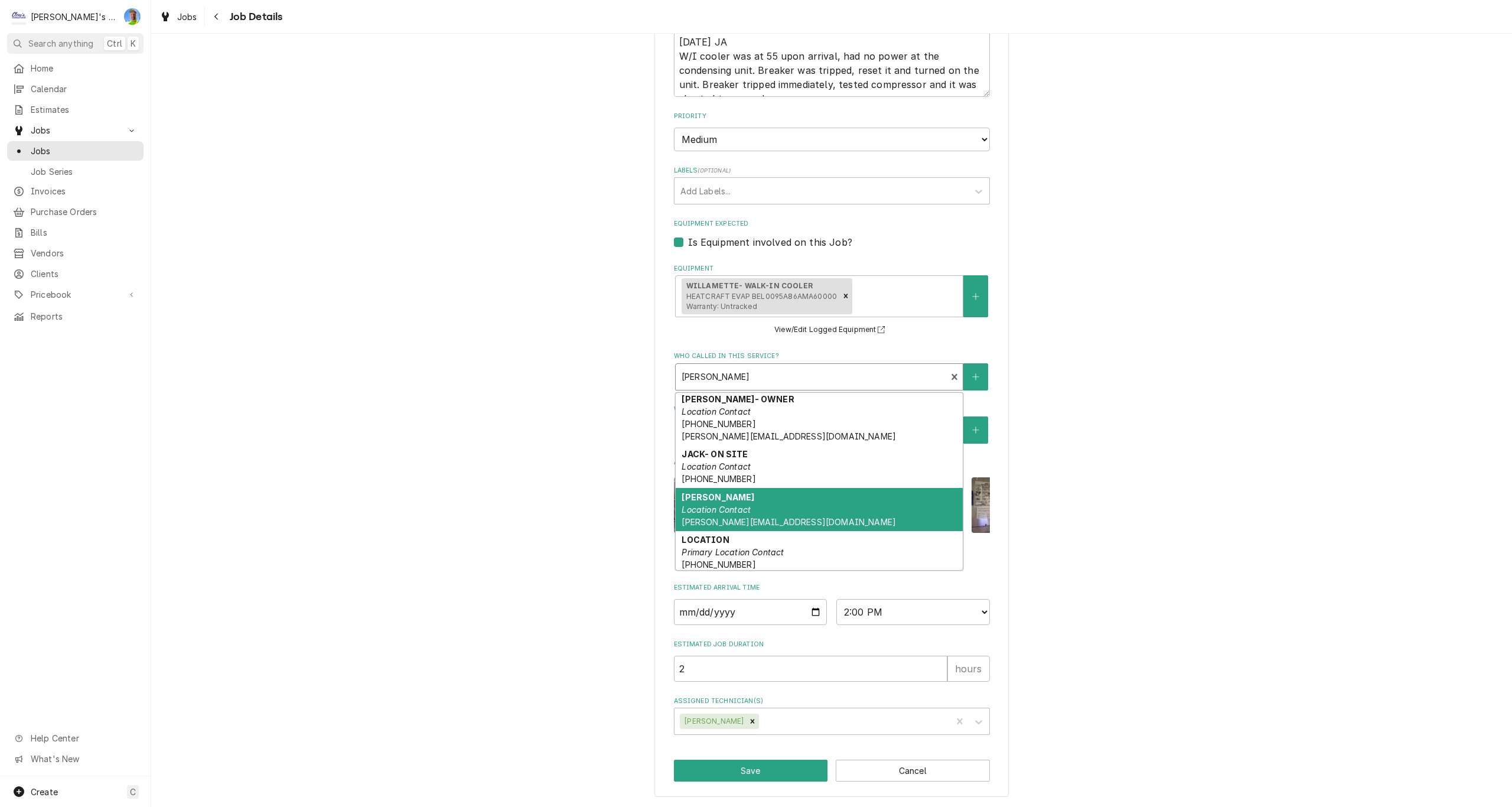
click at [1127, 497] on div "LAUGHING PLANET CAFE LAUGHING PLANET / 2864 WILLAMETTE ST, EUGENE, OR 97405 Use…" at bounding box center [832, 77] width 1361 height 1459
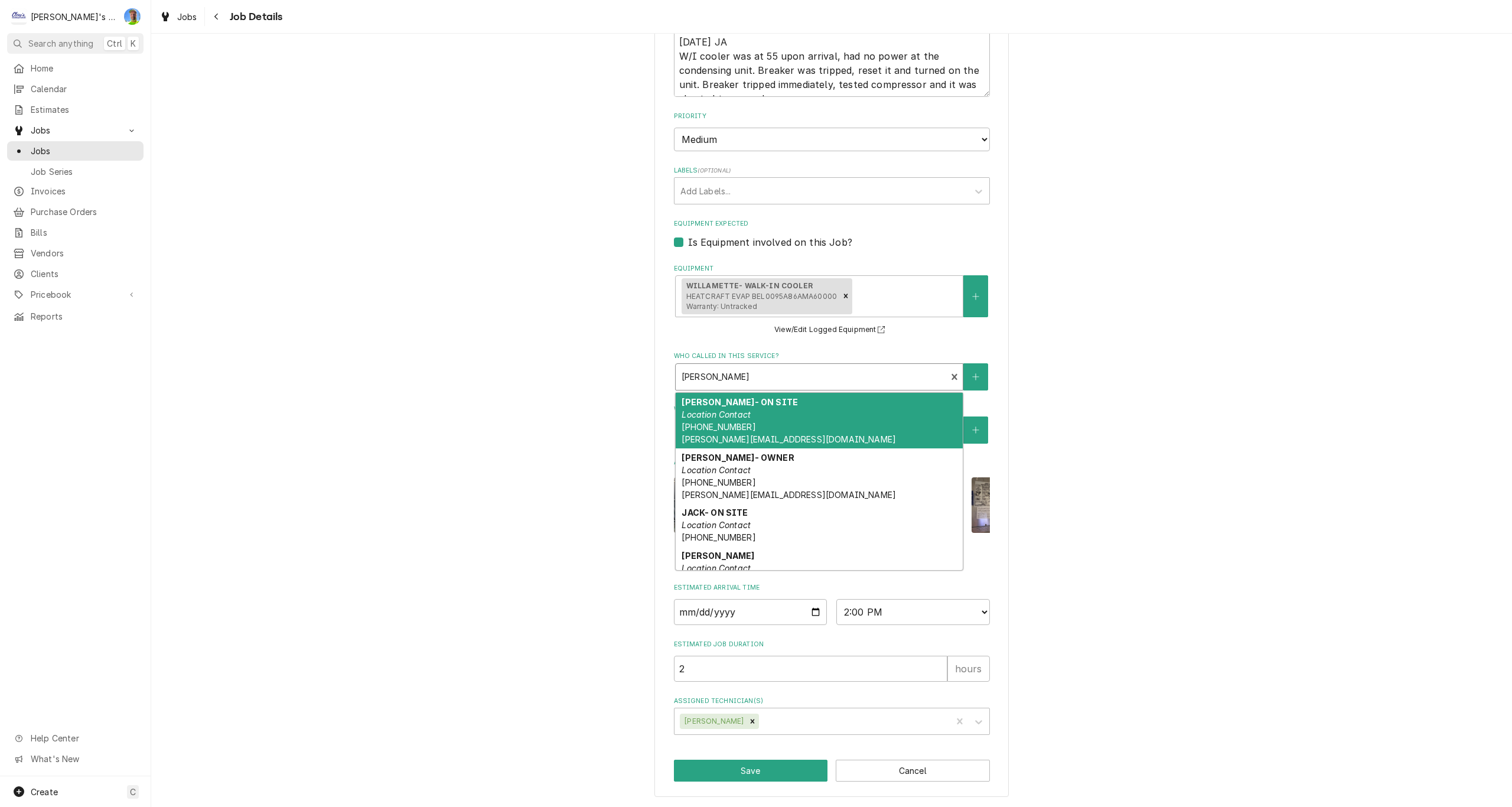
click at [852, 366] on div "Who called in this service?" at bounding box center [811, 377] width 259 height 22
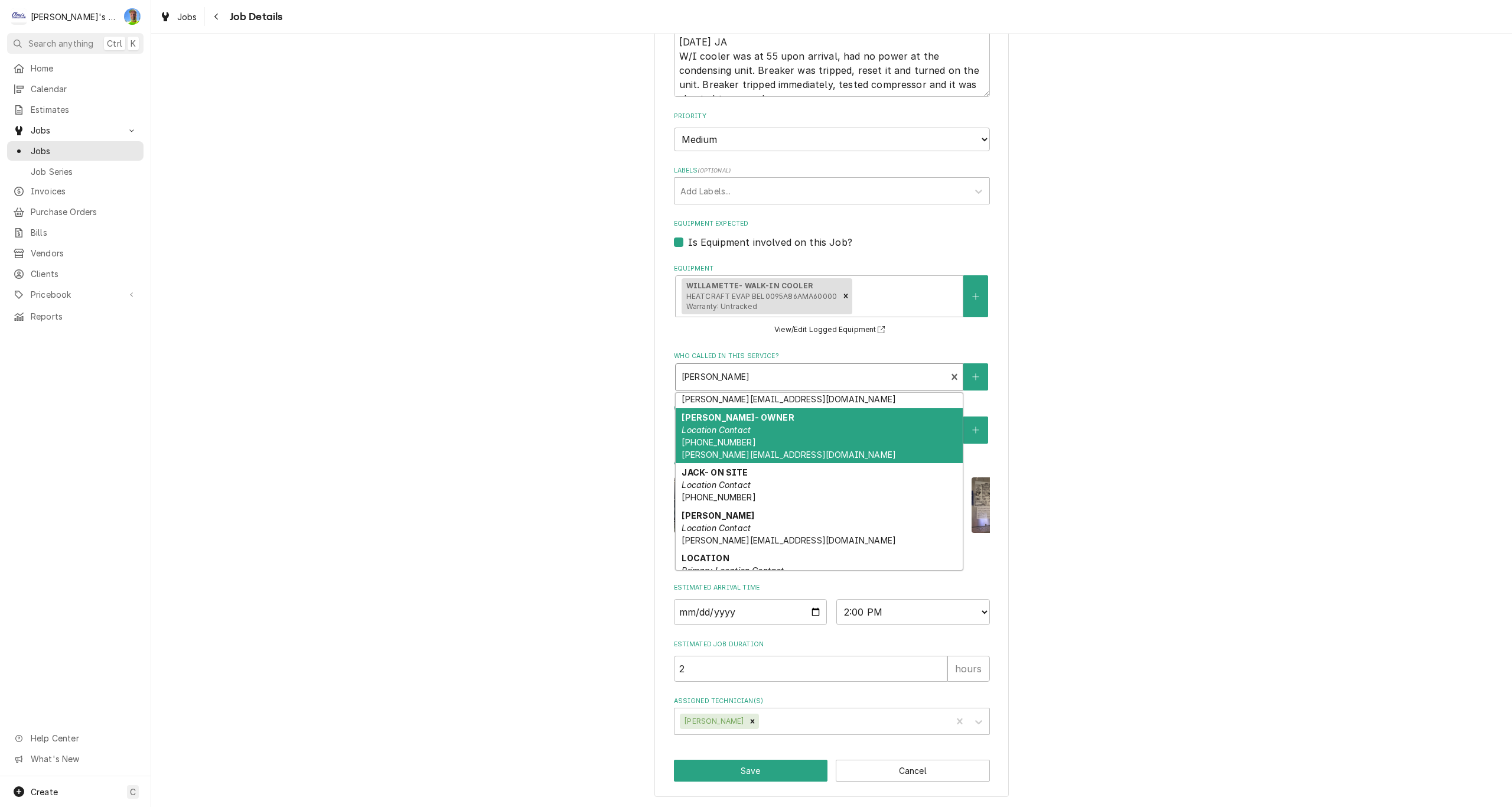
scroll to position [59, 0]
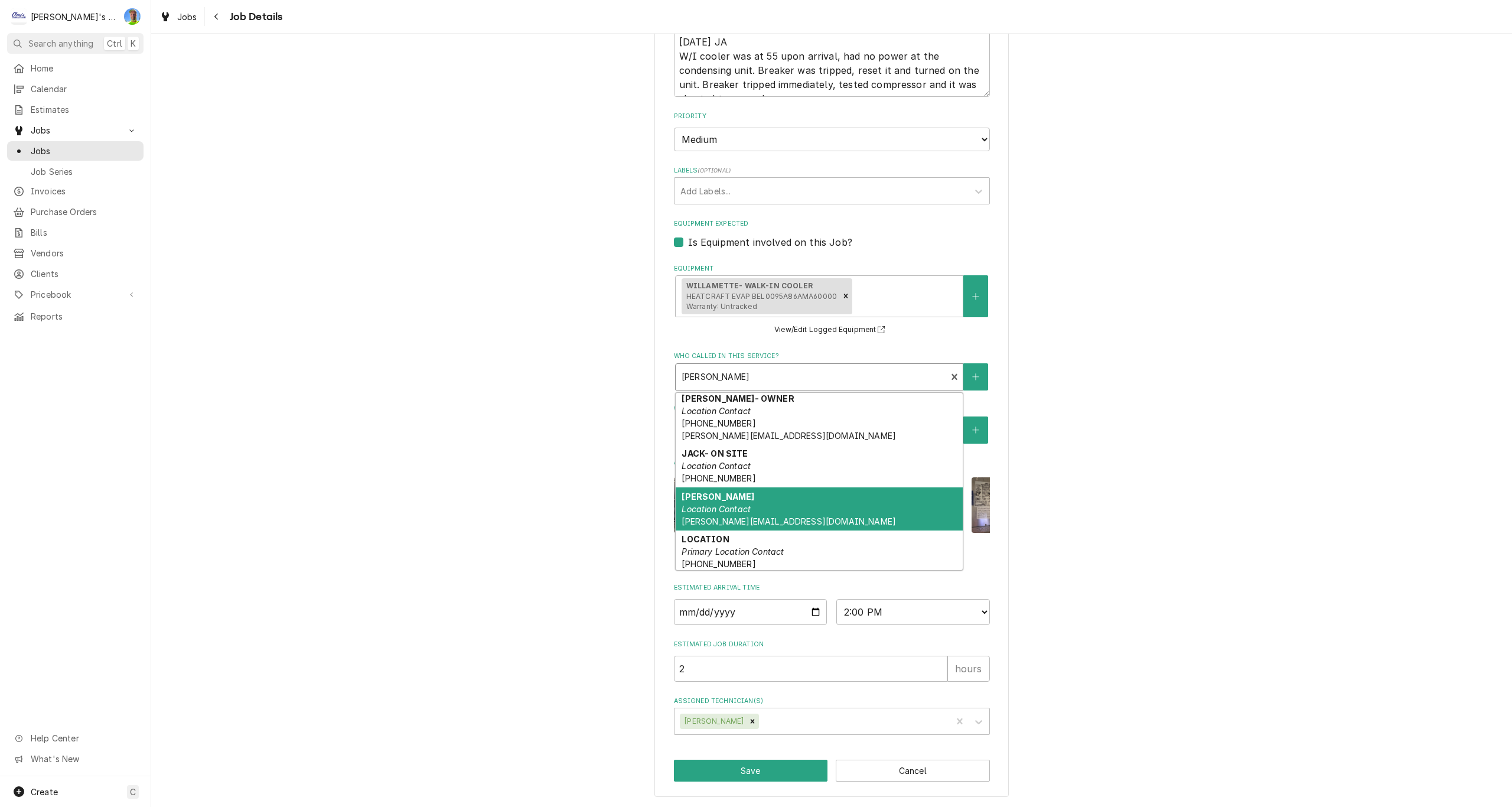
click at [825, 507] on div "JAMES Location Contact JAMES@LAUGHINGPLANET.COM" at bounding box center [818, 509] width 287 height 43
type textarea "x"
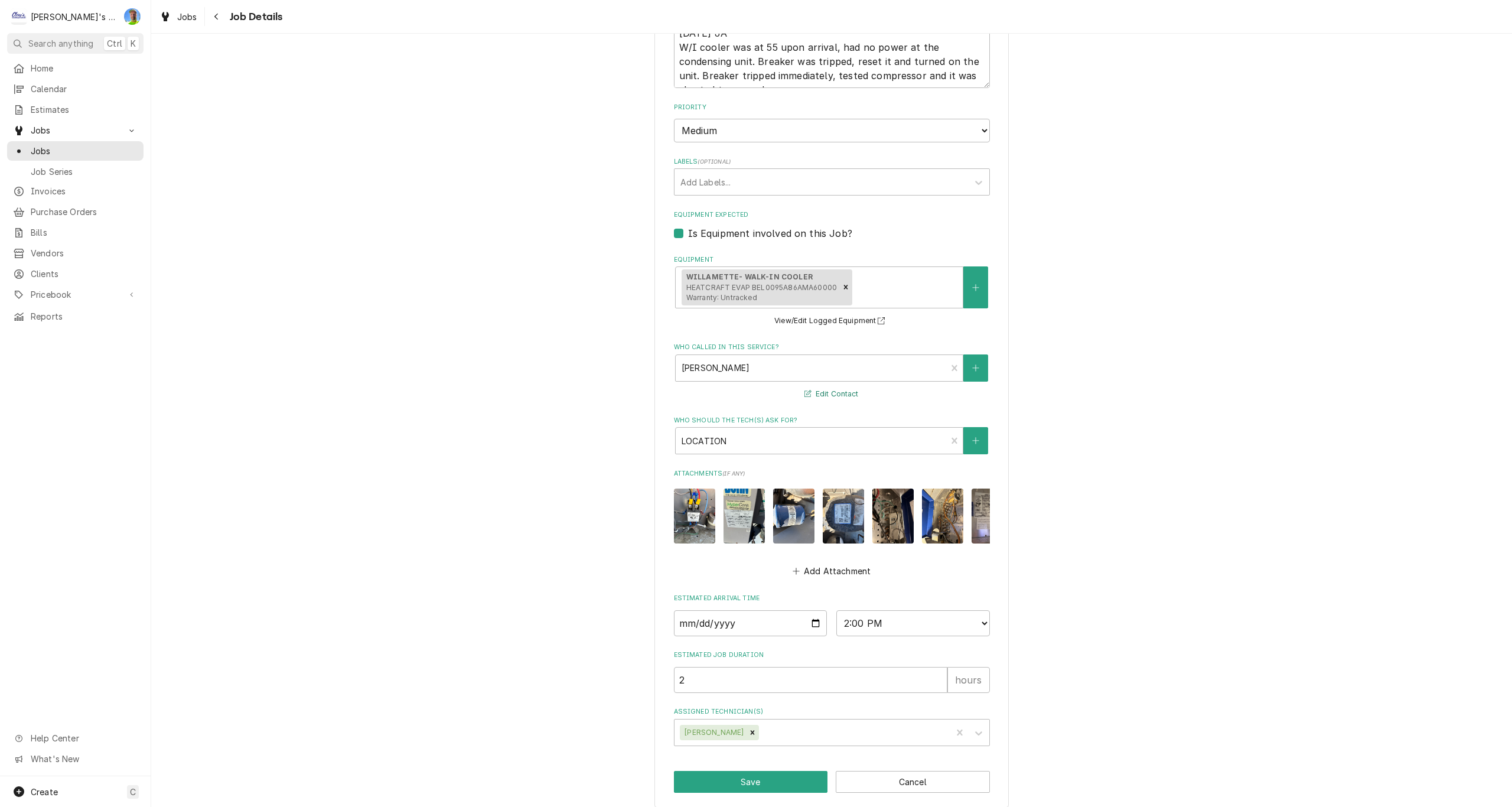
click at [811, 397] on button "Edit Contact" at bounding box center [831, 394] width 57 height 15
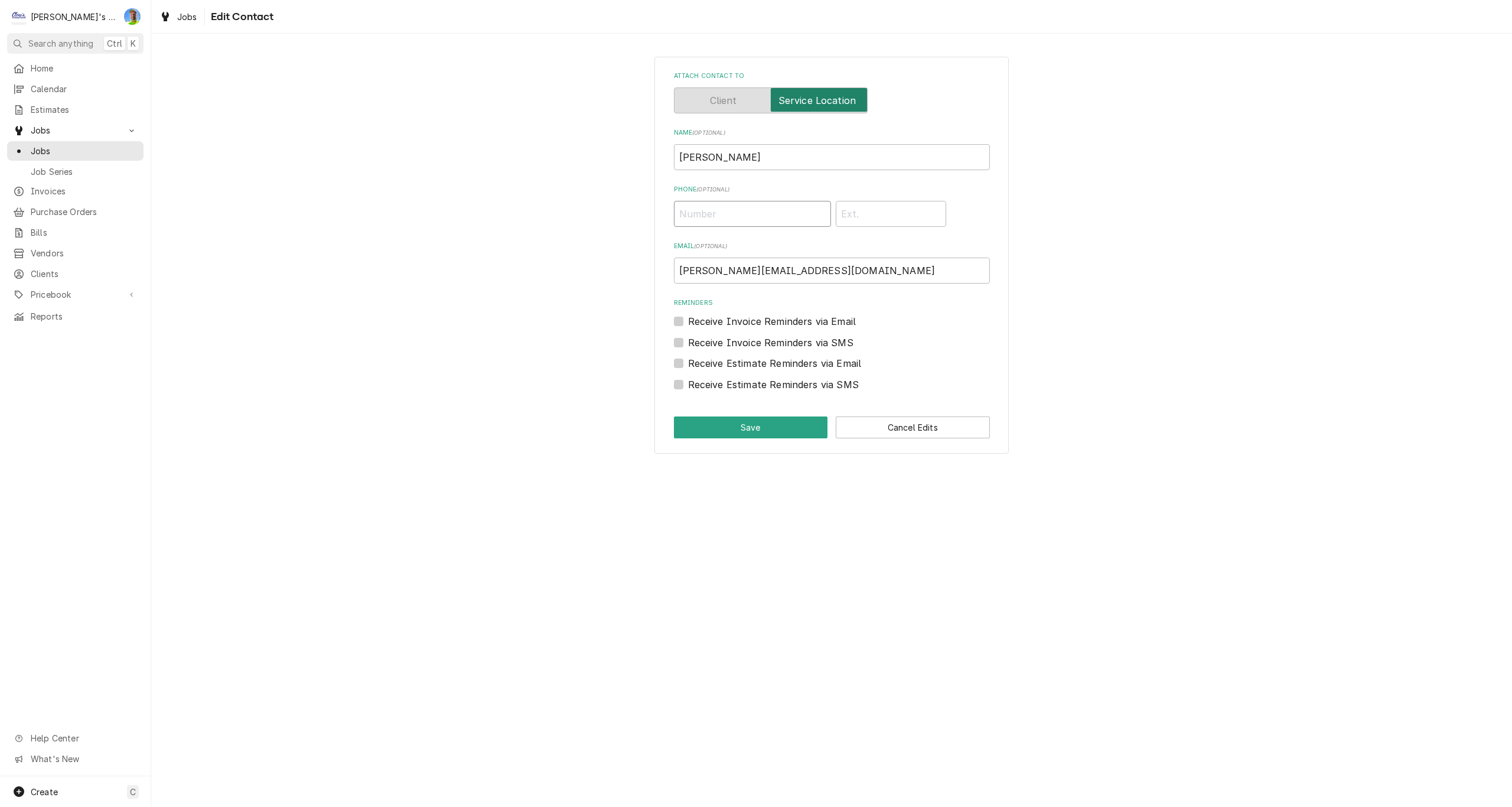
click at [744, 212] on input "Phone ( optional )" at bounding box center [752, 214] width 157 height 26
type input "(503) 847-0130"
click at [765, 430] on button "Save" at bounding box center [751, 427] width 154 height 22
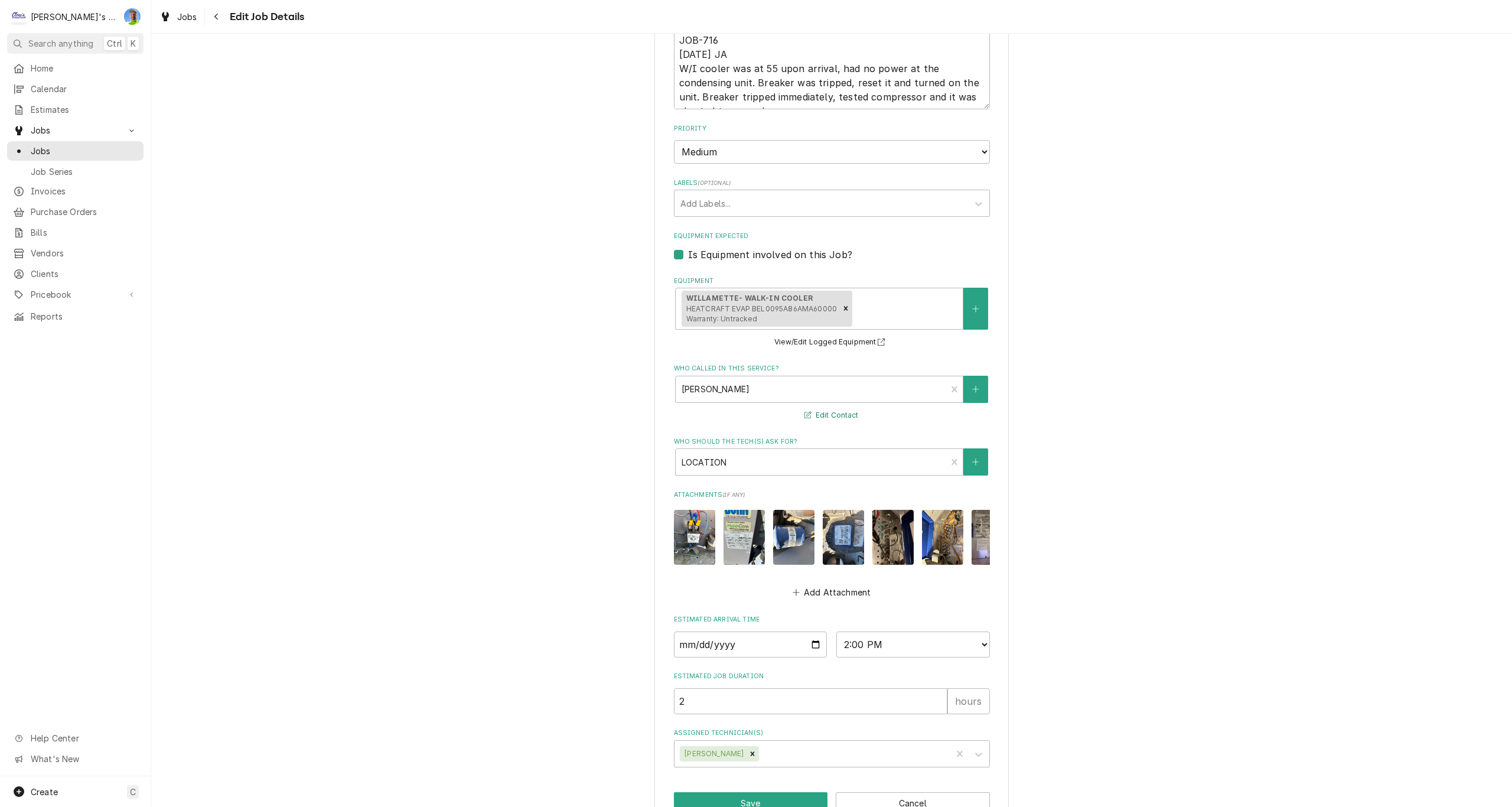
click at [825, 416] on button "Edit Contact" at bounding box center [831, 416] width 57 height 15
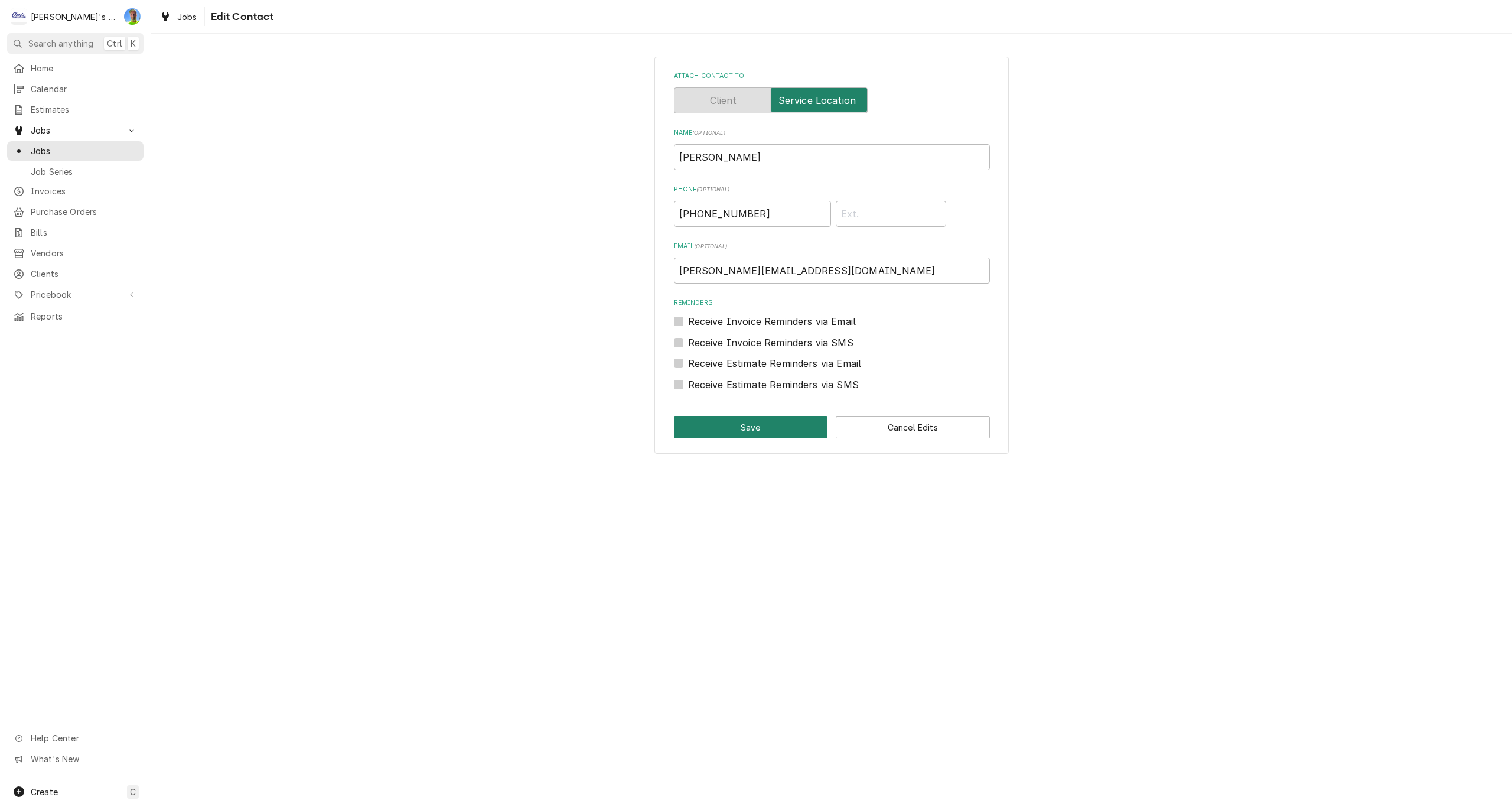
click at [797, 424] on button "Save" at bounding box center [751, 427] width 154 height 22
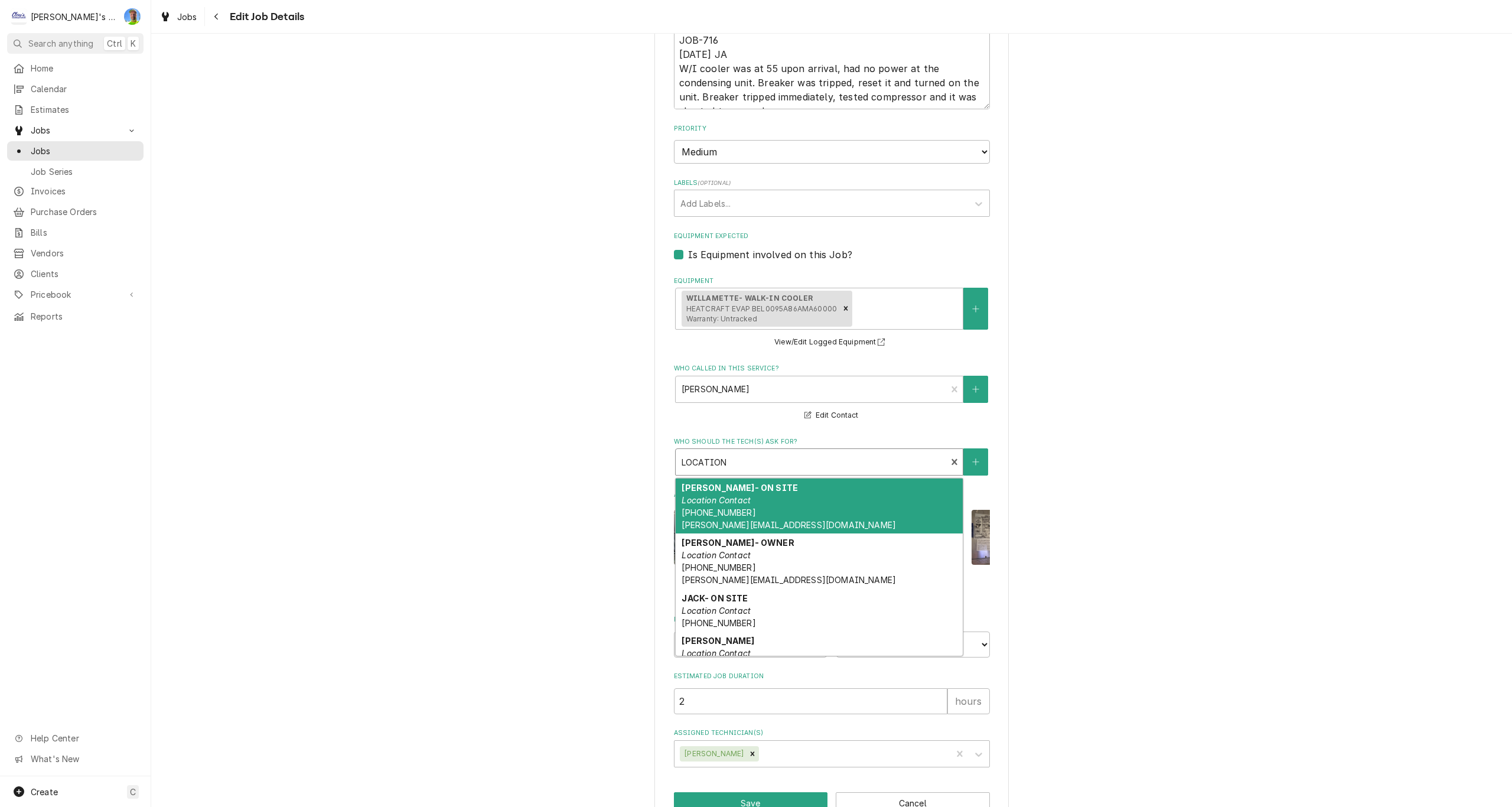
click at [771, 457] on div "Who should the tech(s) ask for?" at bounding box center [811, 462] width 259 height 22
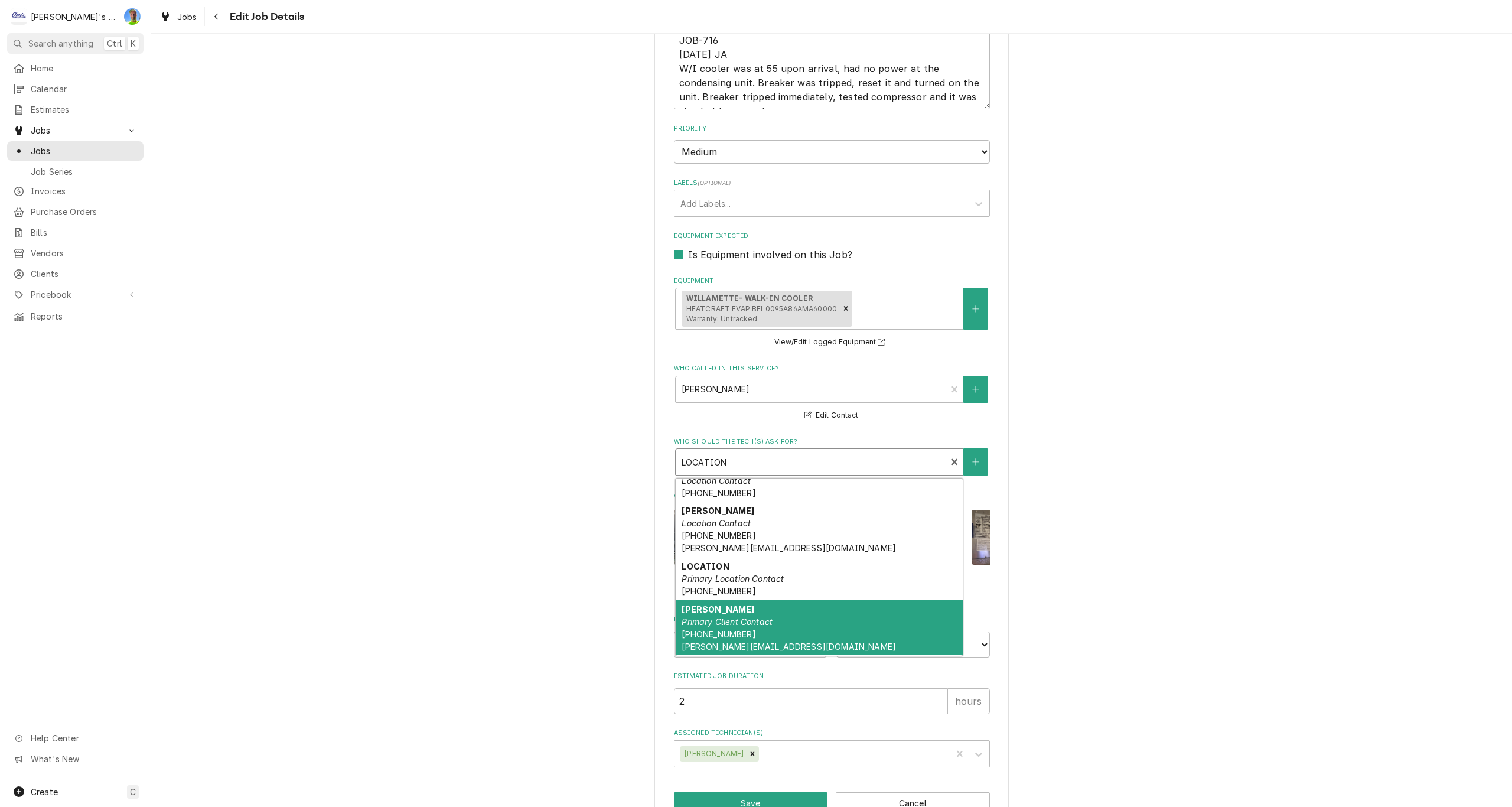
scroll to position [12, 0]
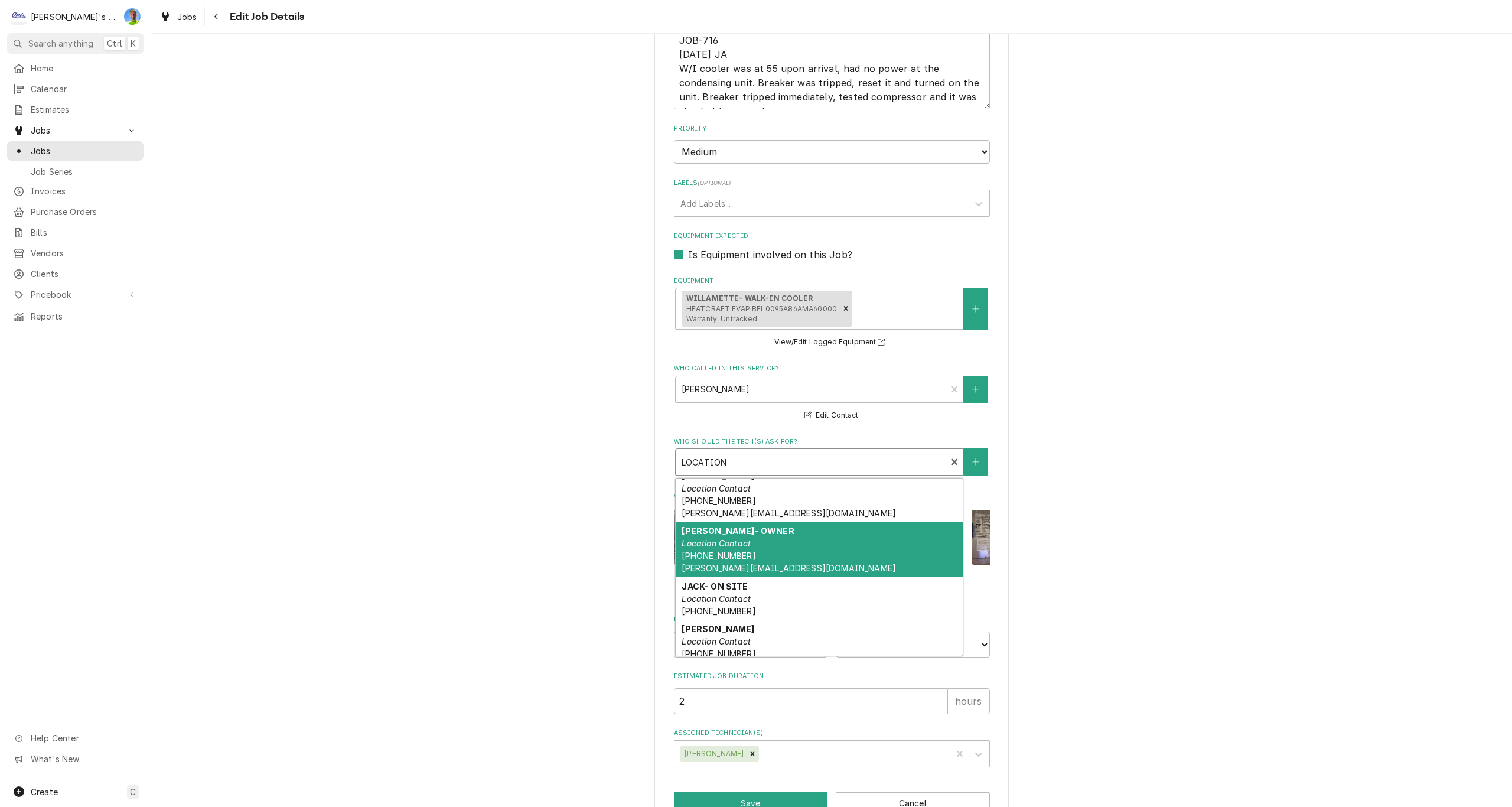
click at [794, 558] on div "FRANZ- OWNER Location Contact (503) 804-4239 FRANZ@LAUGHINGPLANET.COM" at bounding box center [818, 549] width 287 height 55
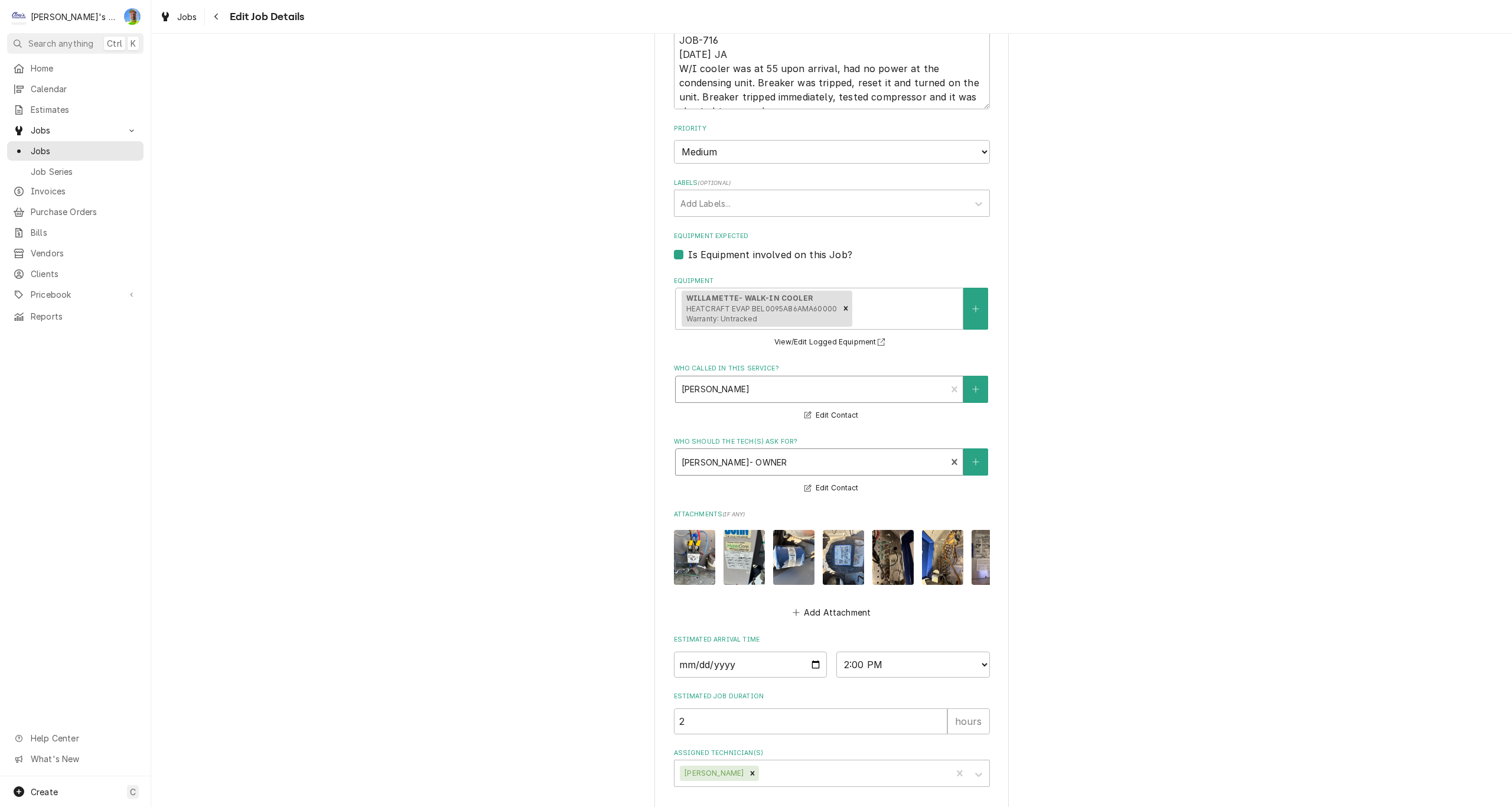
click at [704, 385] on div "Who called in this service?" at bounding box center [811, 389] width 259 height 22
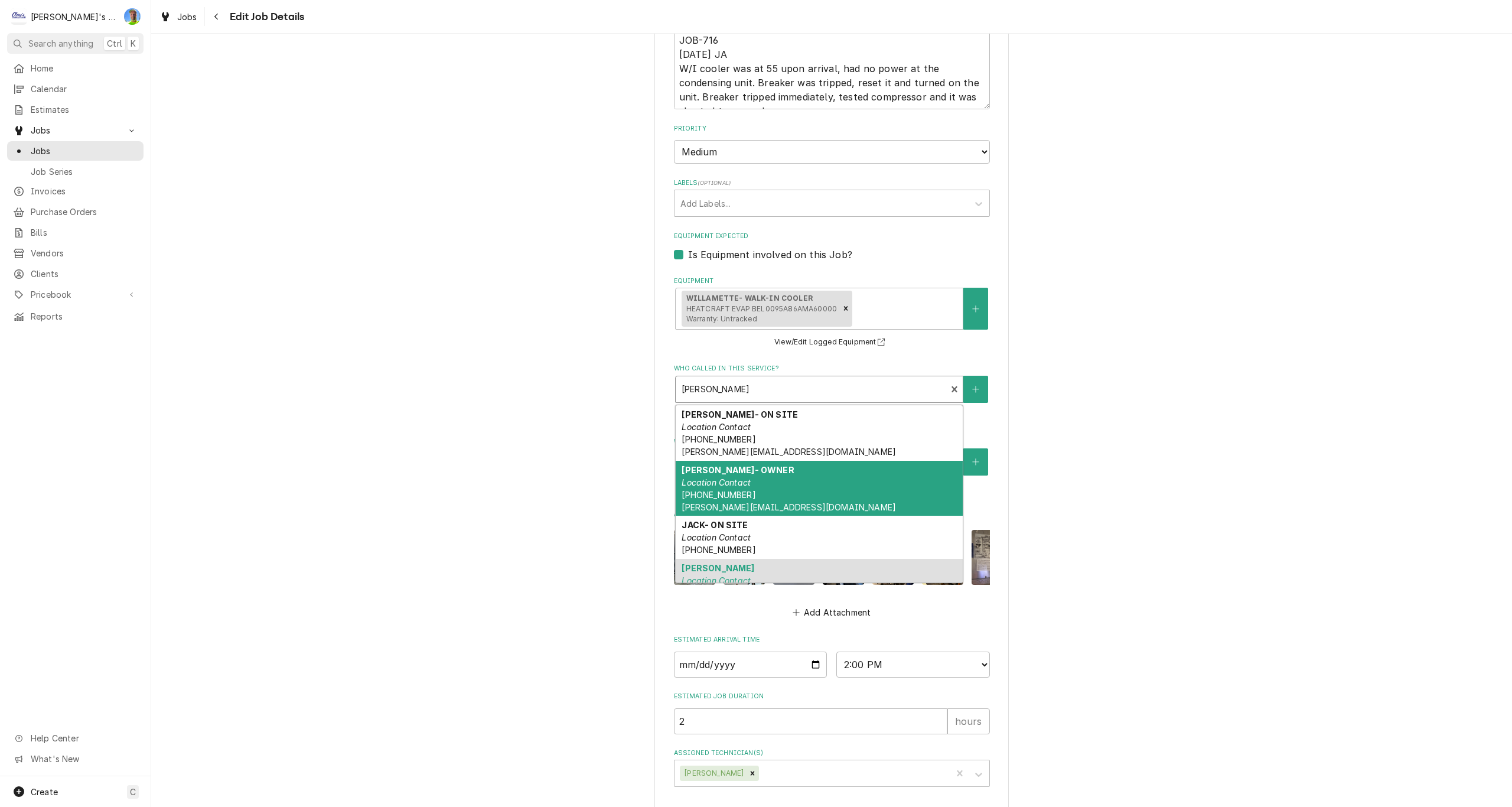
scroll to position [118, 0]
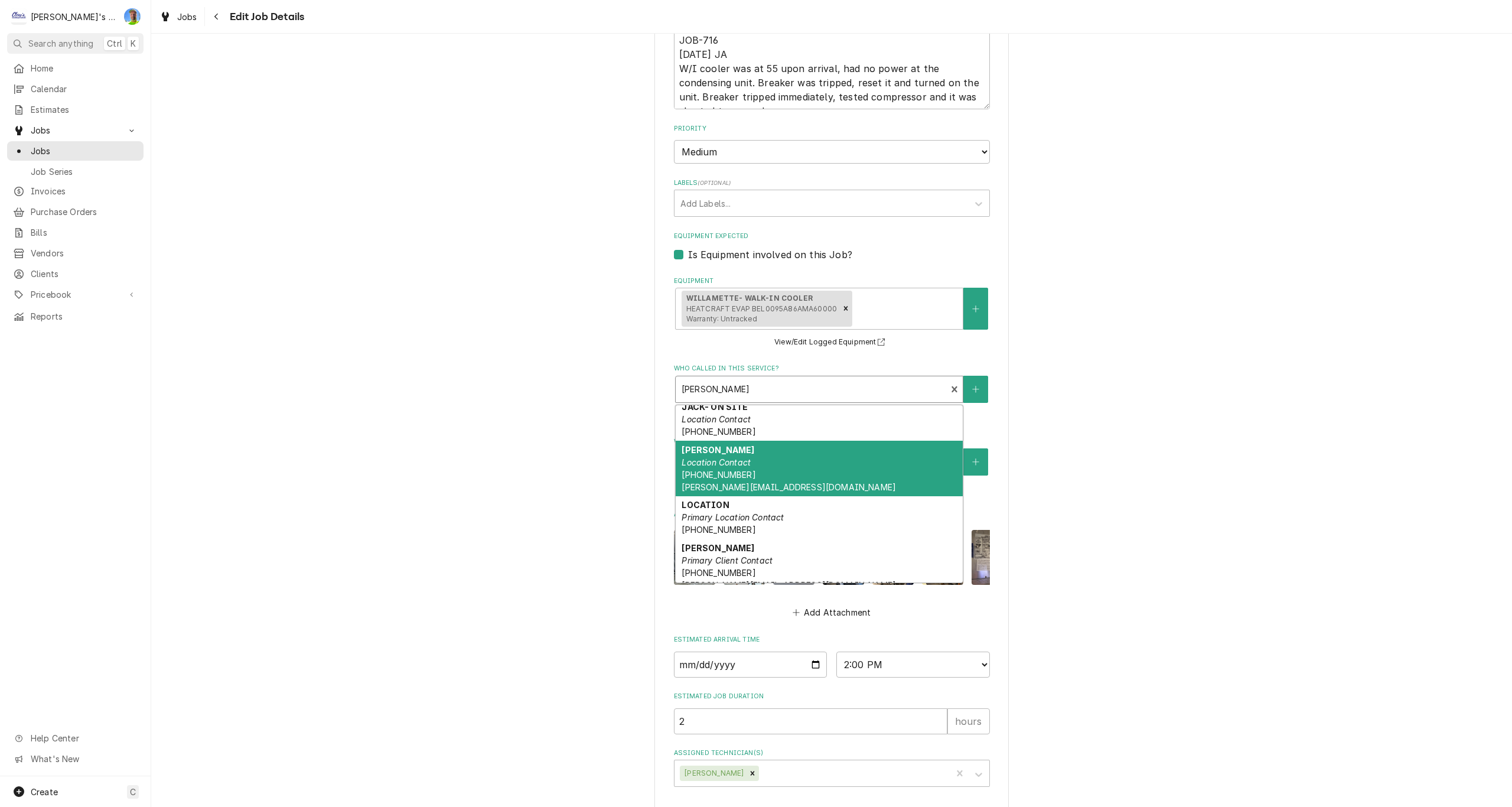
click at [797, 473] on div "JAMES Location Contact (503) 847-0130 JAMES@LAUGHINGPLANET.COM" at bounding box center [818, 468] width 287 height 55
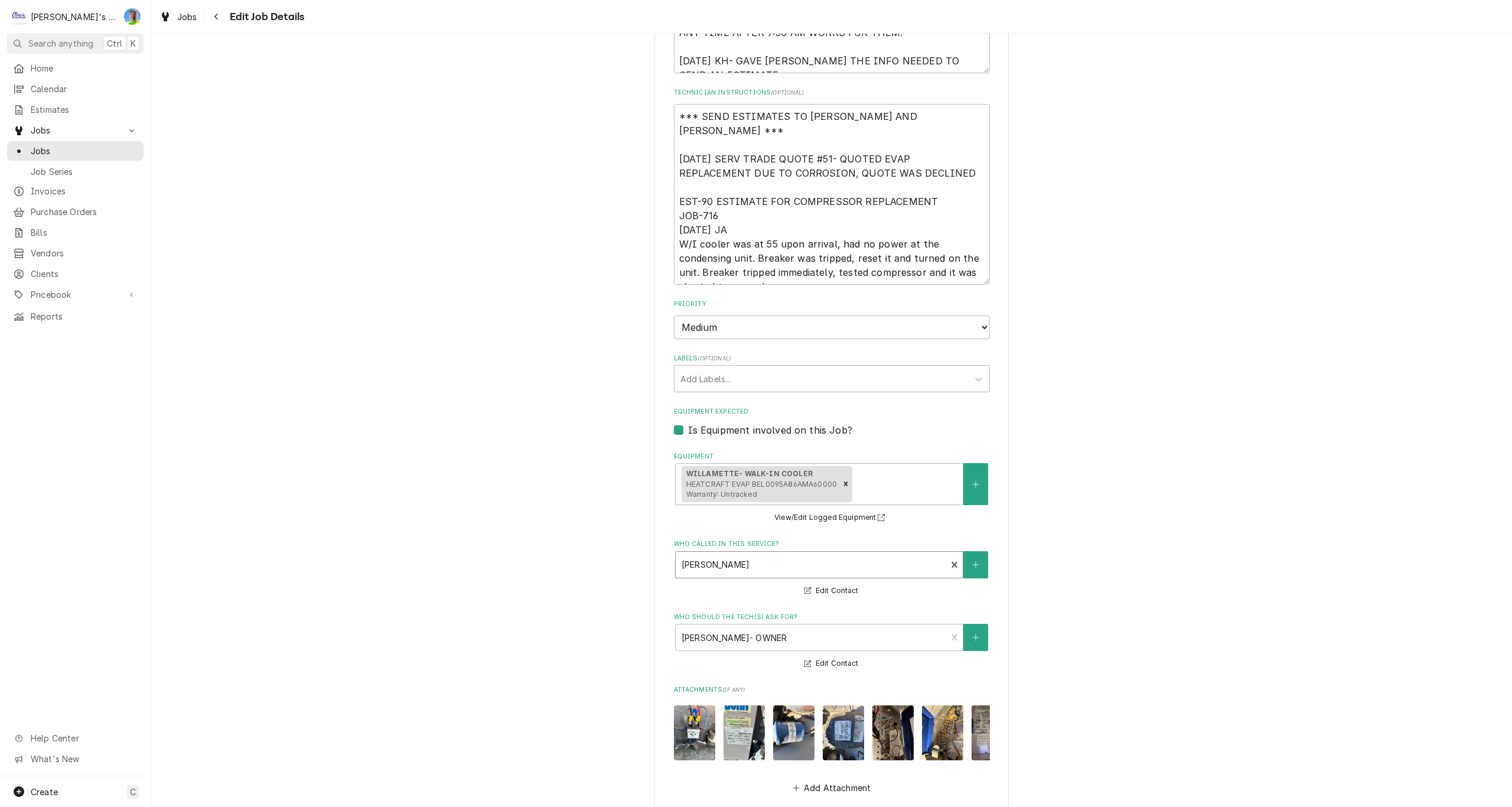
scroll to position [568, 0]
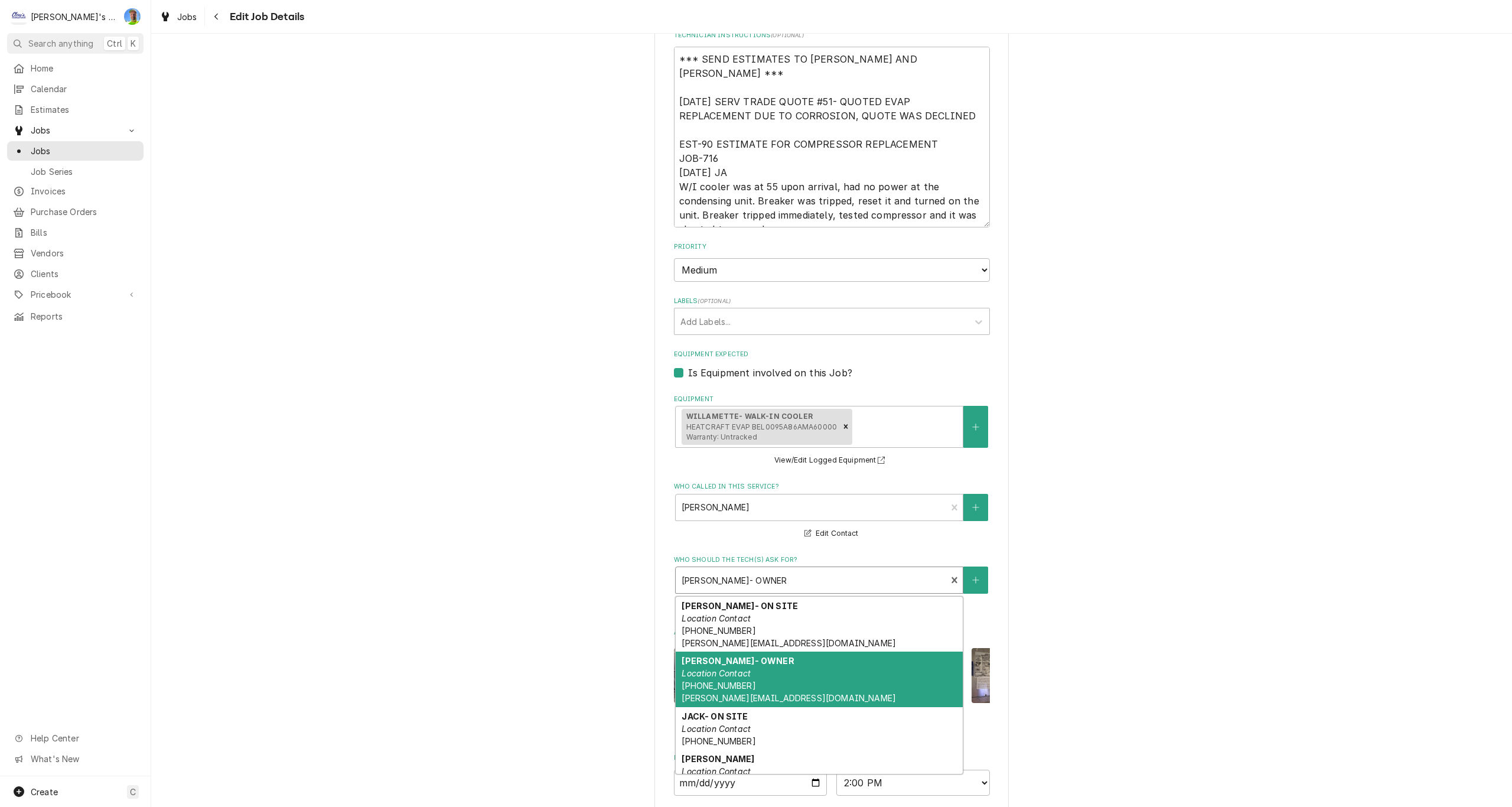
click at [838, 576] on div "Who should the tech(s) ask for?" at bounding box center [811, 580] width 259 height 22
click at [1093, 564] on div "LAUGHING PLANET CAFE LAUGHING PLANET / 2864 WILLAMETTE ST, EUGENE, OR 97405 Use…" at bounding box center [832, 228] width 1361 height 1499
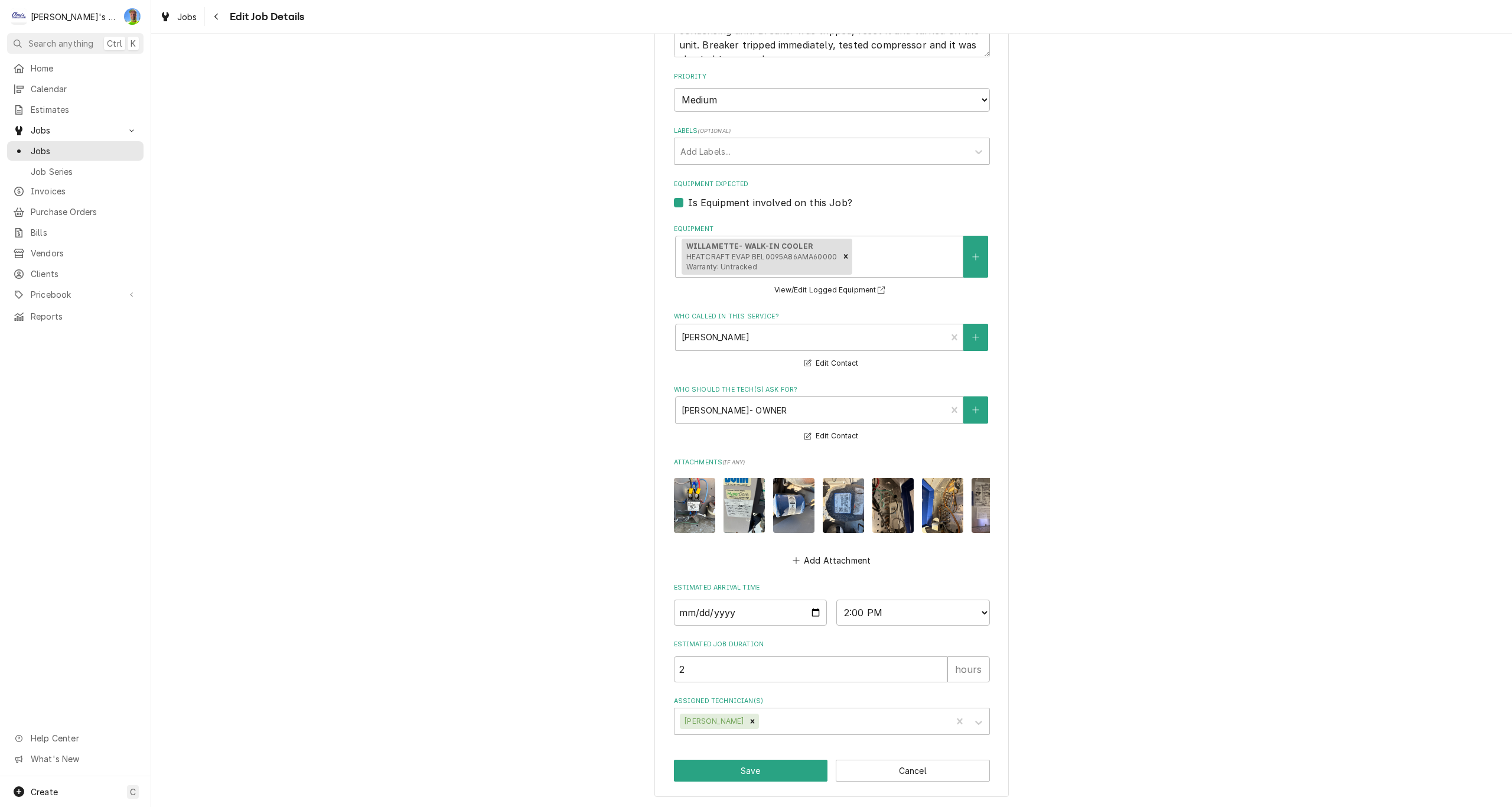
scroll to position [747, 0]
click at [779, 767] on button "Save" at bounding box center [751, 771] width 154 height 22
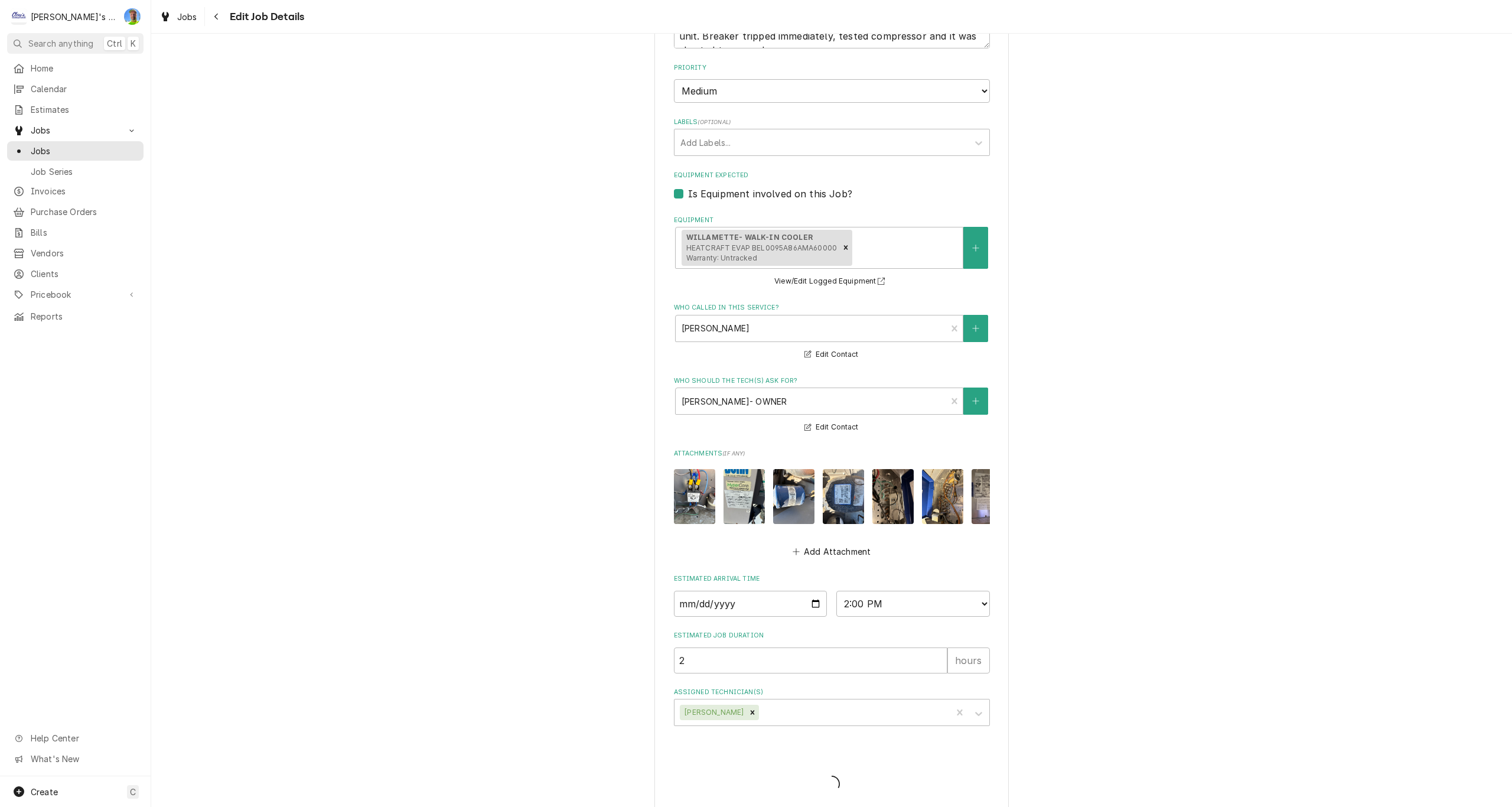
type textarea "x"
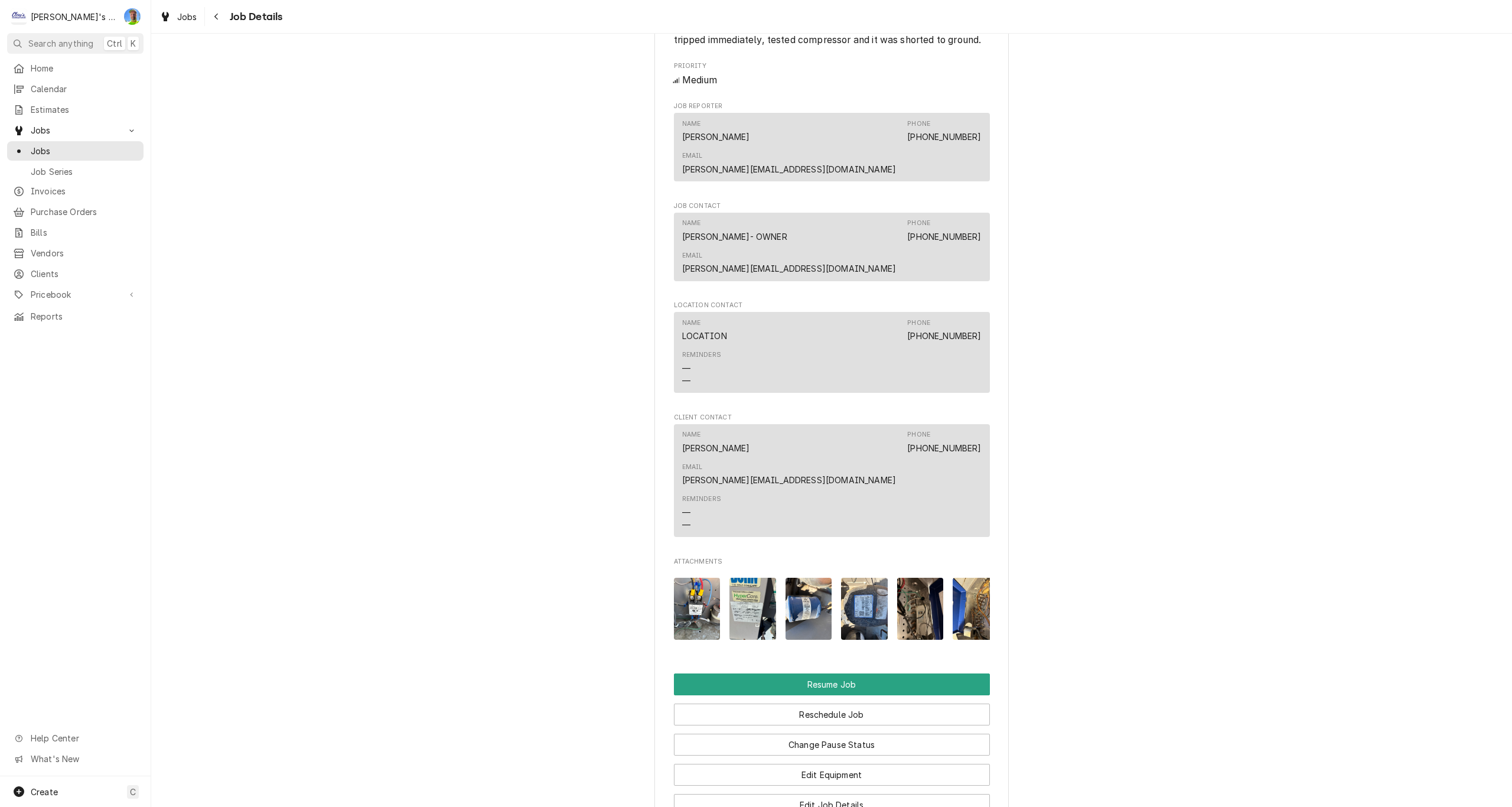
scroll to position [1359, 0]
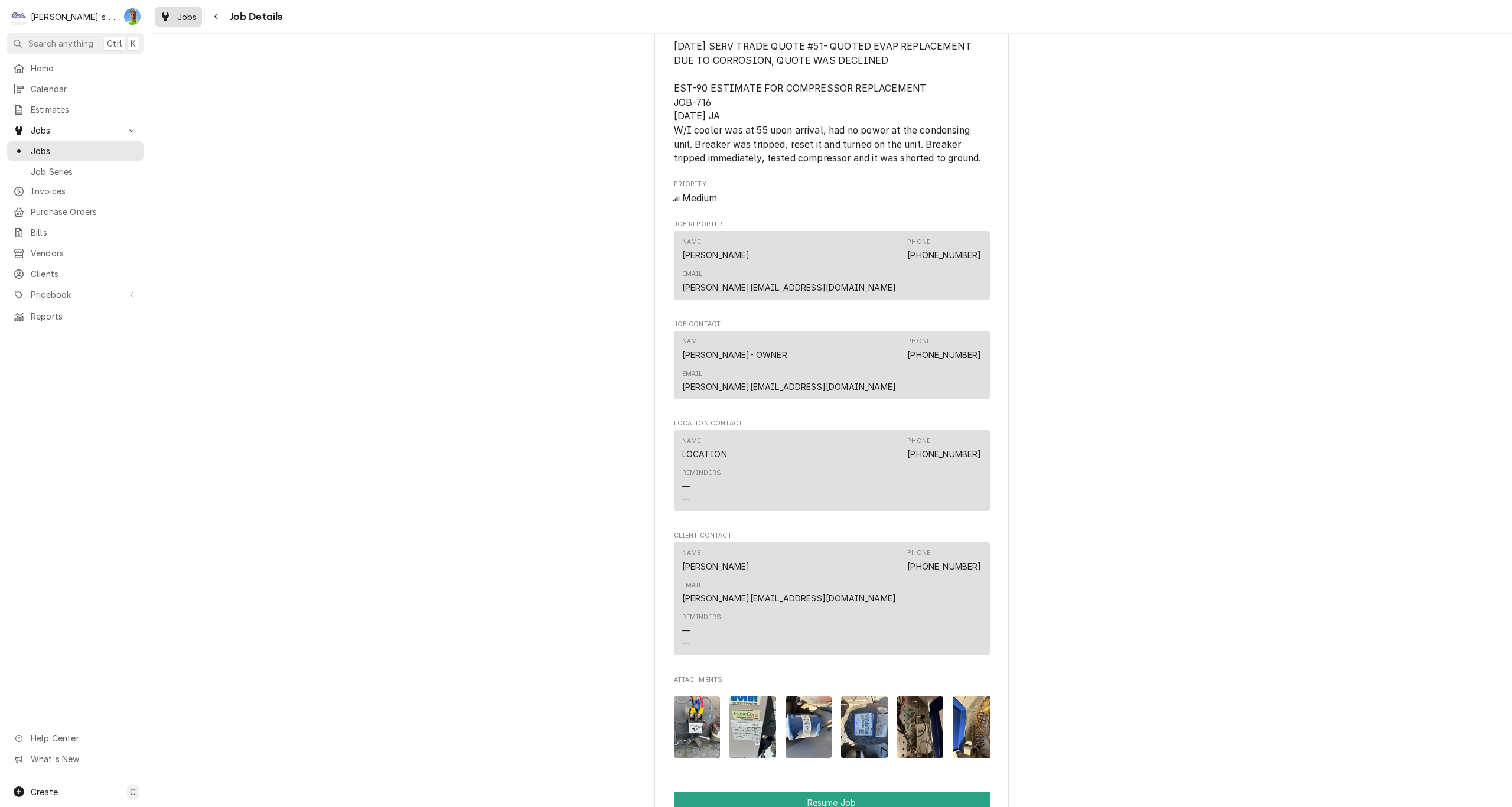
click at [175, 14] on div "Jobs" at bounding box center [178, 17] width 42 height 15
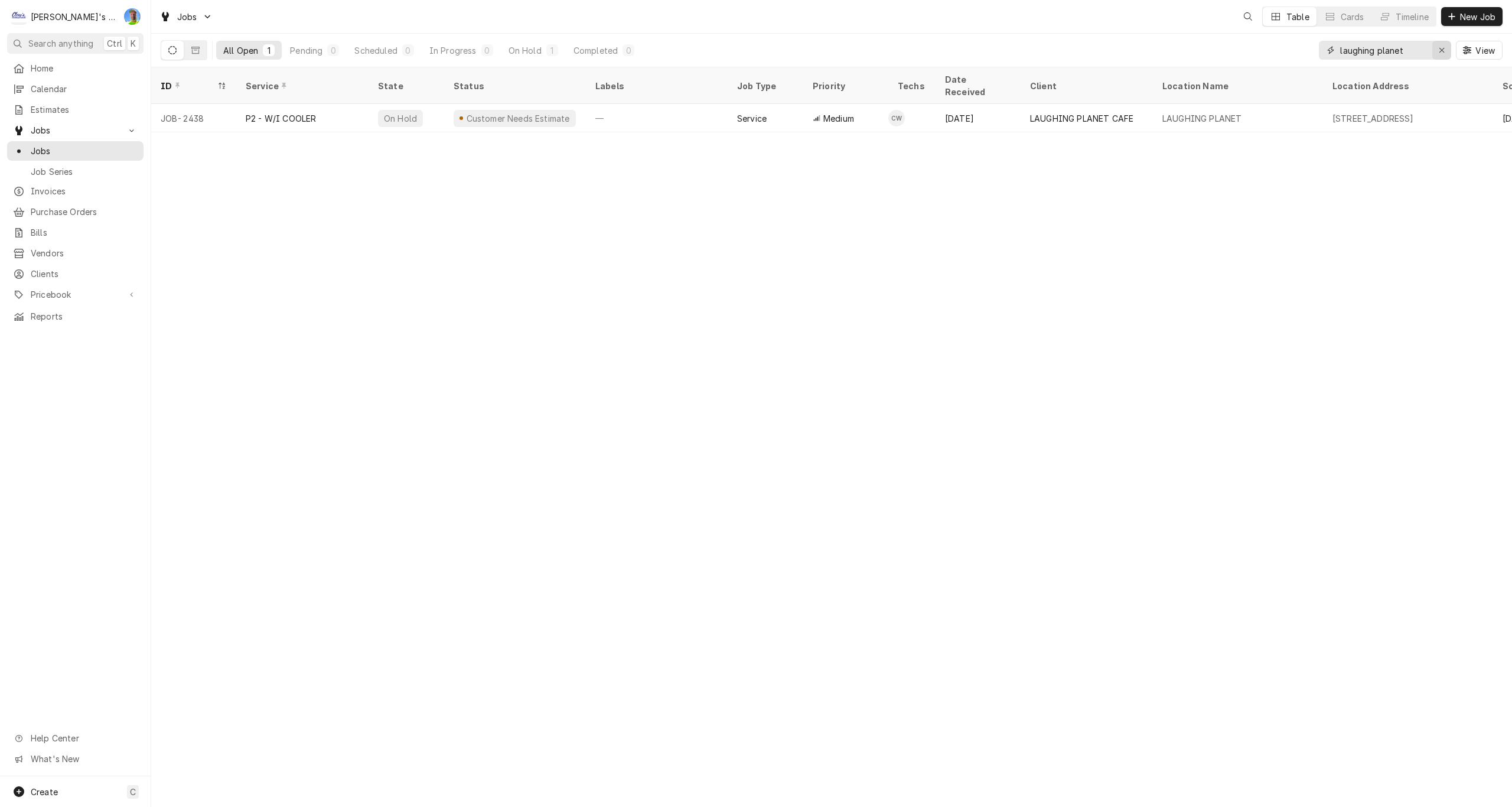
click at [1437, 45] on div "Erase input" at bounding box center [1442, 50] width 12 height 12
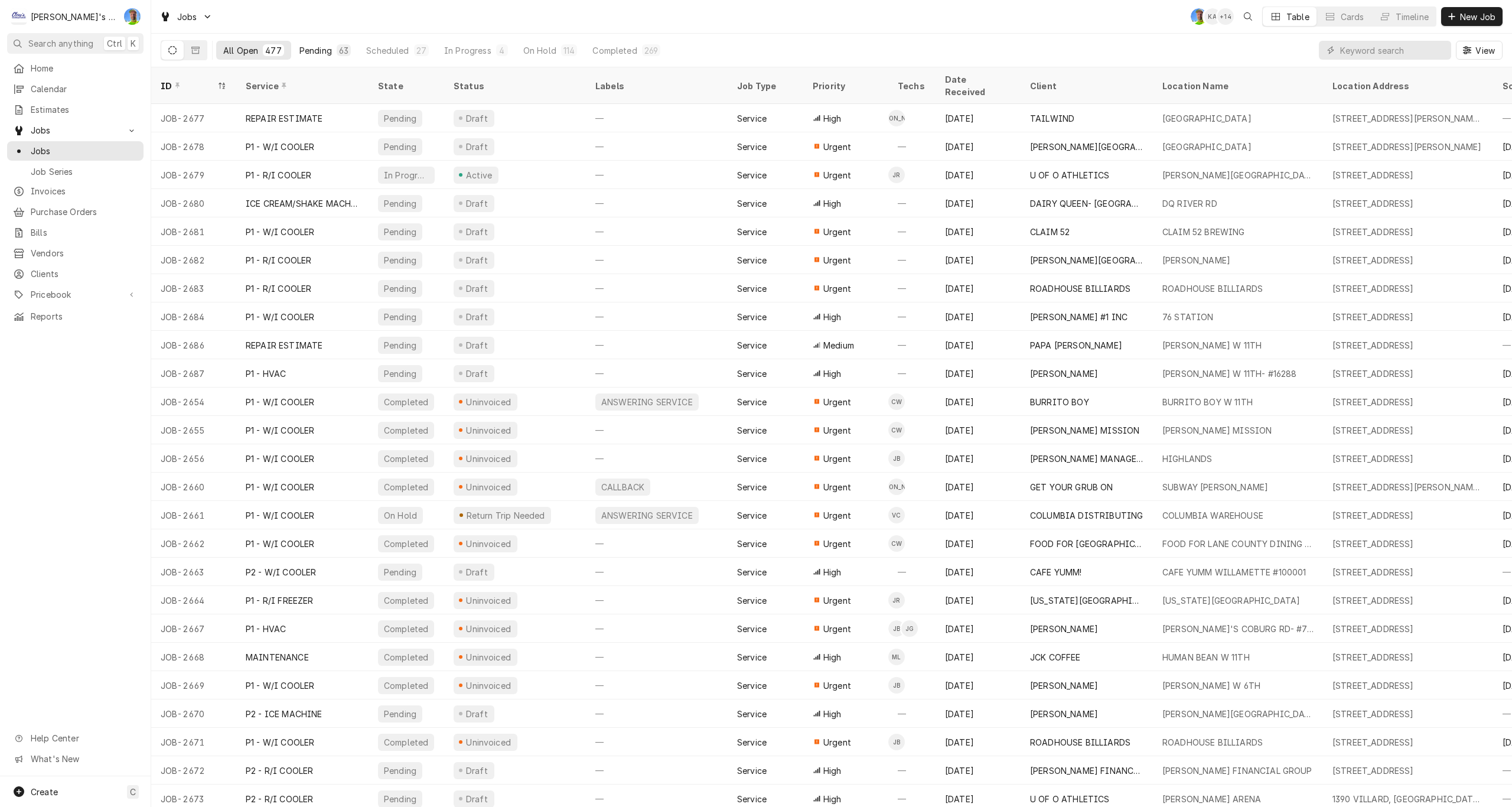
click at [320, 51] on div "Pending" at bounding box center [315, 50] width 32 height 12
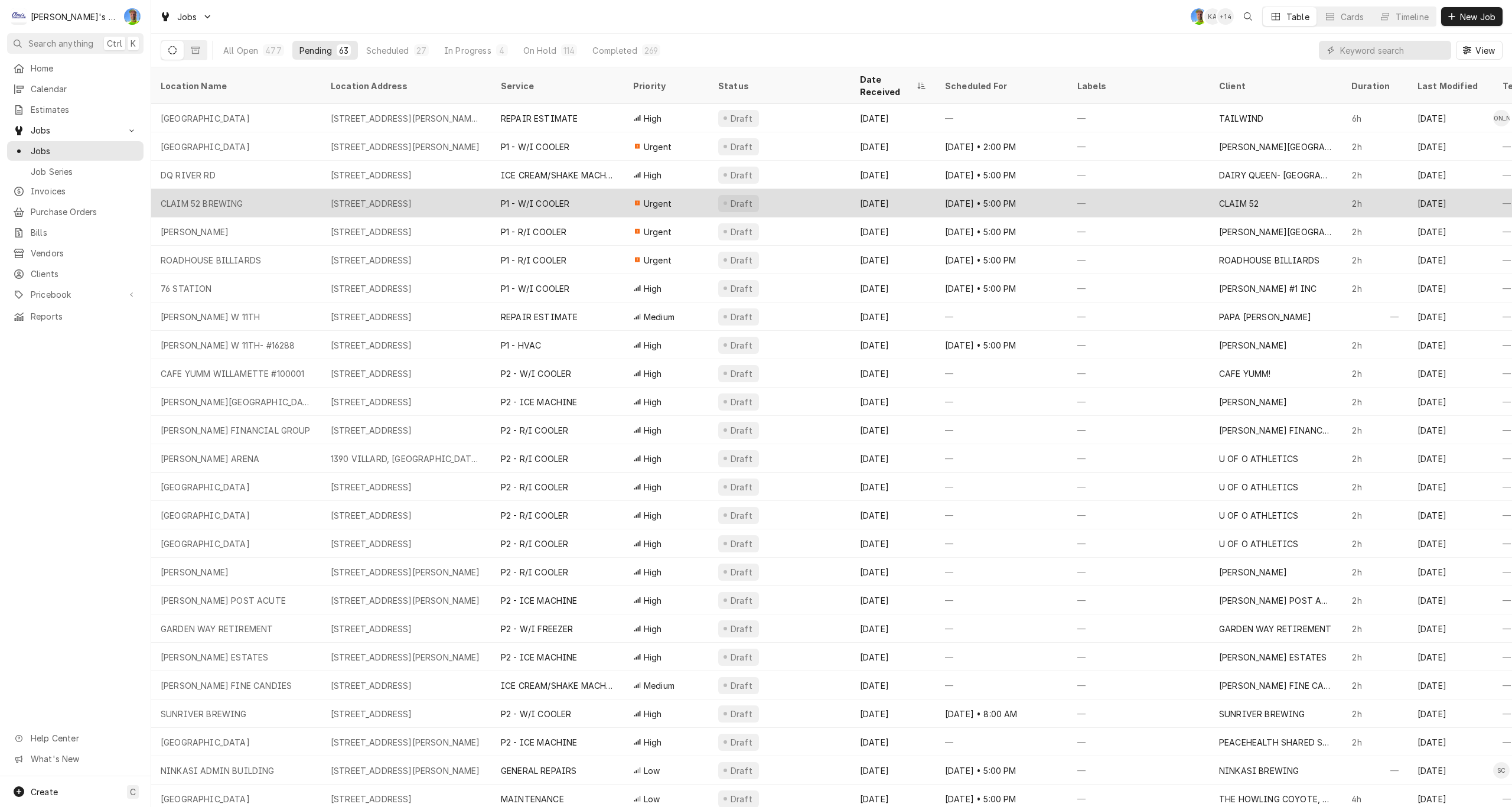
click at [769, 189] on div "Draft" at bounding box center [779, 203] width 142 height 28
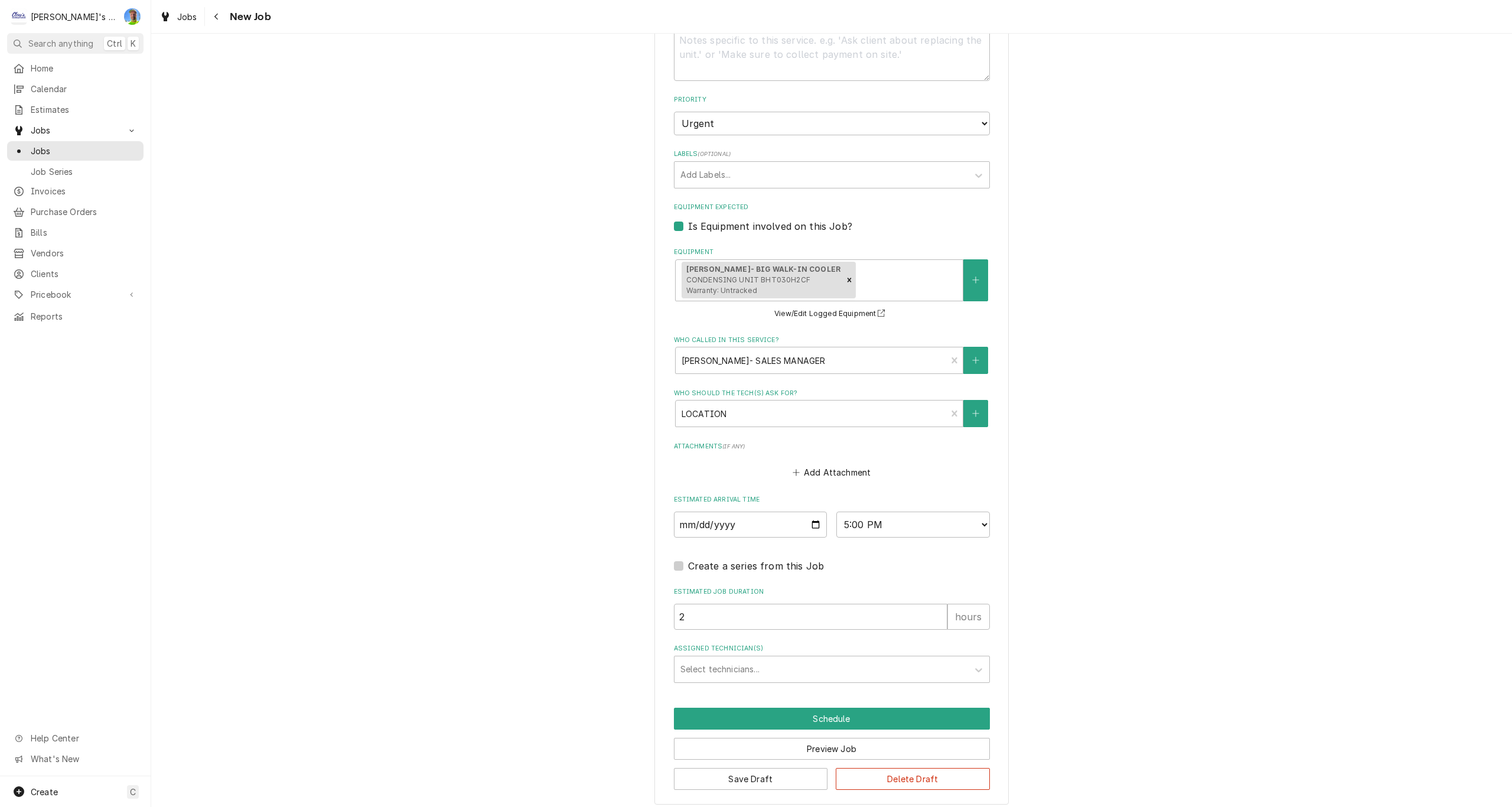
scroll to position [699, 0]
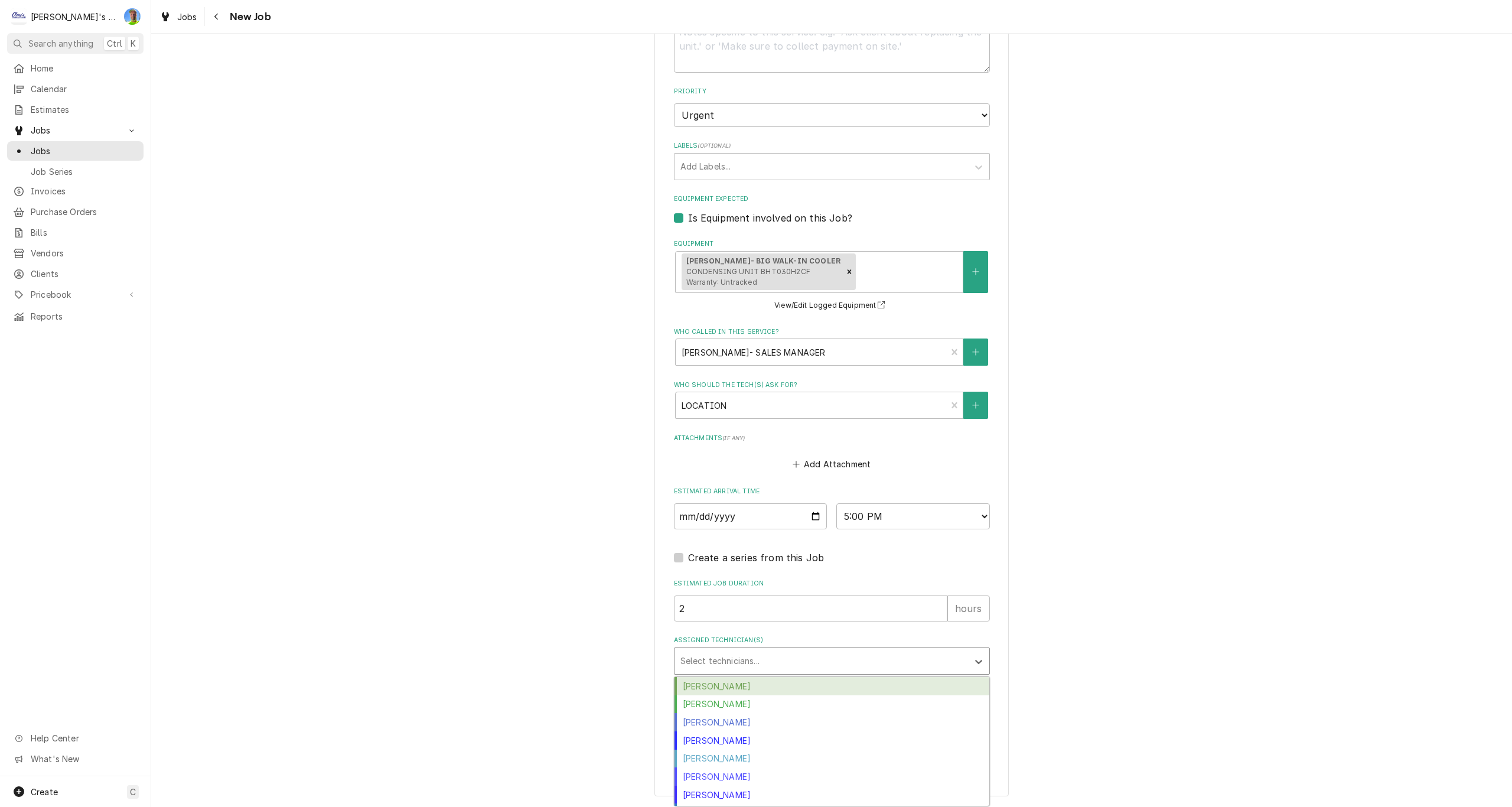
click at [784, 660] on div "Assigned Technician(s)" at bounding box center [821, 661] width 281 height 22
click at [769, 703] on div "Greg Austin" at bounding box center [832, 704] width 314 height 18
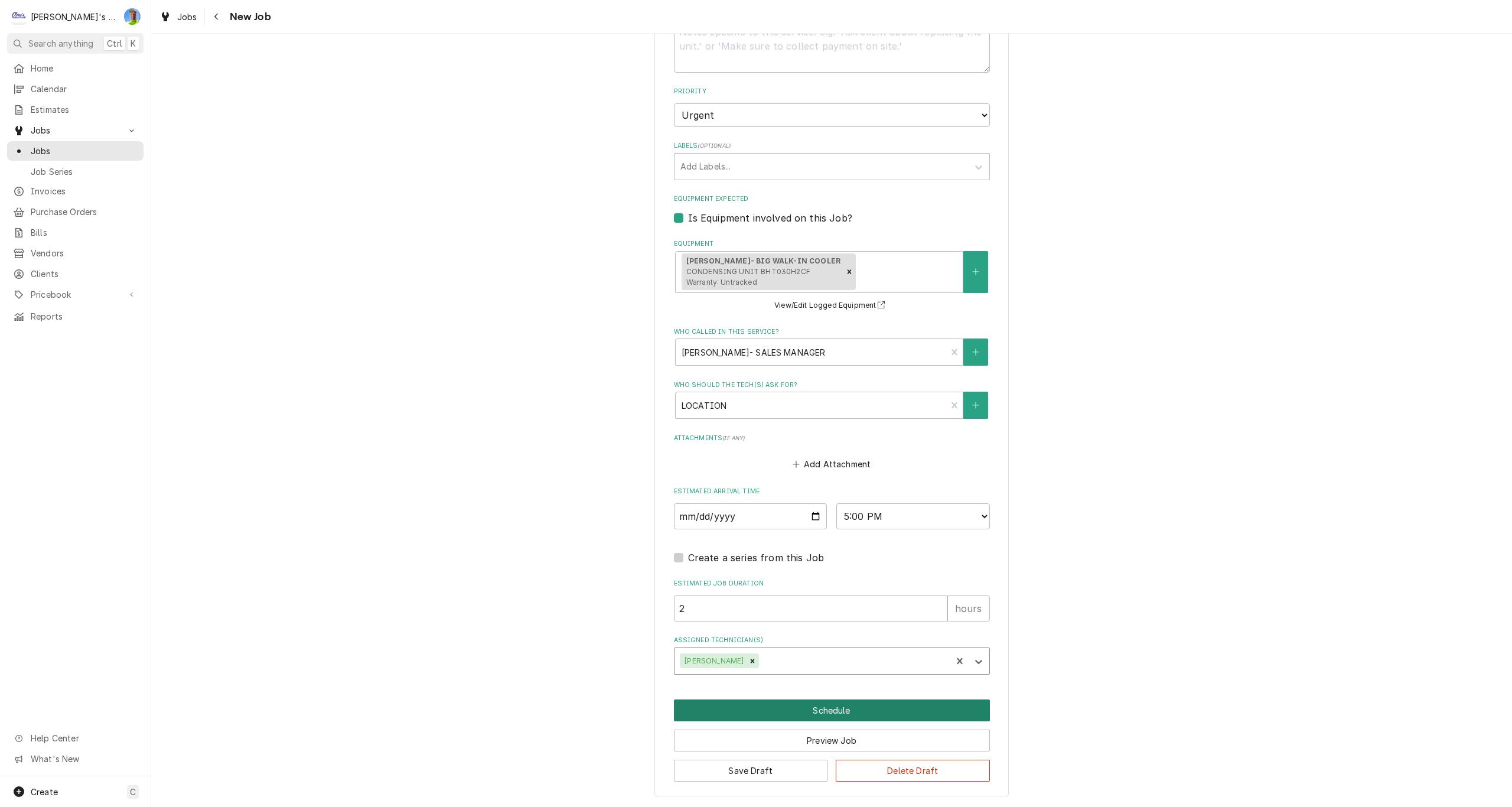
drag, startPoint x: 857, startPoint y: 713, endPoint x: 863, endPoint y: 712, distance: 6.1
click at [857, 713] on button "Schedule" at bounding box center [832, 710] width 316 height 22
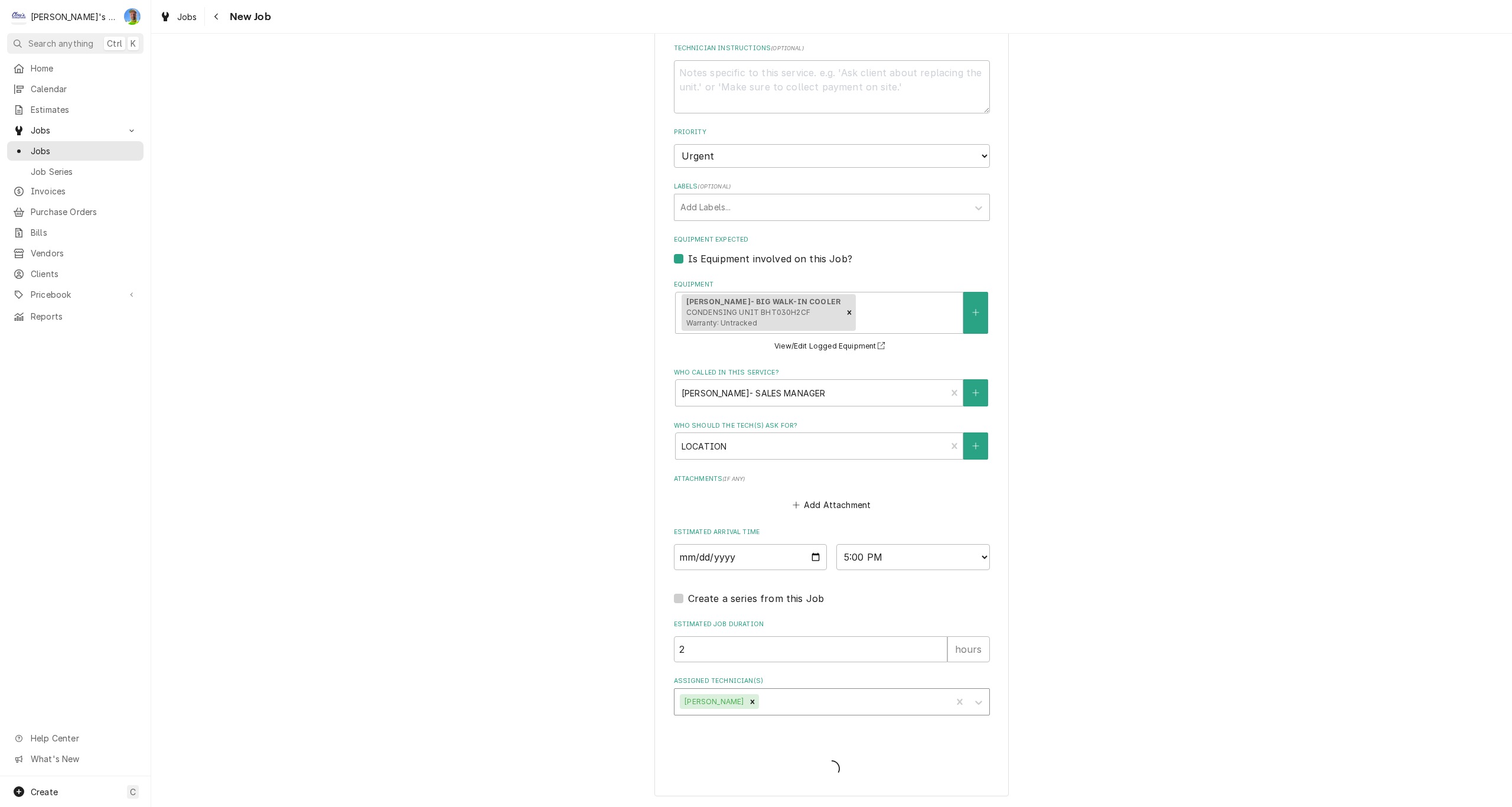
scroll to position [657, 0]
type textarea "x"
